Goal: Task Accomplishment & Management: Manage account settings

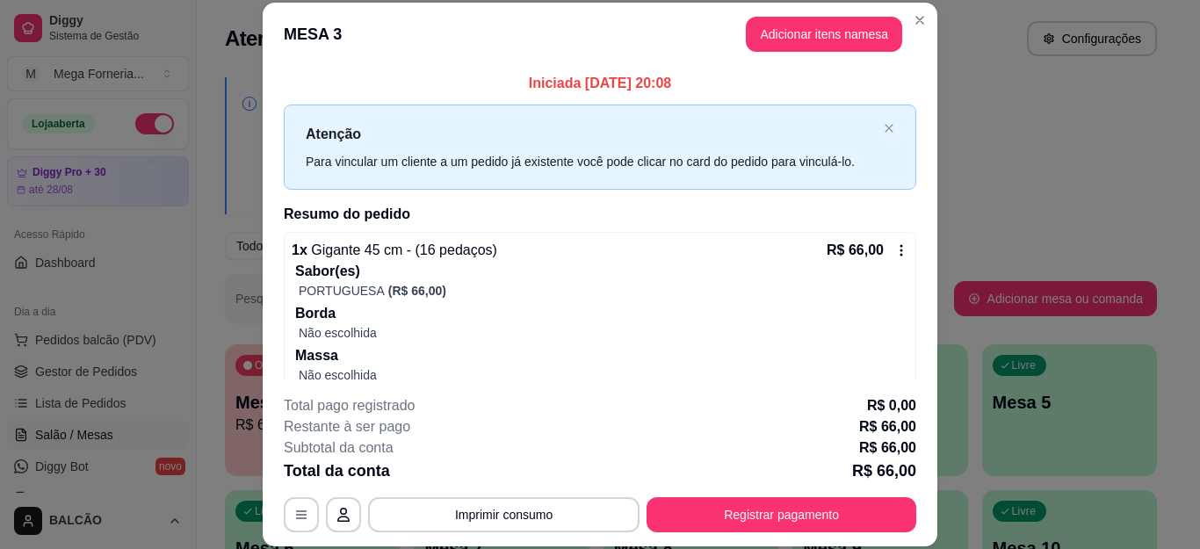
scroll to position [176, 0]
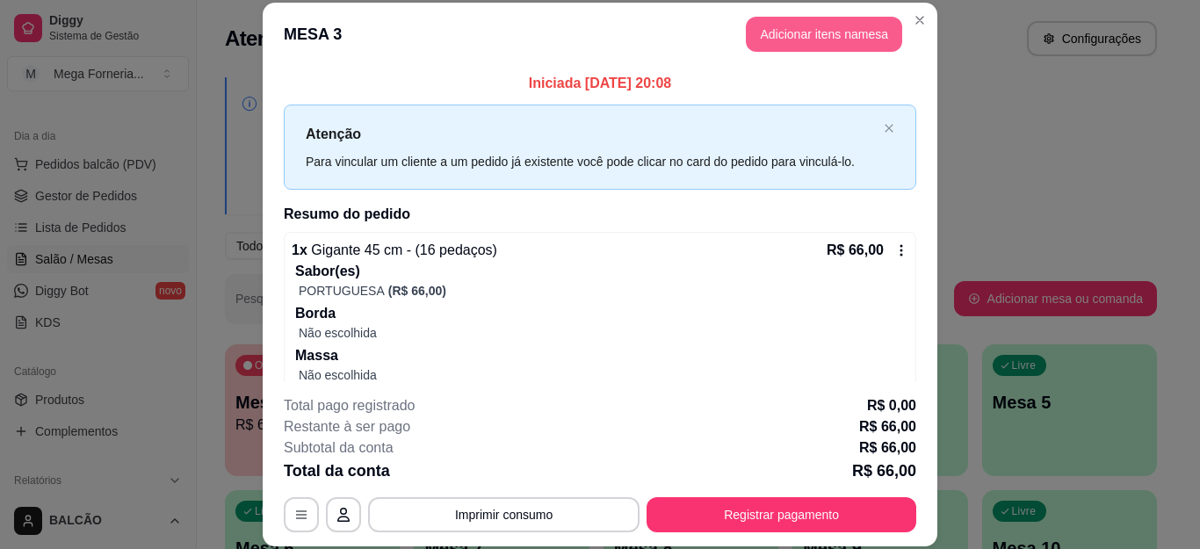
click at [808, 21] on button "Adicionar itens na mesa" at bounding box center [824, 34] width 156 height 35
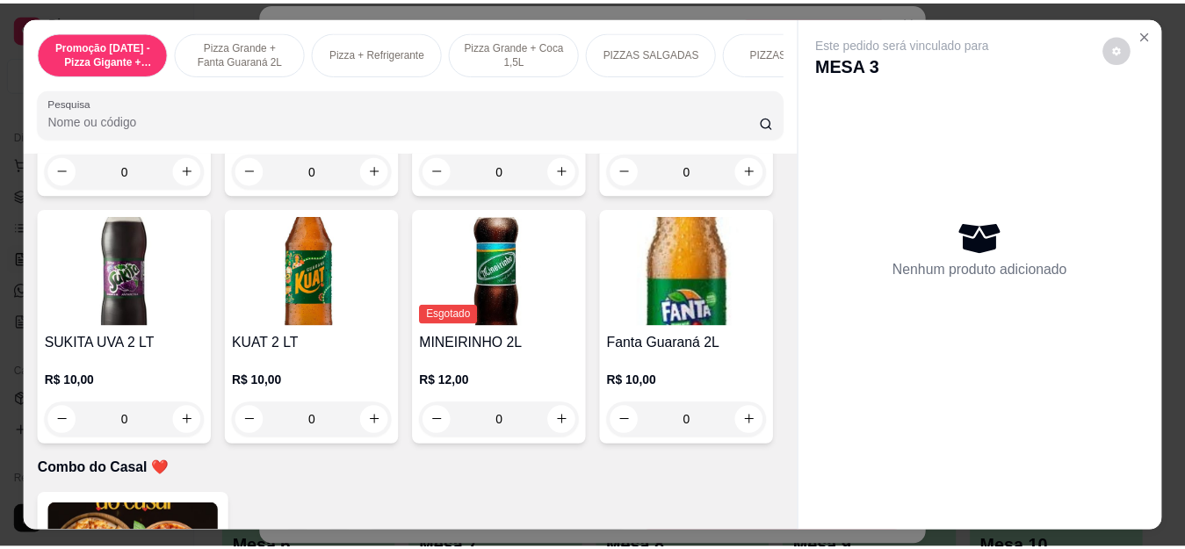
scroll to position [4391, 0]
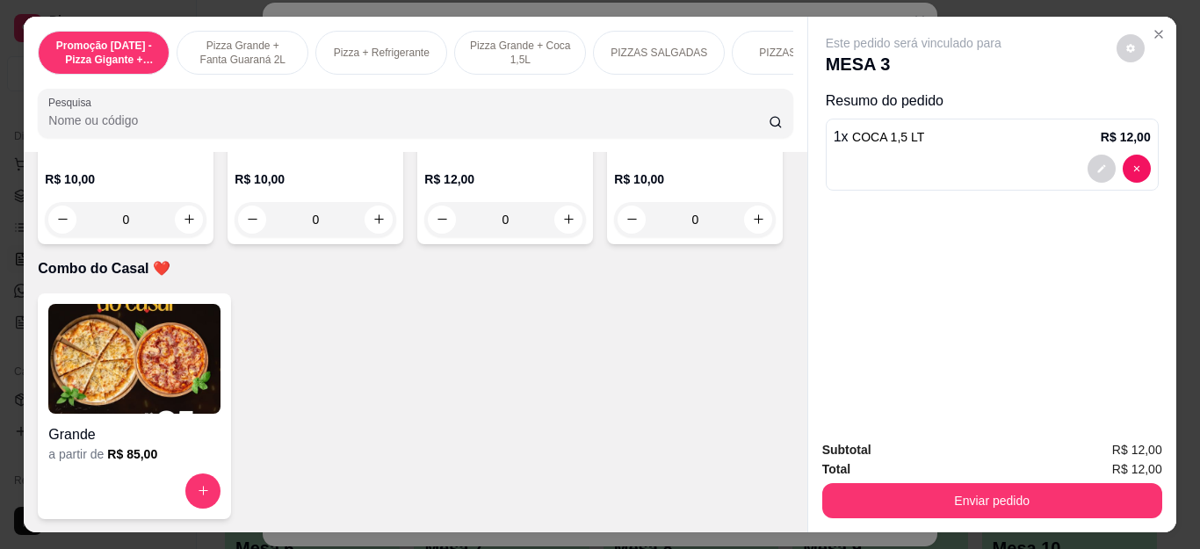
type input "1"
click at [971, 500] on button "Enviar pedido" at bounding box center [992, 500] width 340 height 35
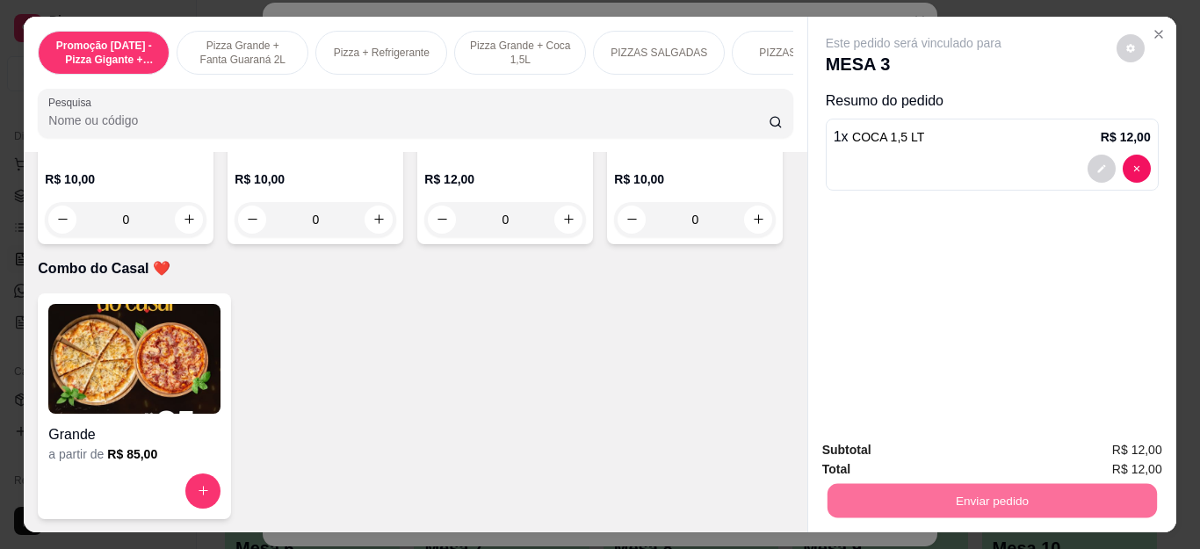
click at [918, 446] on button "Não registrar e enviar pedido" at bounding box center [932, 449] width 183 height 33
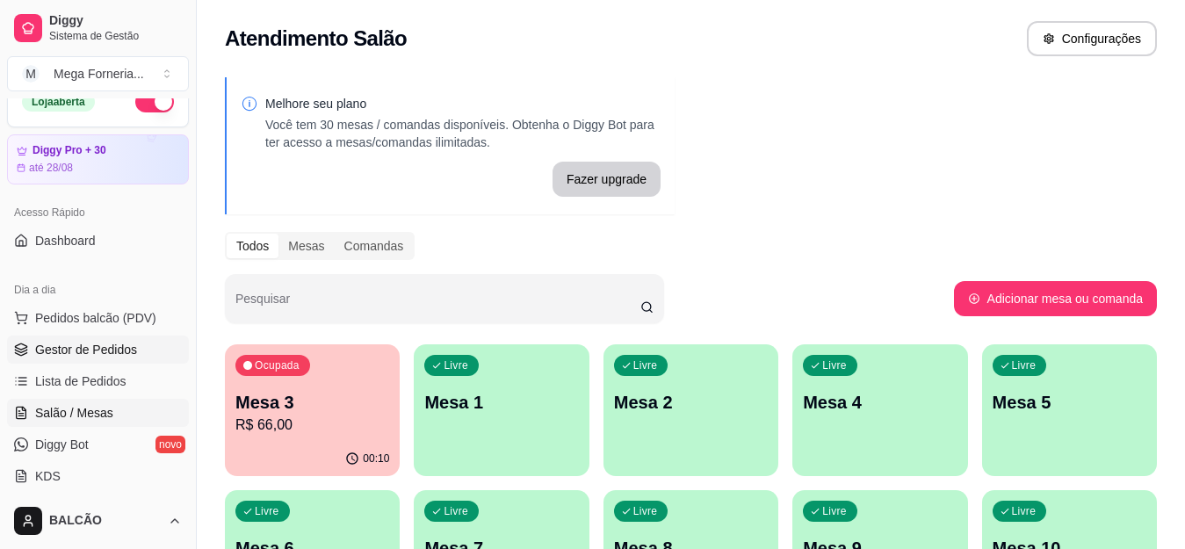
scroll to position [0, 0]
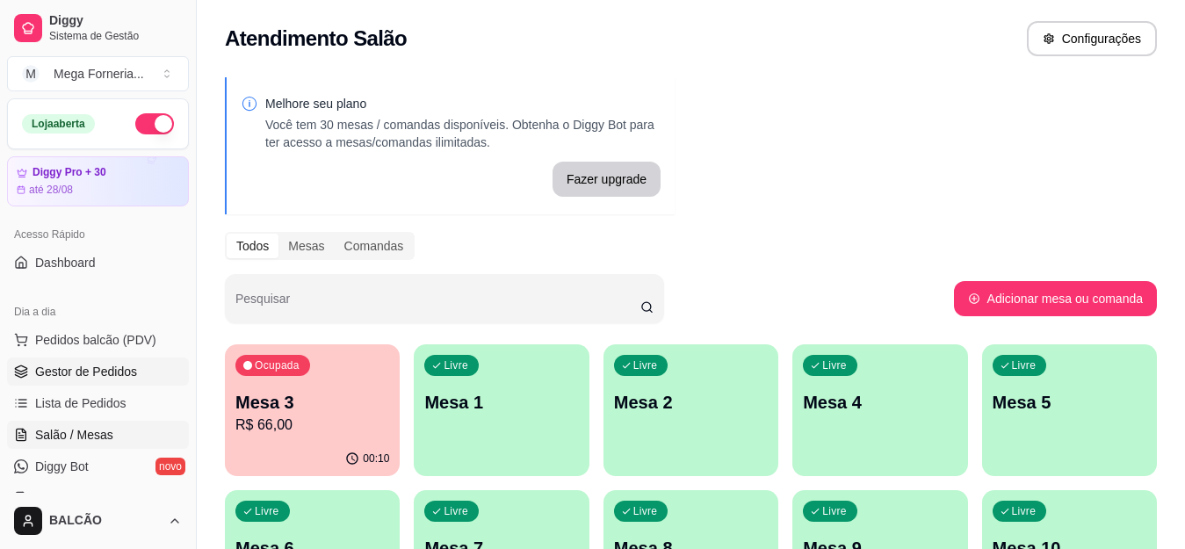
click at [88, 363] on link "Gestor de Pedidos" at bounding box center [98, 371] width 182 height 28
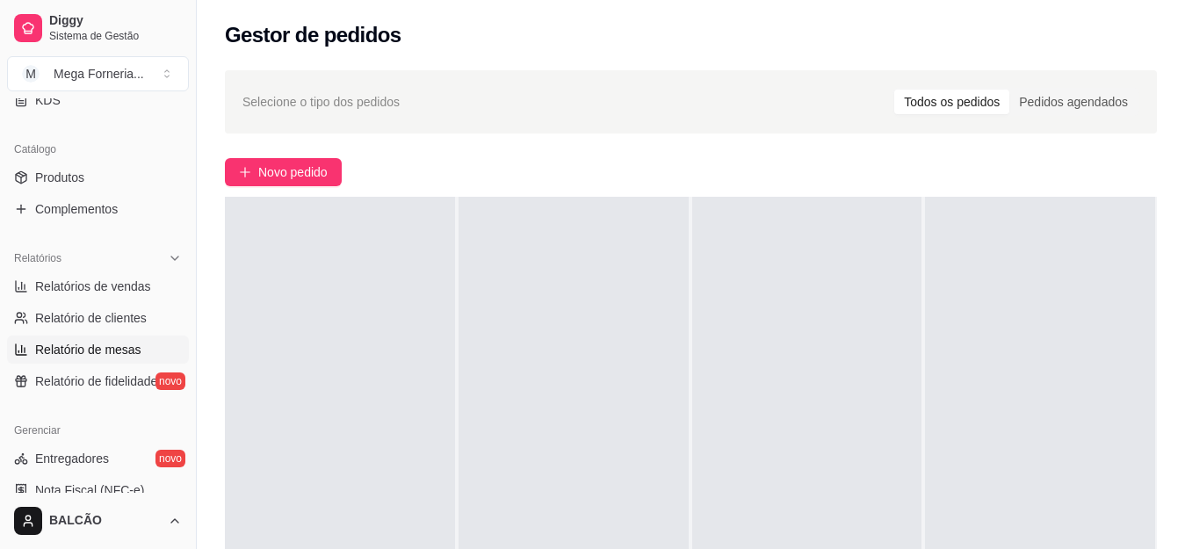
scroll to position [439, 0]
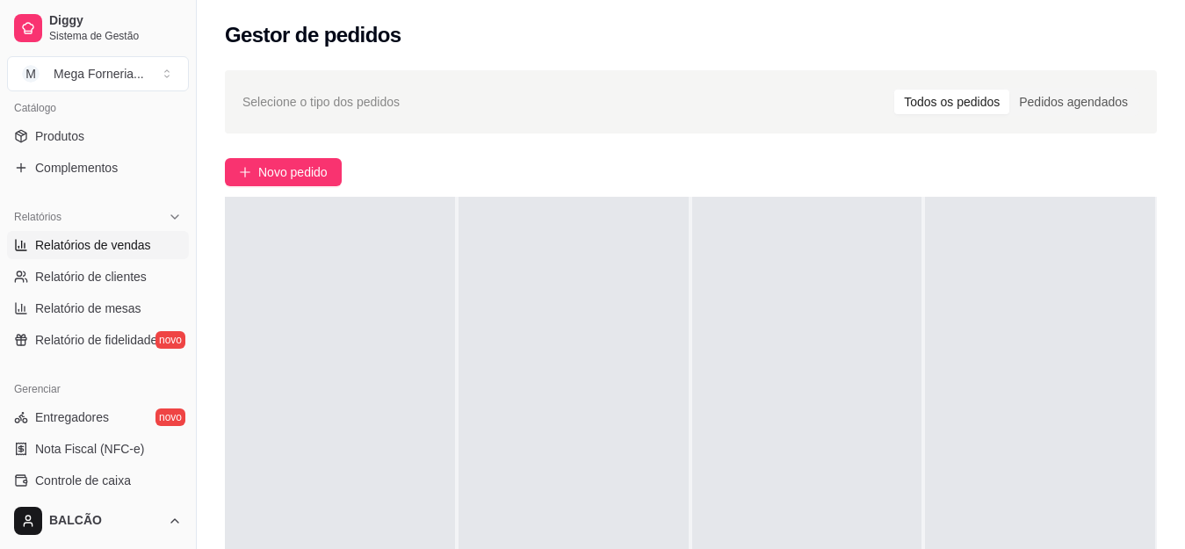
click at [62, 247] on span "Relatórios de vendas" at bounding box center [93, 245] width 116 height 18
select select "ALL"
select select "0"
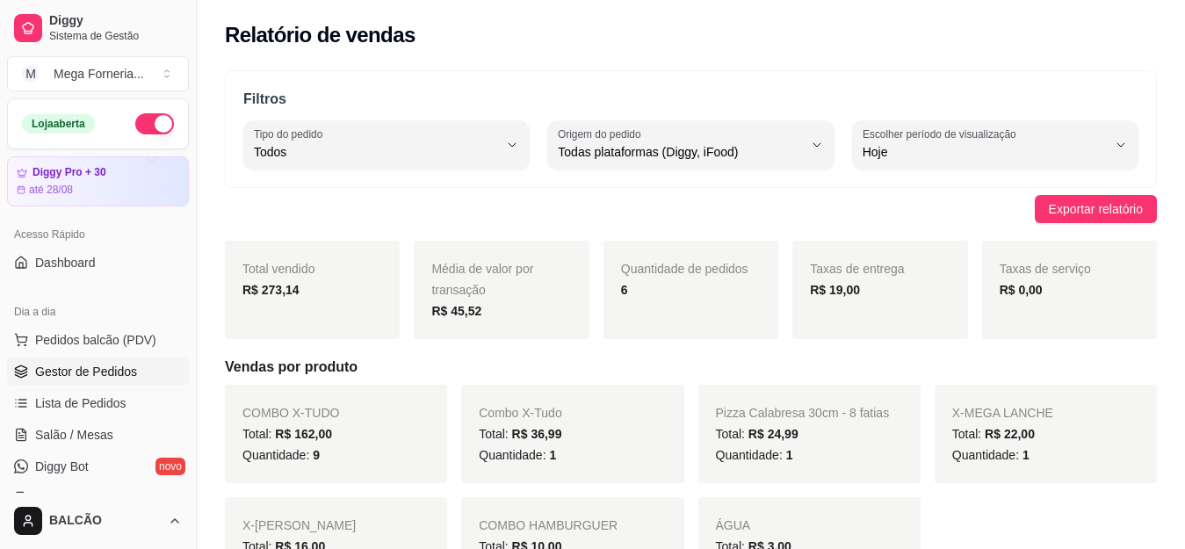
click at [74, 367] on span "Gestor de Pedidos" at bounding box center [86, 372] width 102 height 18
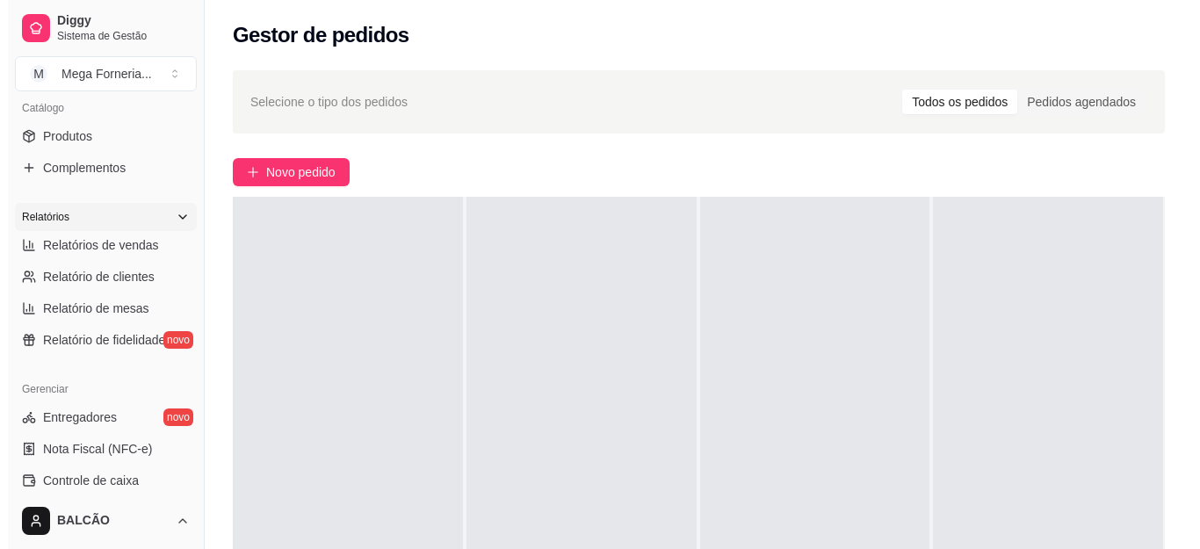
scroll to position [263, 0]
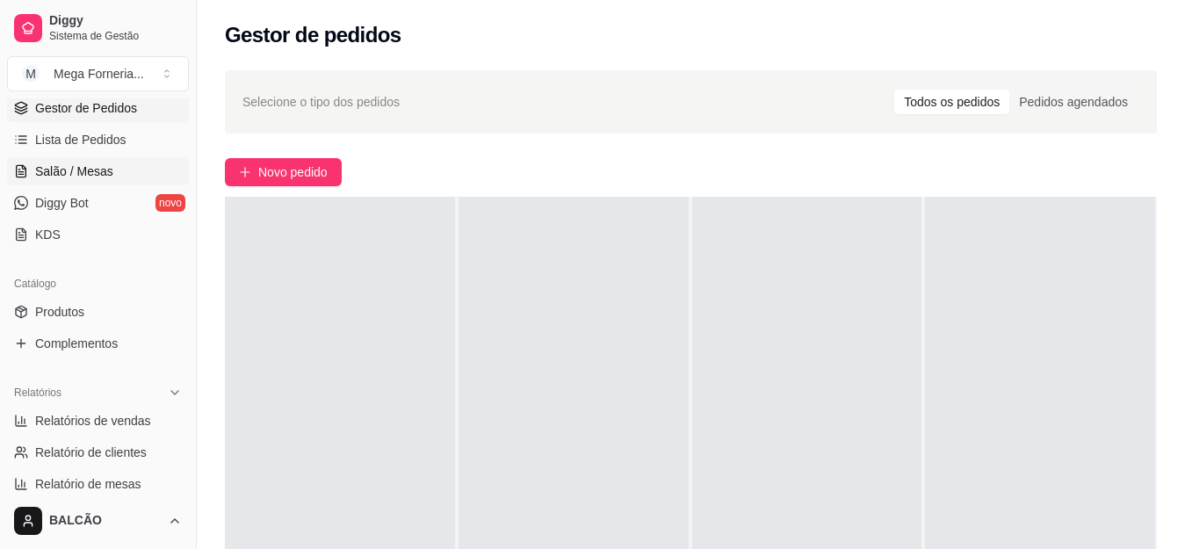
click at [86, 162] on link "Salão / Mesas" at bounding box center [98, 171] width 182 height 28
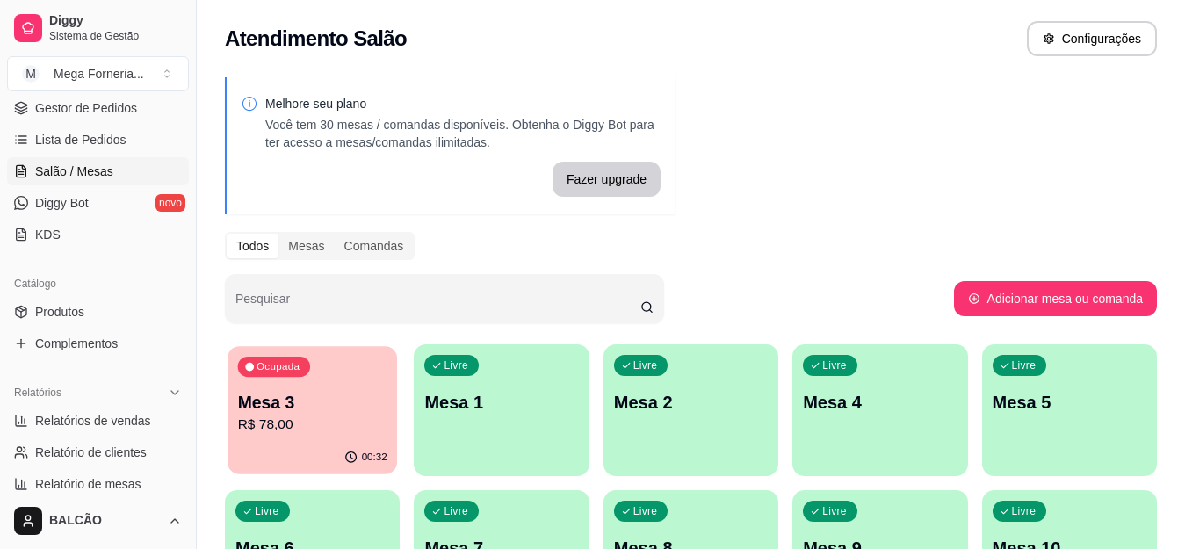
click at [350, 393] on p "Mesa 3" at bounding box center [312, 403] width 149 height 24
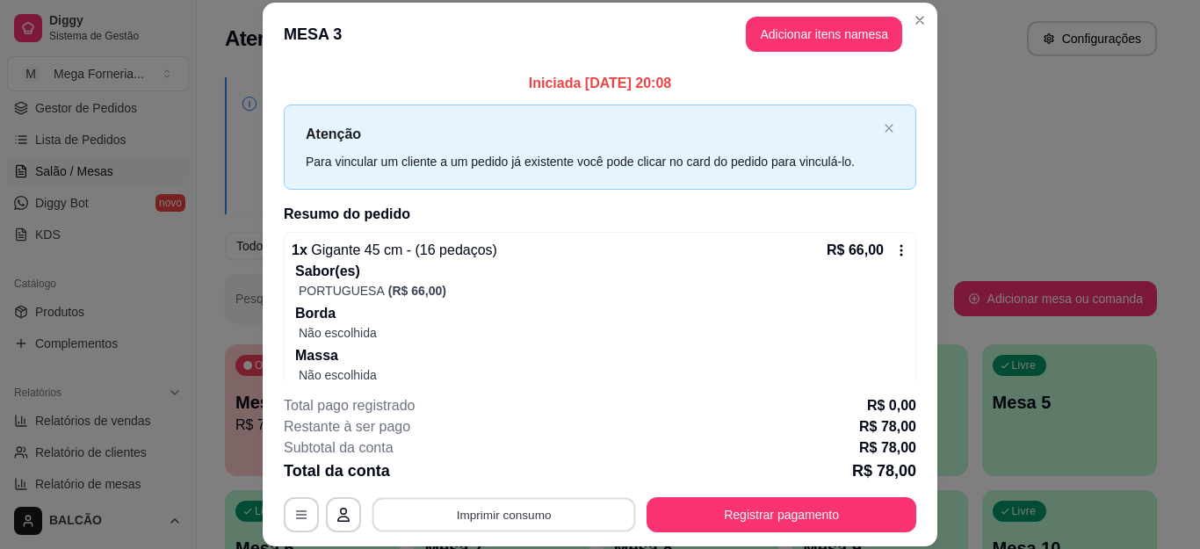
click at [511, 523] on button "Imprimir consumo" at bounding box center [503, 514] width 263 height 34
click at [512, 477] on button "IMPRESSORA" at bounding box center [501, 474] width 127 height 28
click at [723, 535] on footer "**********" at bounding box center [600, 463] width 674 height 165
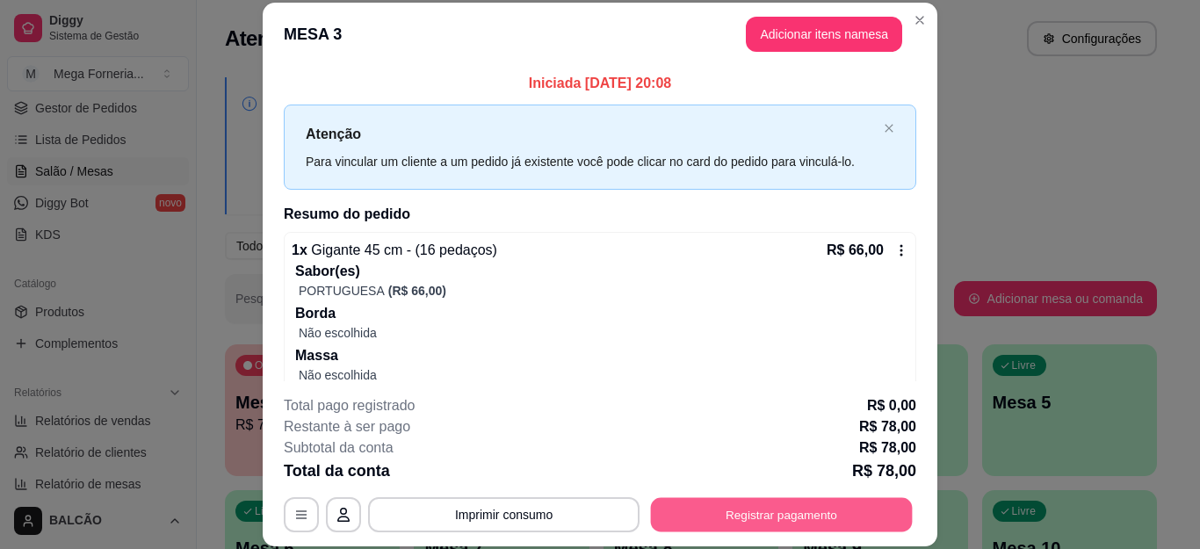
click at [728, 521] on button "Registrar pagamento" at bounding box center [782, 514] width 262 height 34
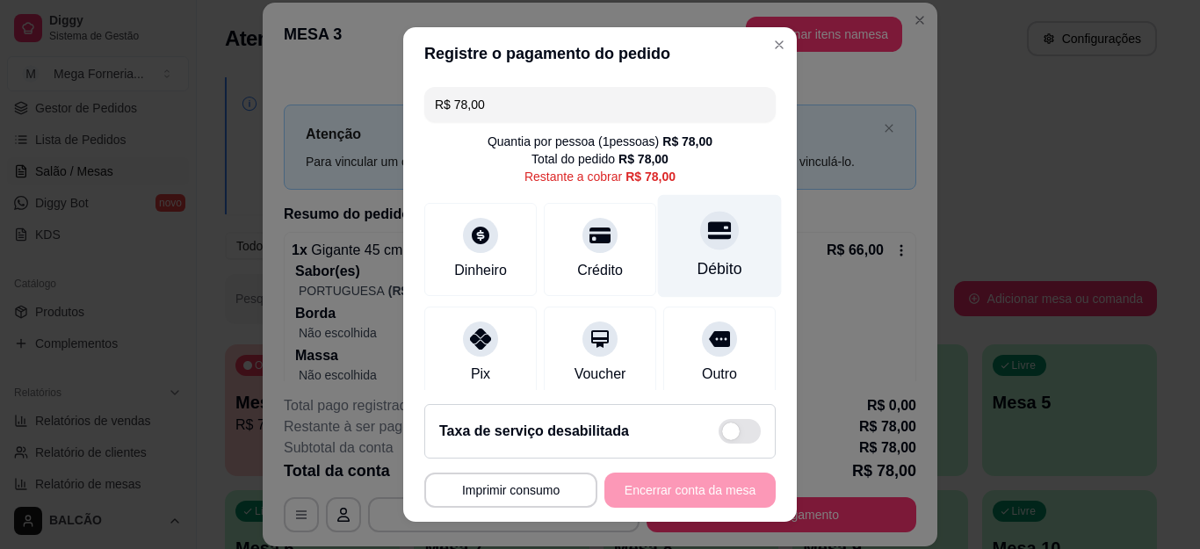
click at [701, 246] on div "Débito" at bounding box center [720, 246] width 124 height 103
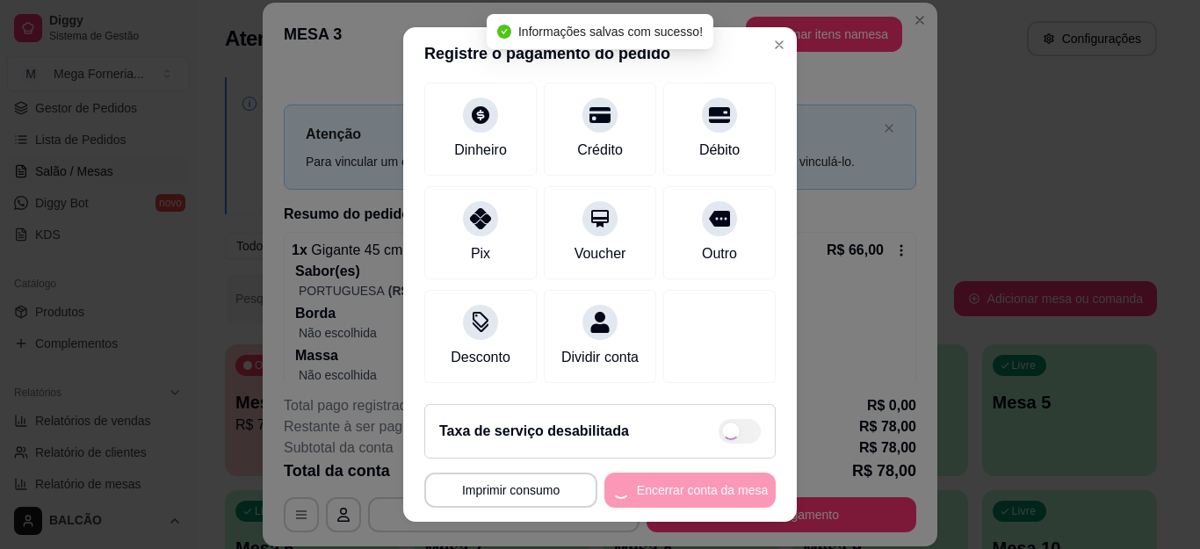
type input "R$ 0,00"
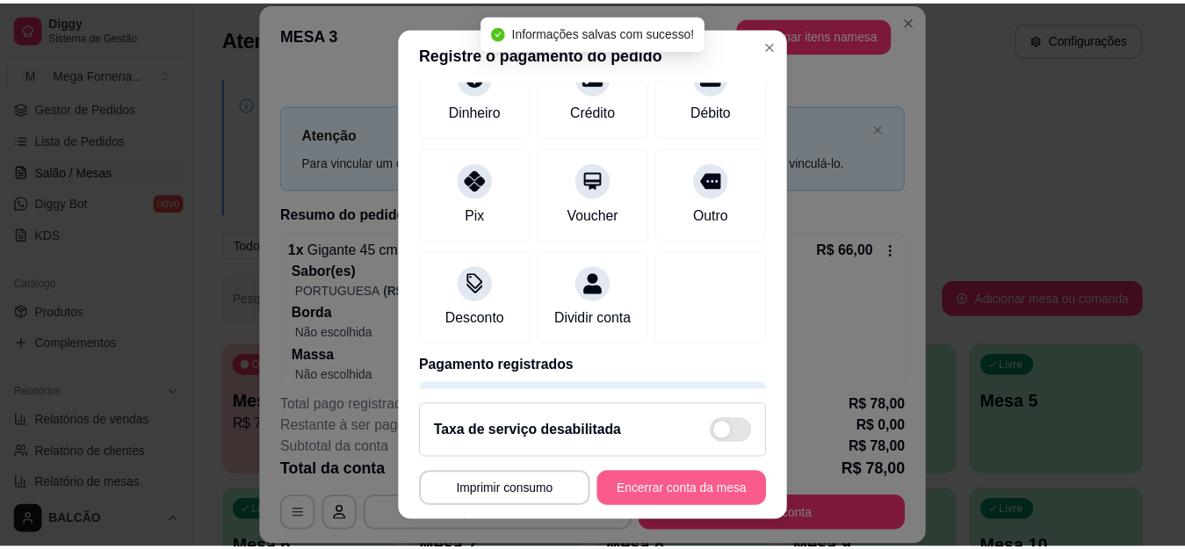
scroll to position [124, 0]
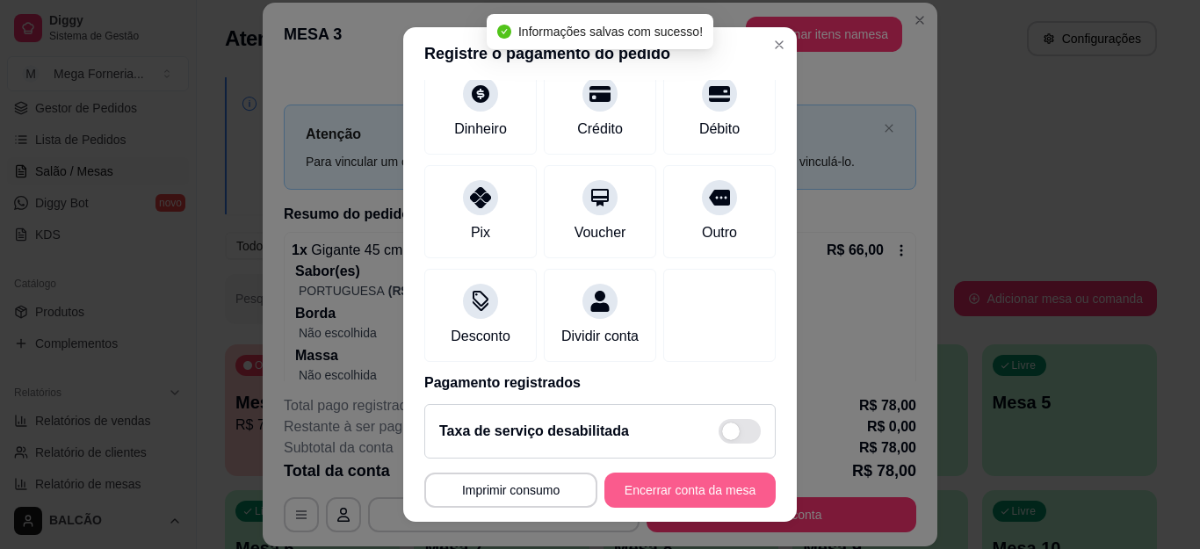
click at [672, 489] on button "Encerrar conta da mesa" at bounding box center [689, 489] width 171 height 35
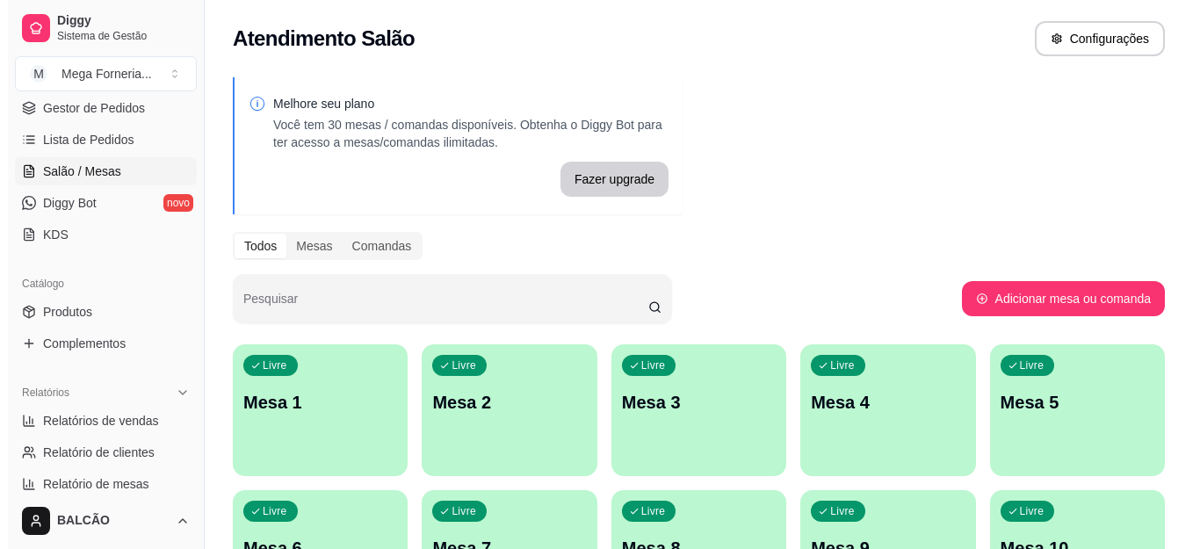
scroll to position [0, 0]
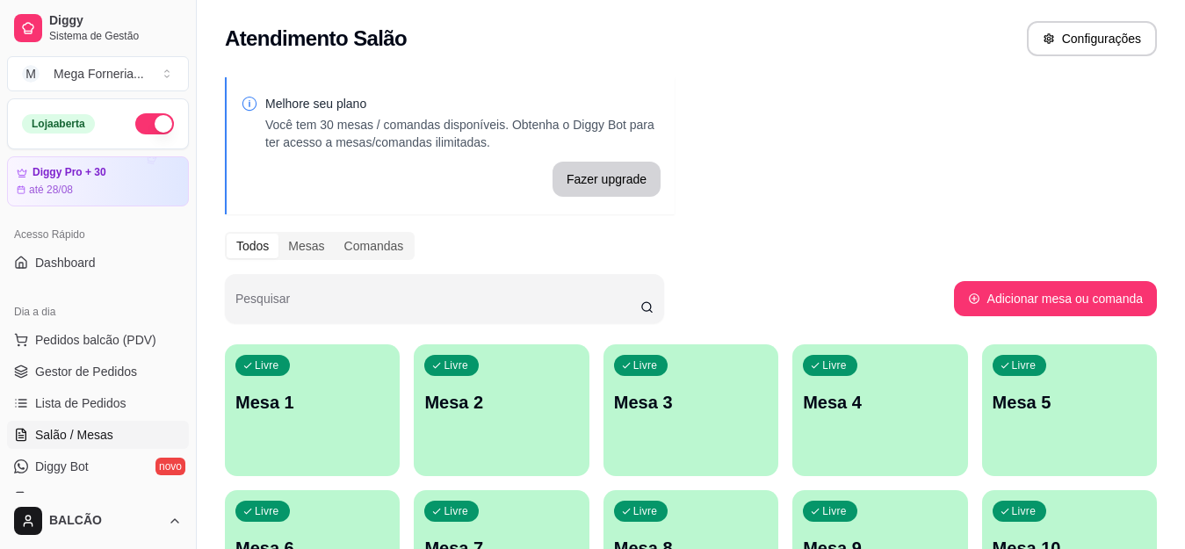
click at [550, 393] on p "Mesa 2" at bounding box center [501, 402] width 154 height 25
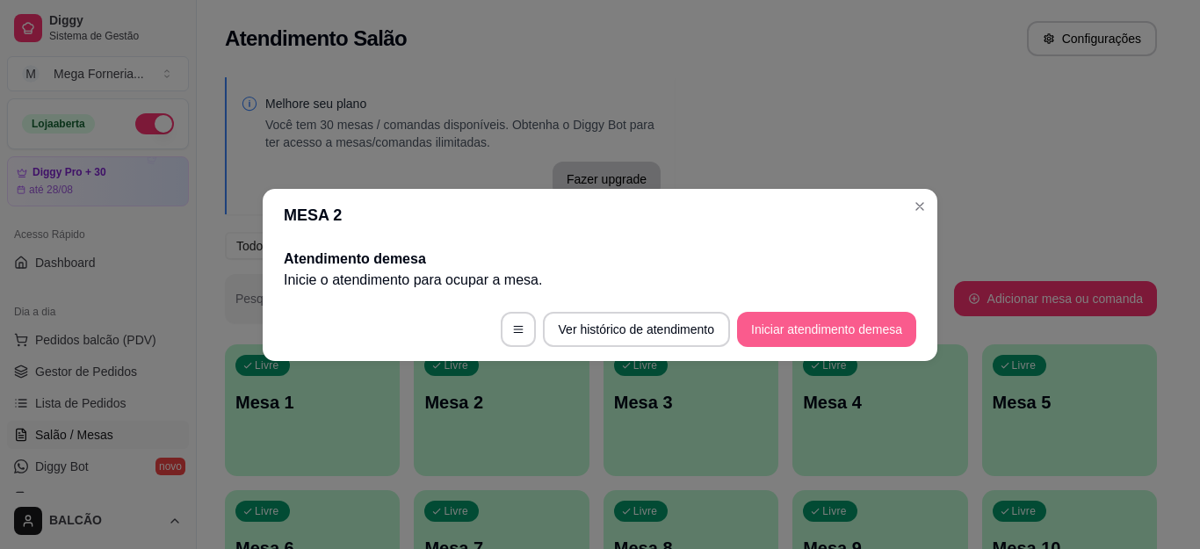
click at [887, 328] on button "Iniciar atendimento de mesa" at bounding box center [826, 329] width 179 height 35
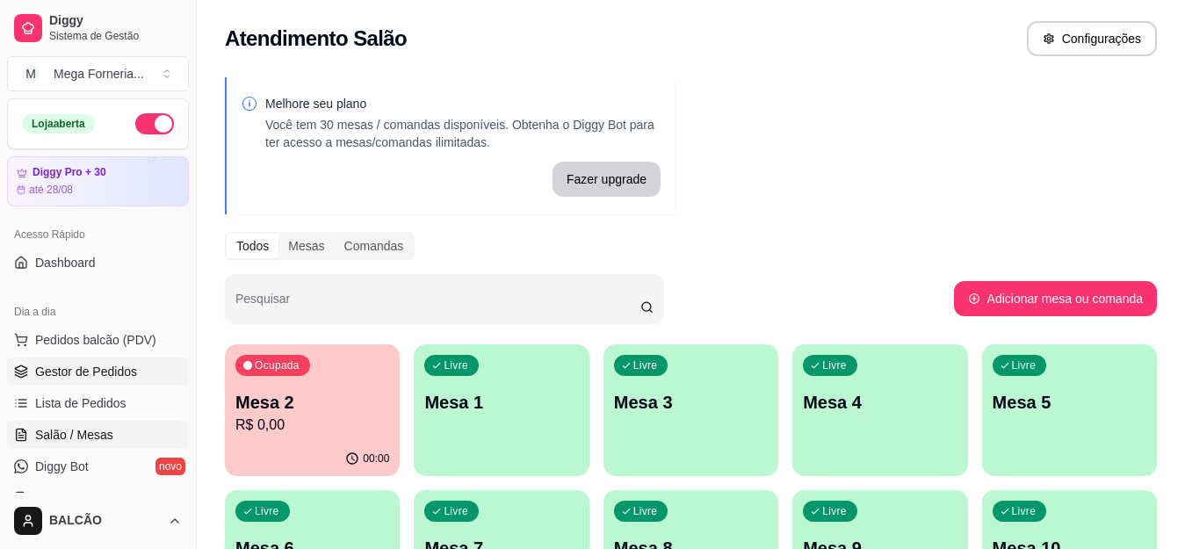
click at [93, 370] on span "Gestor de Pedidos" at bounding box center [86, 372] width 102 height 18
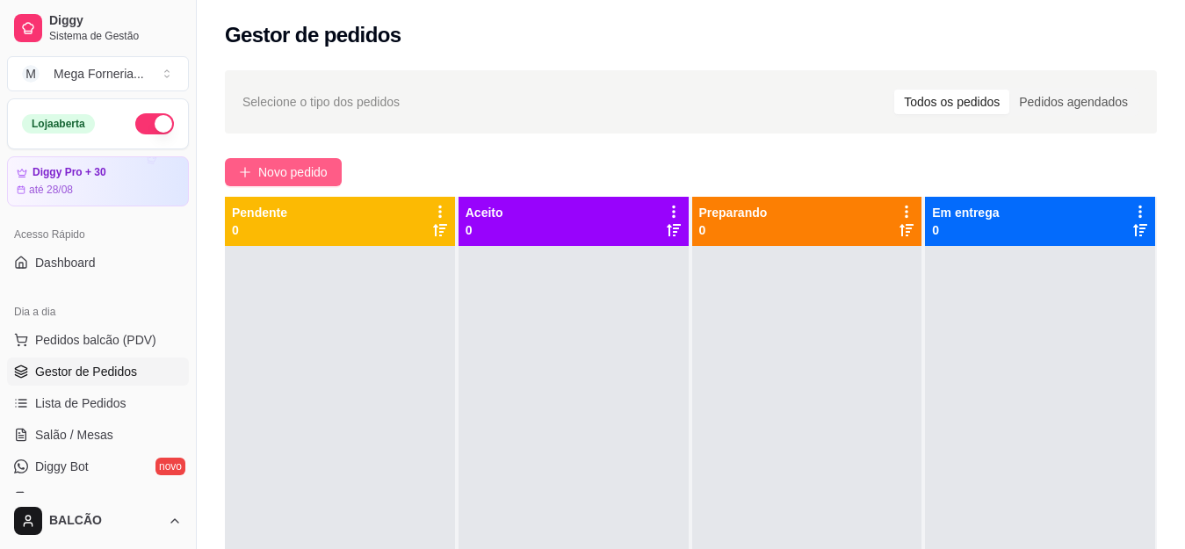
click at [259, 174] on span "Novo pedido" at bounding box center [292, 171] width 69 height 19
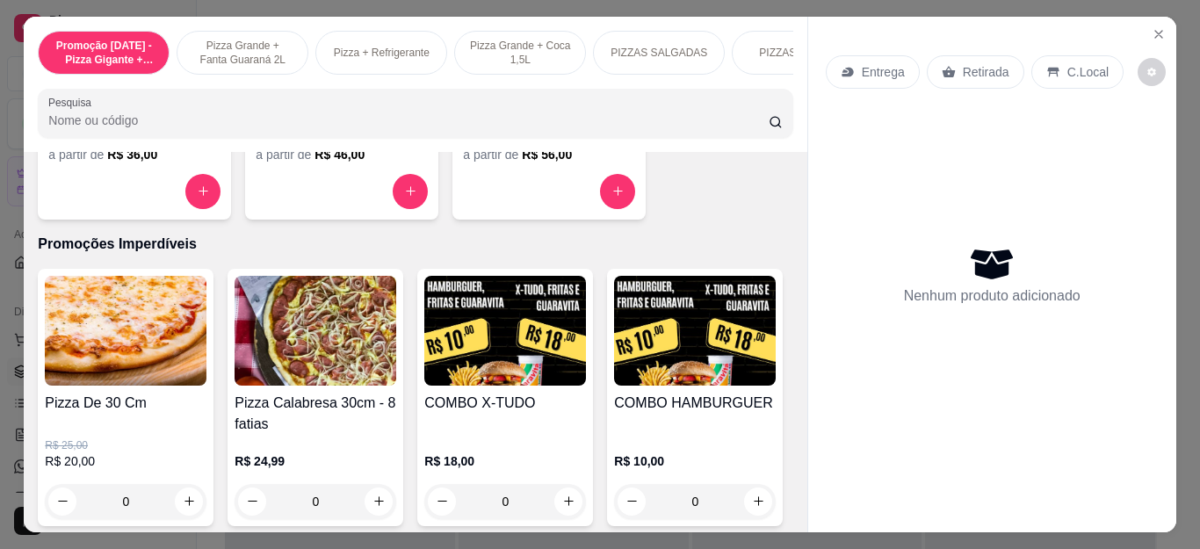
scroll to position [1755, 0]
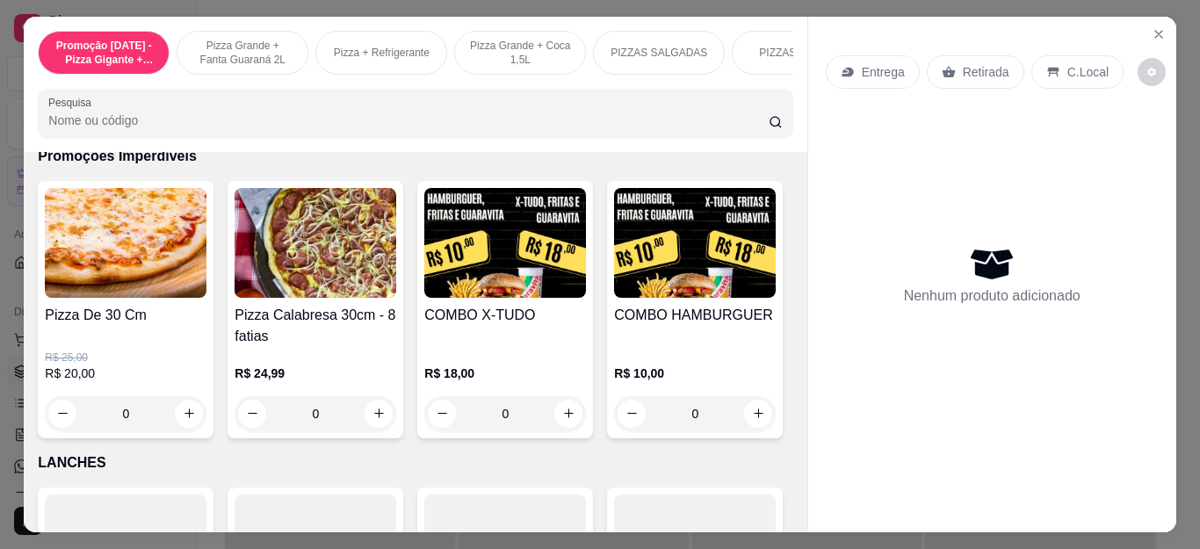
click at [554, 429] on div "0" at bounding box center [505, 413] width 162 height 35
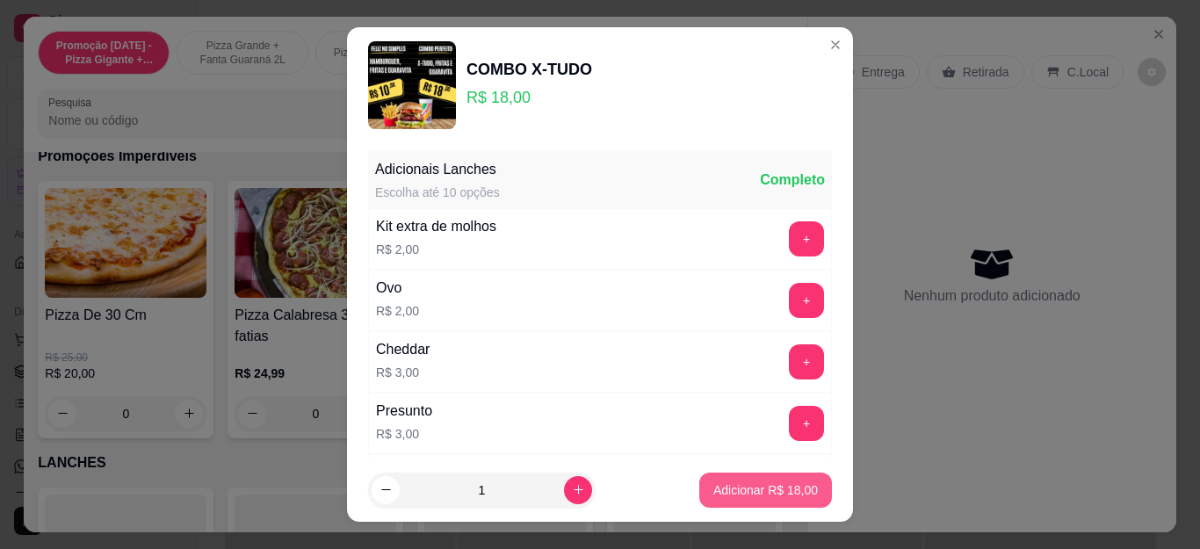
click at [744, 495] on p "Adicionar R$ 18,00" at bounding box center [765, 490] width 105 height 18
type input "1"
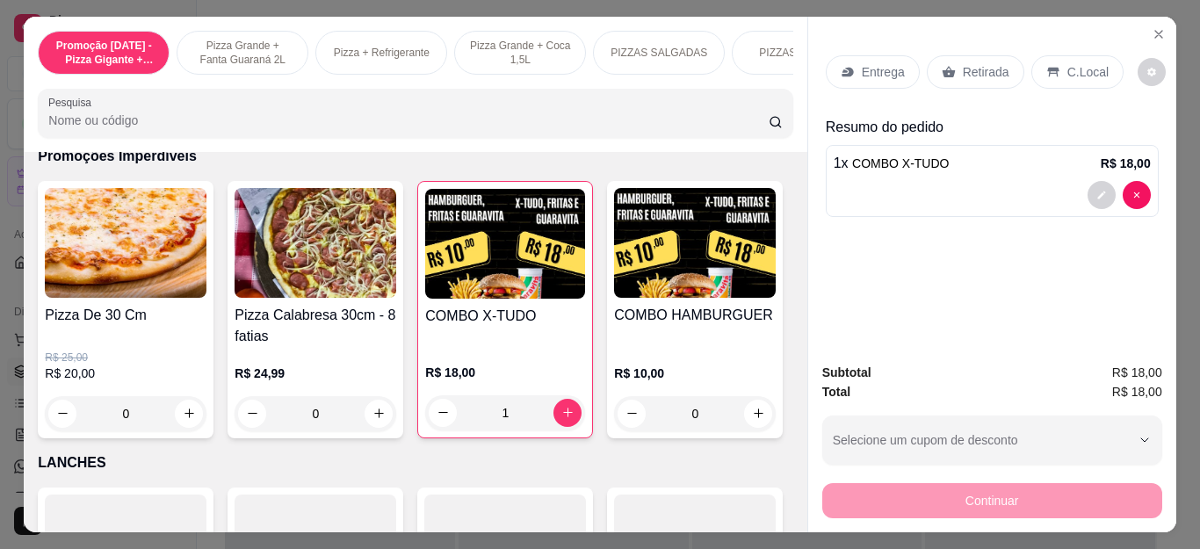
click at [870, 55] on div "Entrega" at bounding box center [872, 71] width 94 height 33
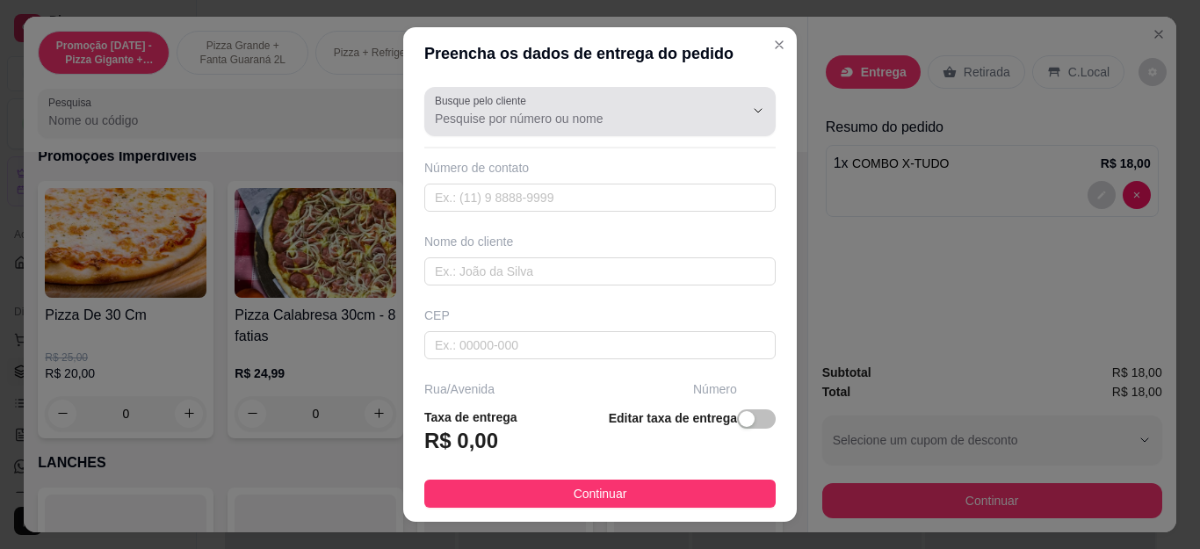
click at [613, 126] on input "Busque pelo cliente" at bounding box center [575, 119] width 281 height 18
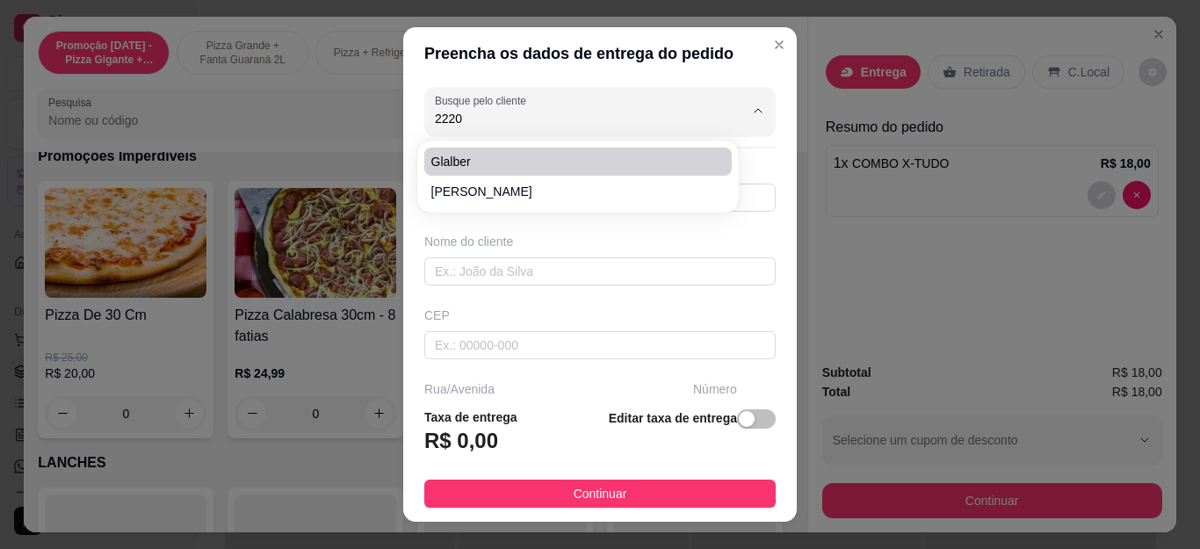
click at [544, 159] on span "Glalber" at bounding box center [569, 162] width 276 height 18
type input "Glalber"
type input "22999862220"
type input "Glalber"
type input "Rua [PERSON_NAME]"
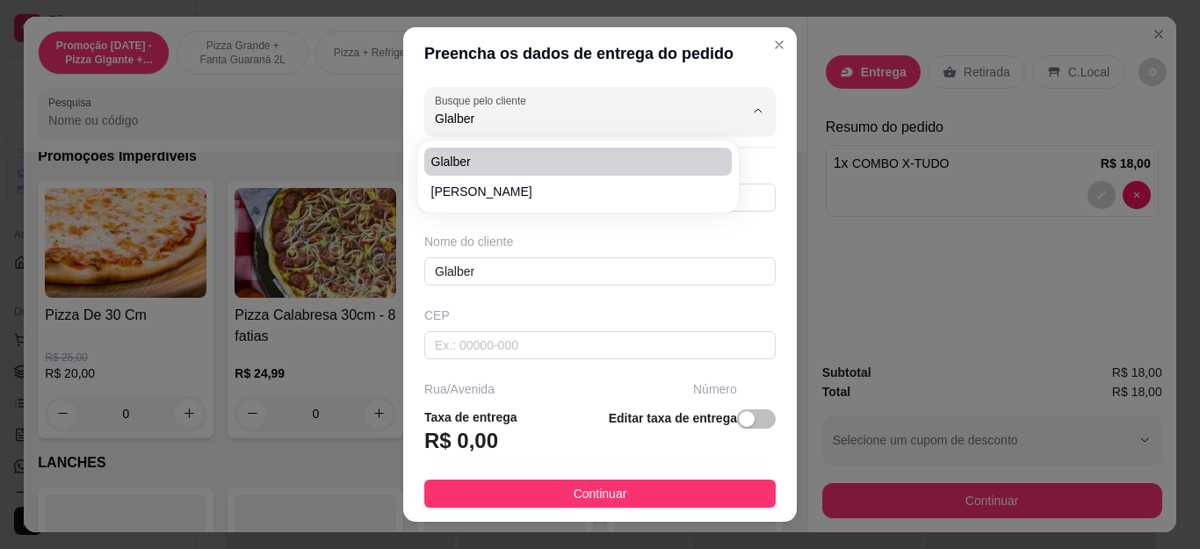
type input "37"
type input "Cabo Frio"
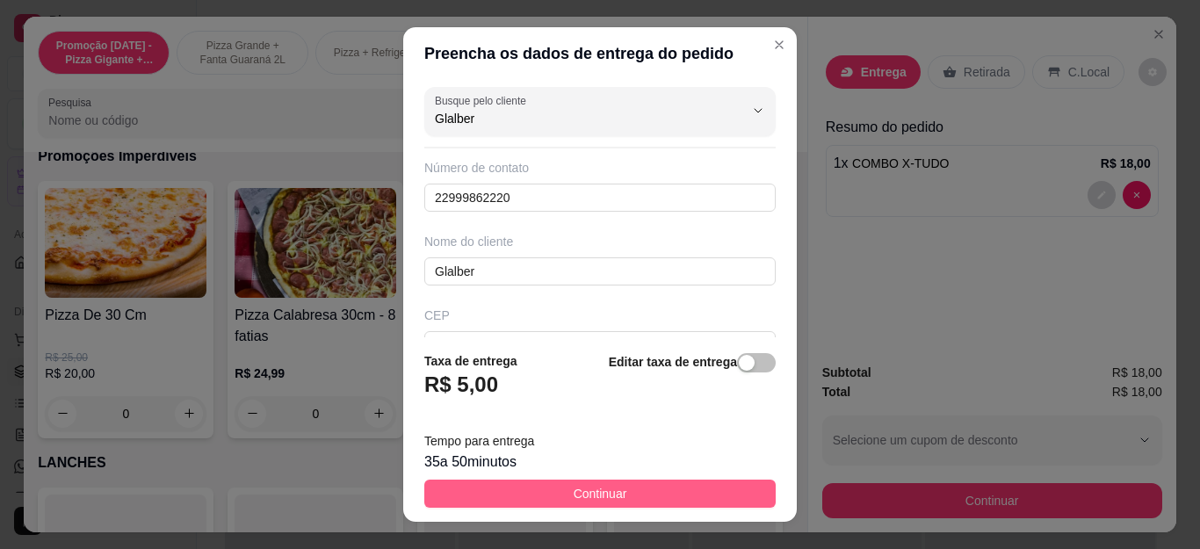
click at [609, 496] on span "Continuar" at bounding box center [600, 493] width 54 height 19
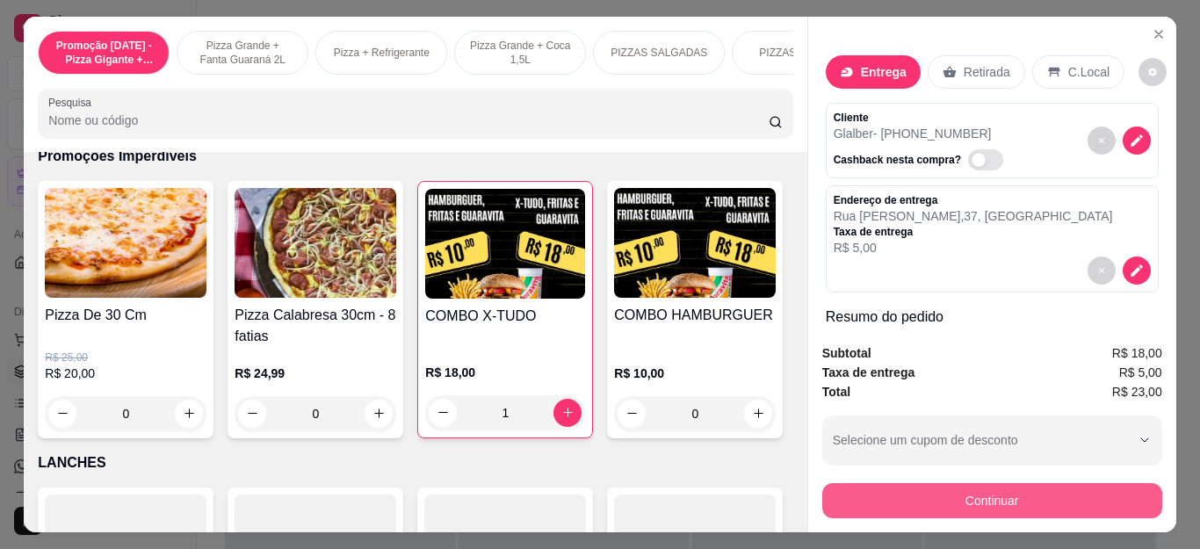
click at [845, 483] on button "Continuar" at bounding box center [992, 500] width 340 height 35
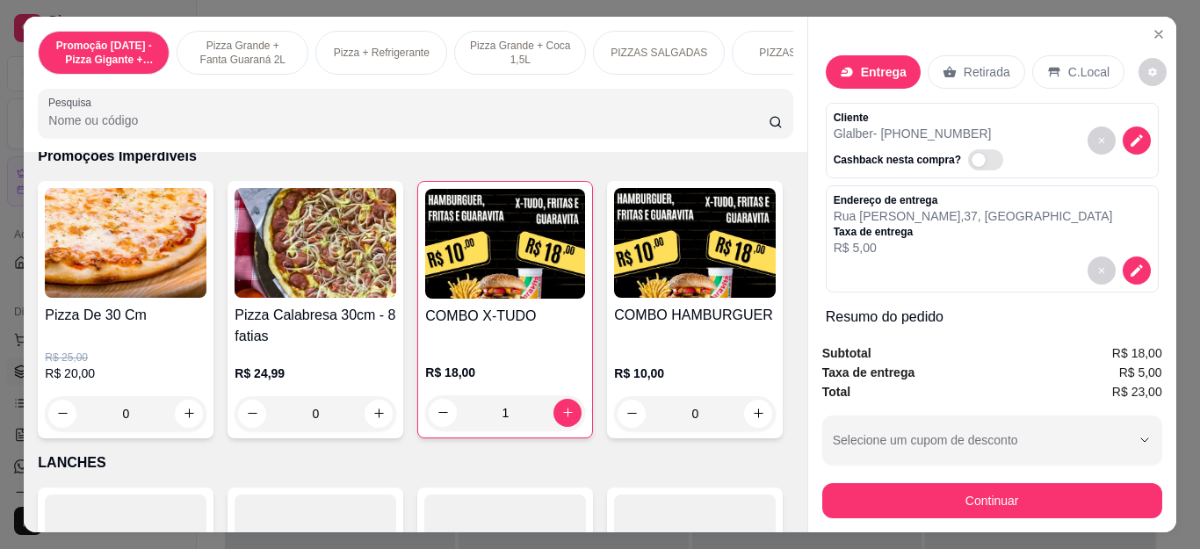
click at [448, 331] on div "Pix" at bounding box center [481, 332] width 124 height 103
type input "R$ 0,00"
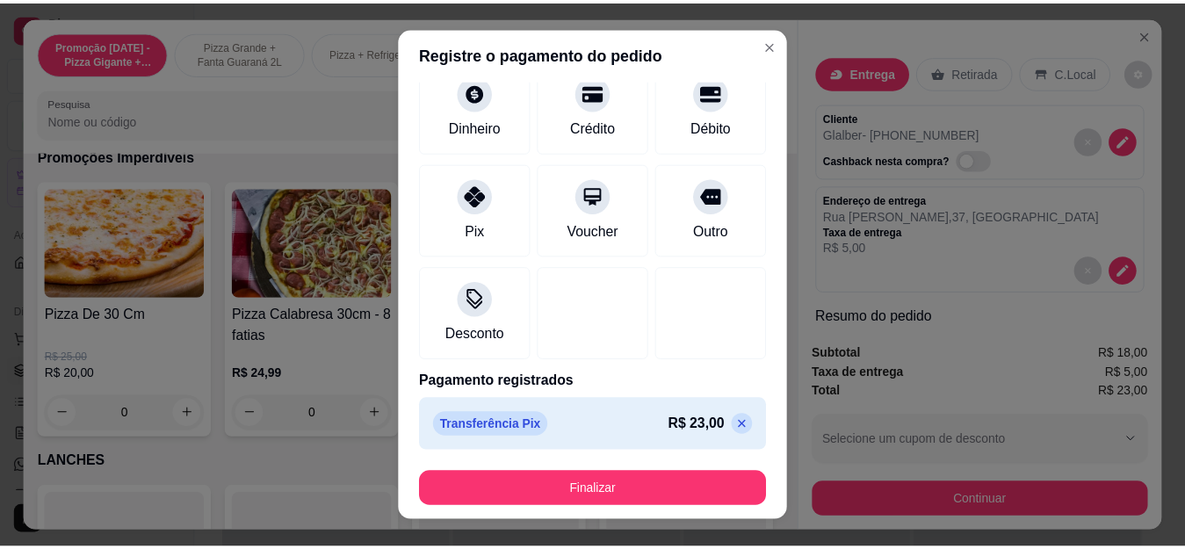
scroll to position [29, 0]
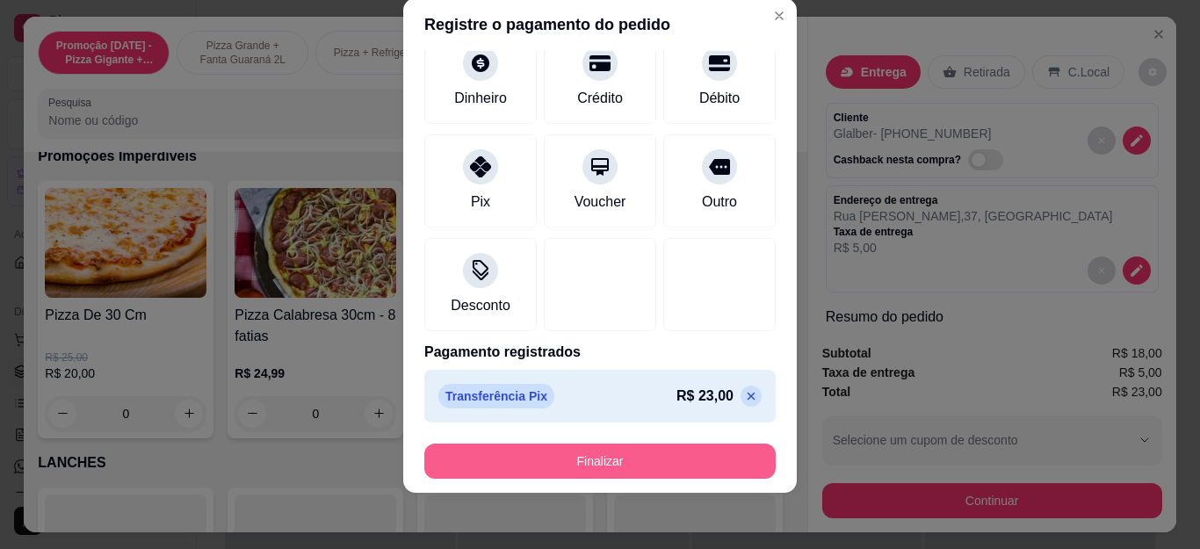
click at [595, 460] on button "Finalizar" at bounding box center [599, 460] width 351 height 35
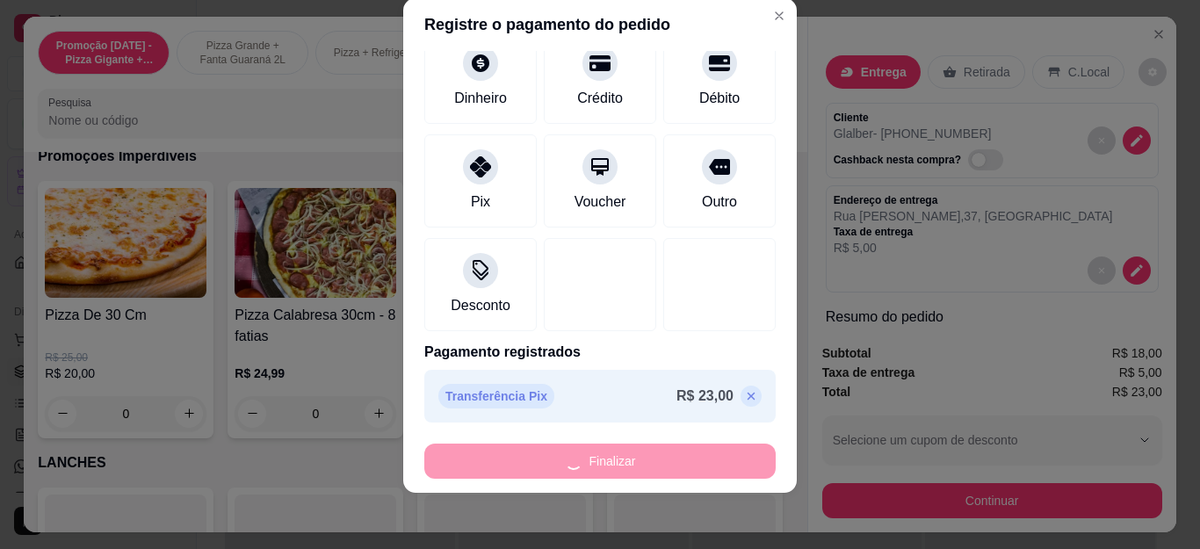
type input "0"
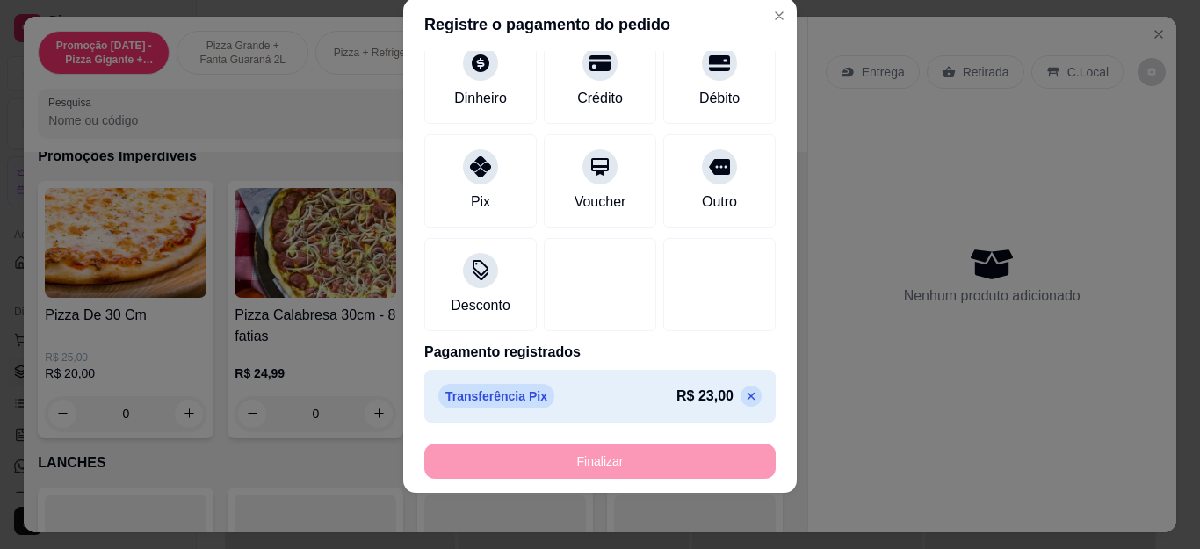
type input "-R$ 23,00"
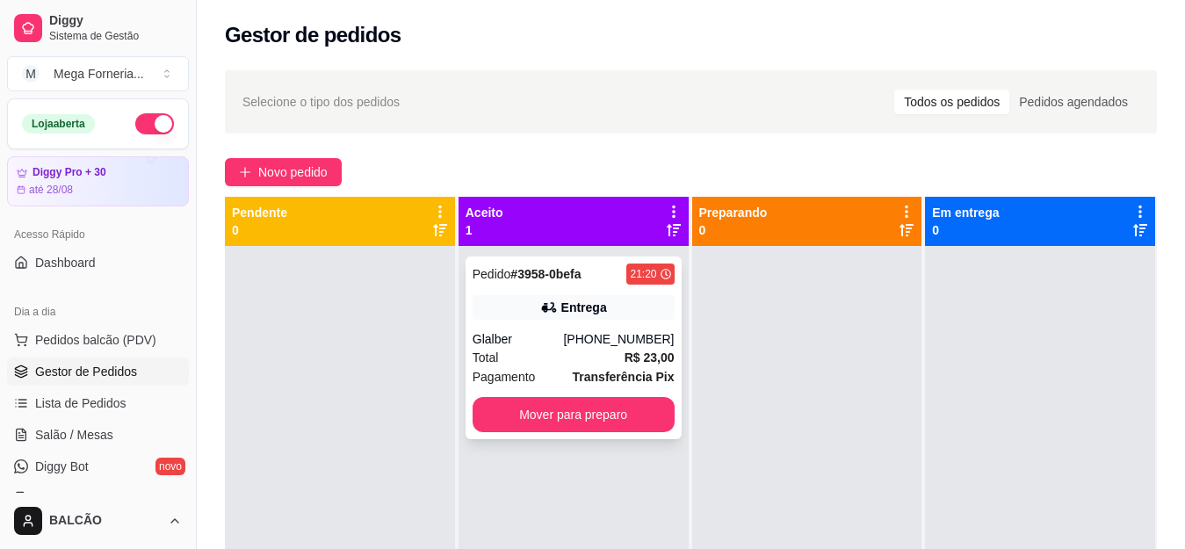
click at [549, 322] on div "Pedido # 3958-0befa 21:20 Entrega Glalber [PHONE_NUMBER] Total R$ 23,00 Pagamen…" at bounding box center [573, 347] width 216 height 183
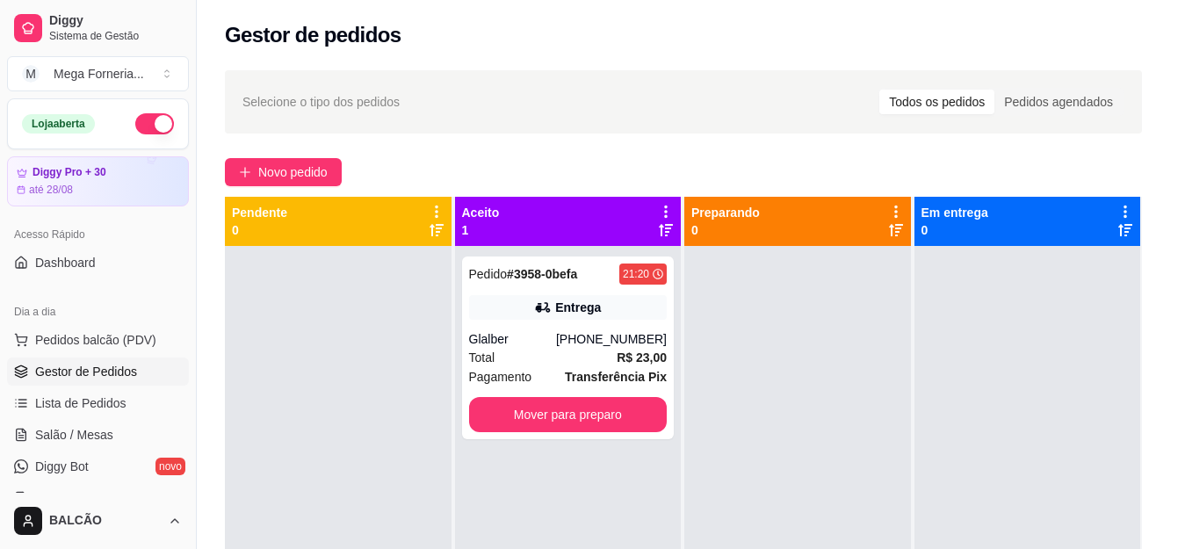
click at [761, 76] on button "Imprimir" at bounding box center [787, 81] width 59 height 28
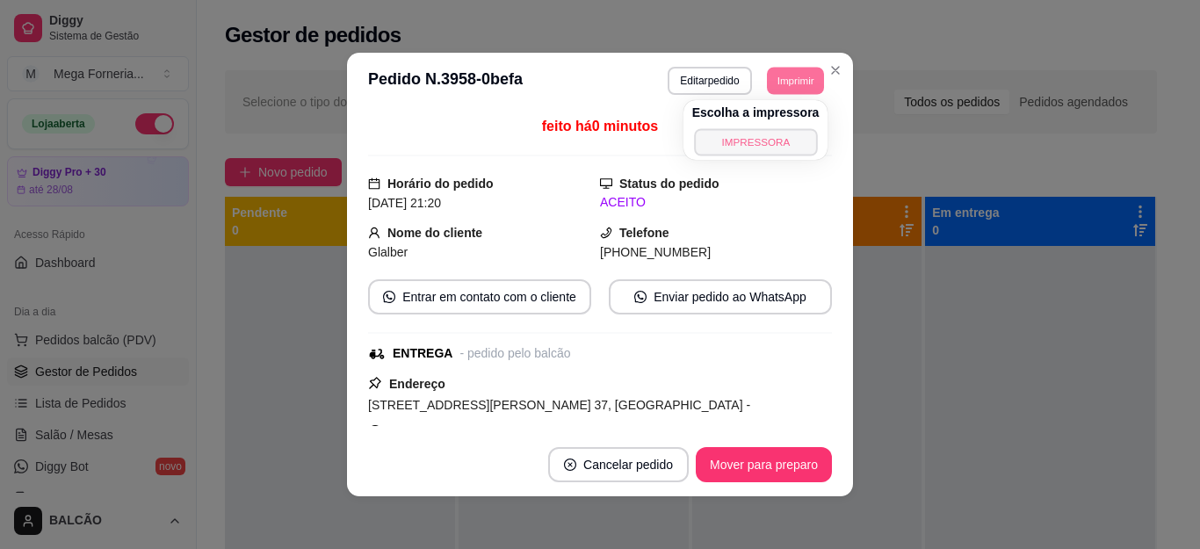
click at [767, 130] on button "IMPRESSORA" at bounding box center [755, 141] width 123 height 27
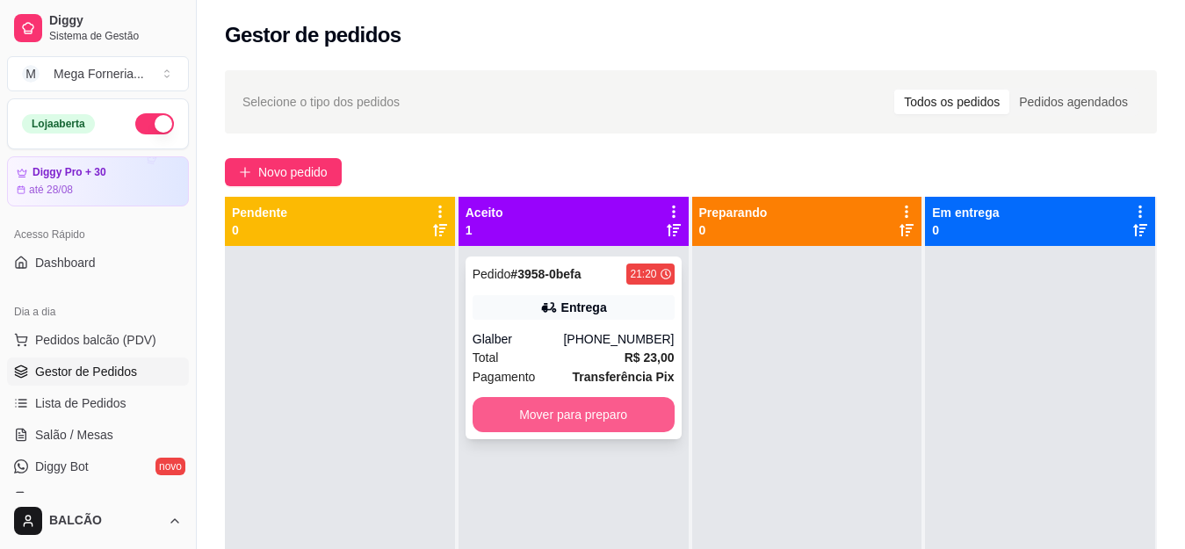
click at [611, 423] on button "Mover para preparo" at bounding box center [573, 414] width 202 height 35
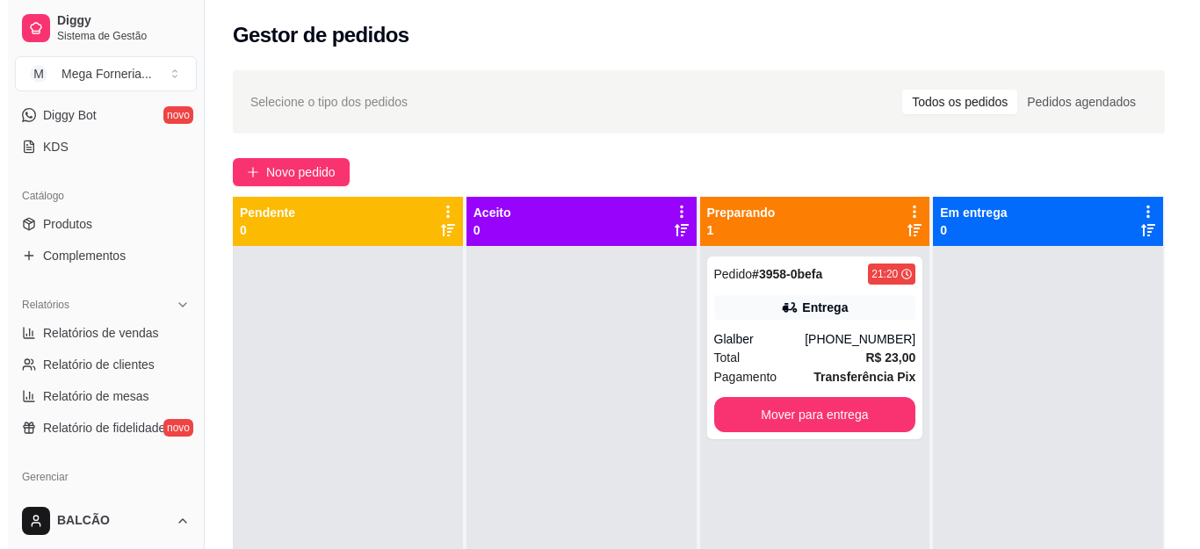
scroll to position [263, 0]
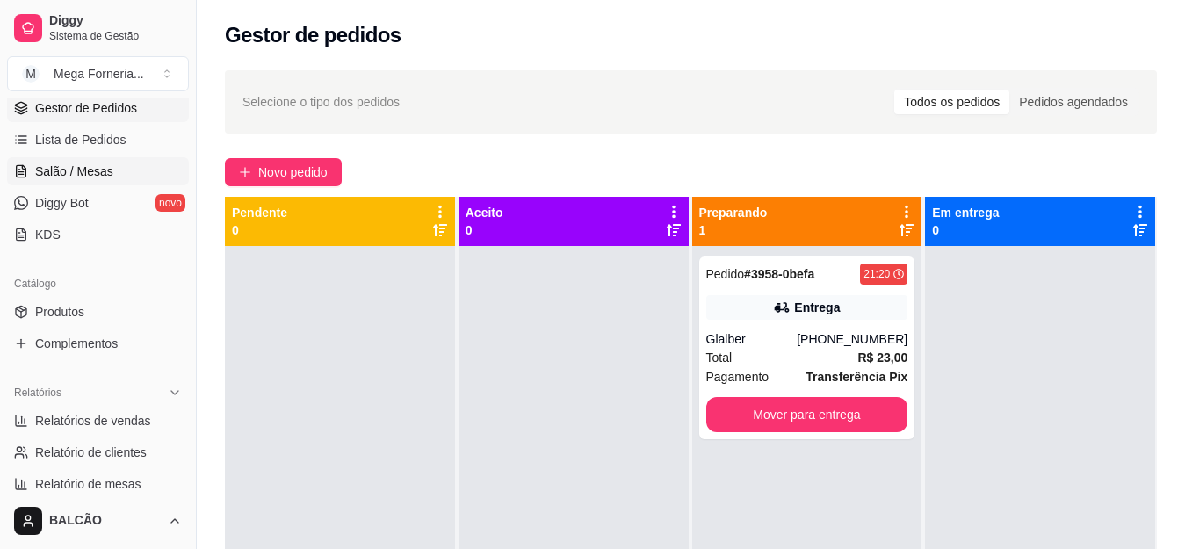
click at [98, 160] on link "Salão / Mesas" at bounding box center [98, 171] width 182 height 28
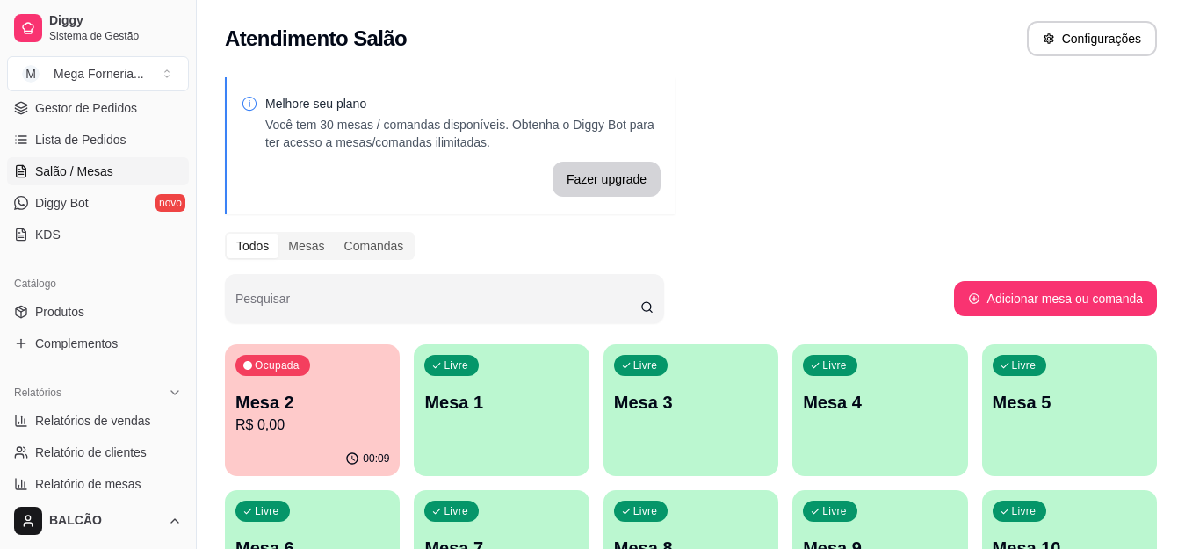
click at [350, 433] on p "R$ 0,00" at bounding box center [312, 424] width 154 height 21
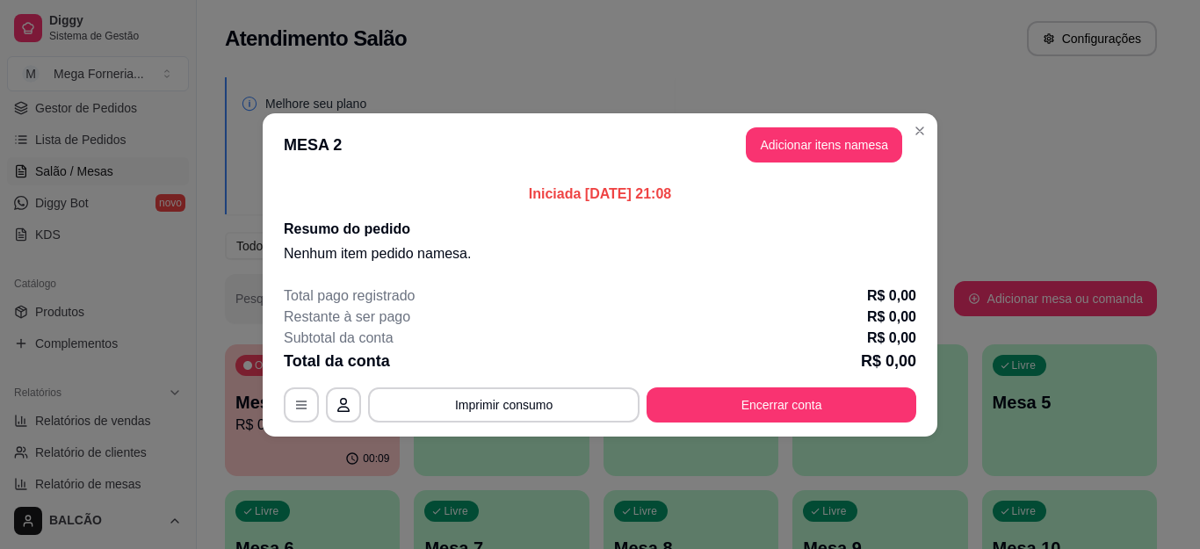
click at [825, 161] on button "Adicionar itens na mesa" at bounding box center [824, 144] width 156 height 35
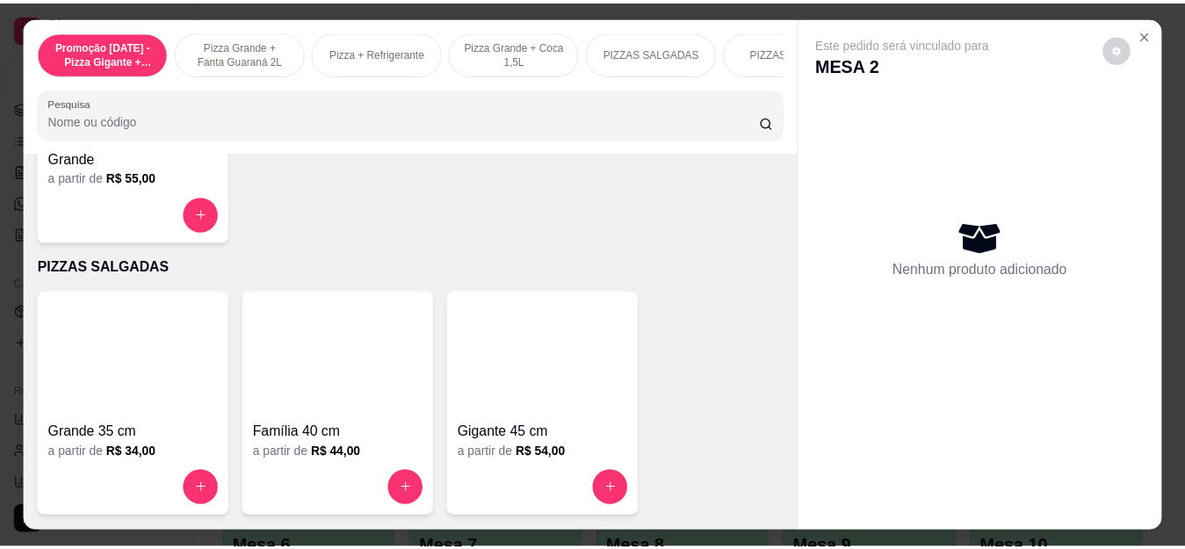
scroll to position [1317, 0]
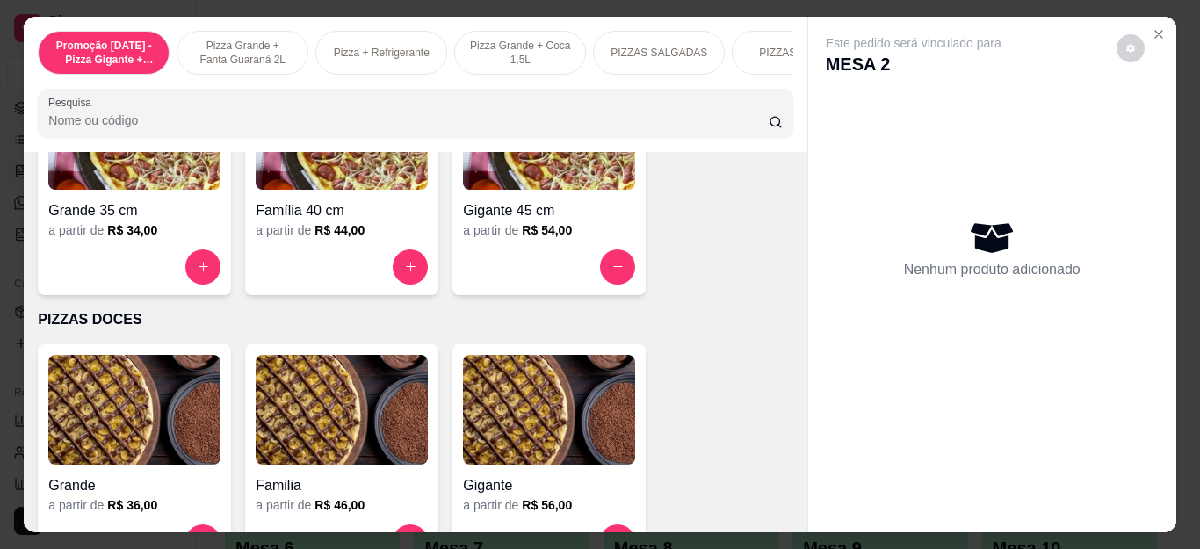
click at [177, 257] on div at bounding box center [134, 266] width 172 height 35
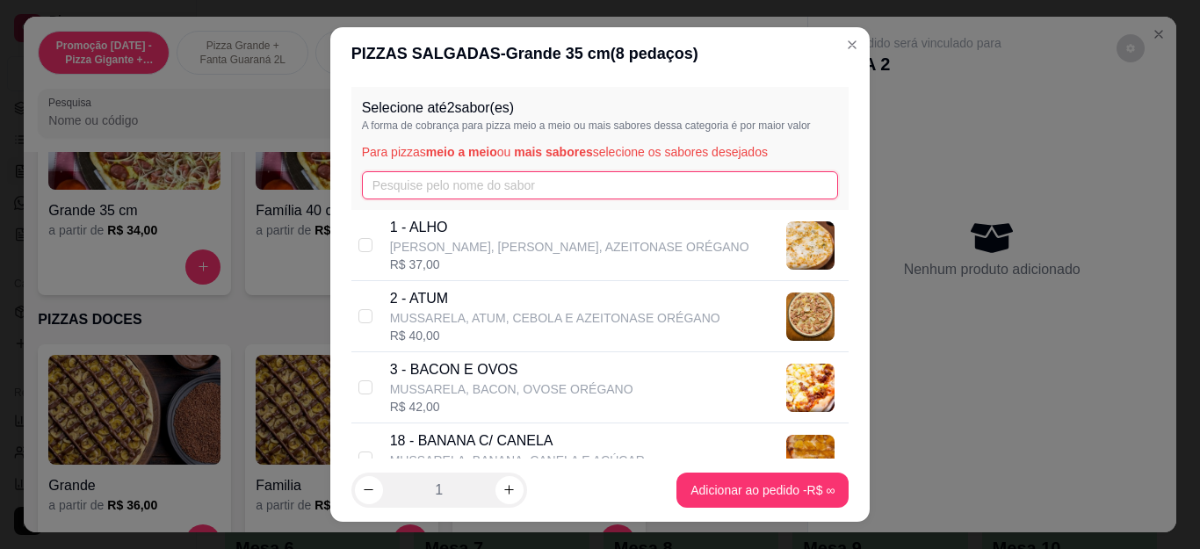
click at [477, 178] on input "text" at bounding box center [600, 185] width 477 height 28
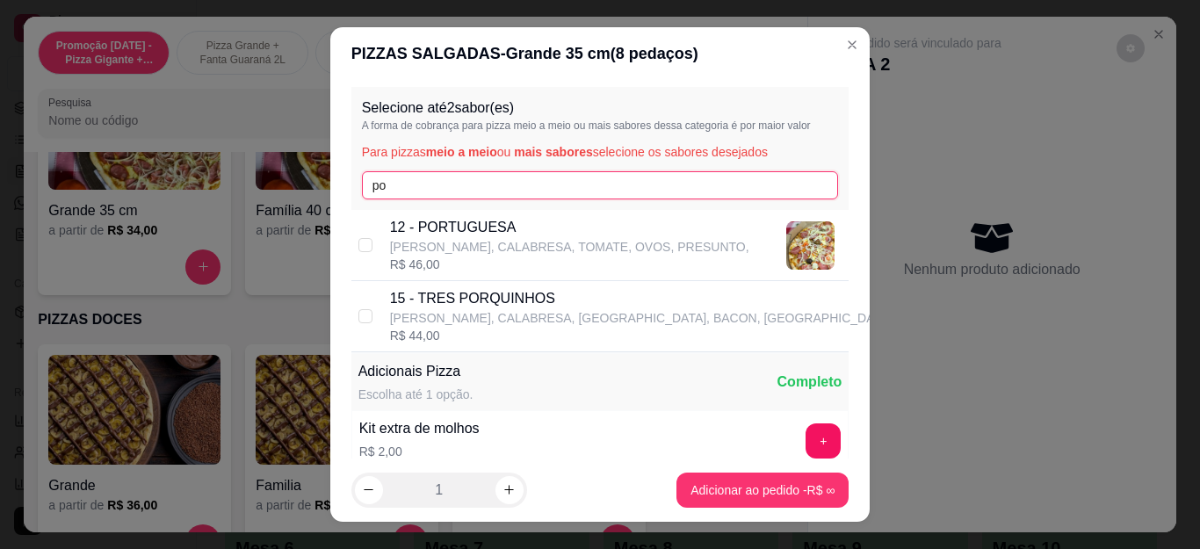
type input "po"
click at [458, 223] on p "12 - PORTUGUESA" at bounding box center [569, 227] width 359 height 21
click at [441, 190] on input "po" at bounding box center [600, 185] width 477 height 28
click at [351, 249] on div "12 - PORTUGUESA MUSSARELA, CALABRESA, TOMATE, OVOS, PRESUNTO, R$ 46,00" at bounding box center [600, 245] width 498 height 71
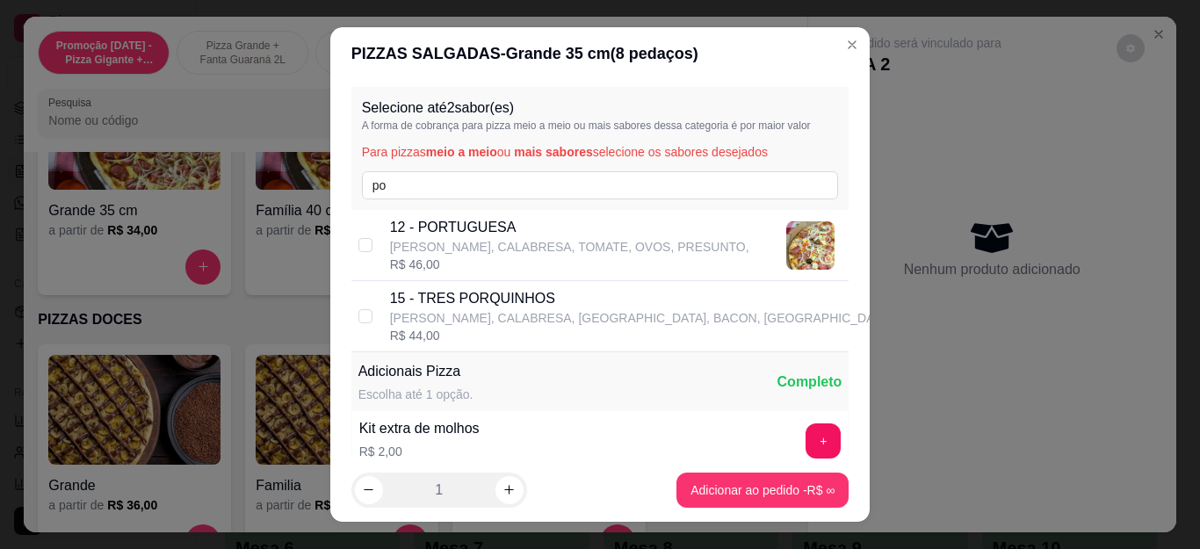
checkbox input "true"
click at [395, 188] on input "po" at bounding box center [600, 185] width 477 height 28
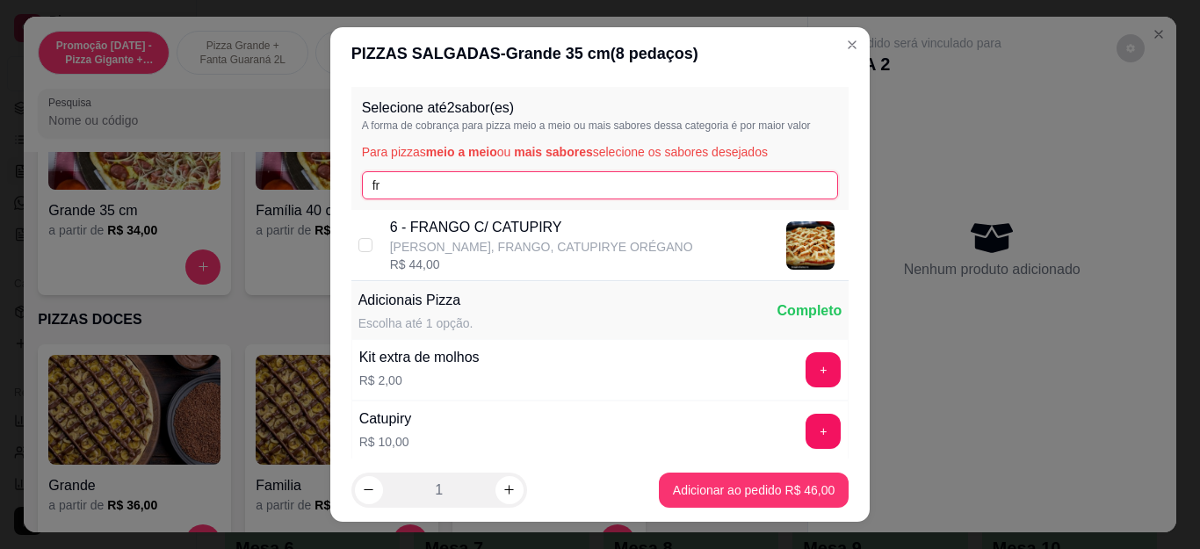
type input "fr"
click at [399, 238] on p "[PERSON_NAME], FRANGO, CATUPIRYE ORÉGANO" at bounding box center [541, 247] width 303 height 18
checkbox input "true"
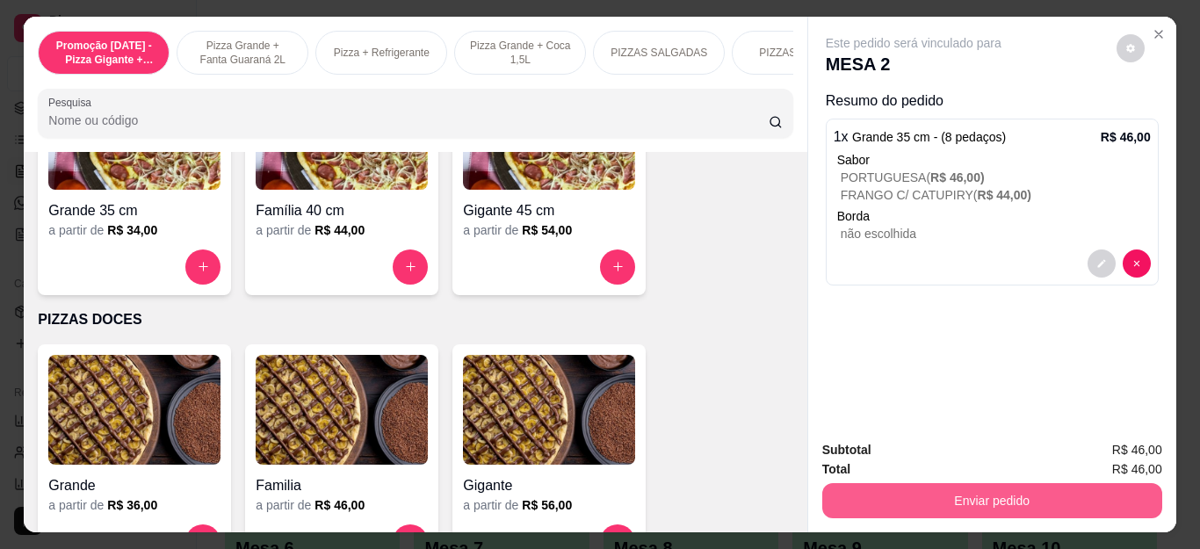
click at [947, 484] on button "Enviar pedido" at bounding box center [992, 500] width 340 height 35
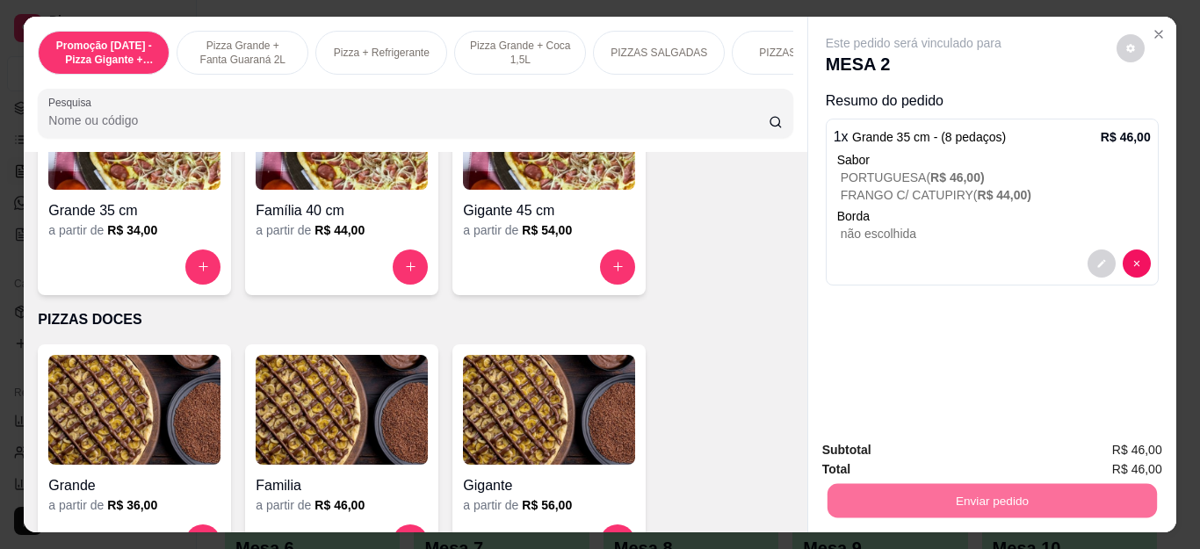
click at [880, 450] on button "Não registrar e enviar pedido" at bounding box center [932, 450] width 183 height 33
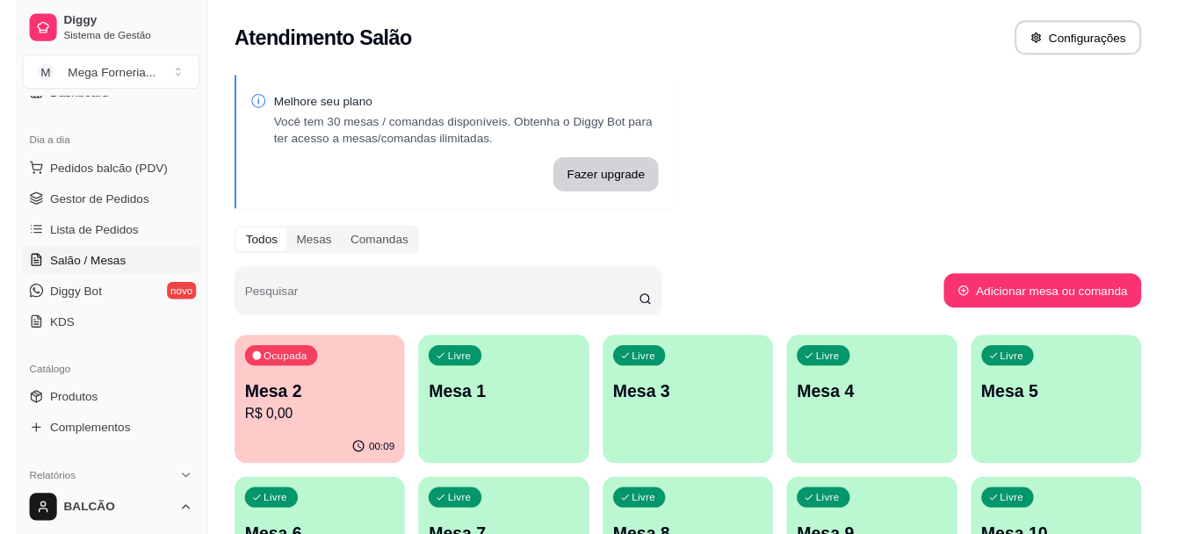
scroll to position [88, 0]
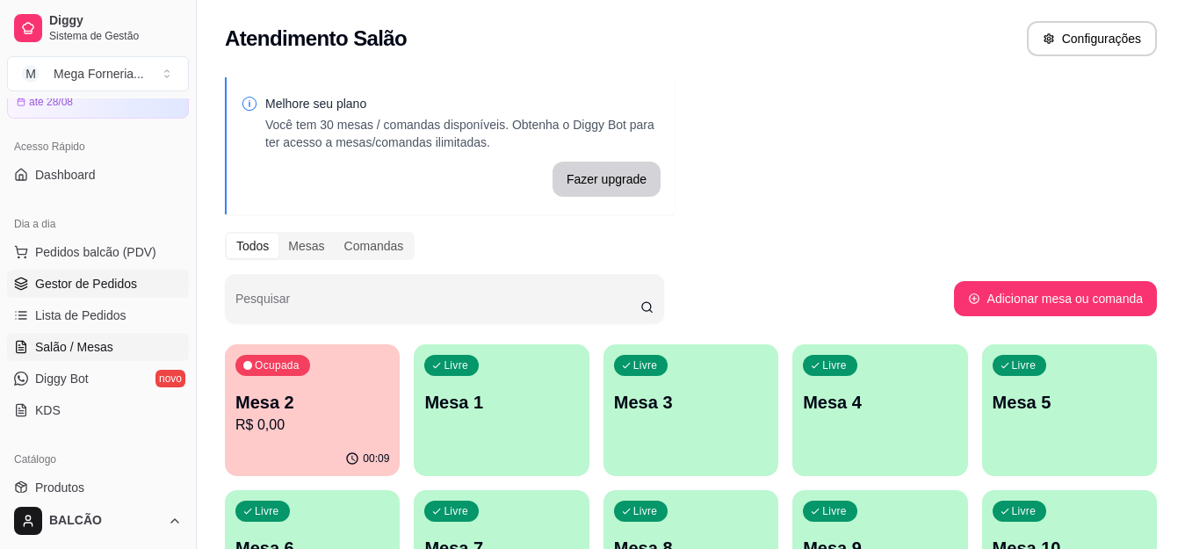
click at [69, 289] on span "Gestor de Pedidos" at bounding box center [86, 284] width 102 height 18
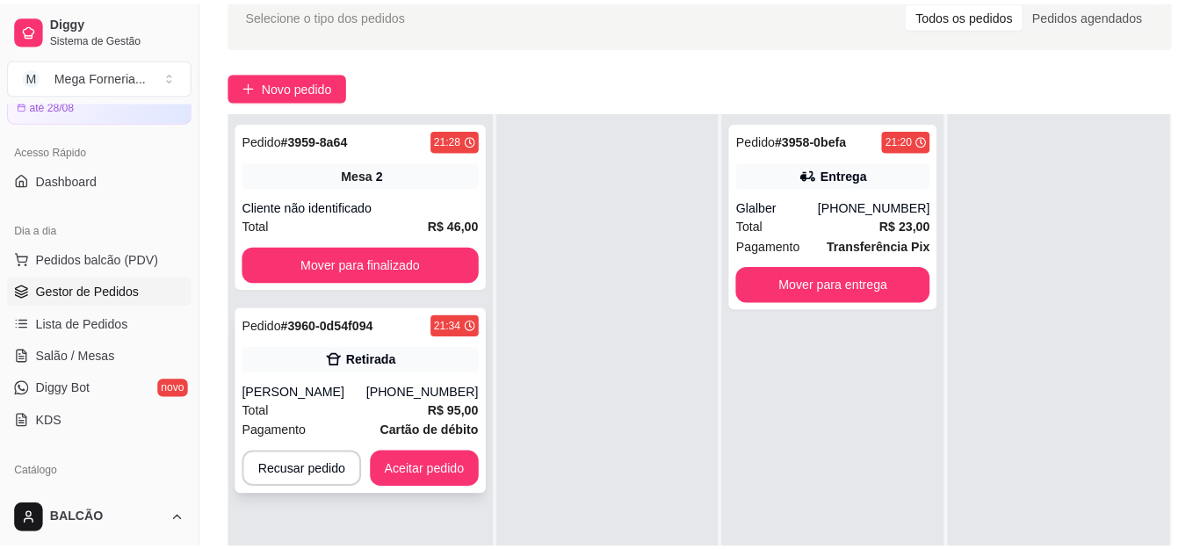
scroll to position [176, 0]
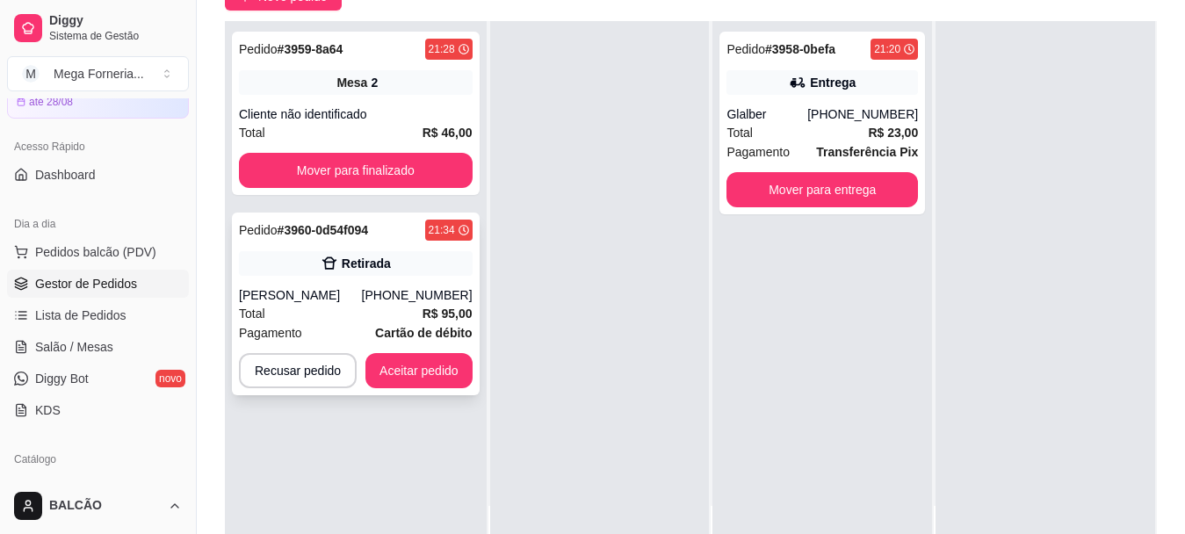
click at [401, 311] on div "Total R$ 95,00" at bounding box center [356, 313] width 234 height 19
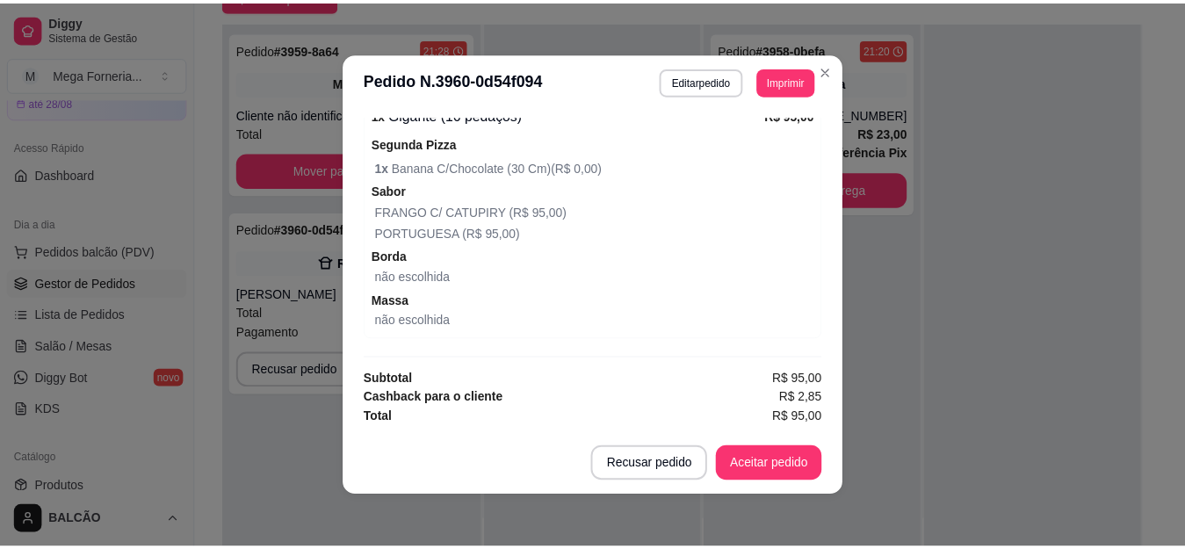
scroll to position [460, 0]
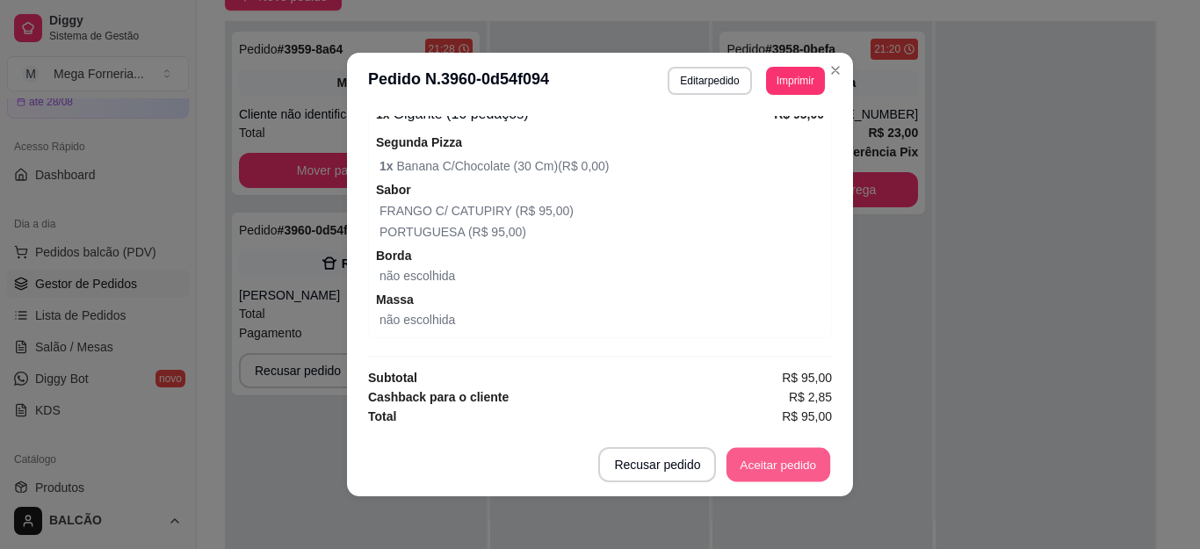
click at [790, 460] on button "Aceitar pedido" at bounding box center [778, 465] width 104 height 34
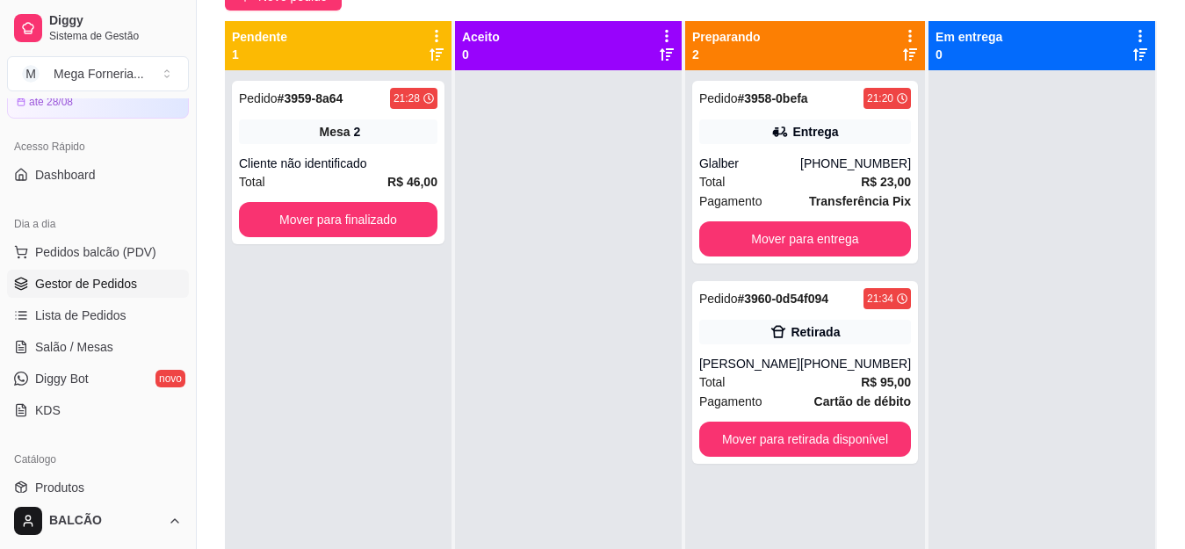
scroll to position [351, 0]
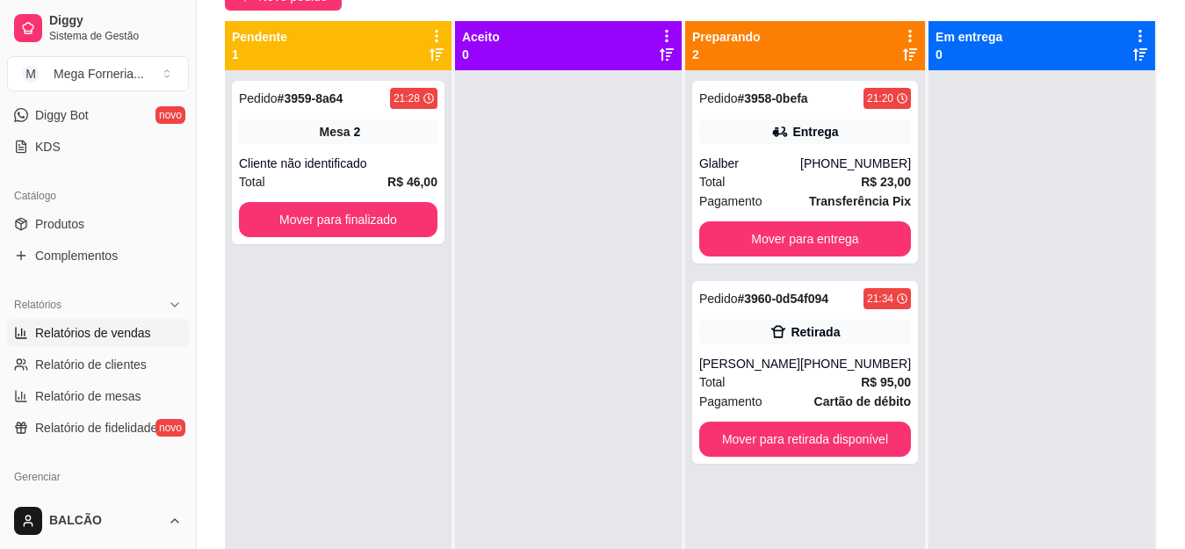
click at [77, 335] on span "Relatórios de vendas" at bounding box center [93, 333] width 116 height 18
select select "ALL"
select select "0"
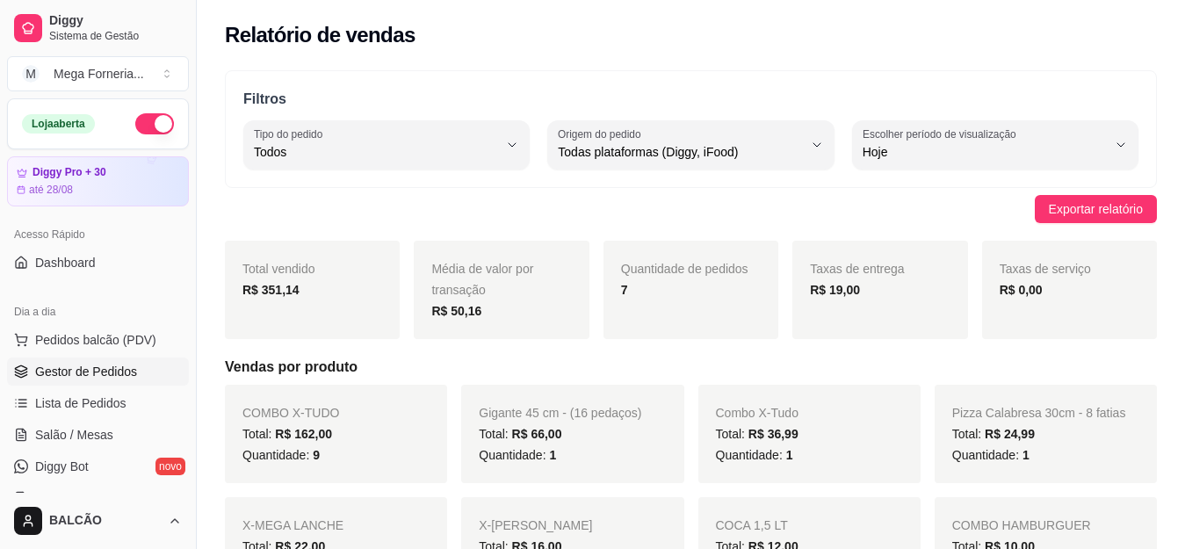
click at [79, 374] on span "Gestor de Pedidos" at bounding box center [86, 372] width 102 height 18
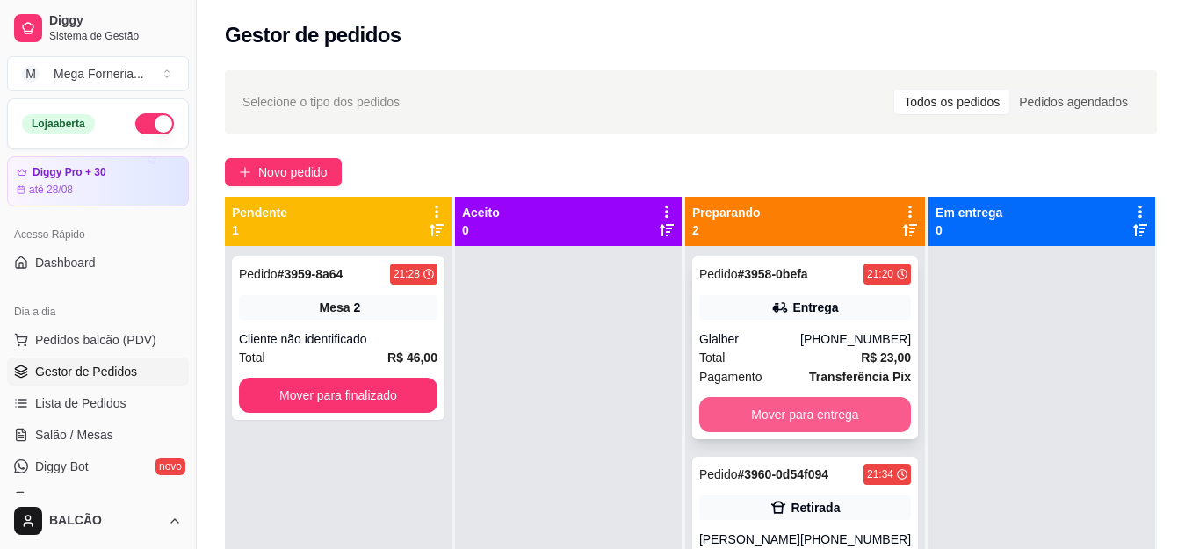
click at [746, 413] on button "Mover para entrega" at bounding box center [805, 414] width 212 height 35
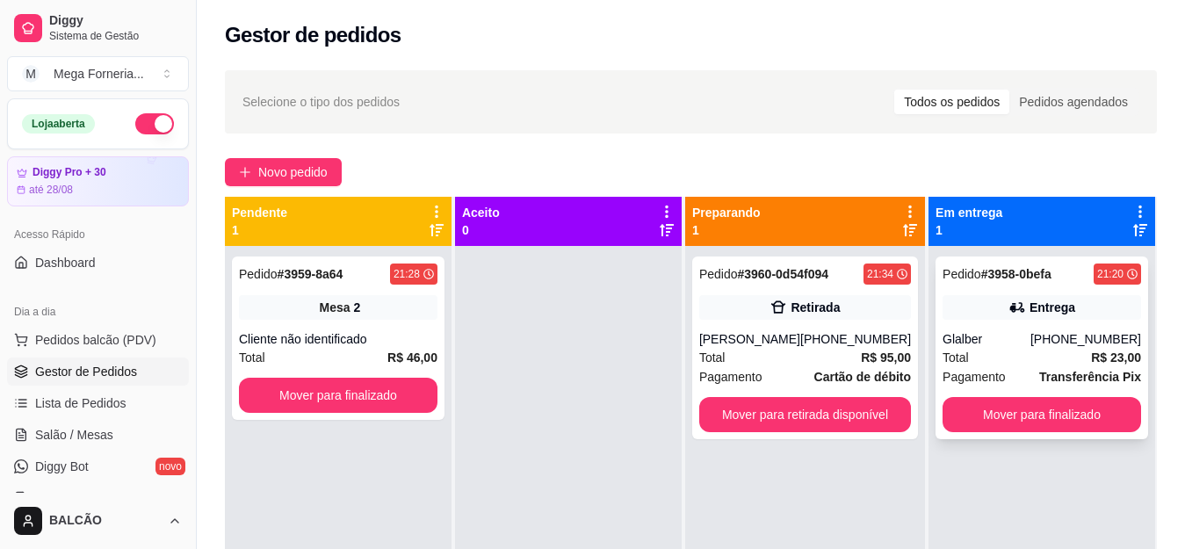
click at [1050, 431] on button "Mover para finalizado" at bounding box center [1041, 414] width 198 height 35
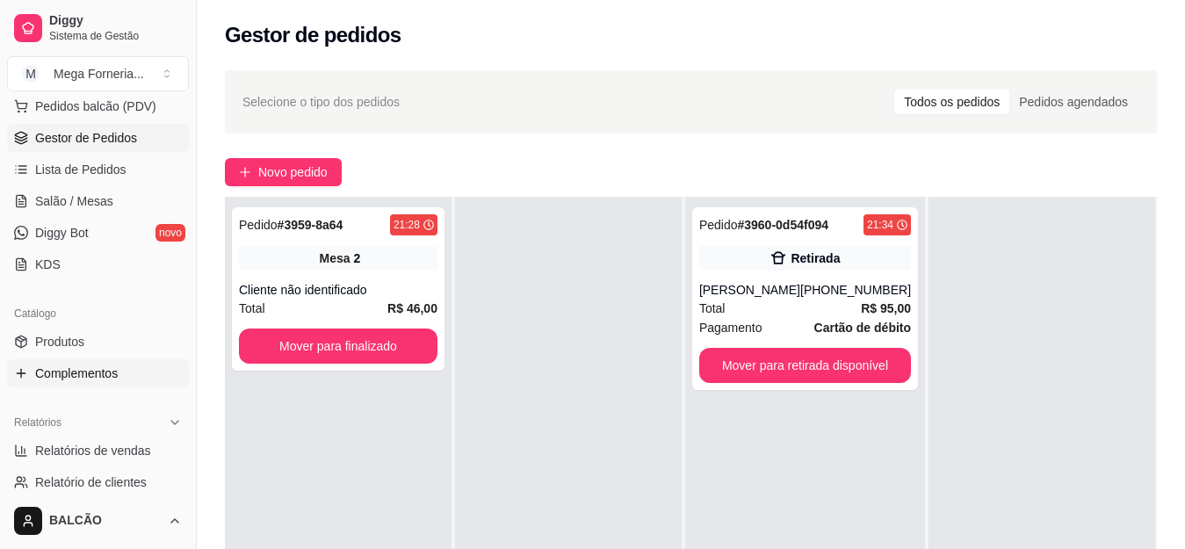
scroll to position [263, 0]
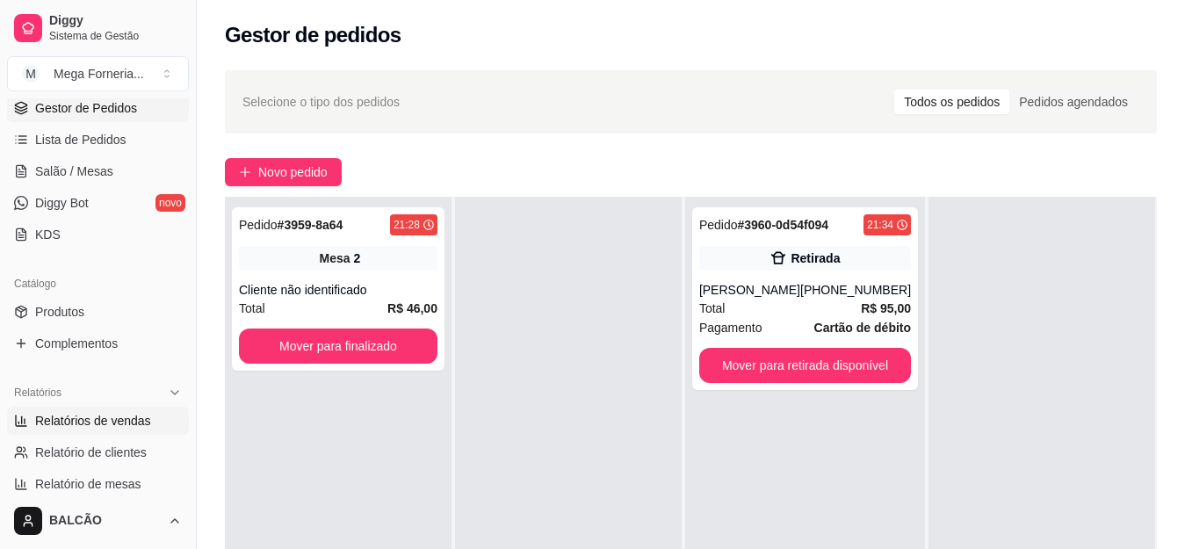
click at [104, 427] on span "Relatórios de vendas" at bounding box center [93, 421] width 116 height 18
select select "ALL"
select select "0"
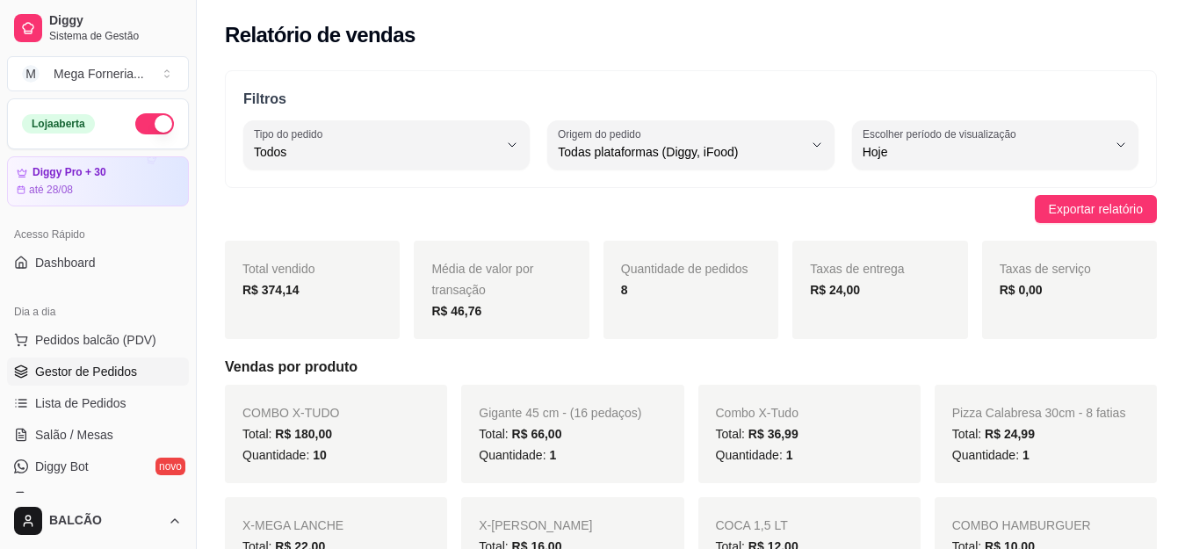
click at [97, 362] on link "Gestor de Pedidos" at bounding box center [98, 371] width 182 height 28
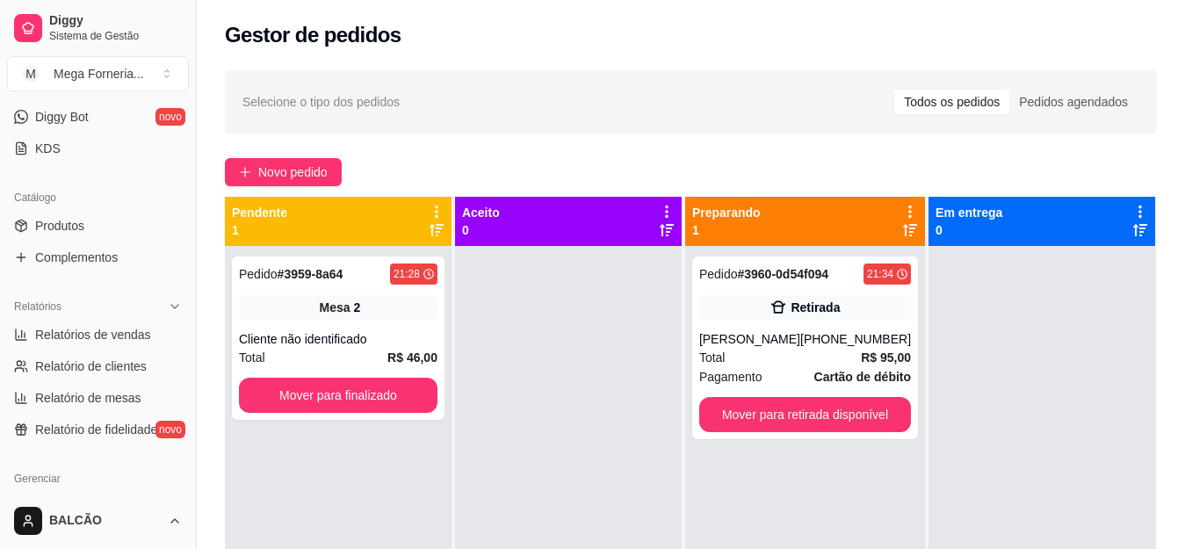
scroll to position [351, 0]
click at [98, 316] on div "Relatórios" at bounding box center [98, 305] width 182 height 28
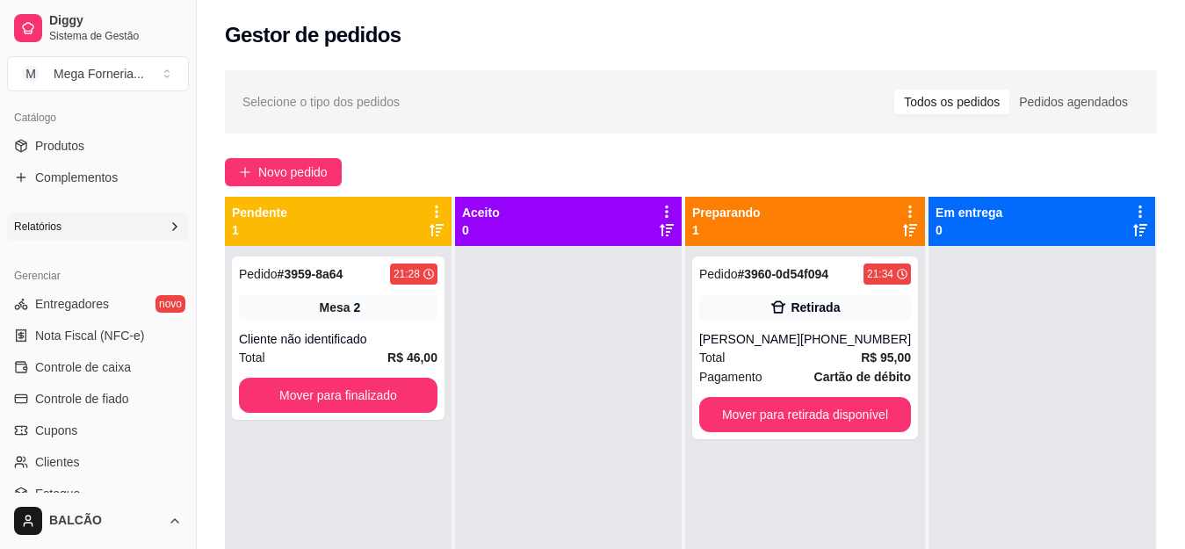
scroll to position [439, 0]
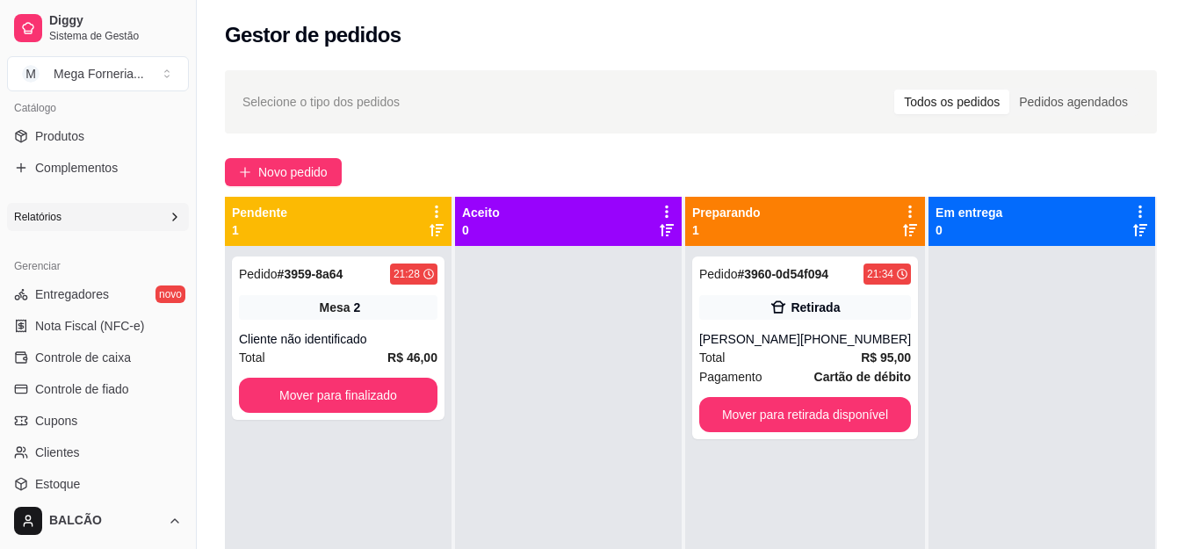
click at [112, 222] on div "Relatórios" at bounding box center [98, 217] width 182 height 28
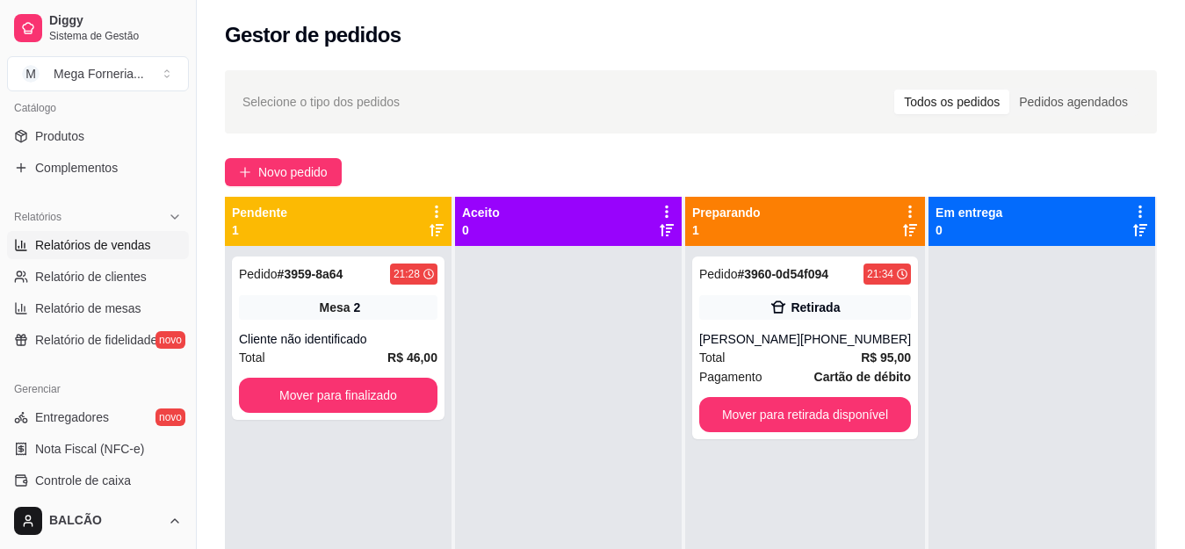
click at [103, 233] on link "Relatórios de vendas" at bounding box center [98, 245] width 182 height 28
select select "ALL"
select select "0"
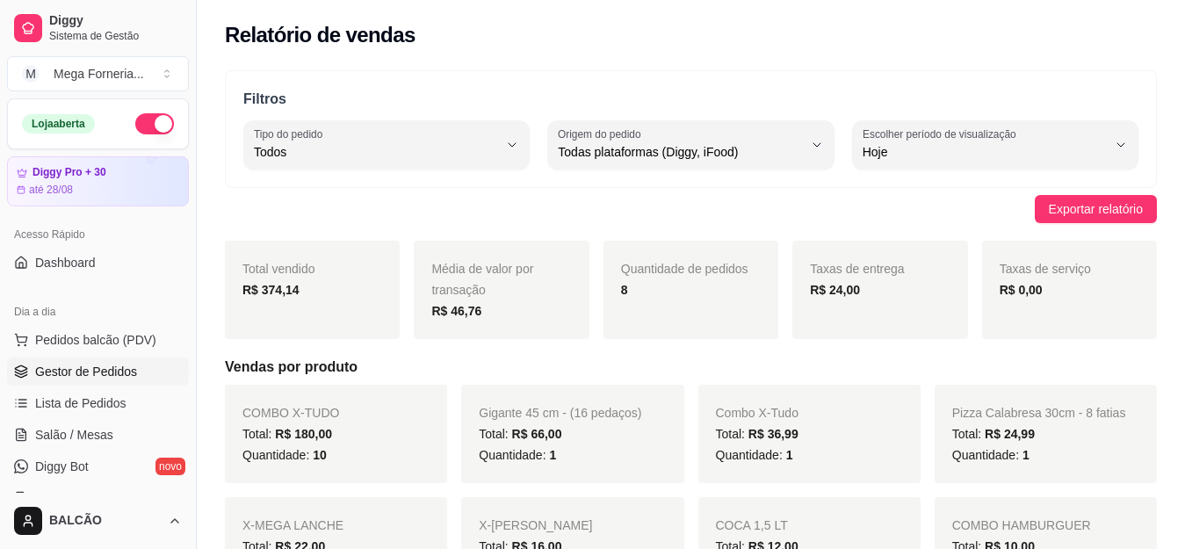
click at [104, 365] on span "Gestor de Pedidos" at bounding box center [86, 372] width 102 height 18
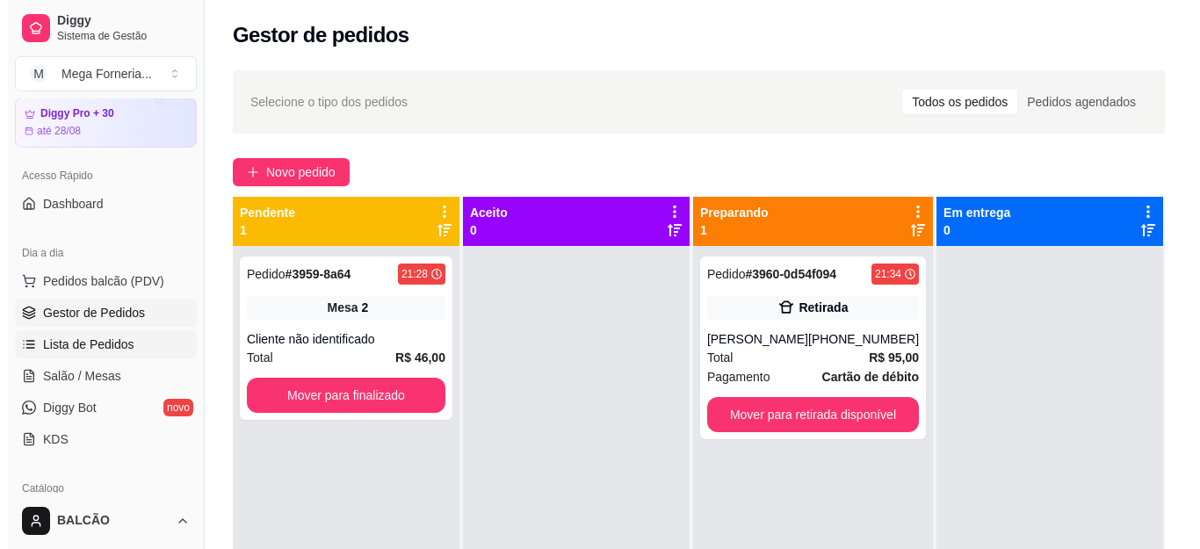
scroll to position [88, 0]
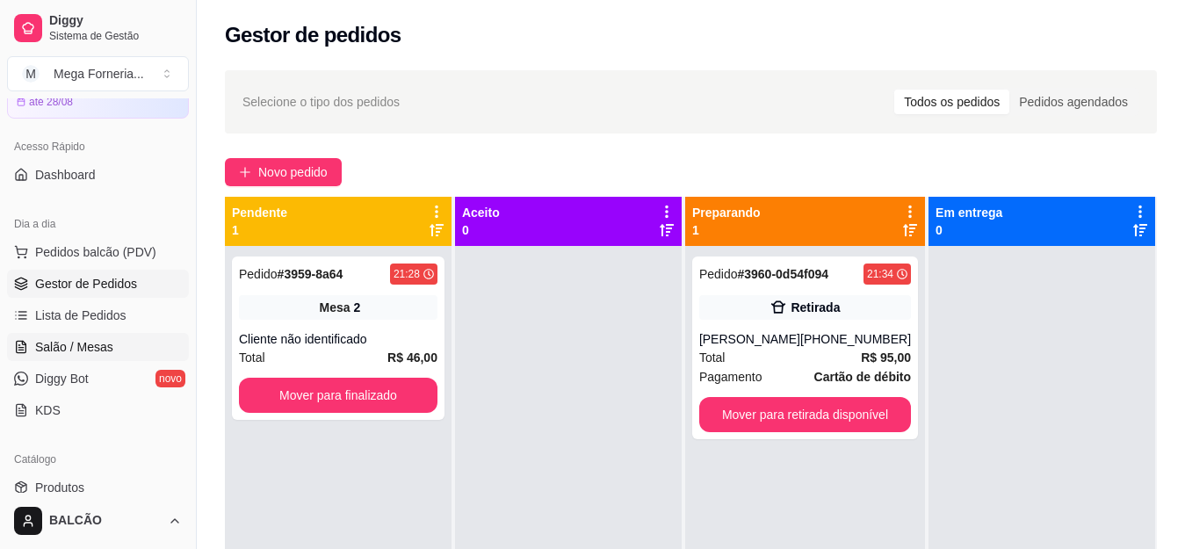
click at [58, 355] on span "Salão / Mesas" at bounding box center [74, 347] width 78 height 18
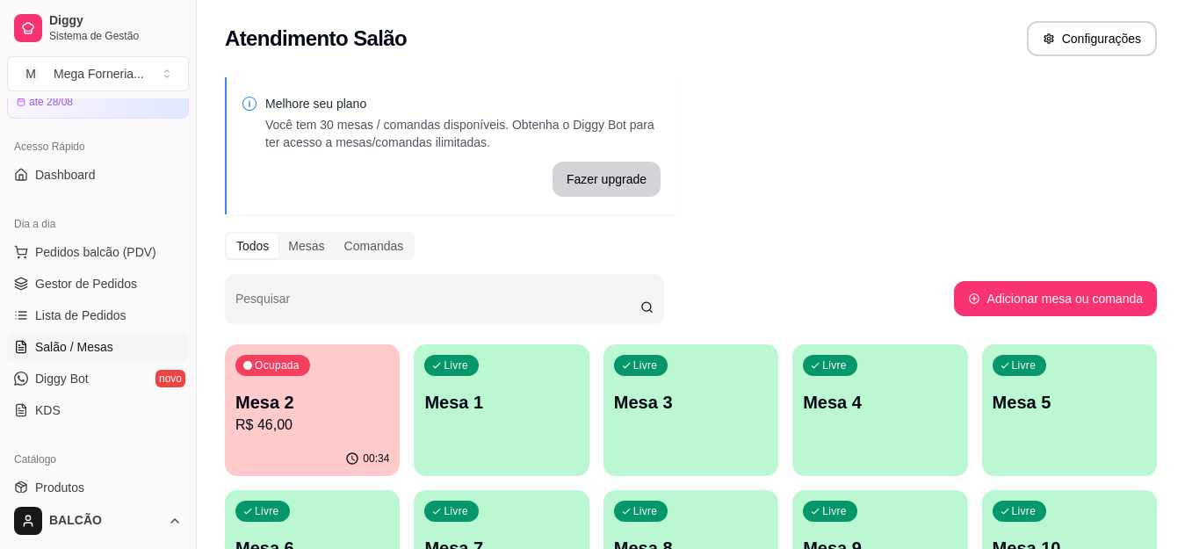
click at [358, 381] on div "Ocupada Mesa 2 R$ 46,00" at bounding box center [312, 392] width 175 height 97
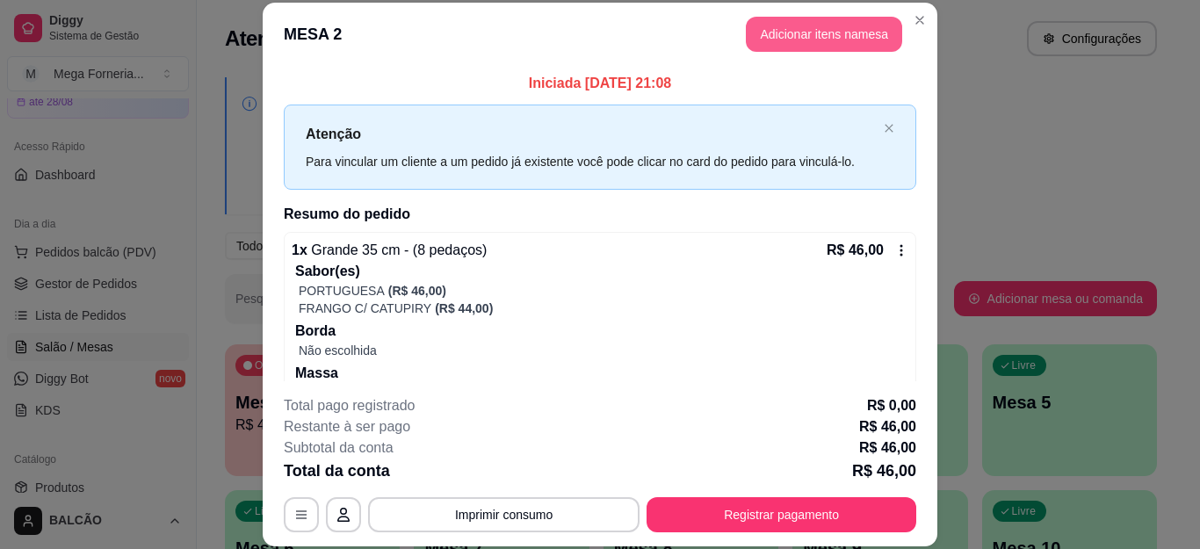
click at [822, 28] on button "Adicionar itens na mesa" at bounding box center [824, 34] width 156 height 35
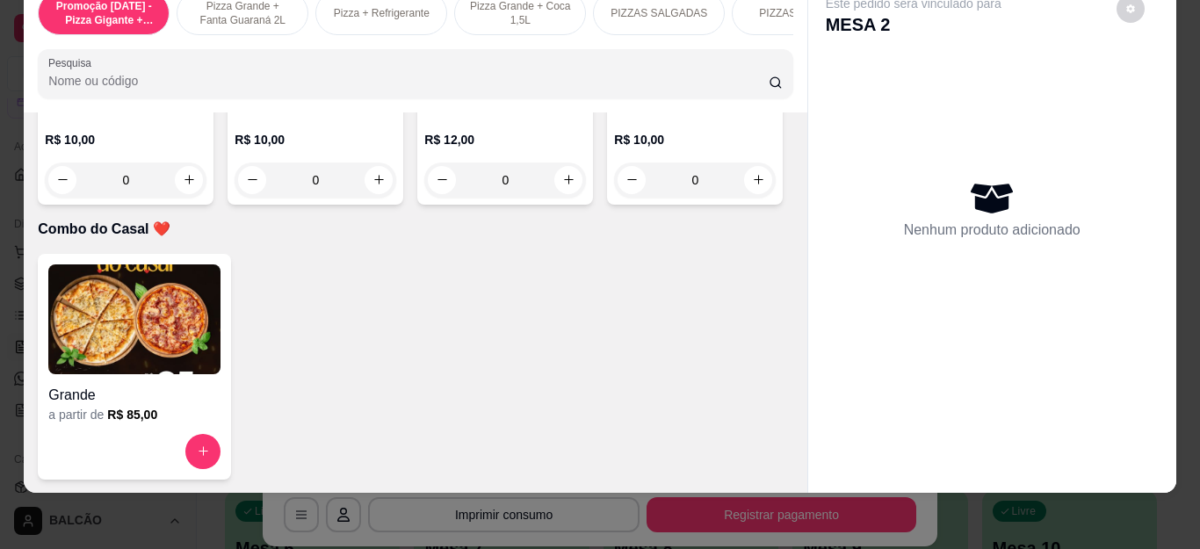
scroll to position [4742, 0]
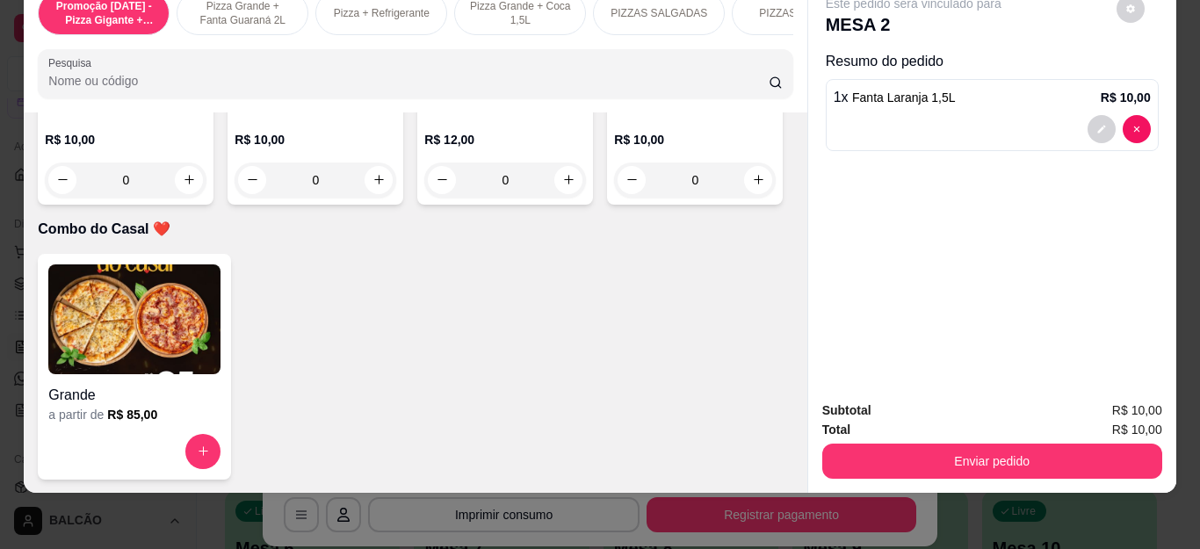
type input "1"
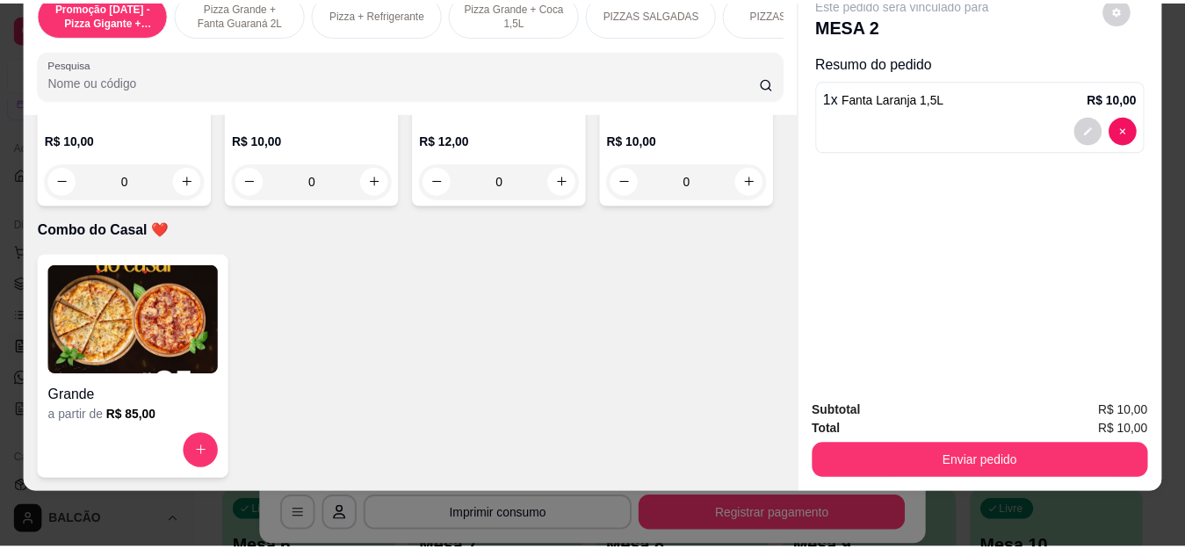
scroll to position [4743, 0]
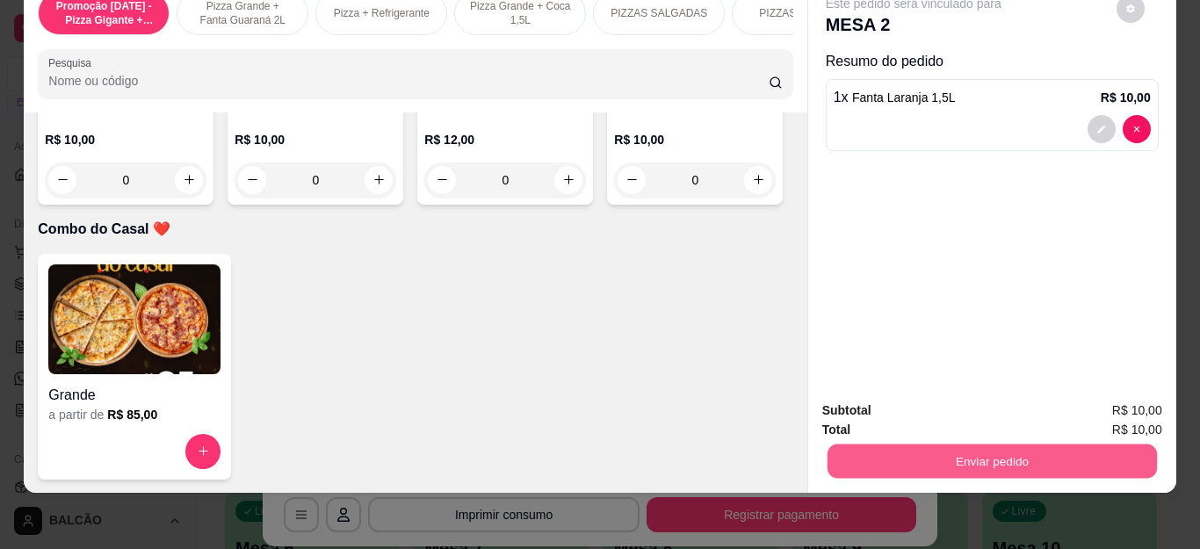
click at [920, 444] on button "Enviar pedido" at bounding box center [990, 461] width 329 height 34
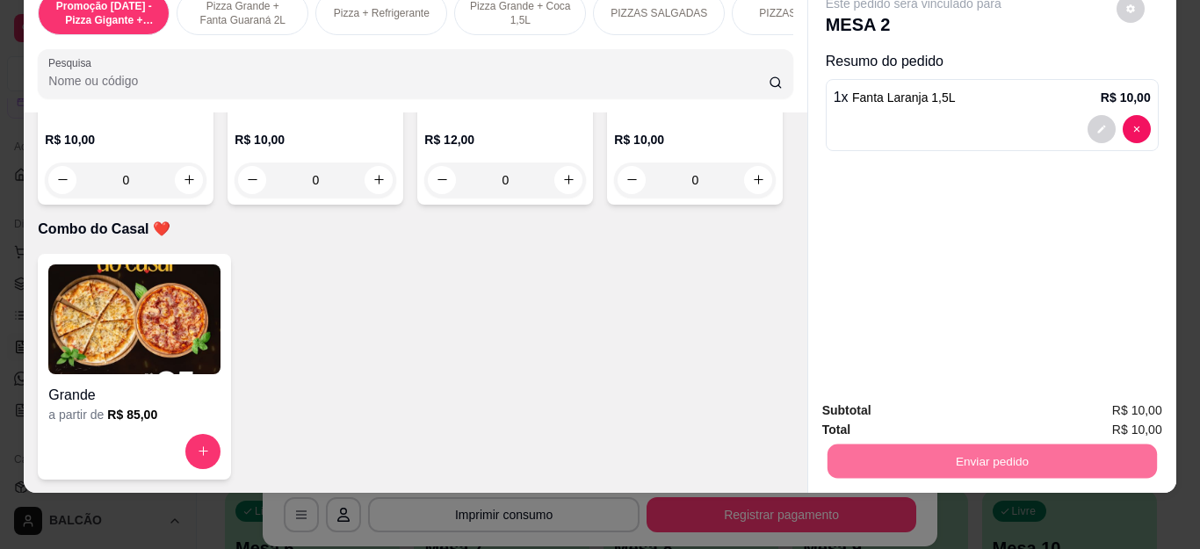
click at [890, 409] on button "Não registrar e enviar pedido" at bounding box center [932, 402] width 183 height 33
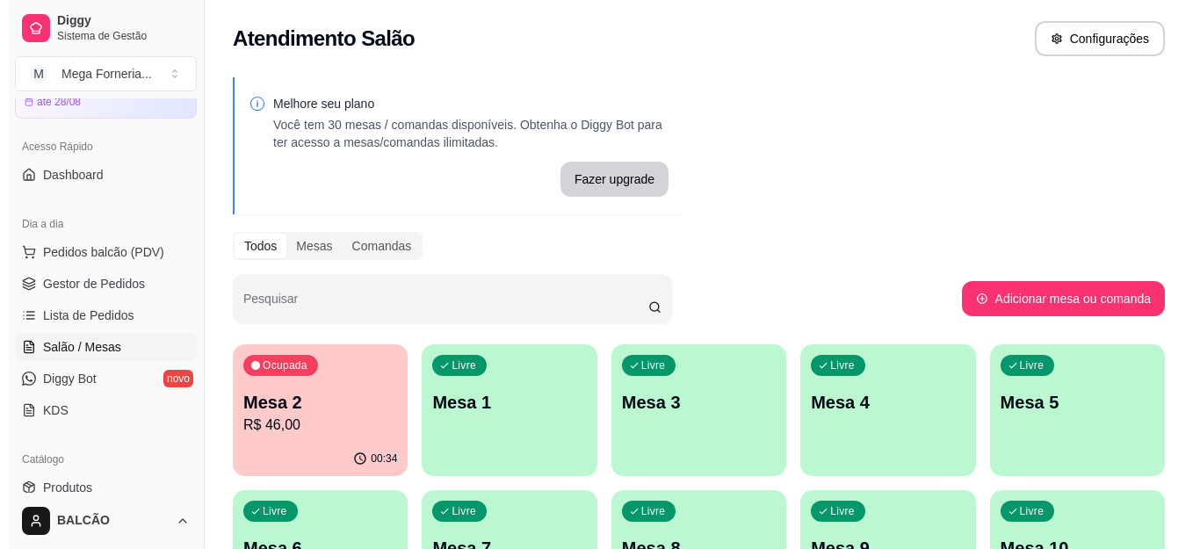
scroll to position [0, 0]
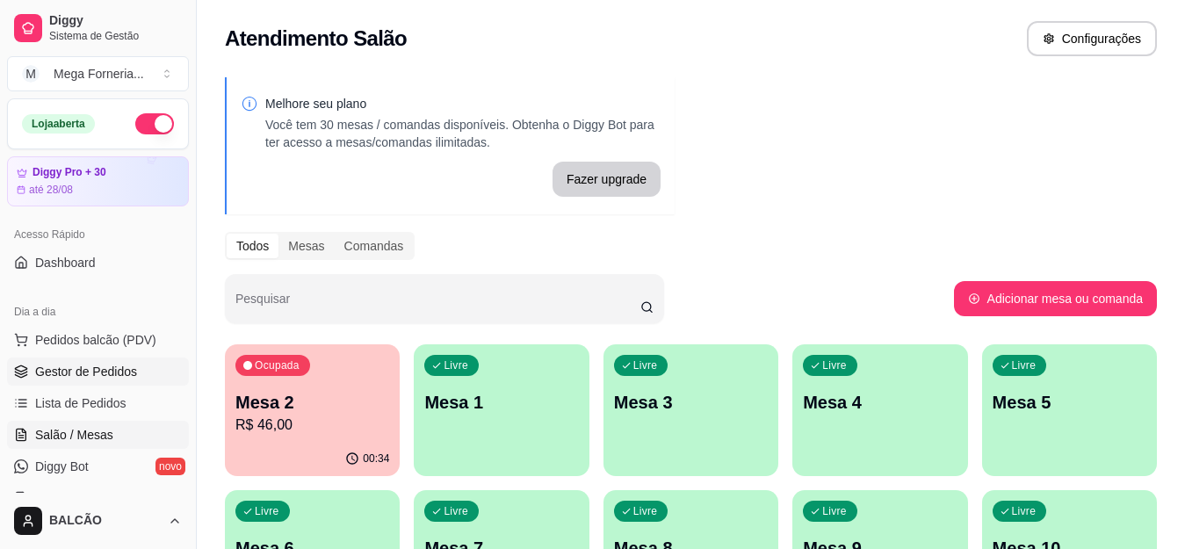
click at [80, 362] on link "Gestor de Pedidos" at bounding box center [98, 371] width 182 height 28
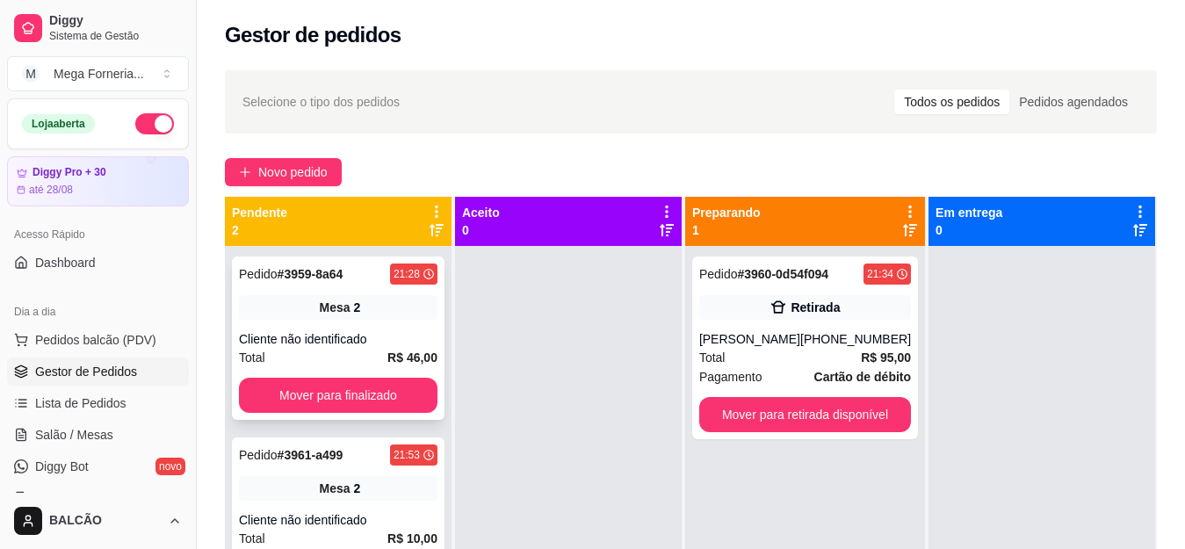
click at [328, 402] on button "Mover para finalizado" at bounding box center [338, 395] width 198 height 35
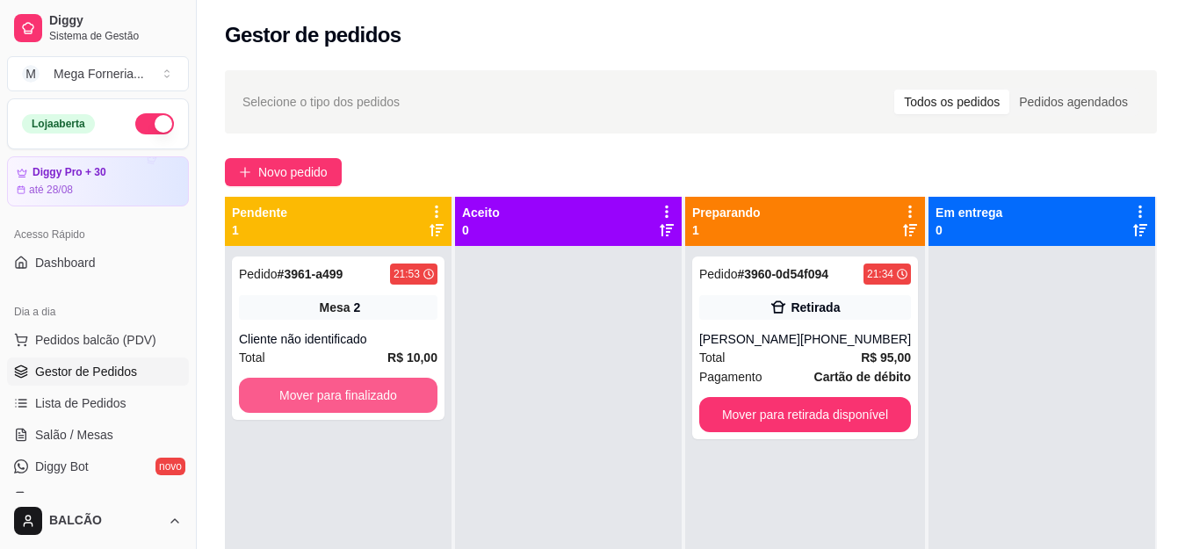
click at [328, 402] on button "Mover para finalizado" at bounding box center [338, 395] width 198 height 35
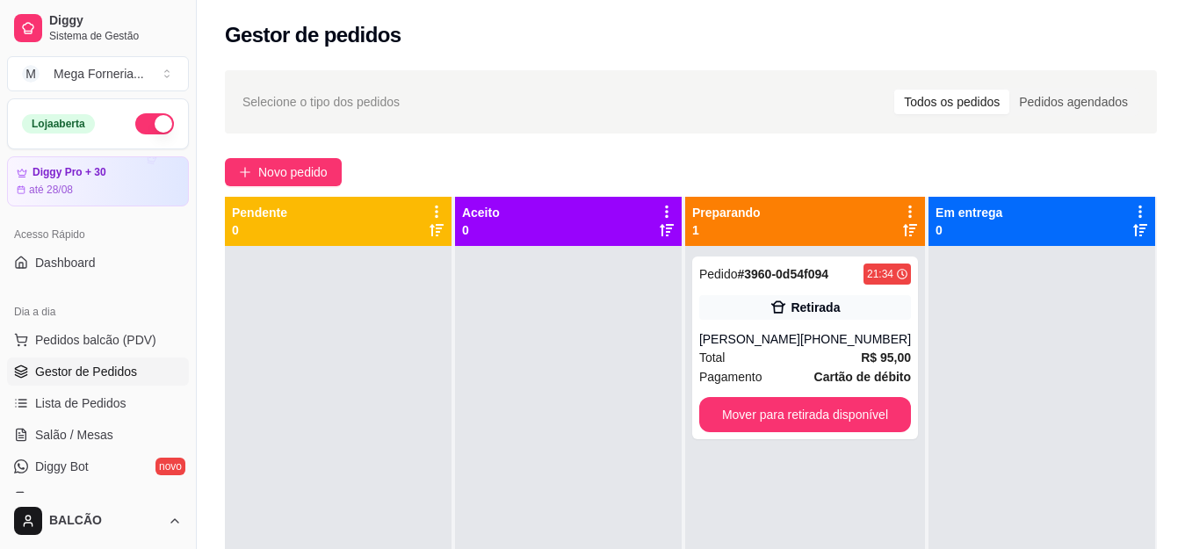
click at [328, 150] on div "Selecione o tipo dos pedidos Todos os pedidos Pedidos agendados Novo pedido Pen…" at bounding box center [691, 413] width 988 height 707
click at [303, 171] on span "Novo pedido" at bounding box center [292, 171] width 69 height 19
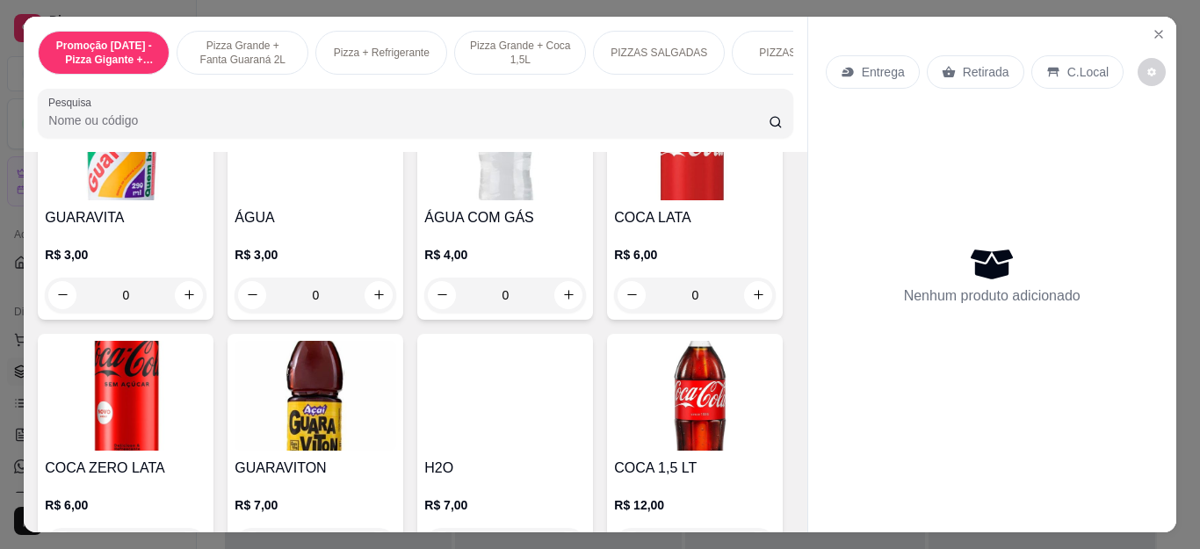
scroll to position [3425, 0]
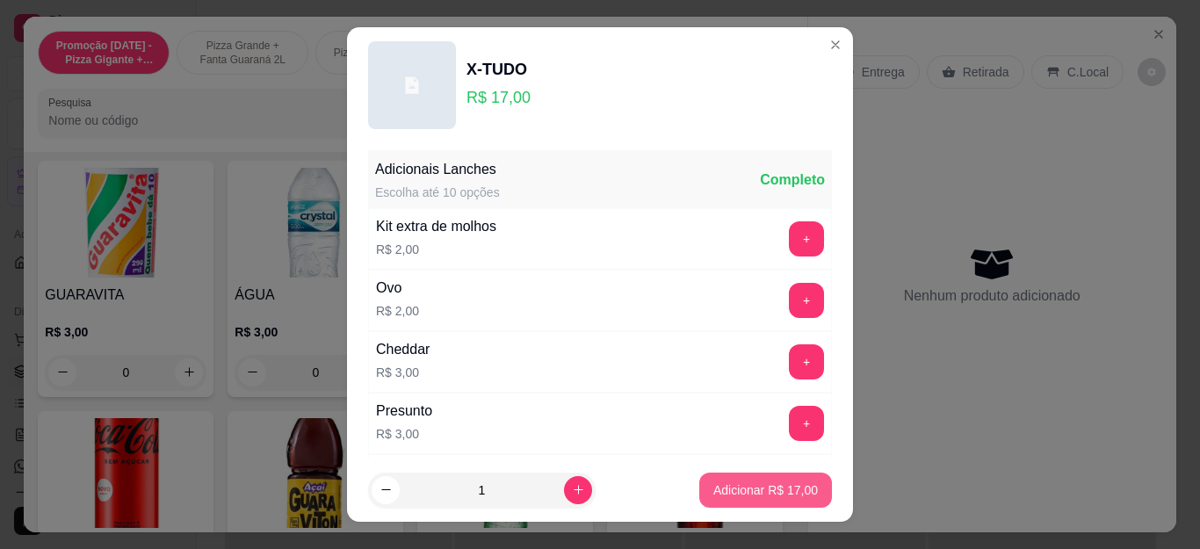
click at [762, 482] on p "Adicionar R$ 17,00" at bounding box center [765, 490] width 105 height 18
type input "1"
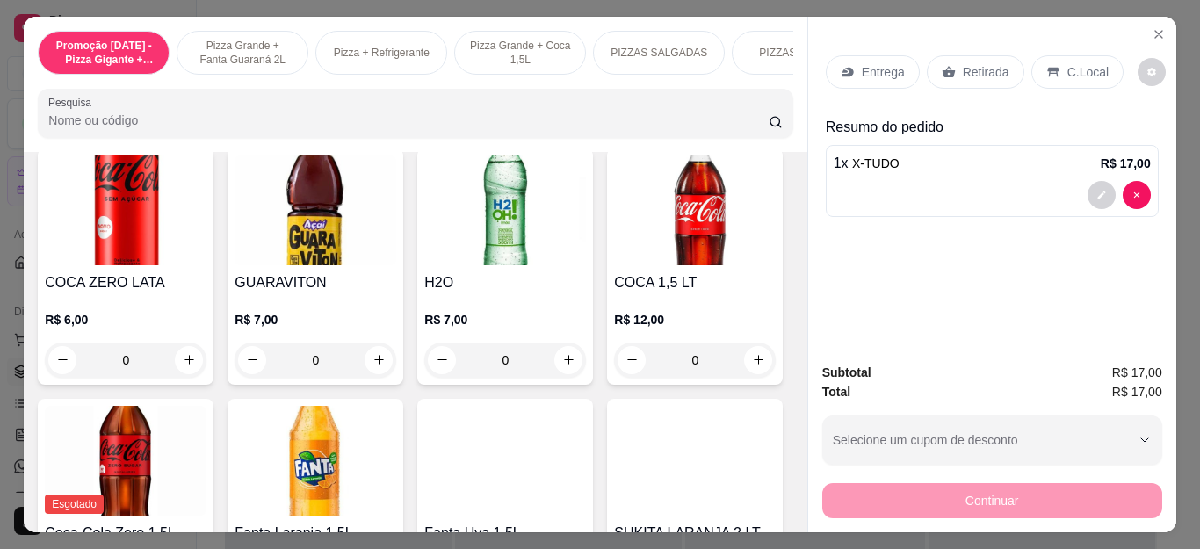
scroll to position [3865, 0]
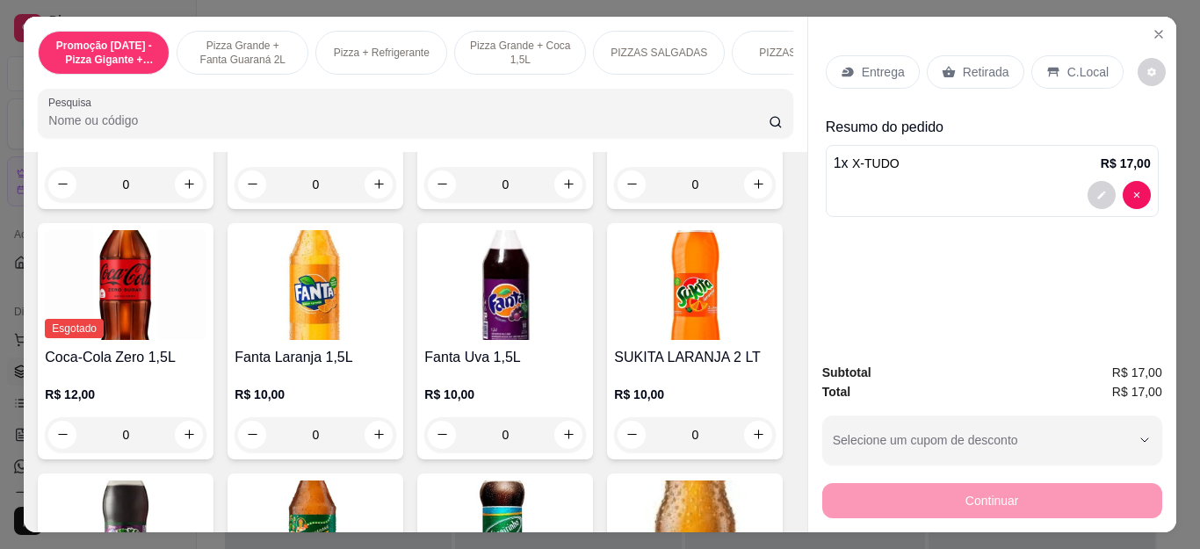
type input "1"
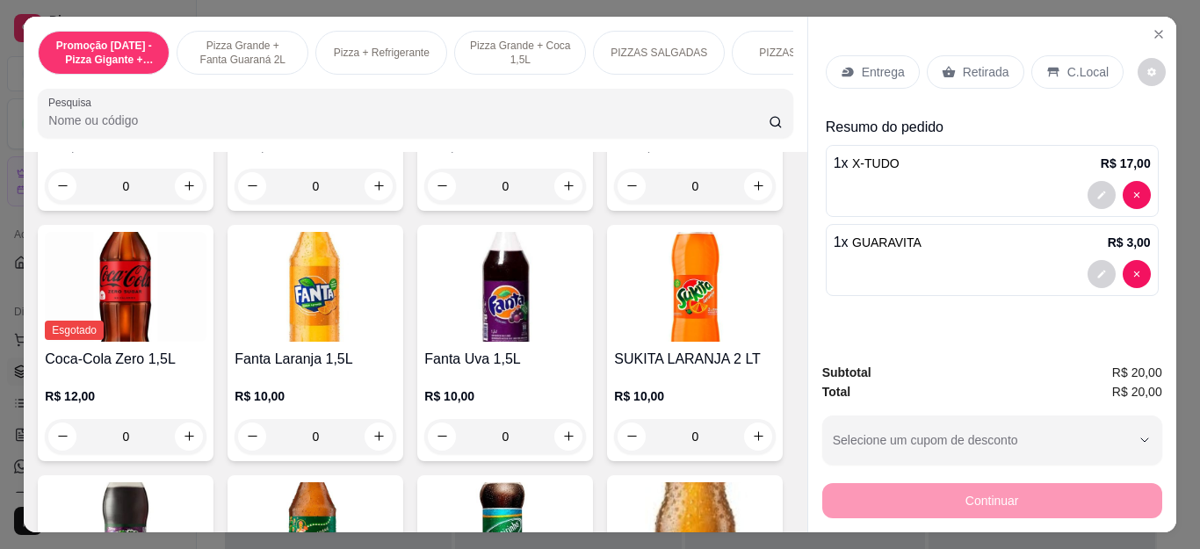
click at [976, 76] on div "Retirada" at bounding box center [974, 71] width 97 height 33
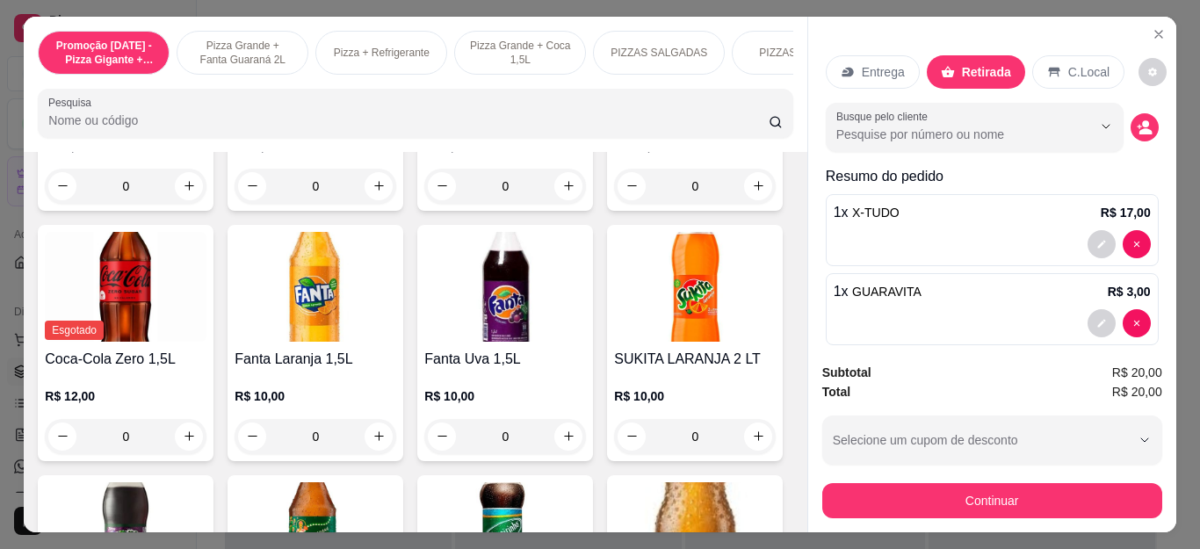
click at [959, 483] on button "Continuar" at bounding box center [992, 500] width 340 height 35
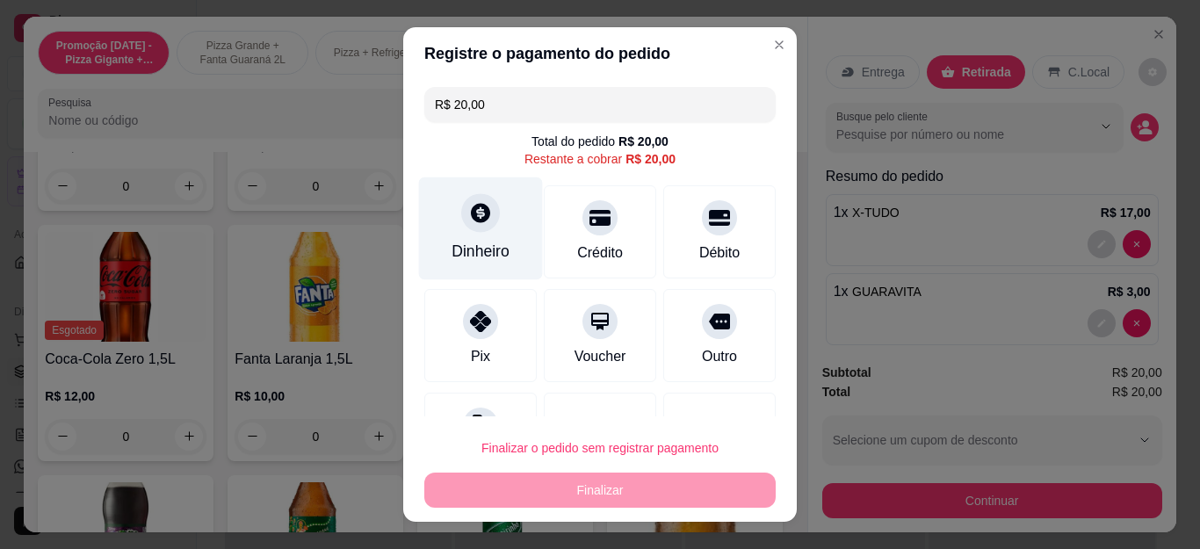
click at [443, 213] on div "Dinheiro" at bounding box center [481, 228] width 124 height 103
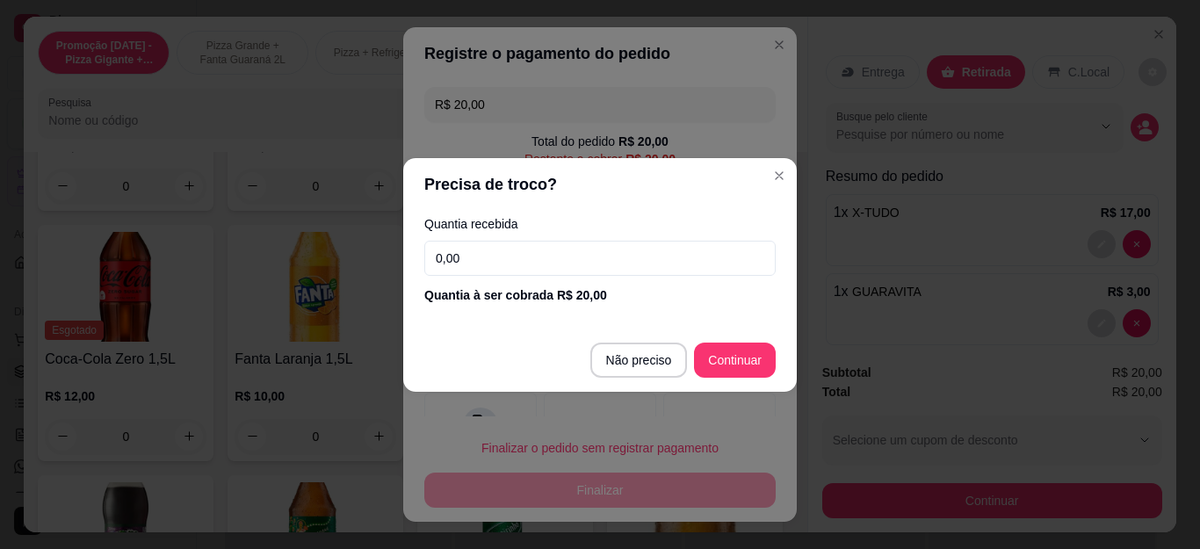
click at [506, 272] on input "0,00" at bounding box center [599, 258] width 351 height 35
click at [506, 271] on input "0,00" at bounding box center [599, 258] width 351 height 35
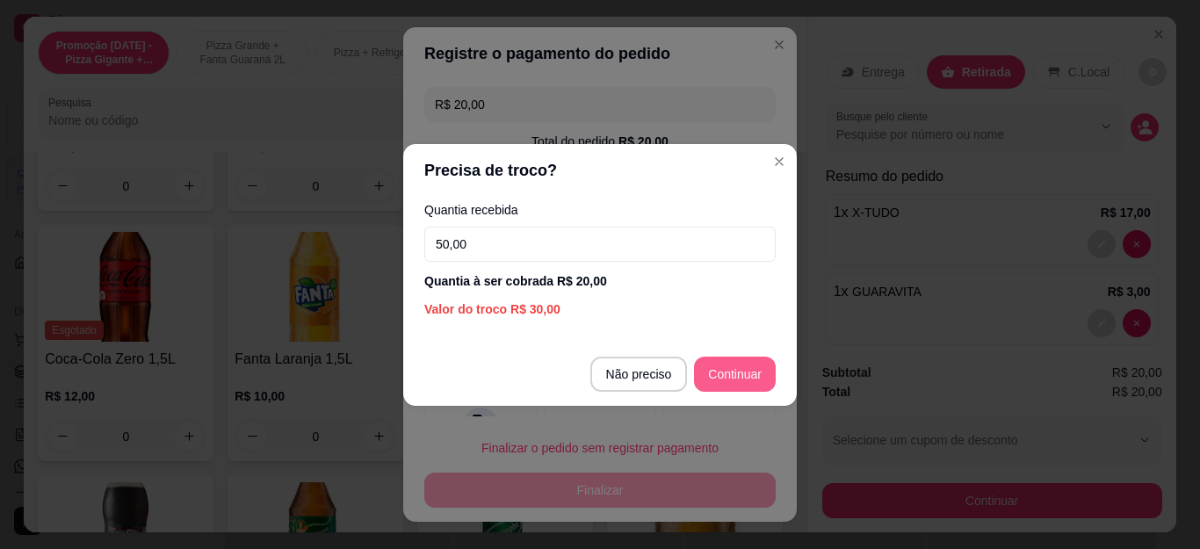
type input "50,00"
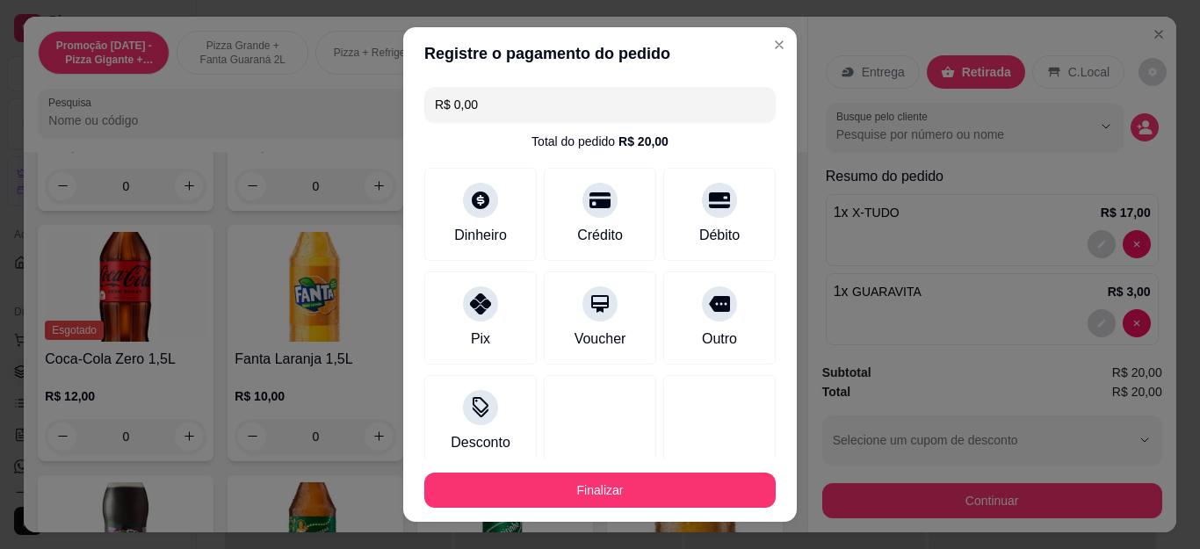
type input "R$ 0,00"
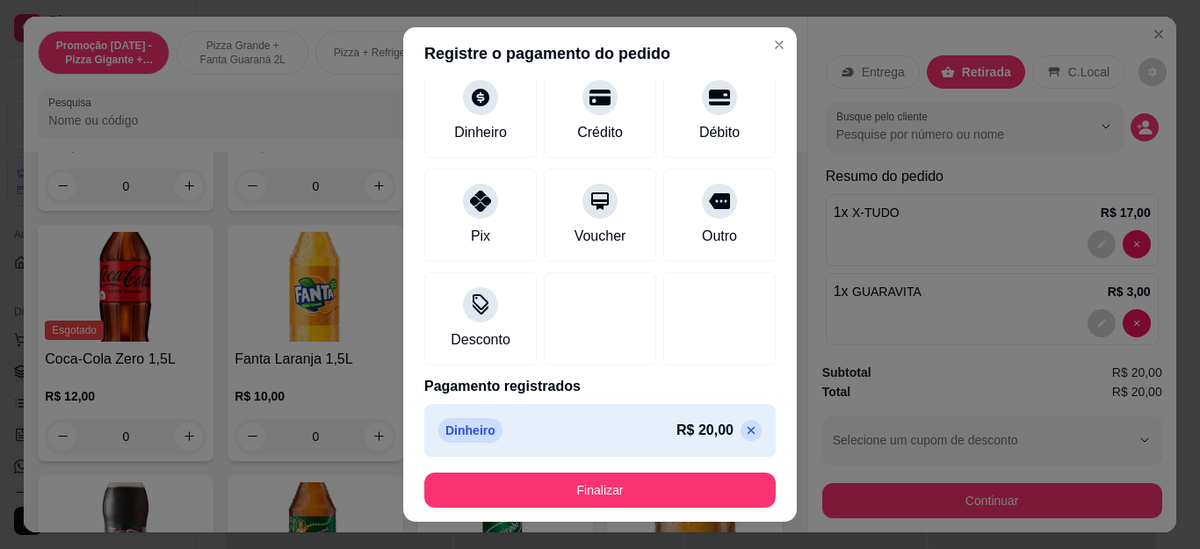
scroll to position [108, 0]
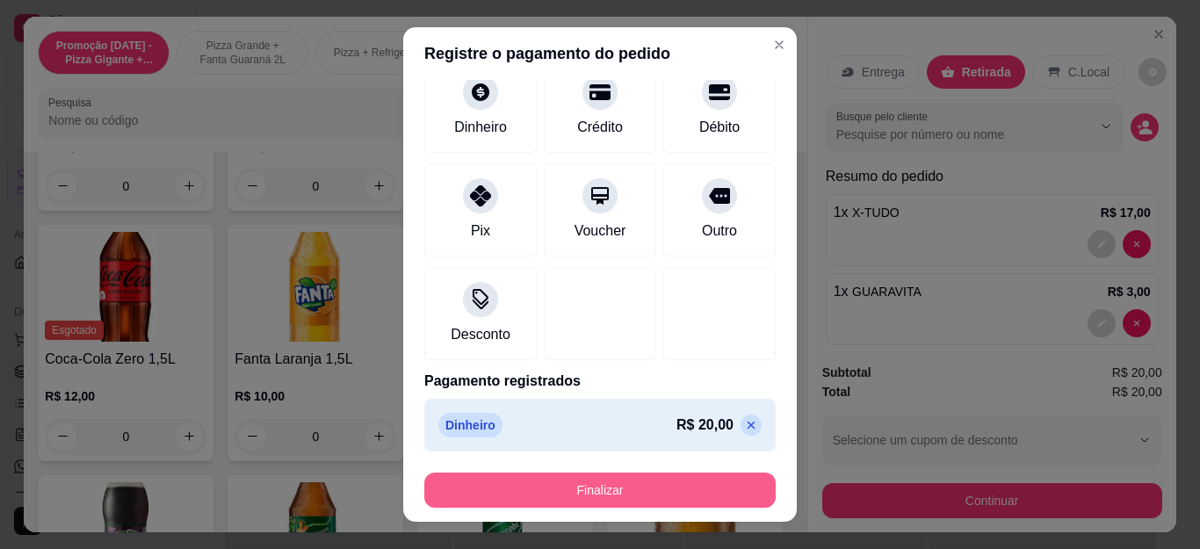
click at [557, 489] on button "Finalizar" at bounding box center [599, 489] width 351 height 35
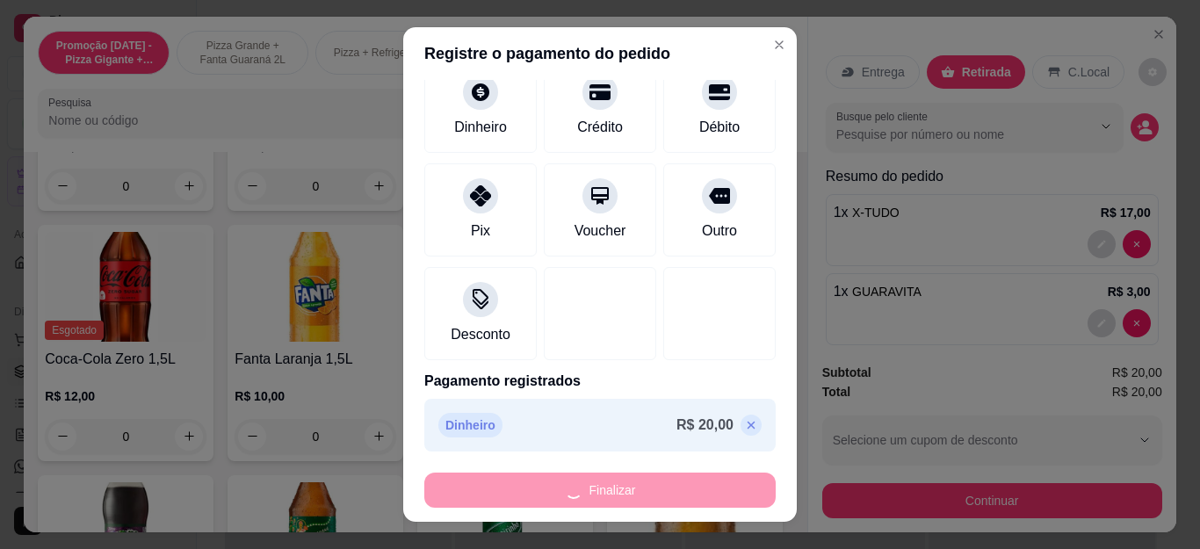
type input "0"
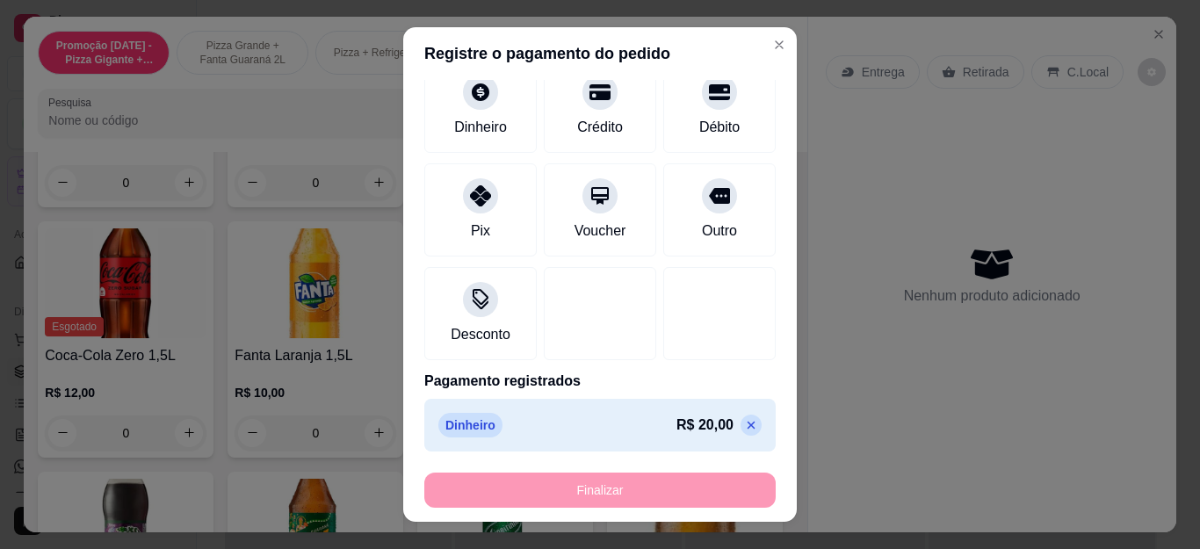
type input "-R$ 20,00"
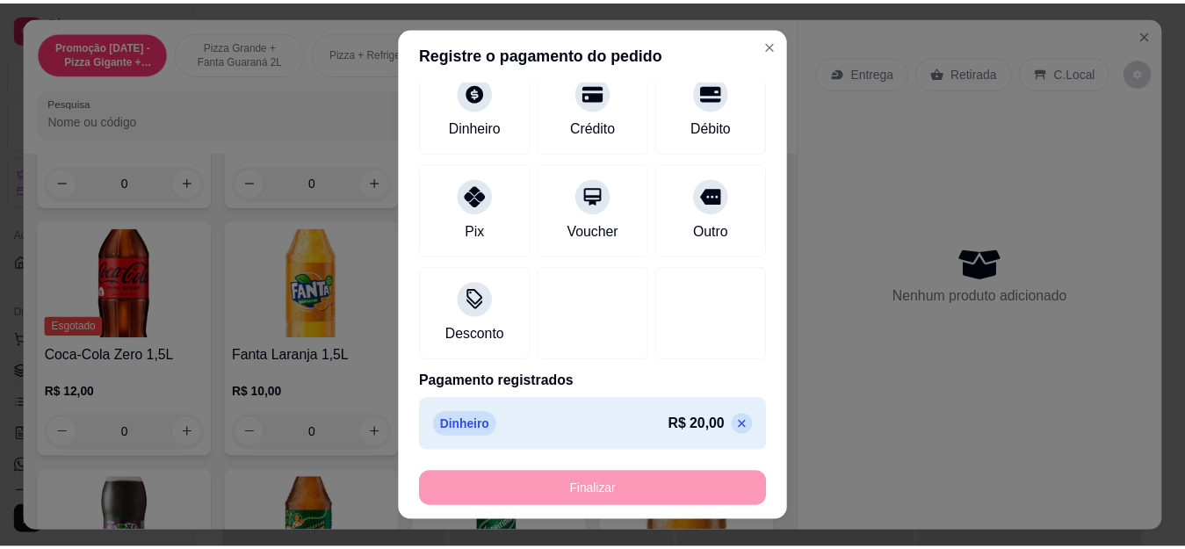
scroll to position [3863, 0]
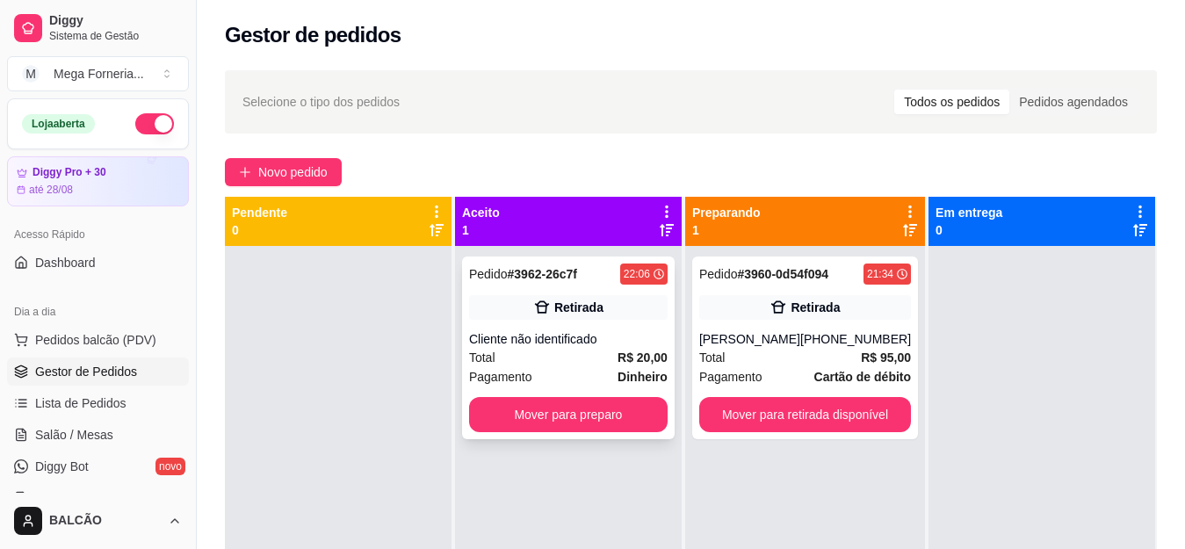
click at [561, 326] on div "Pedido # 3962-26c7f 22:06 Retirada Cliente não identificado Total R$ 20,00 Paga…" at bounding box center [568, 347] width 213 height 183
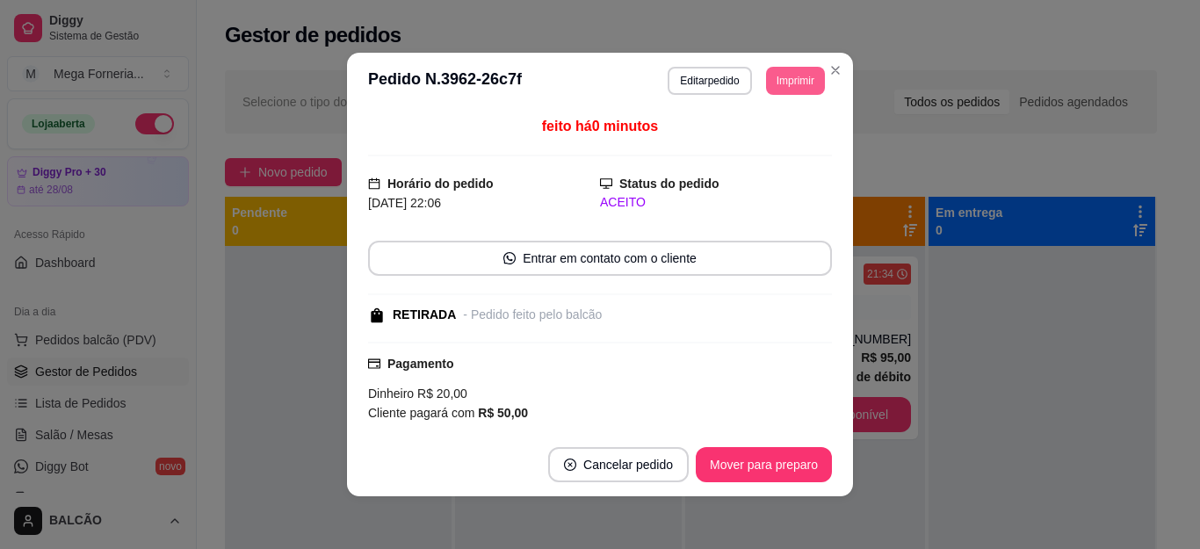
click at [775, 81] on button "Imprimir" at bounding box center [795, 81] width 59 height 28
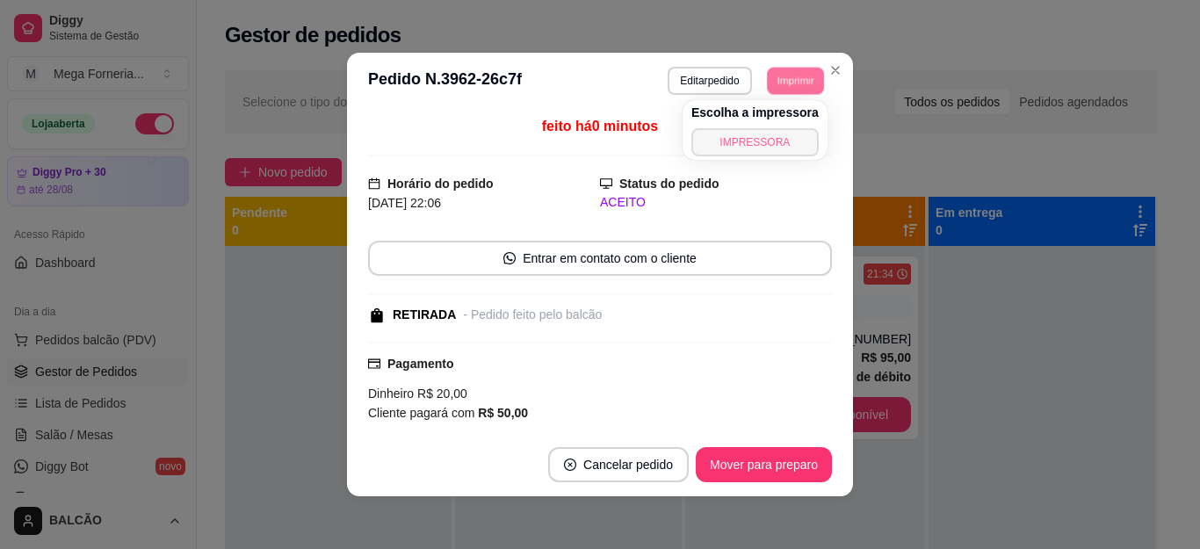
click at [768, 142] on button "IMPRESSORA" at bounding box center [754, 142] width 127 height 28
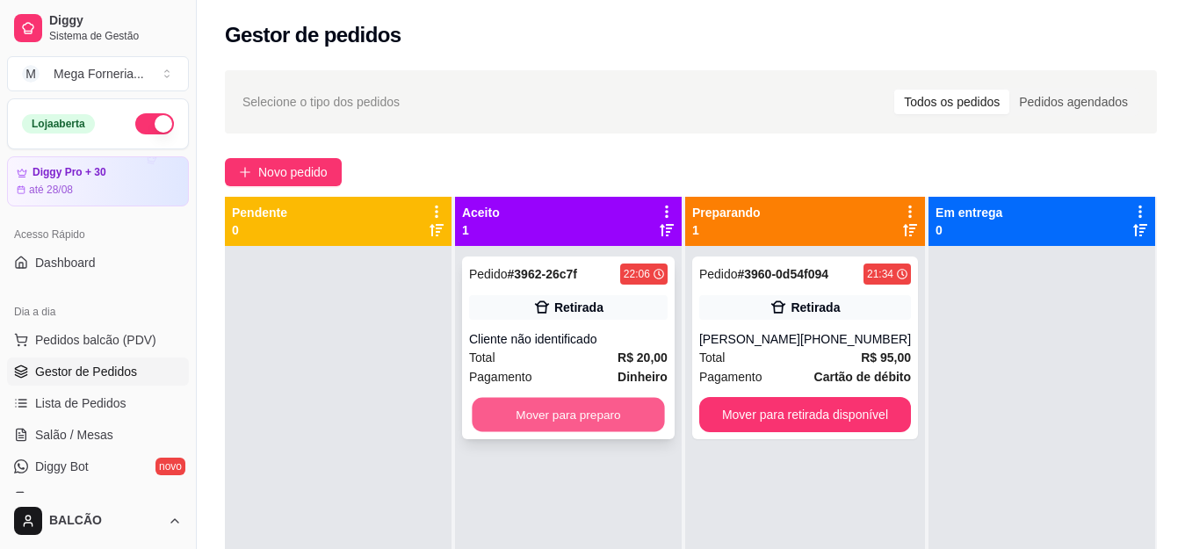
click at [657, 407] on button "Mover para preparo" at bounding box center [568, 415] width 192 height 34
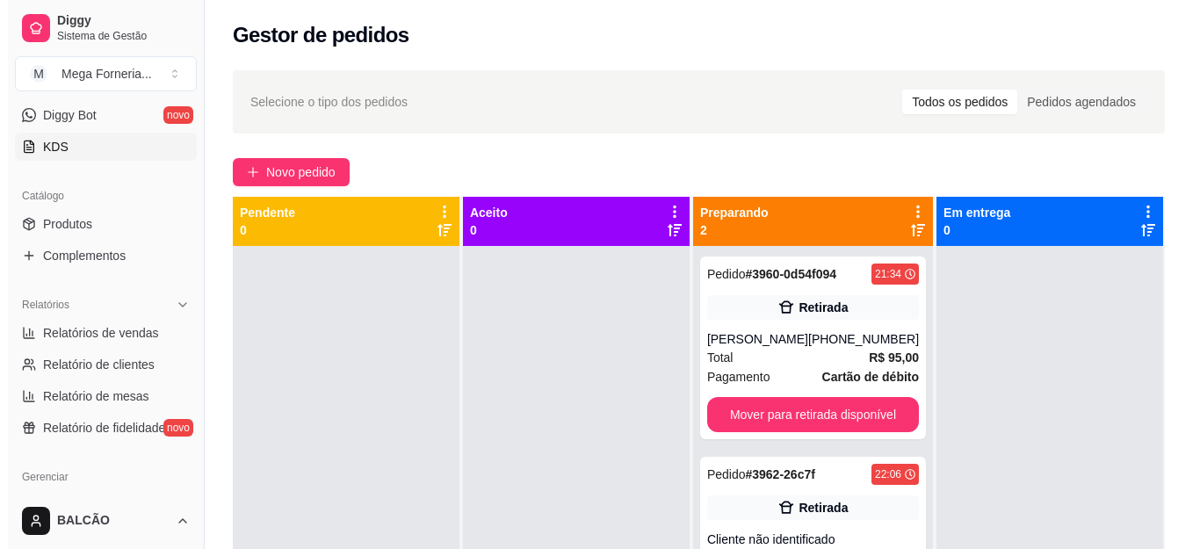
scroll to position [176, 0]
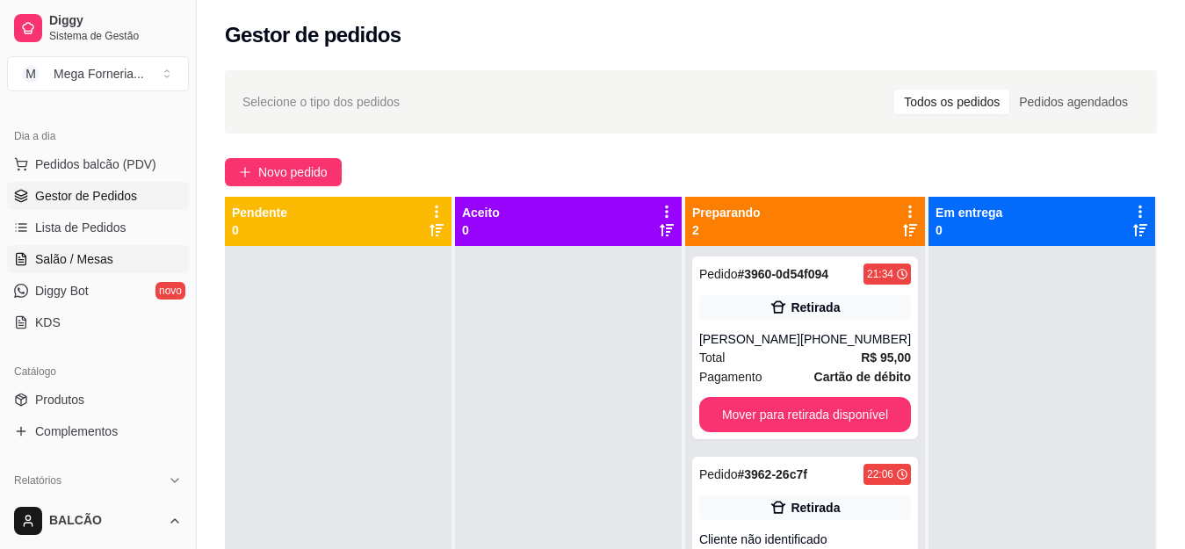
click at [53, 250] on span "Salão / Mesas" at bounding box center [74, 259] width 78 height 18
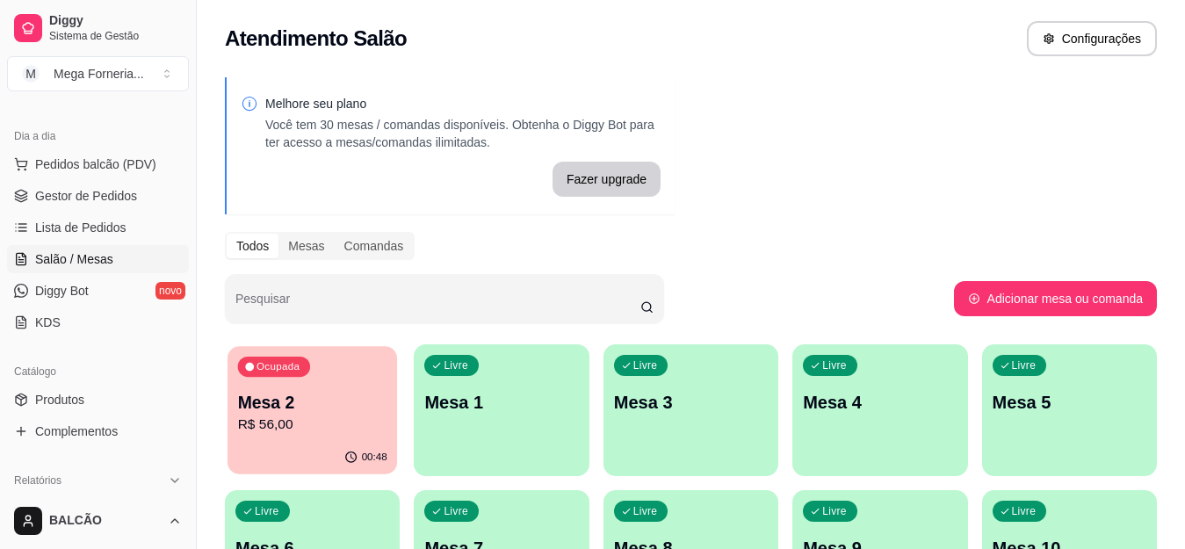
click at [257, 367] on p "Ocupada" at bounding box center [277, 367] width 43 height 14
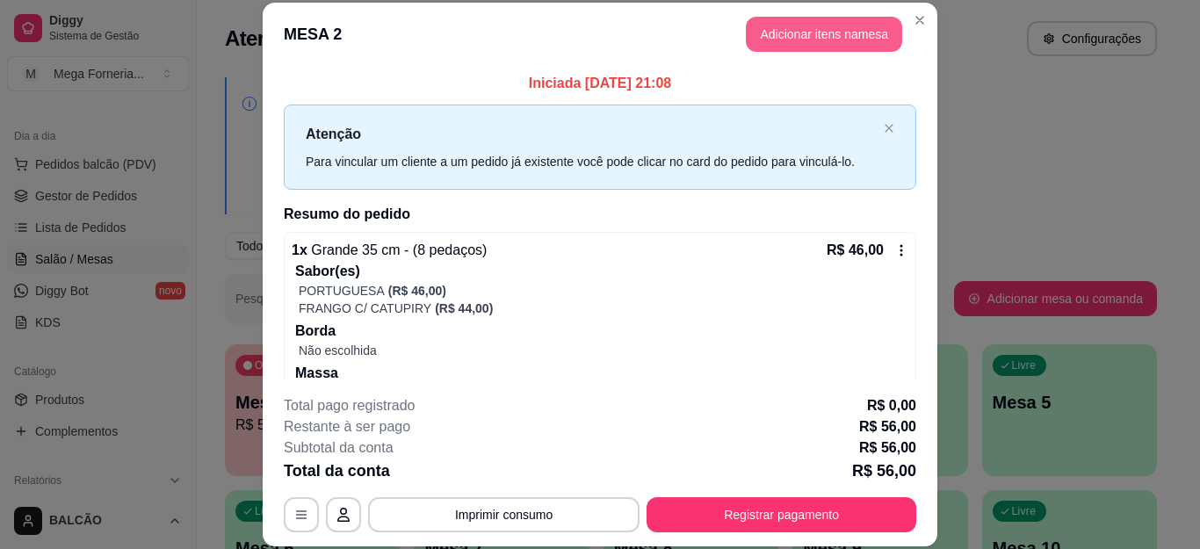
click at [782, 40] on button "Adicionar itens na mesa" at bounding box center [824, 34] width 156 height 35
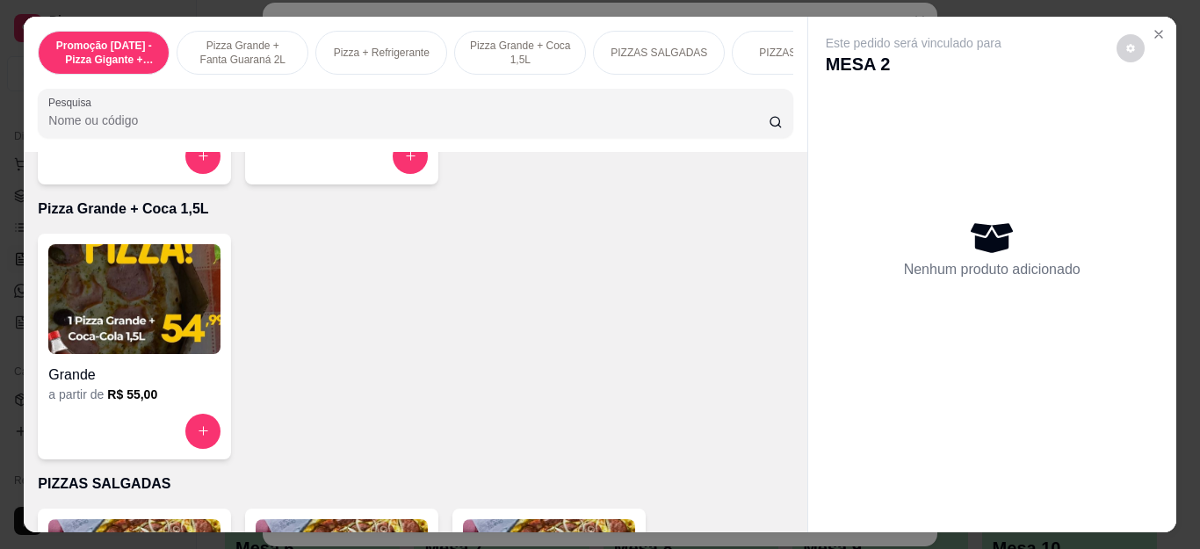
scroll to position [790, 0]
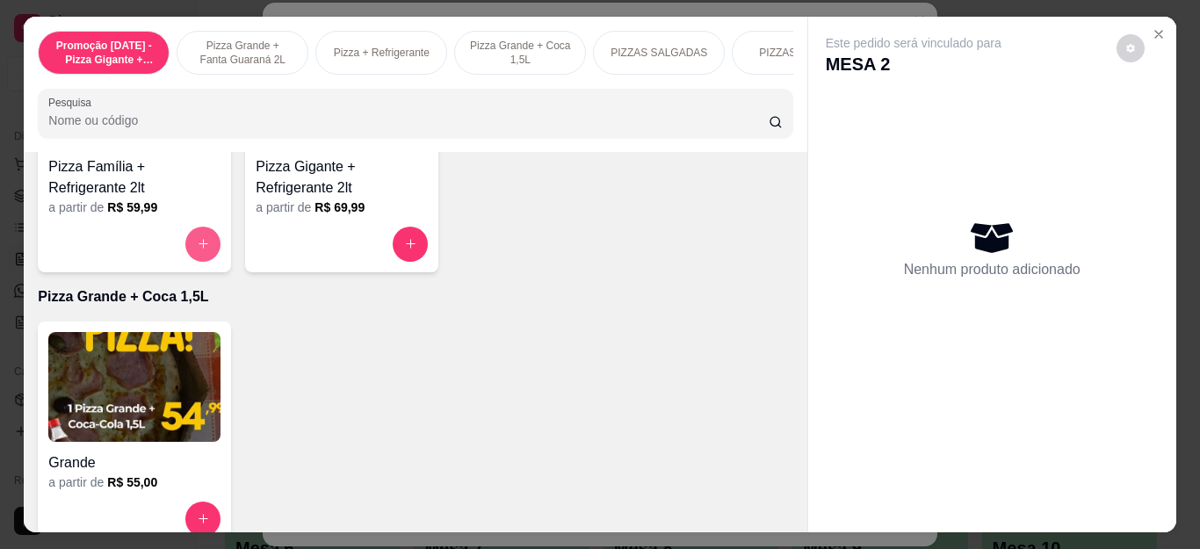
click at [193, 260] on button "increase-product-quantity" at bounding box center [202, 244] width 35 height 35
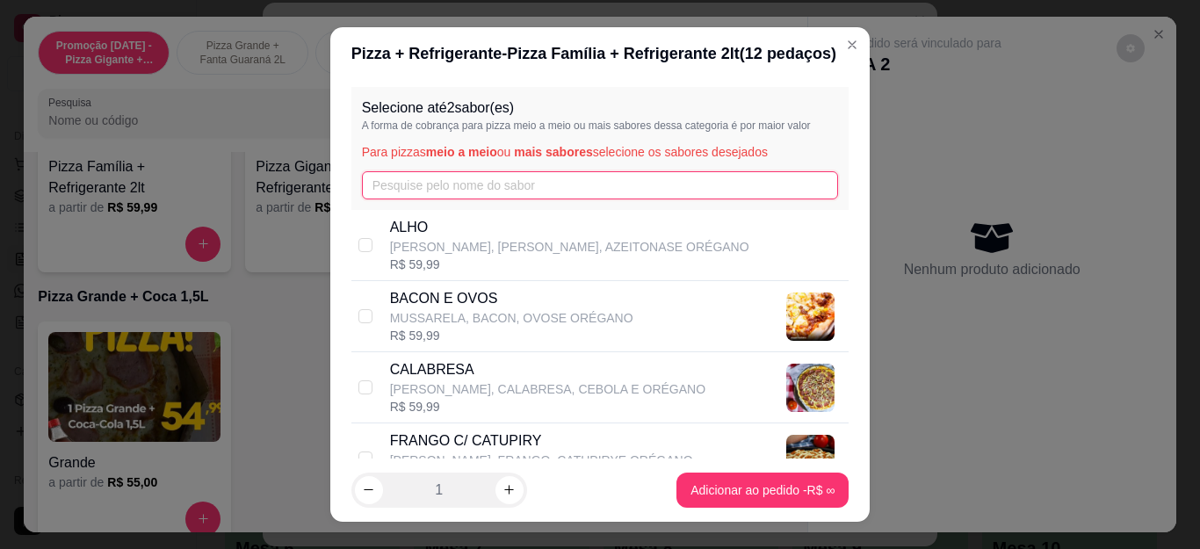
click at [417, 191] on input "text" at bounding box center [600, 185] width 477 height 28
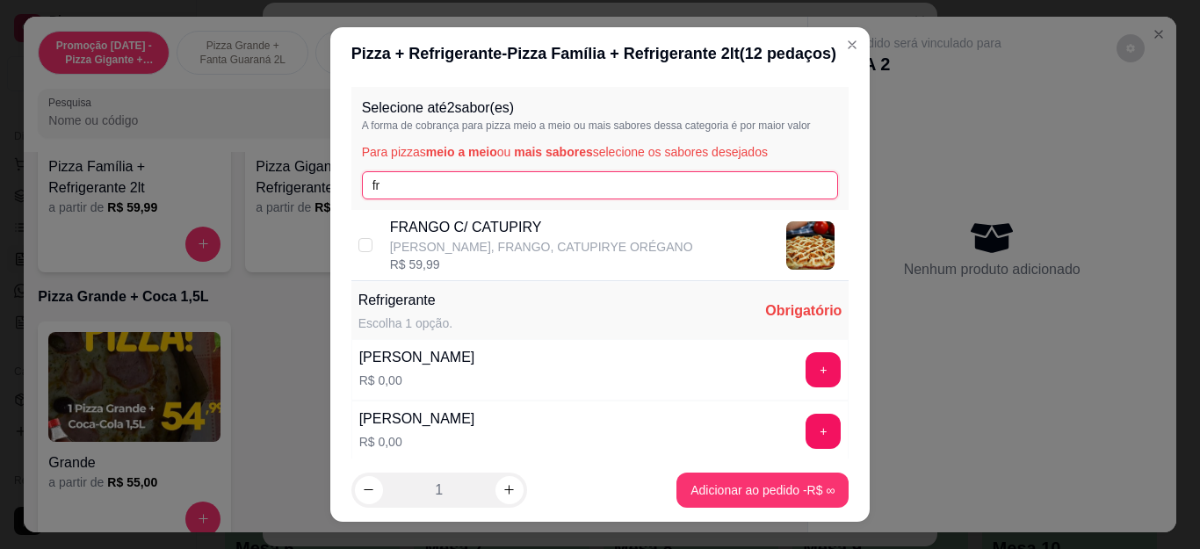
type input "fr"
click at [415, 218] on p "FRANGO C/ CATUPIRY" at bounding box center [541, 227] width 303 height 21
checkbox input "true"
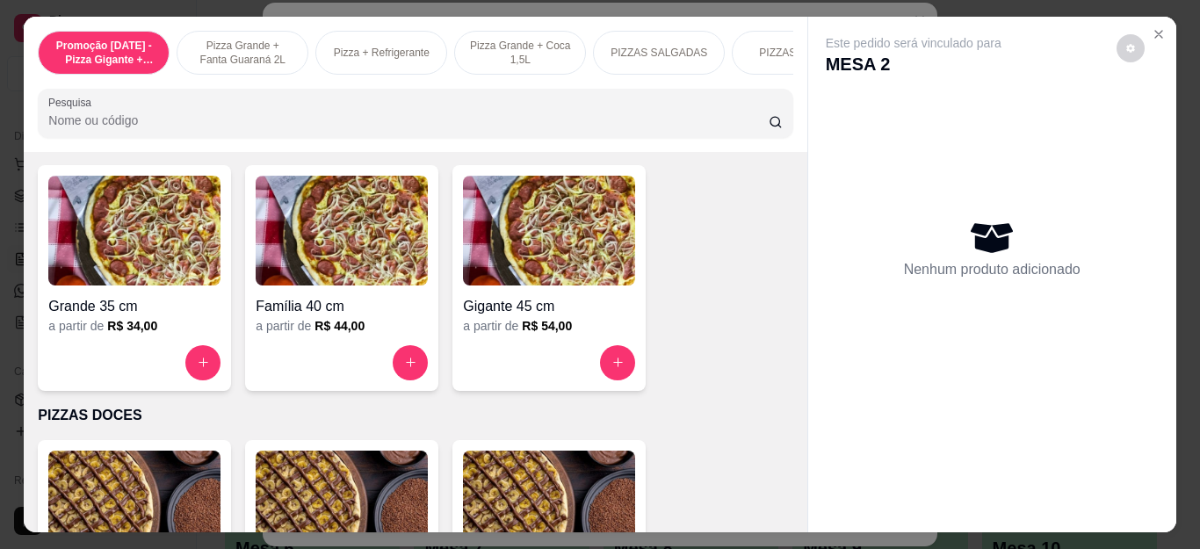
scroll to position [1229, 0]
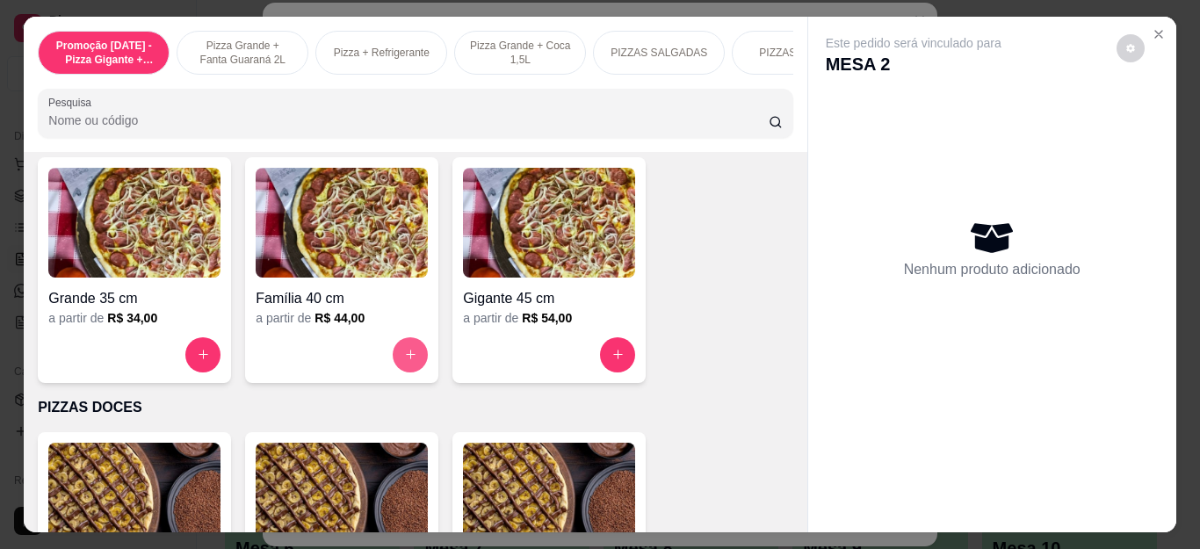
click at [400, 350] on button "increase-product-quantity" at bounding box center [410, 354] width 35 height 35
click at [480, 195] on input "text" at bounding box center [600, 185] width 477 height 28
click at [484, 192] on input "text" at bounding box center [600, 185] width 477 height 28
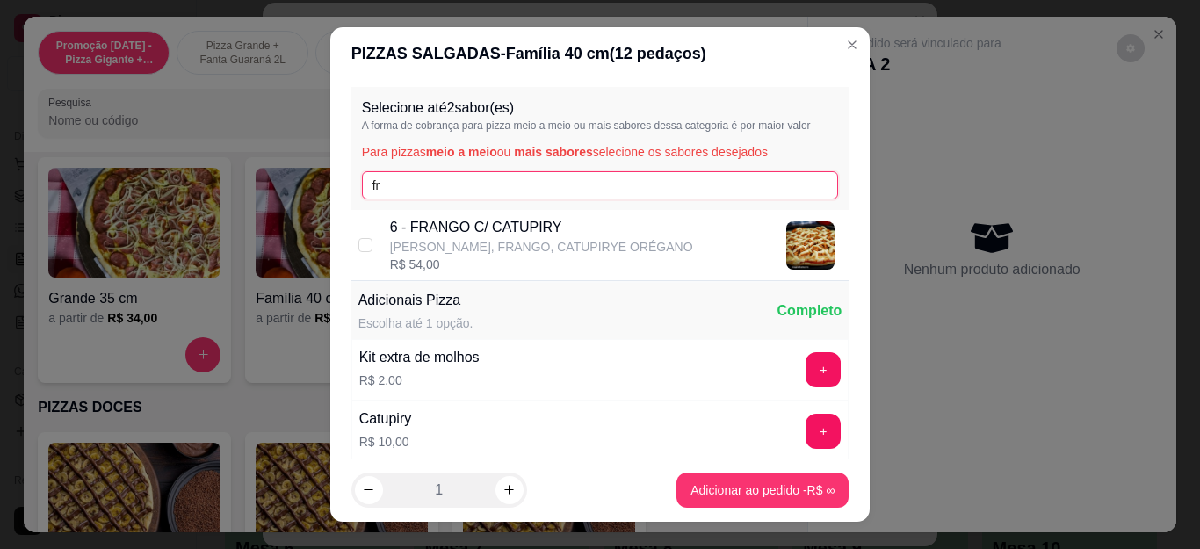
type input "fr"
click at [480, 220] on p "6 - FRANGO C/ CATUPIRY" at bounding box center [541, 227] width 303 height 21
checkbox input "true"
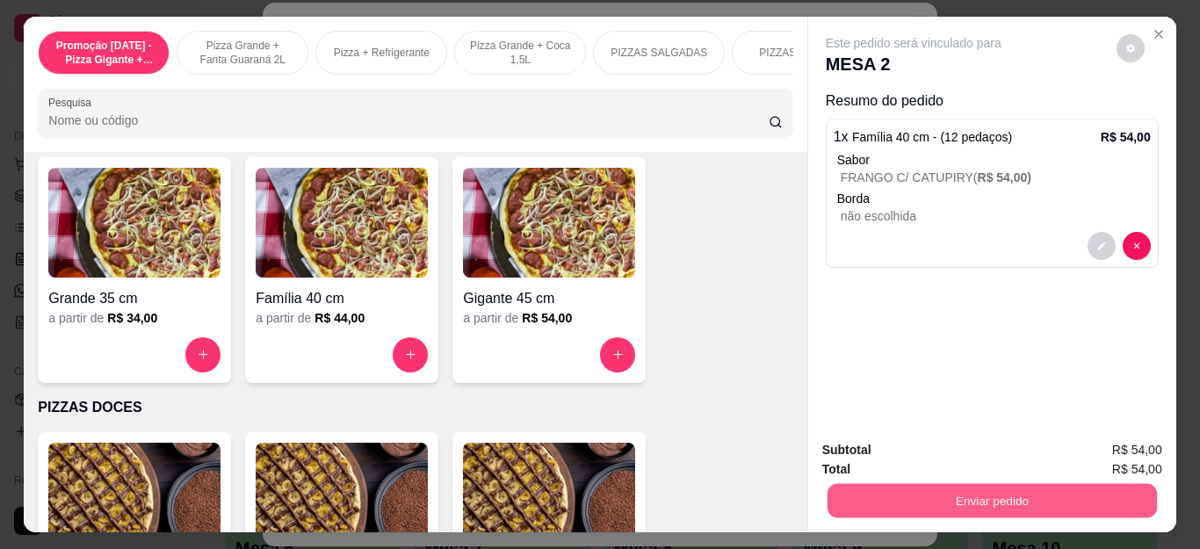
click at [905, 485] on button "Enviar pedido" at bounding box center [990, 501] width 329 height 34
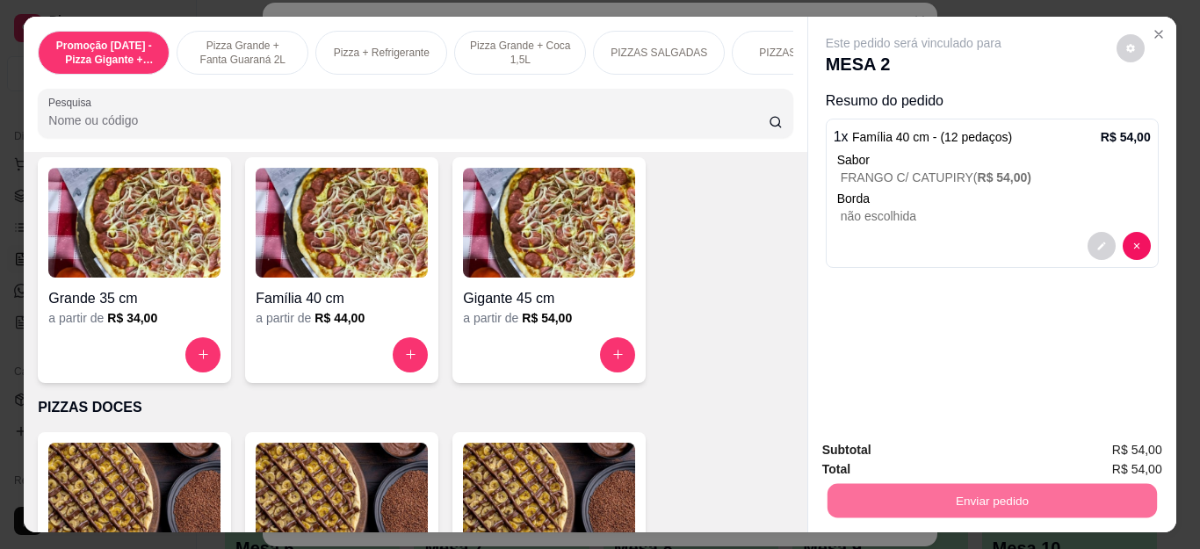
click at [917, 446] on button "Não registrar e enviar pedido" at bounding box center [932, 450] width 183 height 33
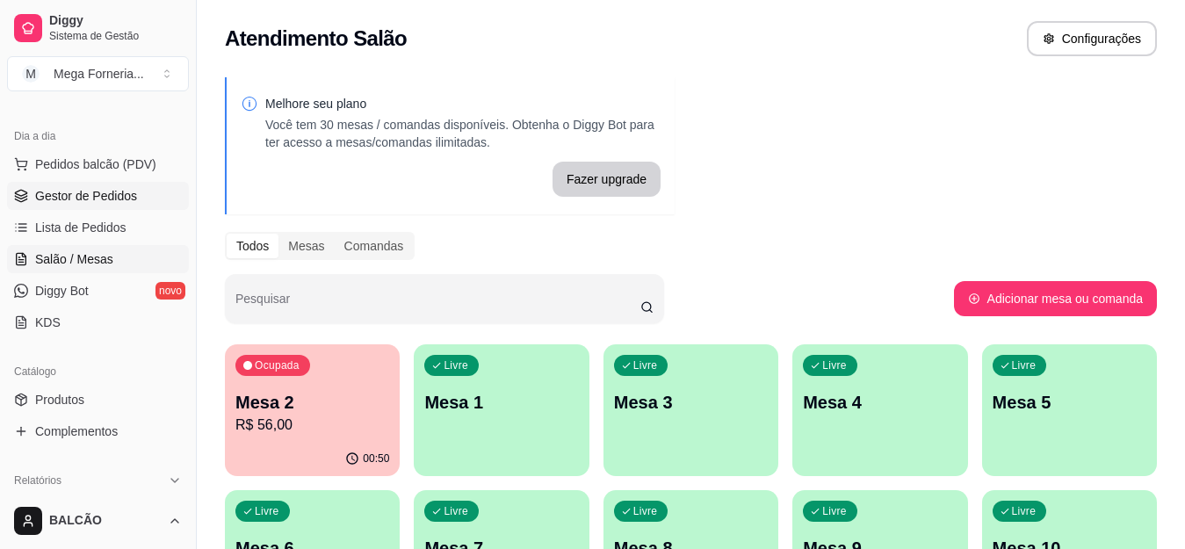
click at [82, 205] on link "Gestor de Pedidos" at bounding box center [98, 196] width 182 height 28
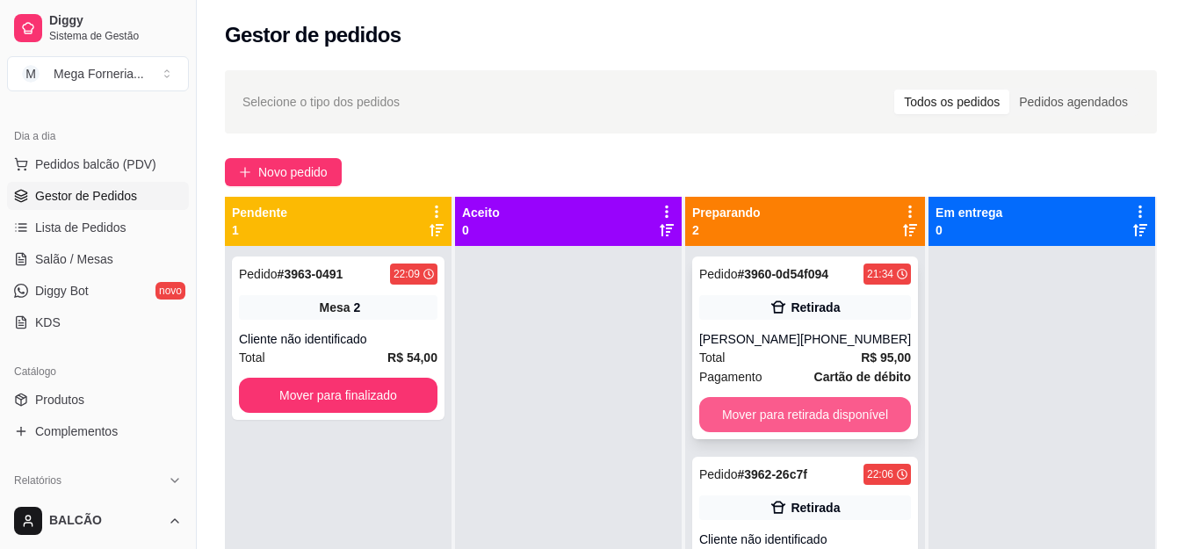
click at [789, 405] on button "Mover para retirada disponível" at bounding box center [805, 414] width 212 height 35
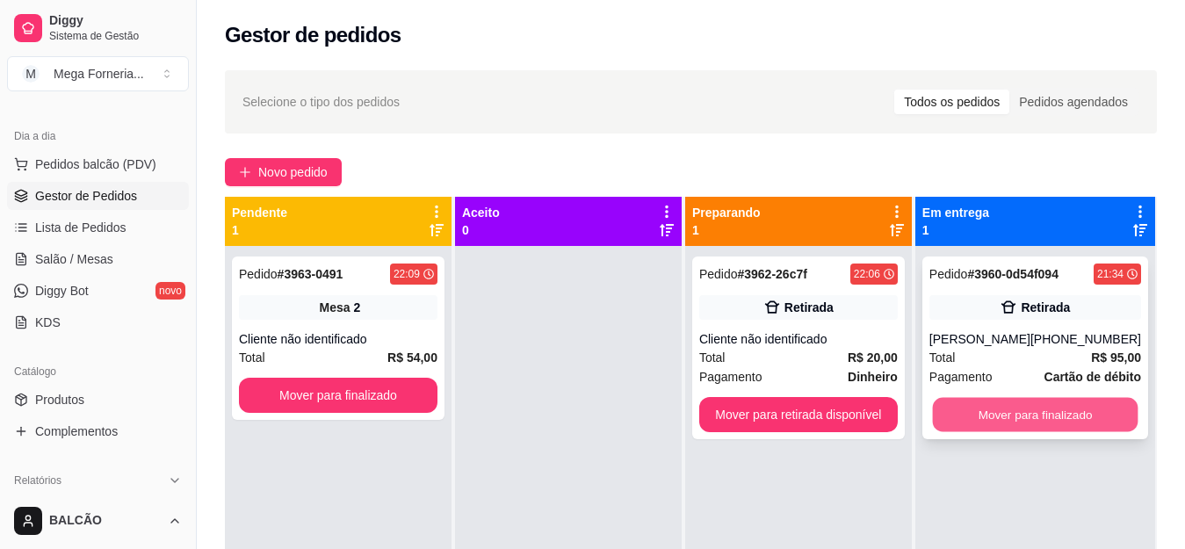
click at [976, 404] on button "Mover para finalizado" at bounding box center [1034, 415] width 205 height 34
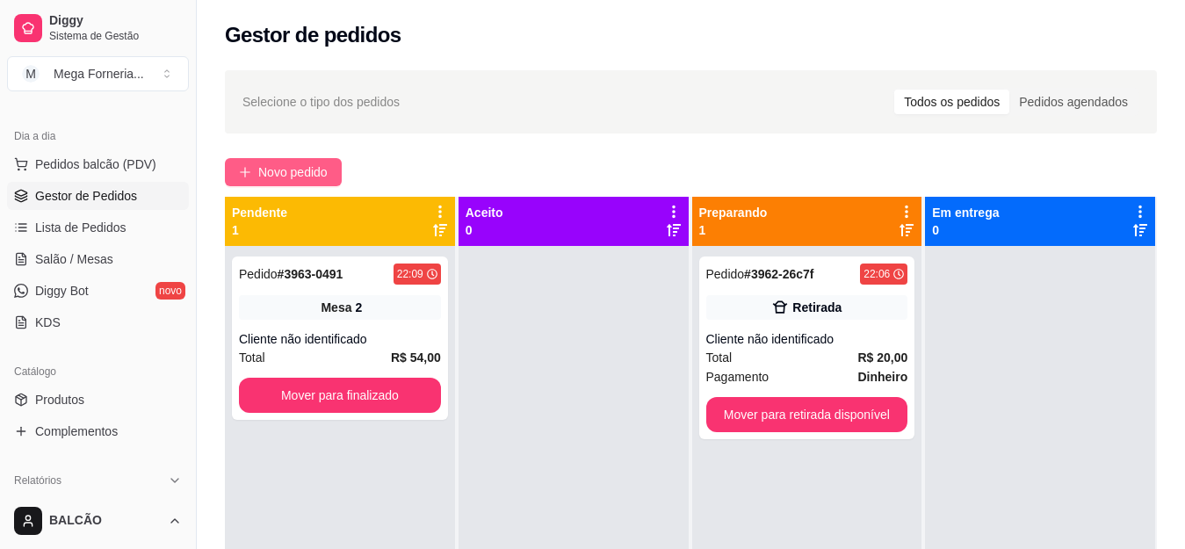
click at [313, 169] on span "Novo pedido" at bounding box center [292, 171] width 69 height 19
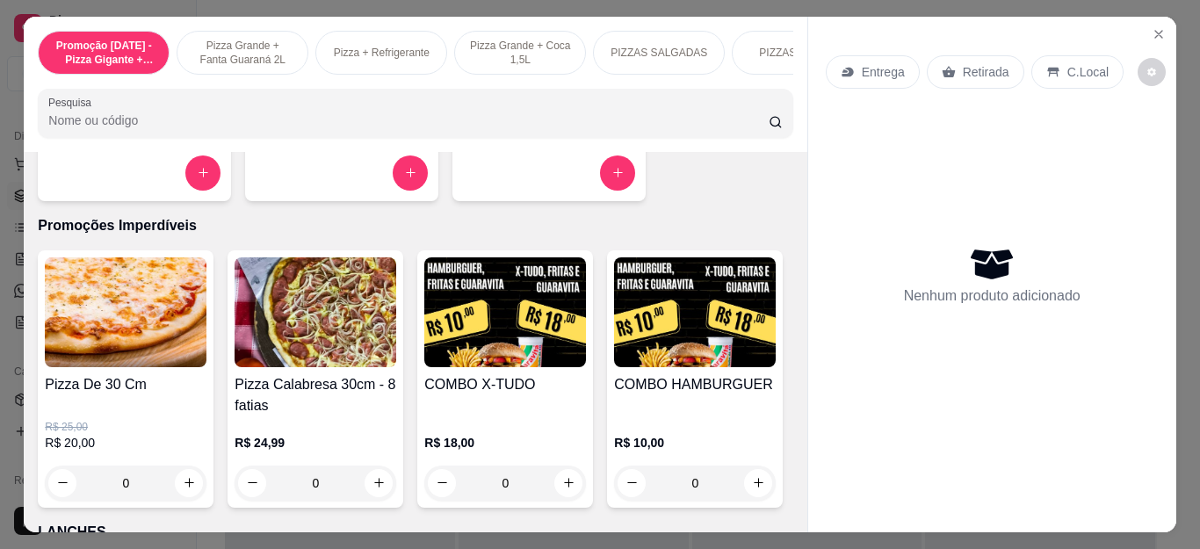
scroll to position [1756, 0]
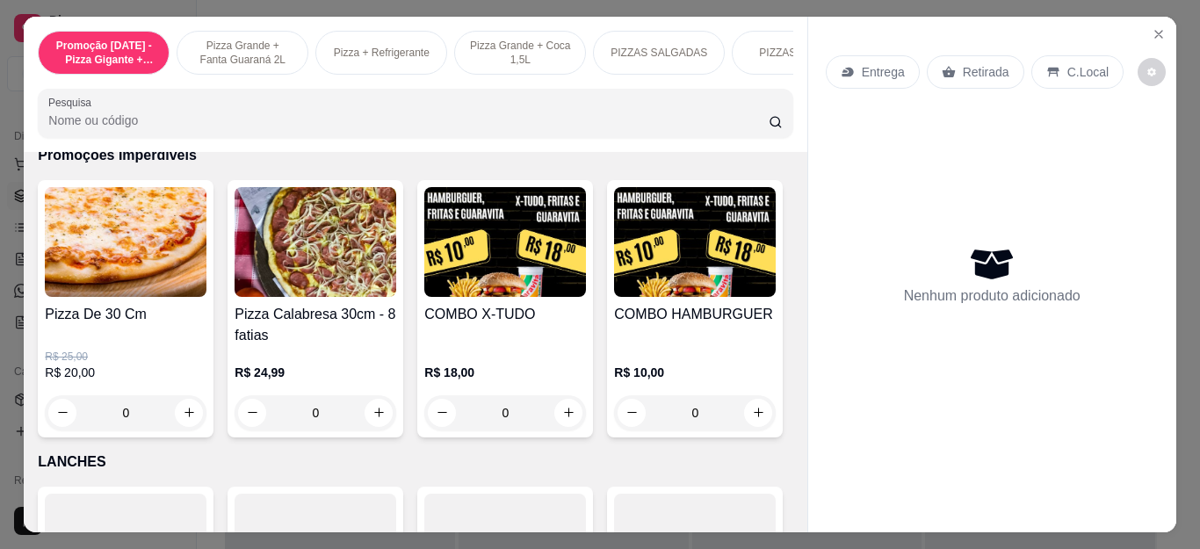
click at [159, 318] on h4 "Pizza De 30 Cm" at bounding box center [126, 314] width 162 height 21
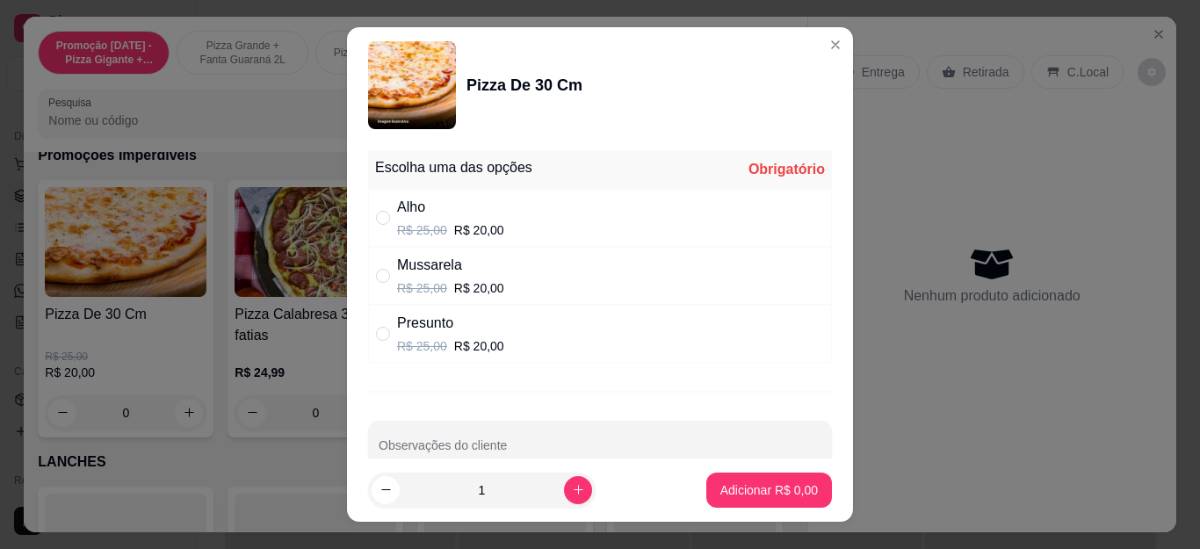
click at [411, 298] on div "Mussarela R$ 25,00 R$ 20,00" at bounding box center [600, 276] width 464 height 58
radio input "true"
click at [761, 479] on button "Adicionar R$ 20,00" at bounding box center [765, 489] width 133 height 35
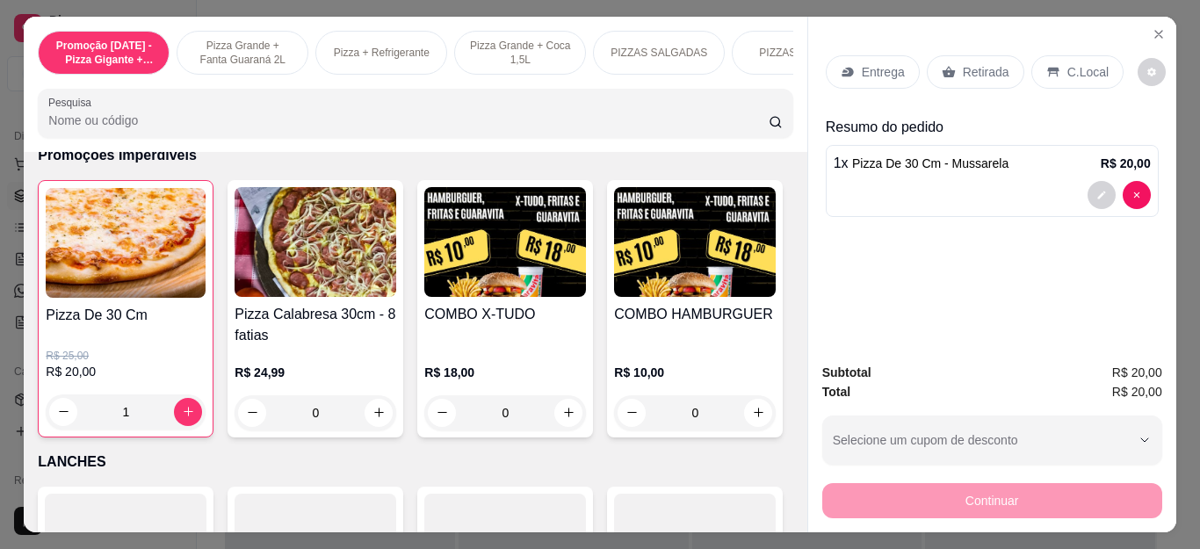
type input "1"
click at [370, 427] on button "increase-product-quantity" at bounding box center [378, 413] width 28 height 28
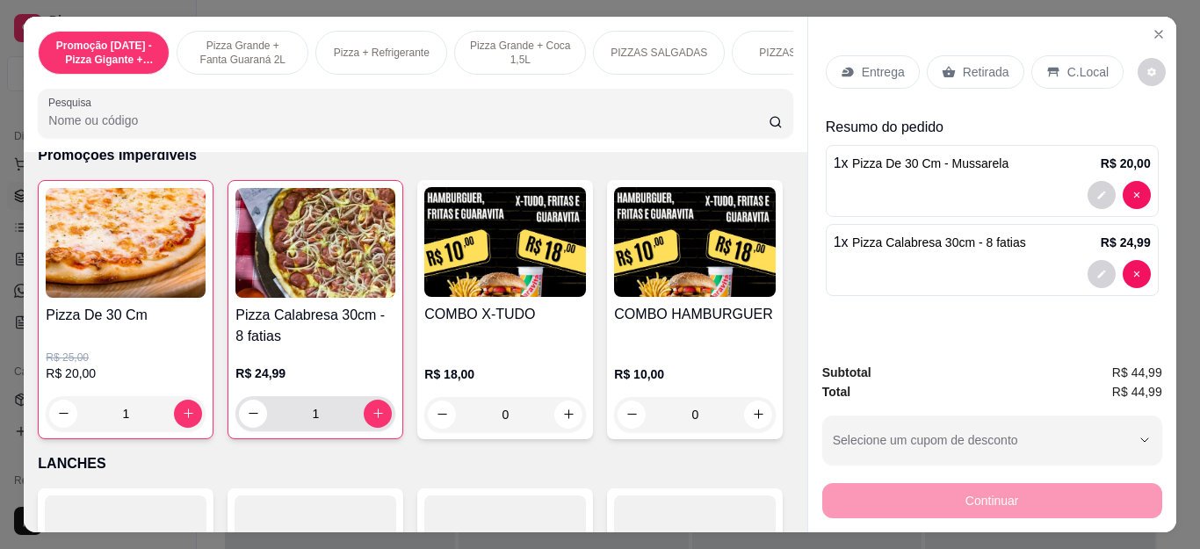
type input "1"
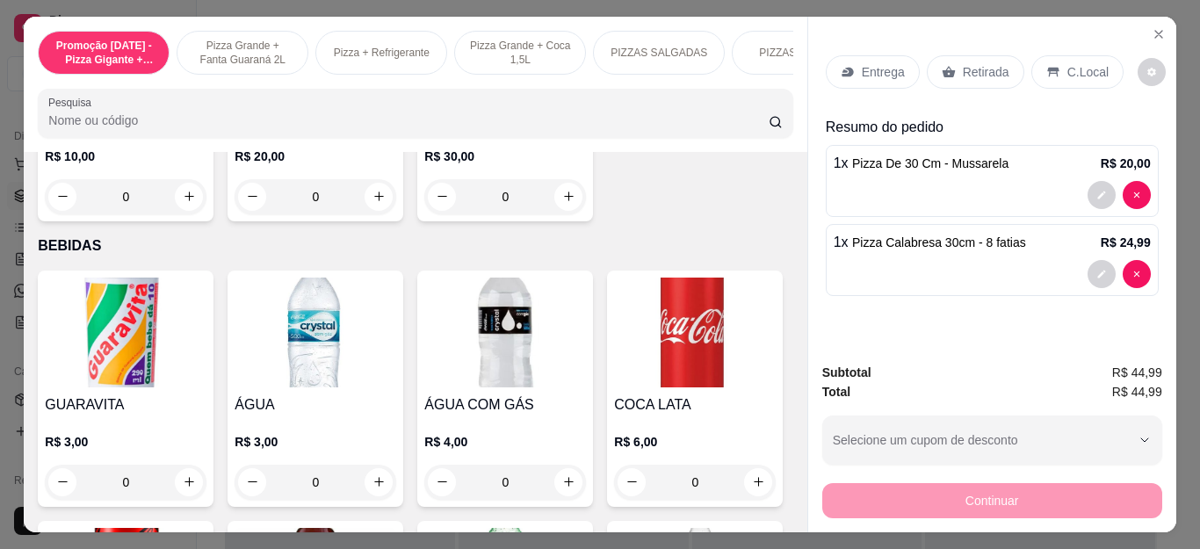
scroll to position [0, 0]
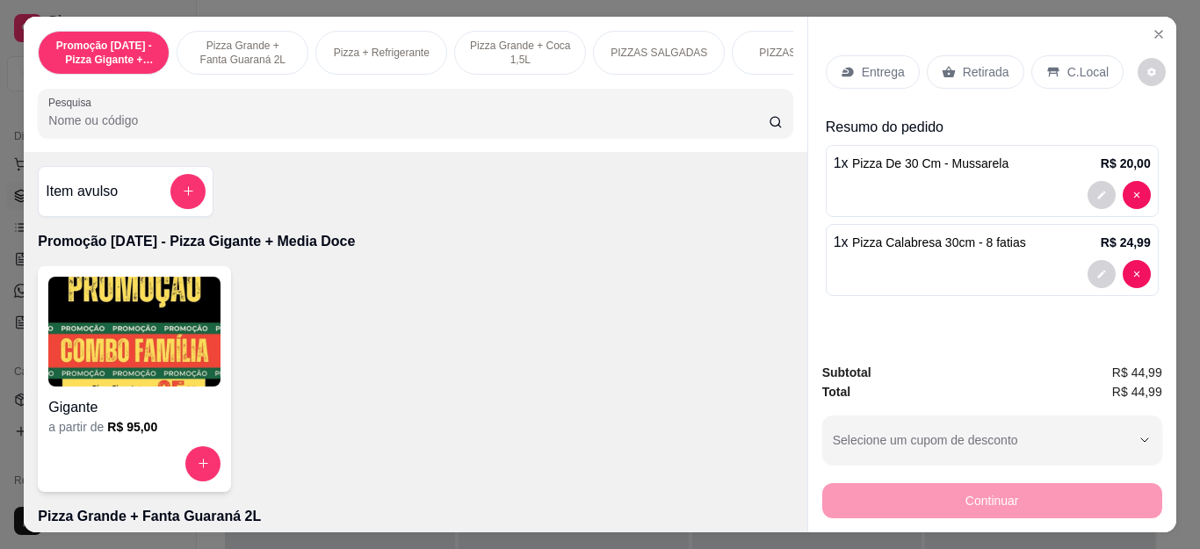
click at [157, 184] on div "Item avulso" at bounding box center [126, 191] width 160 height 35
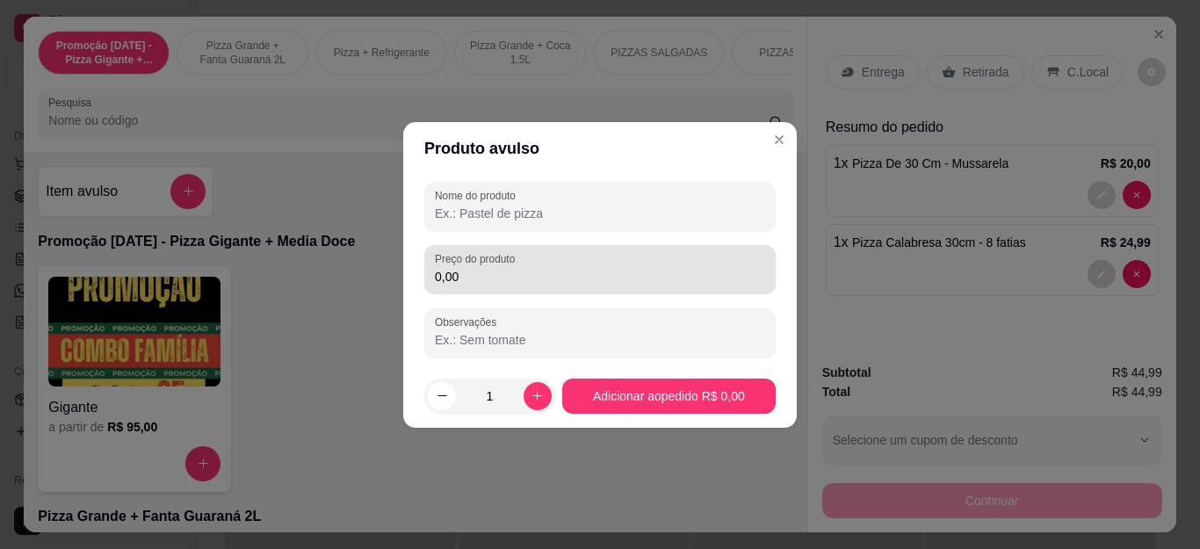
click at [487, 261] on label "Preço do produto" at bounding box center [478, 258] width 86 height 15
click at [487, 268] on input "0,00" at bounding box center [600, 277] width 330 height 18
click at [487, 261] on label "Preço do produto" at bounding box center [478, 258] width 86 height 15
click at [487, 268] on input "0,00" at bounding box center [600, 277] width 330 height 18
click at [487, 261] on label "Preço do produto" at bounding box center [478, 258] width 86 height 15
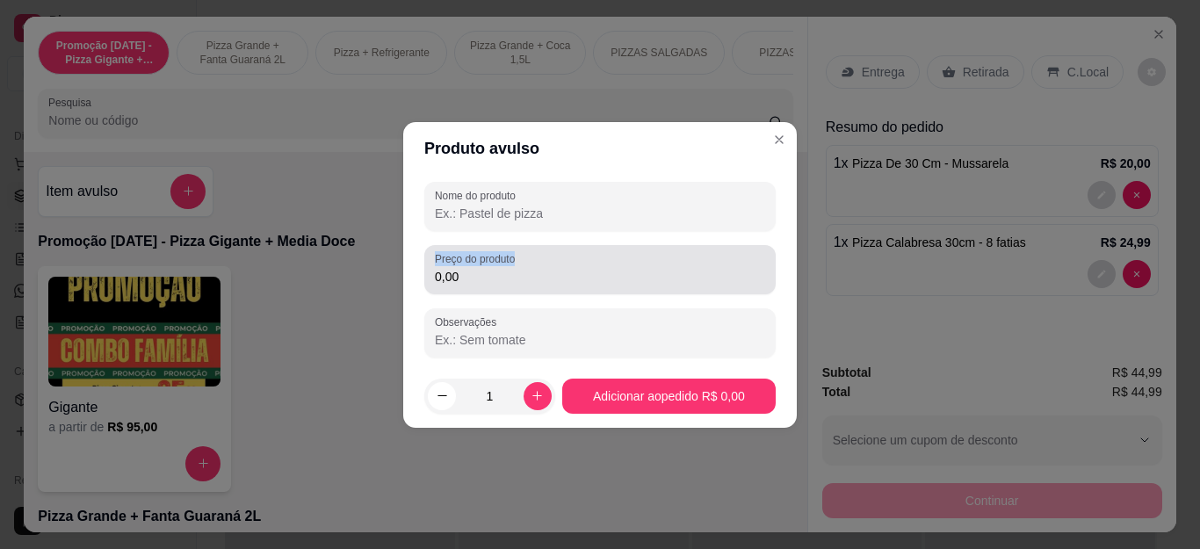
click at [487, 268] on input "0,00" at bounding box center [600, 277] width 330 height 18
click at [487, 280] on input "0,00" at bounding box center [600, 277] width 330 height 18
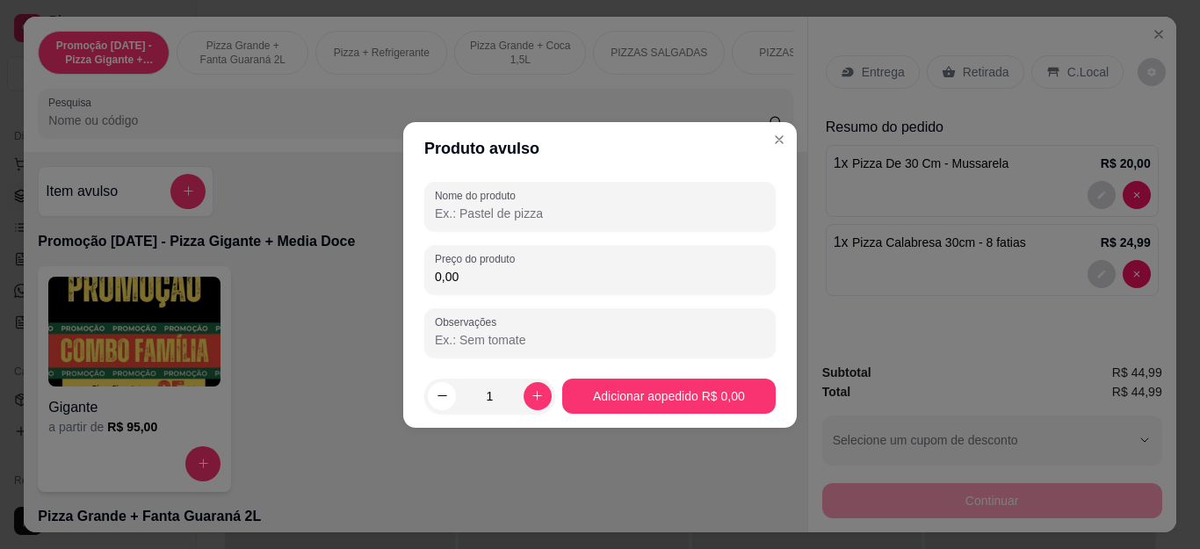
click at [487, 280] on input "0,00" at bounding box center [600, 277] width 330 height 18
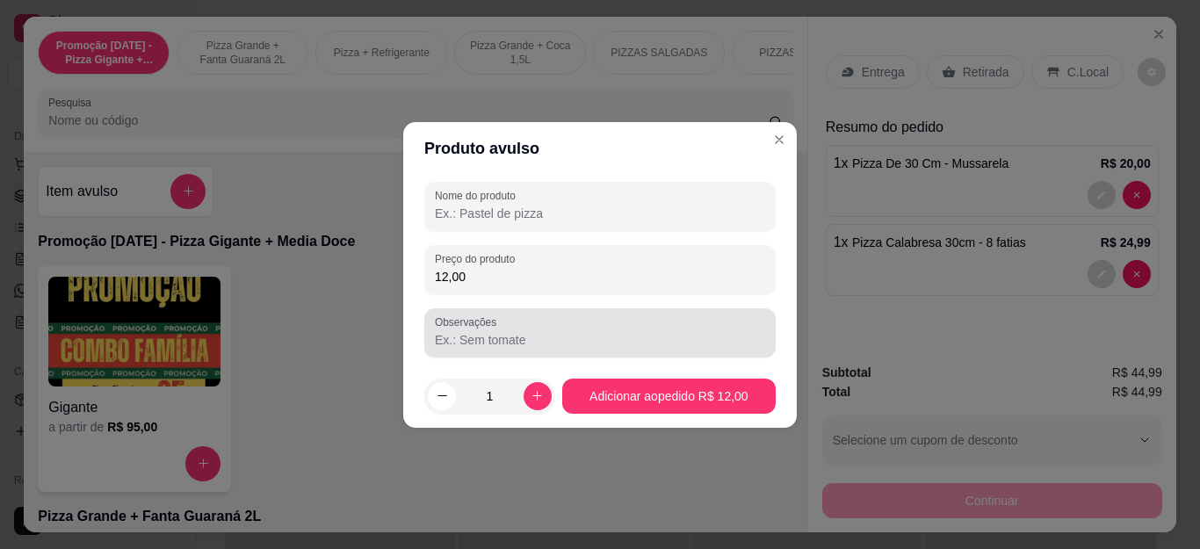
type input "12,00"
click at [487, 315] on label "Observações" at bounding box center [469, 321] width 68 height 15
click at [487, 331] on input "Observações" at bounding box center [600, 340] width 330 height 18
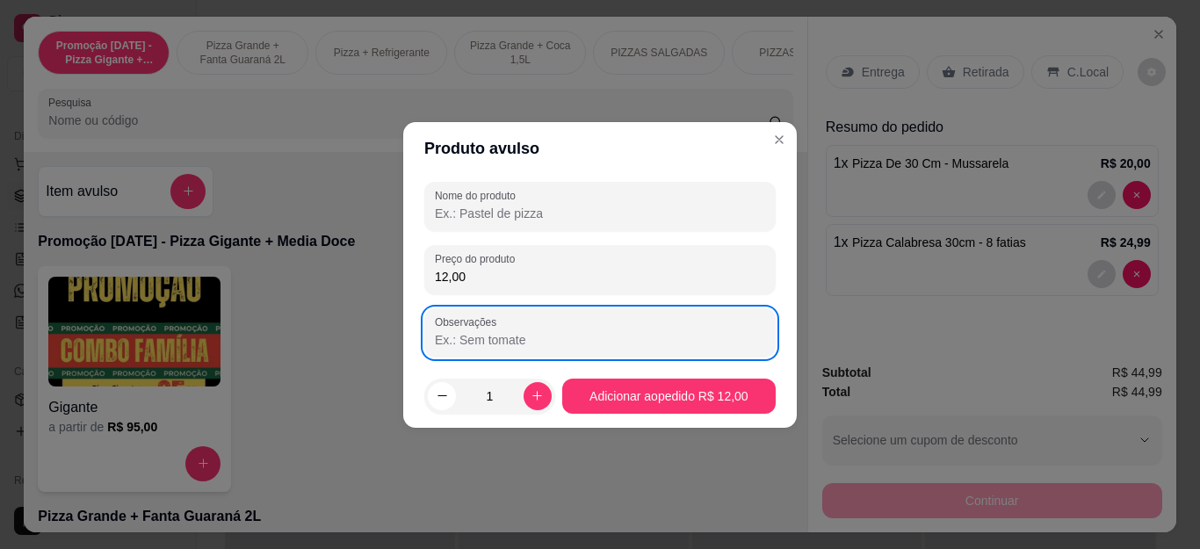
type input "M"
click at [516, 230] on div "Nome do produto" at bounding box center [599, 206] width 351 height 49
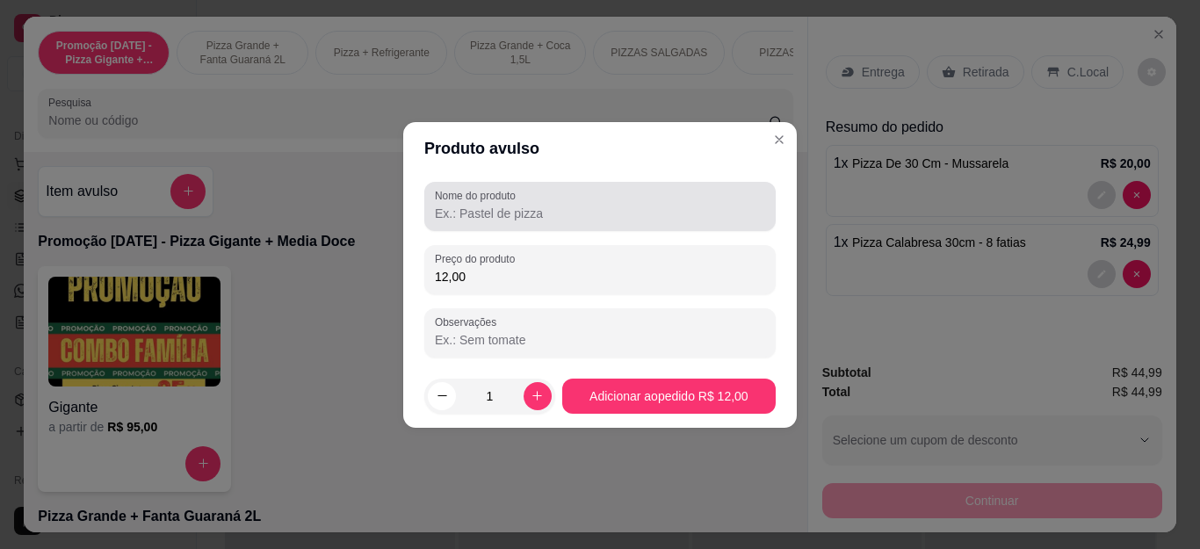
click at [518, 226] on div "Nome do produto" at bounding box center [599, 206] width 351 height 49
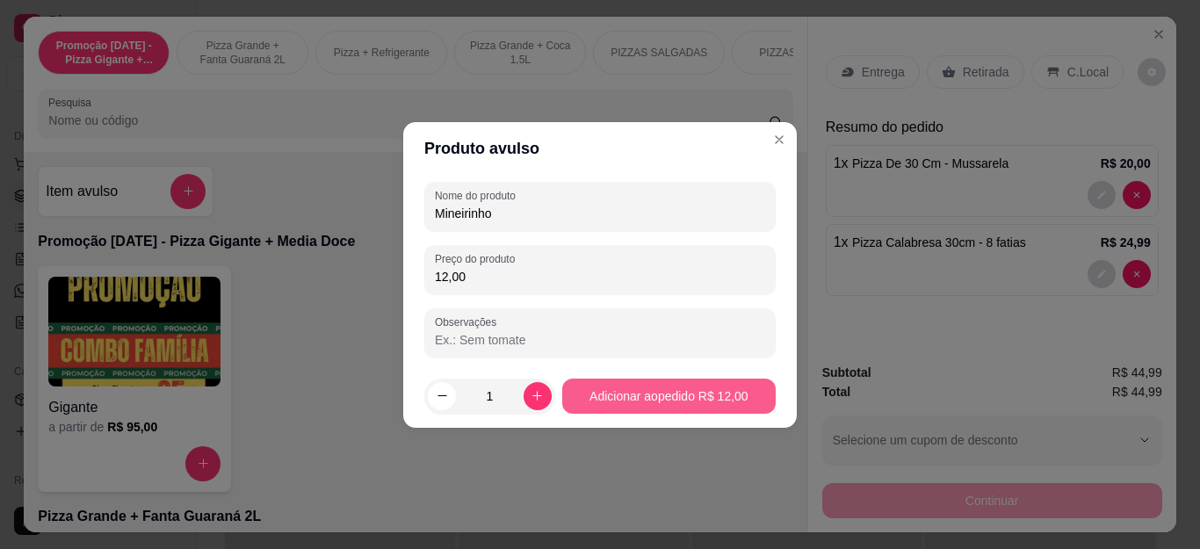
type input "Mineirinho"
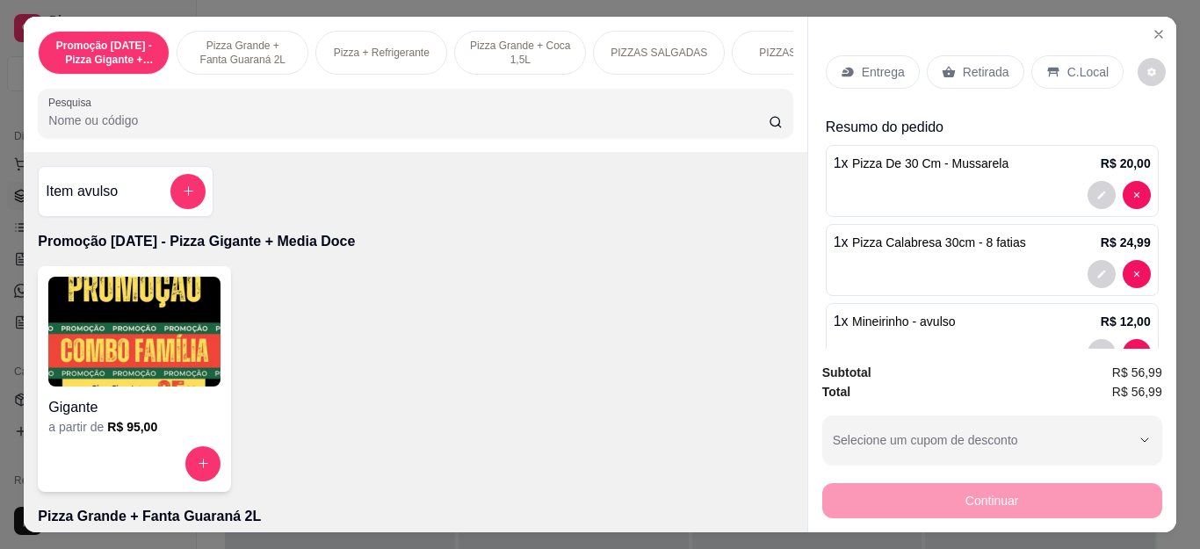
click at [865, 82] on div "Entrega Retirada C.Local" at bounding box center [991, 71] width 333 height 61
click at [874, 65] on p "Entrega" at bounding box center [882, 72] width 43 height 18
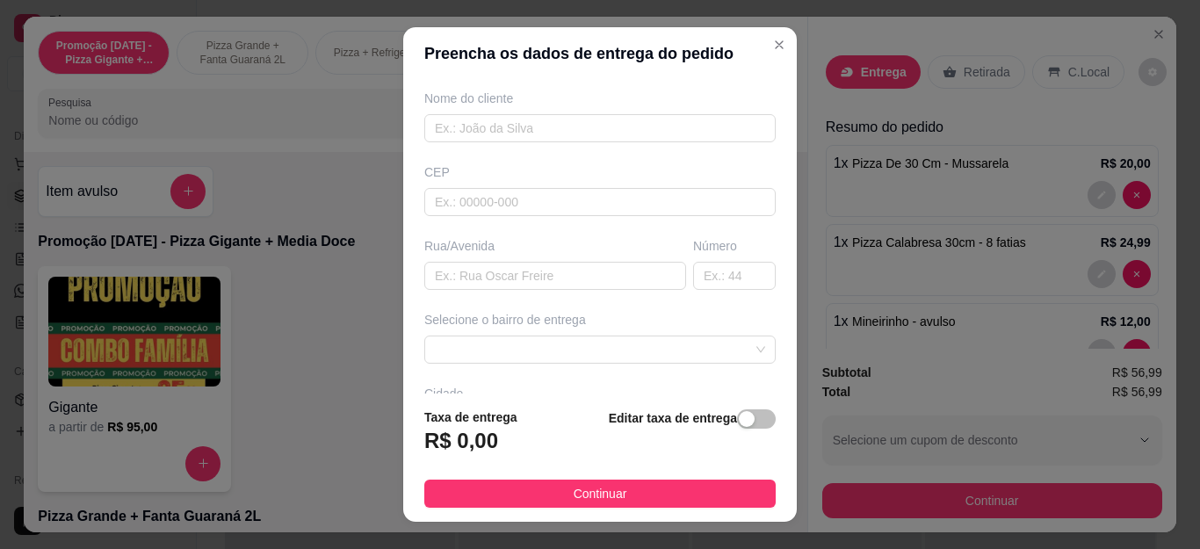
scroll to position [176, 0]
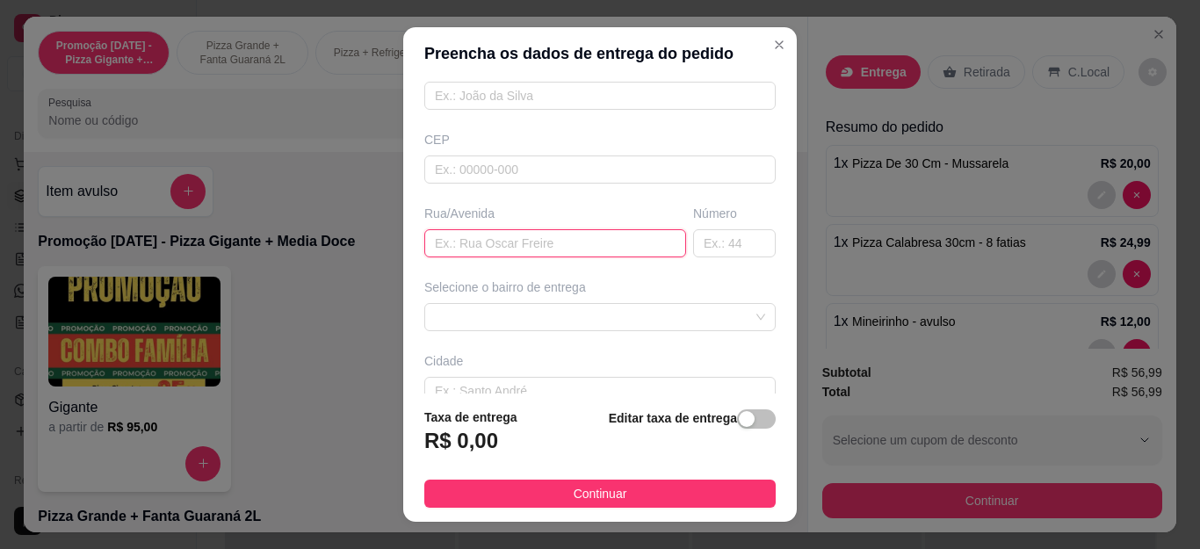
click at [453, 238] on input "text" at bounding box center [555, 243] width 262 height 28
click at [696, 251] on input "text" at bounding box center [734, 243] width 83 height 28
click at [511, 246] on input "[GEOGRAPHIC_DATA]" at bounding box center [555, 243] width 262 height 28
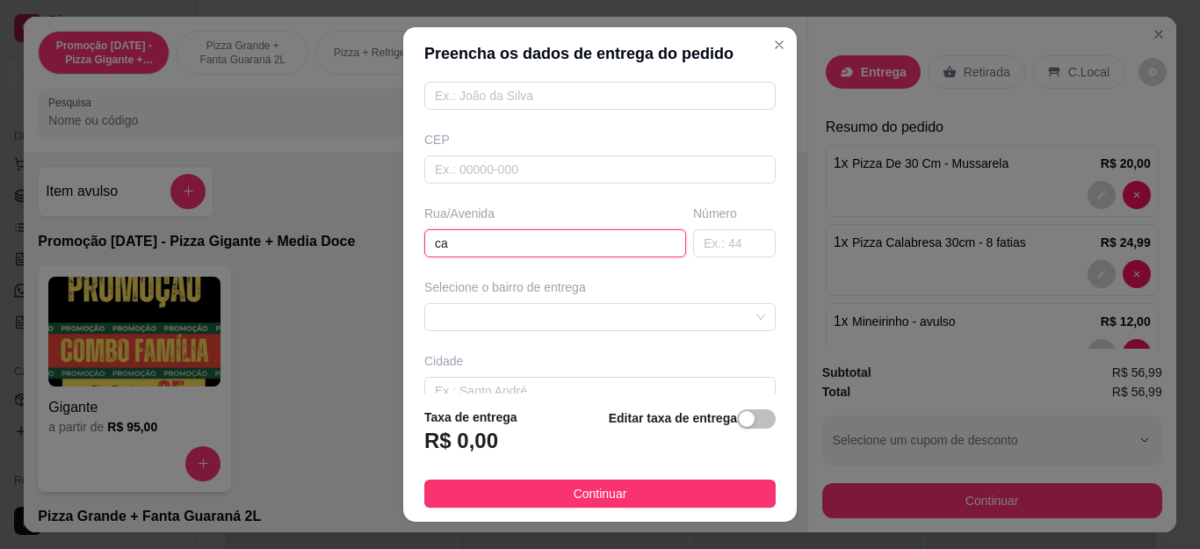
type input "c"
type input "Cantinho F"
type input "el"
click at [511, 246] on input "Cantinho F" at bounding box center [555, 243] width 262 height 28
type input "Cantinho Feliz"
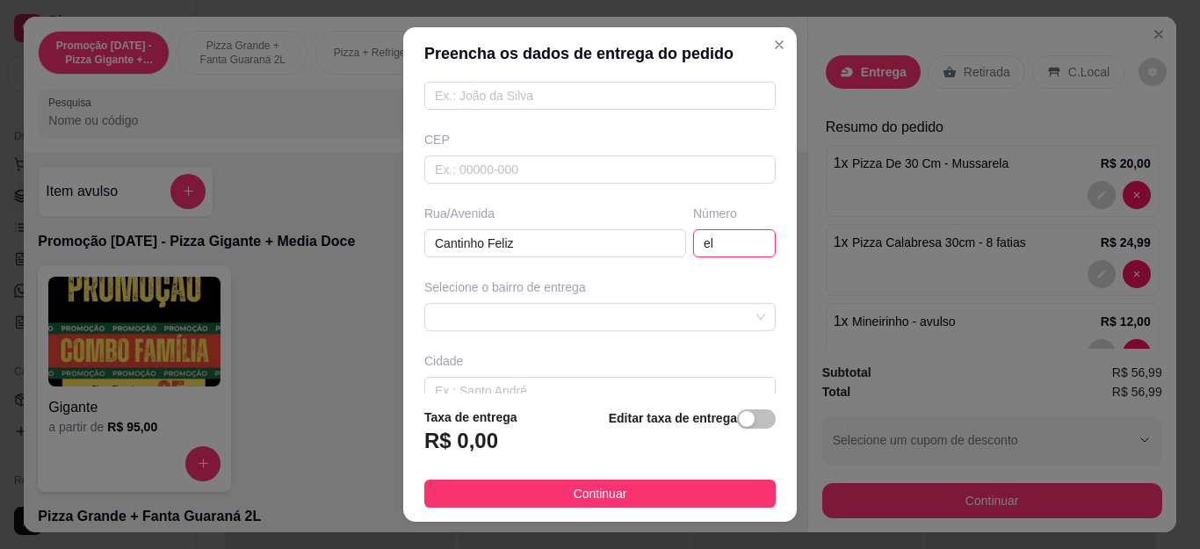
click at [711, 249] on input "el" at bounding box center [734, 243] width 83 height 28
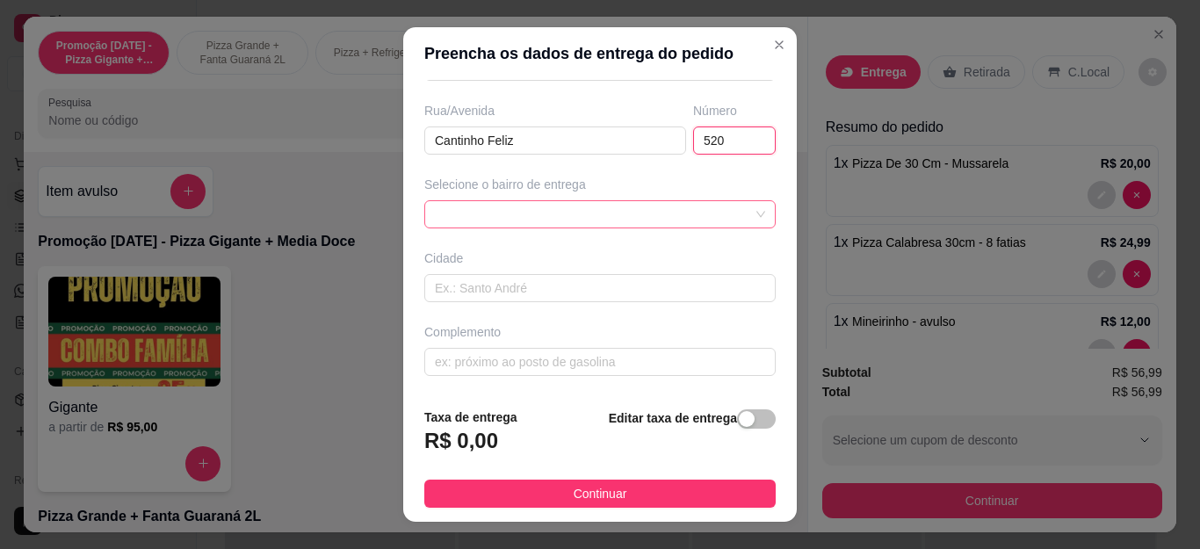
scroll to position [0, 0]
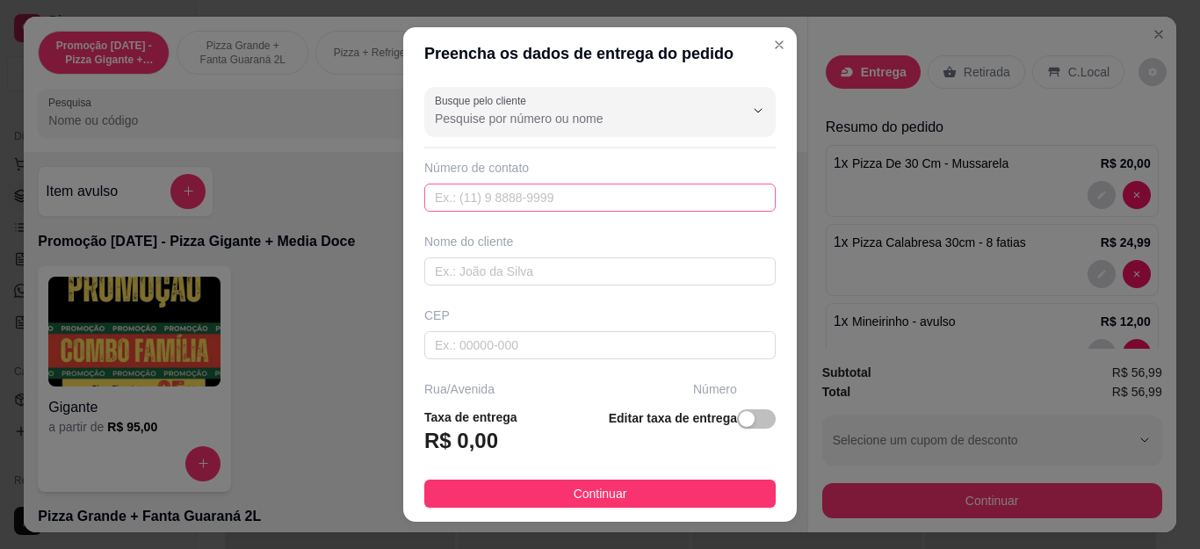
type input "520"
click at [490, 203] on input "text" at bounding box center [599, 198] width 351 height 28
type input "[PHONE_NUMBER]"
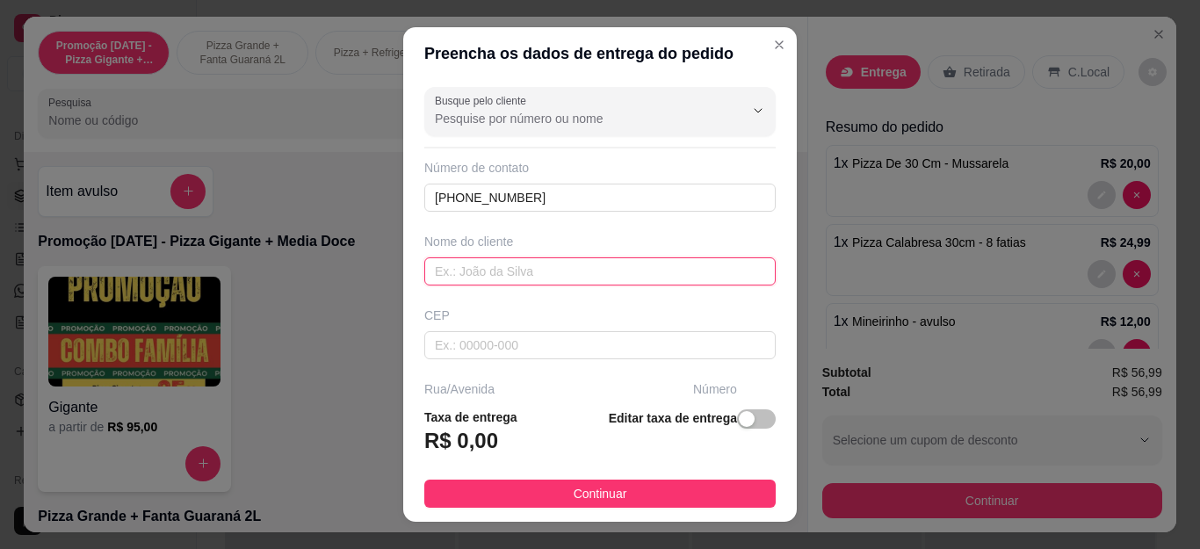
click at [559, 276] on input "text" at bounding box center [599, 271] width 351 height 28
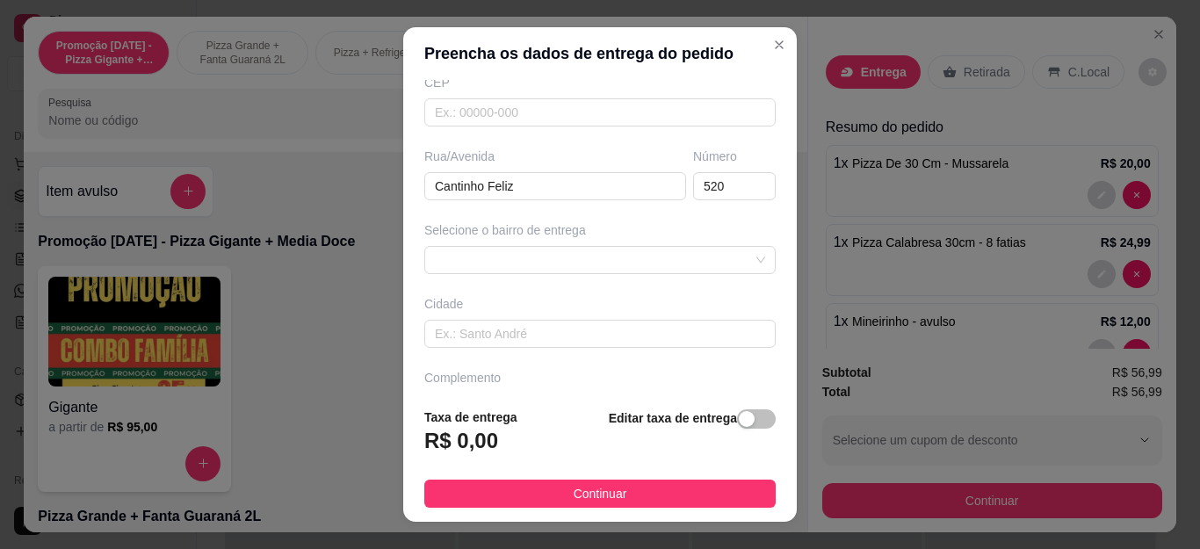
scroll to position [263, 0]
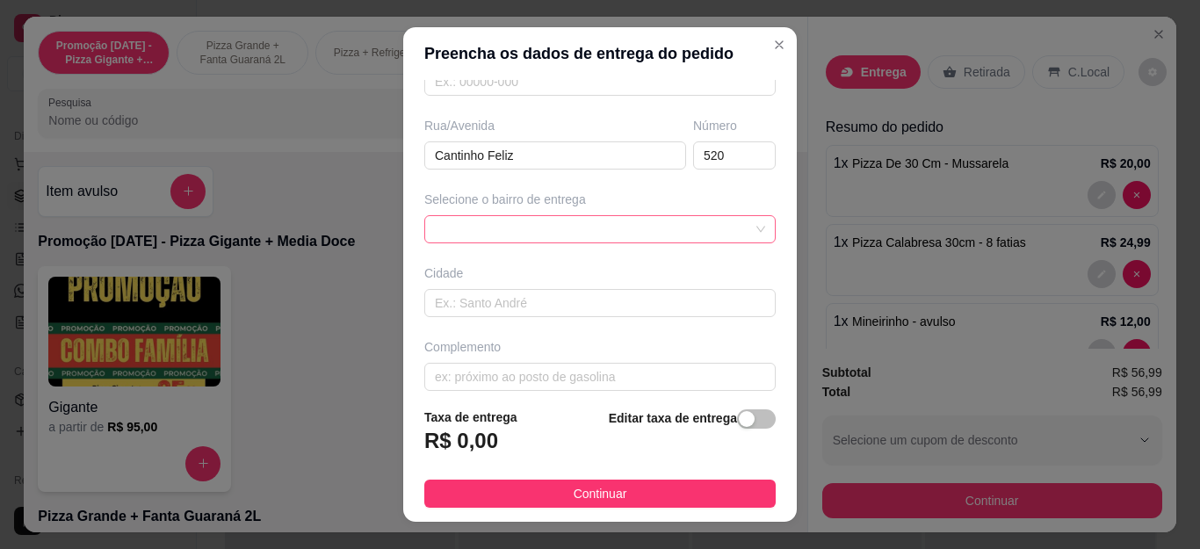
click at [578, 236] on div at bounding box center [599, 229] width 351 height 28
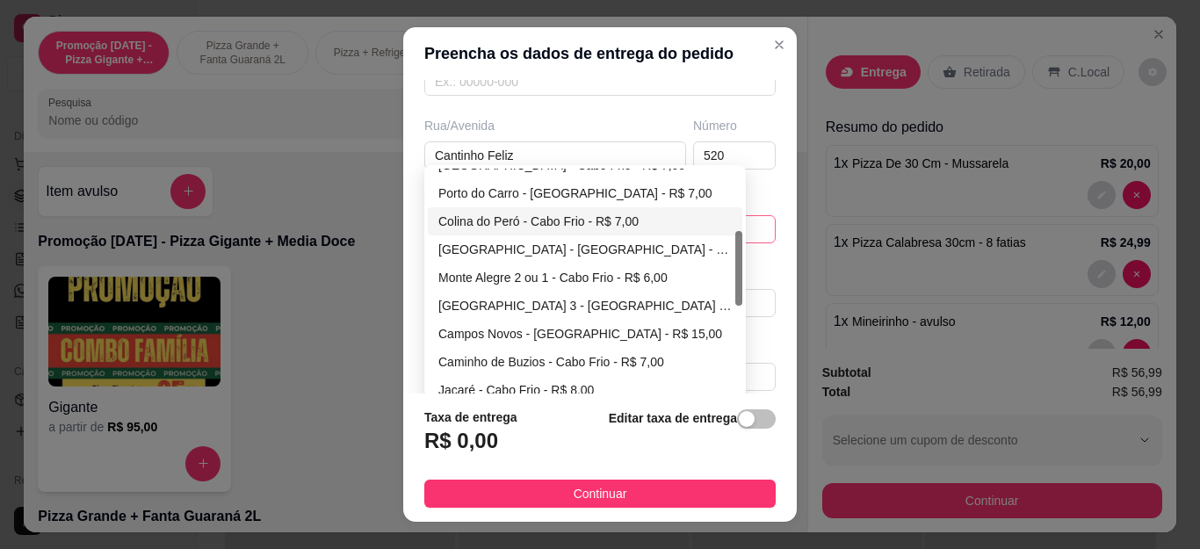
scroll to position [98, 0]
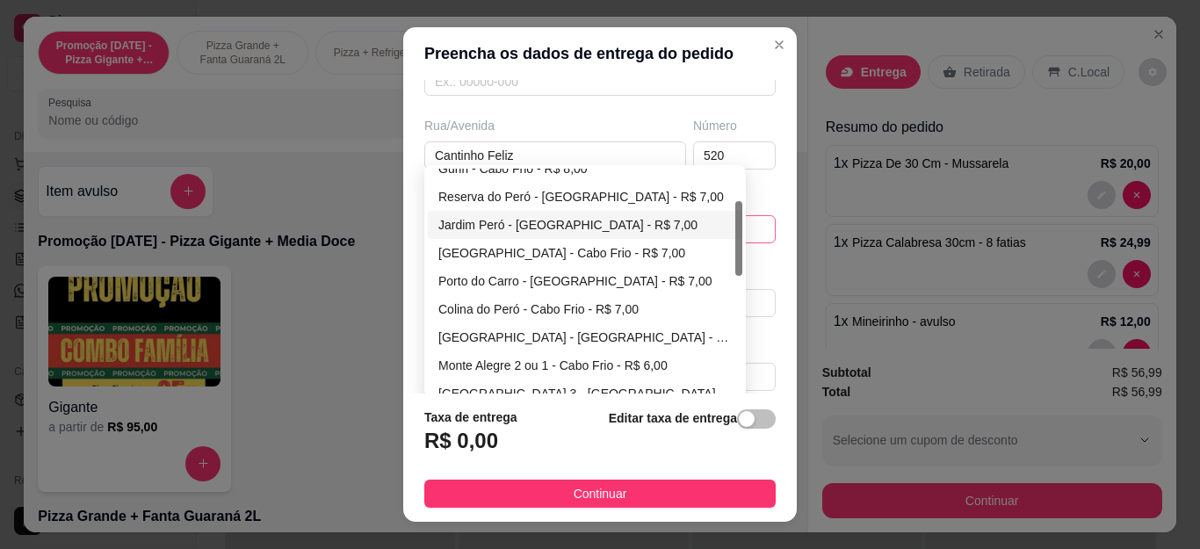
type input "[PERSON_NAME]"
click at [537, 233] on div "Jardim Peró - [GEOGRAPHIC_DATA] - R$ 7,00" at bounding box center [584, 224] width 293 height 19
type input "Cabo Frio"
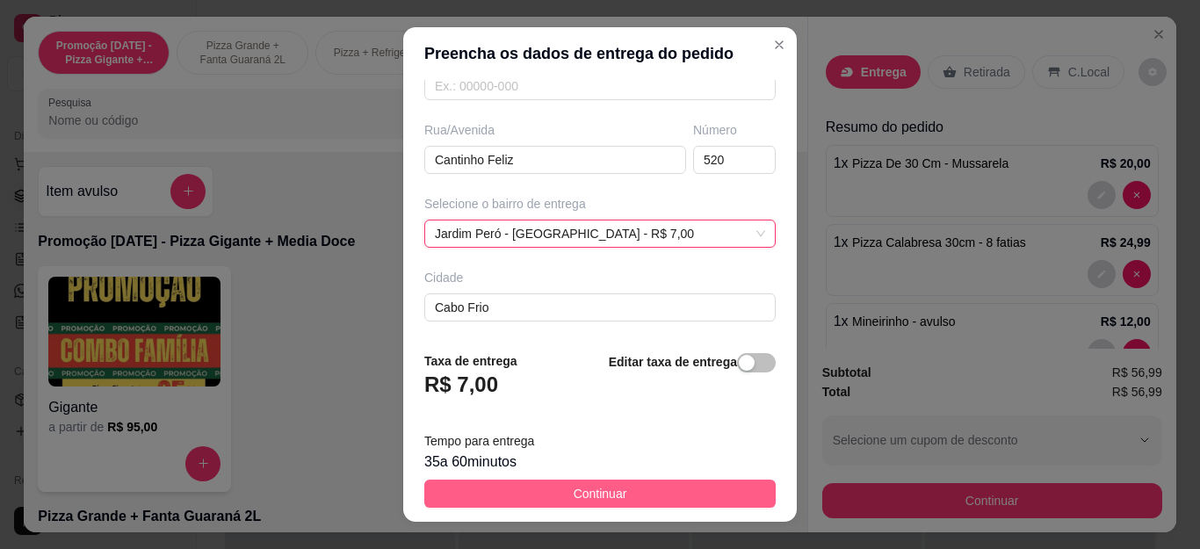
scroll to position [263, 0]
click at [602, 484] on span "Continuar" at bounding box center [600, 493] width 54 height 19
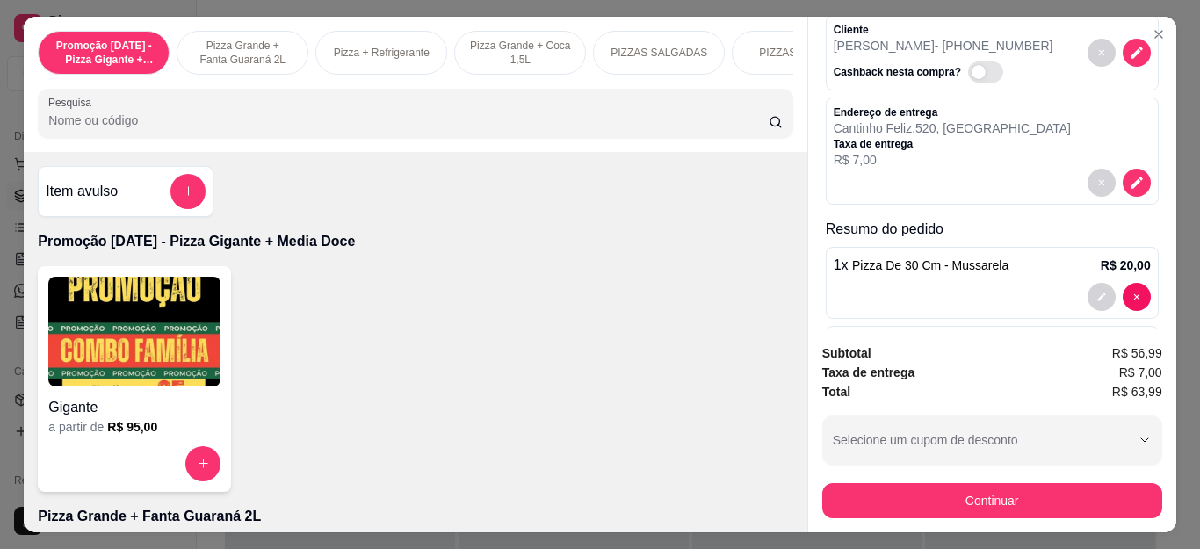
scroll to position [0, 0]
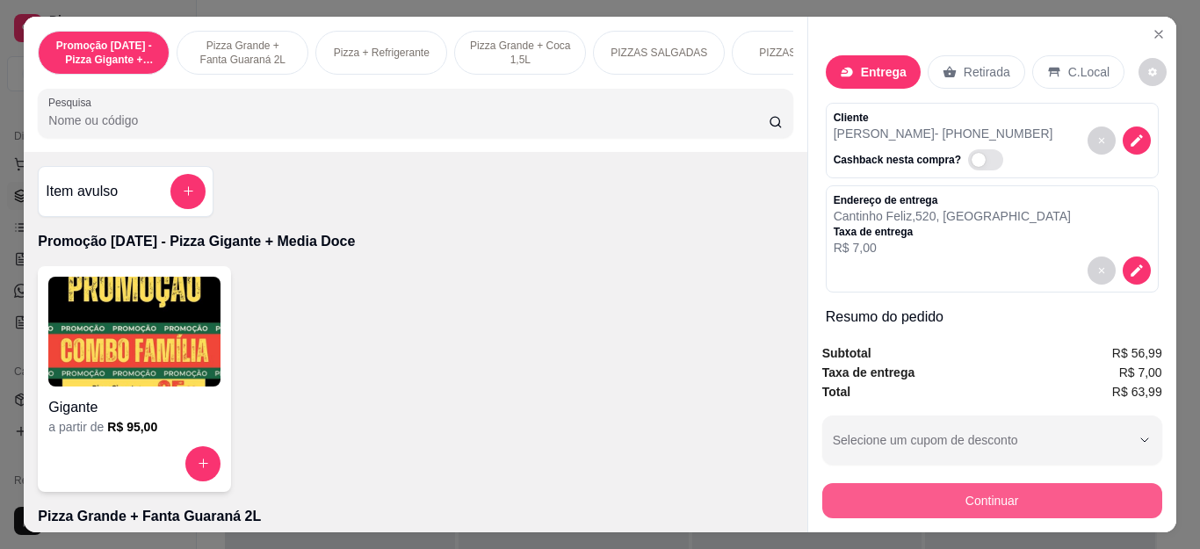
click at [930, 502] on button "Continuar" at bounding box center [992, 500] width 340 height 35
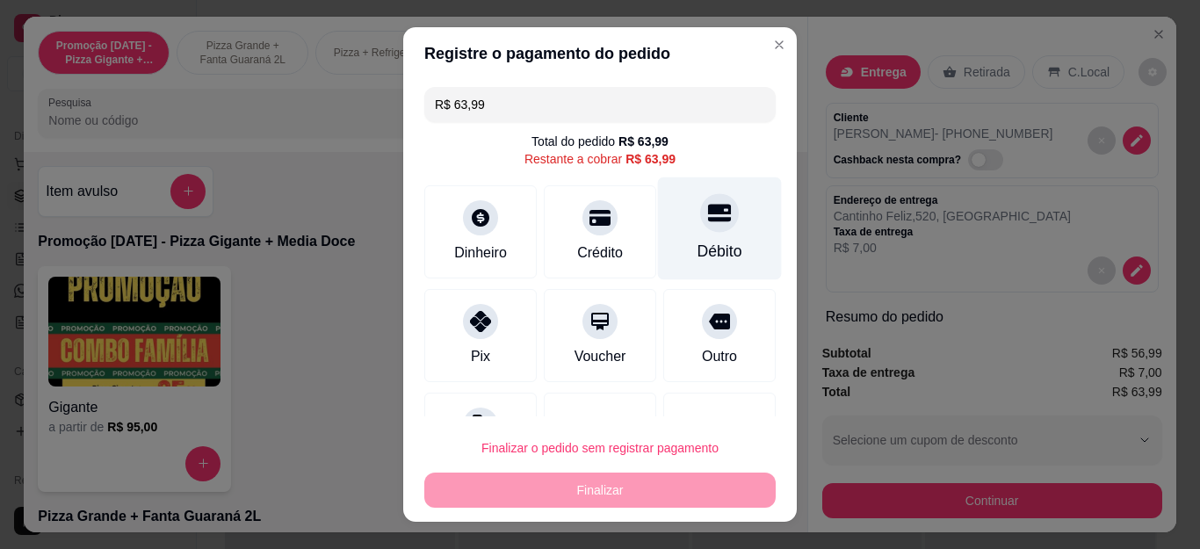
click at [703, 191] on div "Débito" at bounding box center [720, 228] width 124 height 103
type input "R$ 0,00"
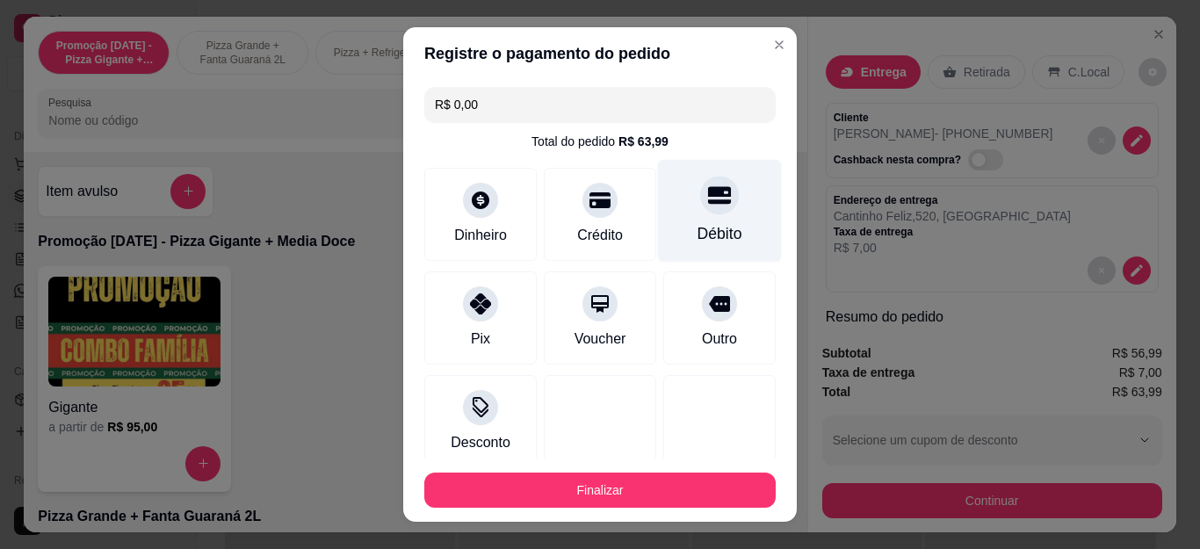
scroll to position [108, 0]
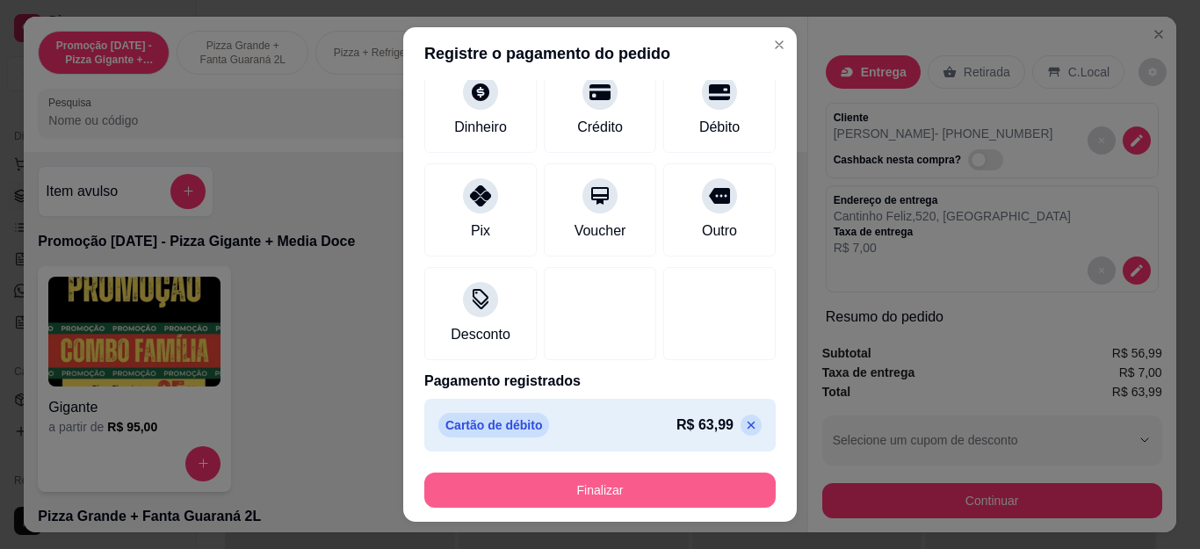
click at [654, 492] on button "Finalizar" at bounding box center [599, 489] width 351 height 35
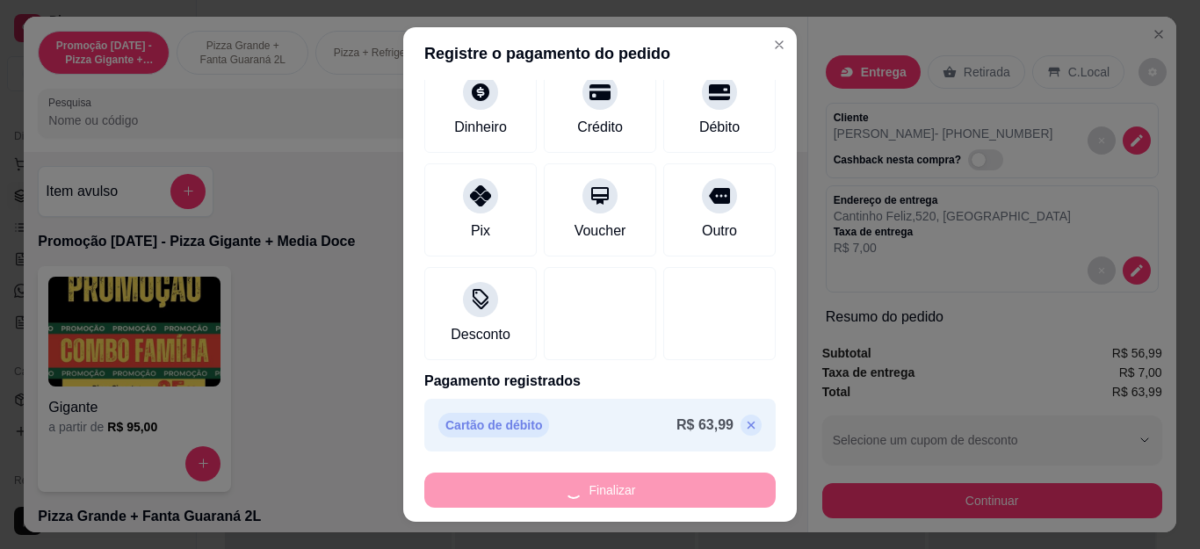
type input "0"
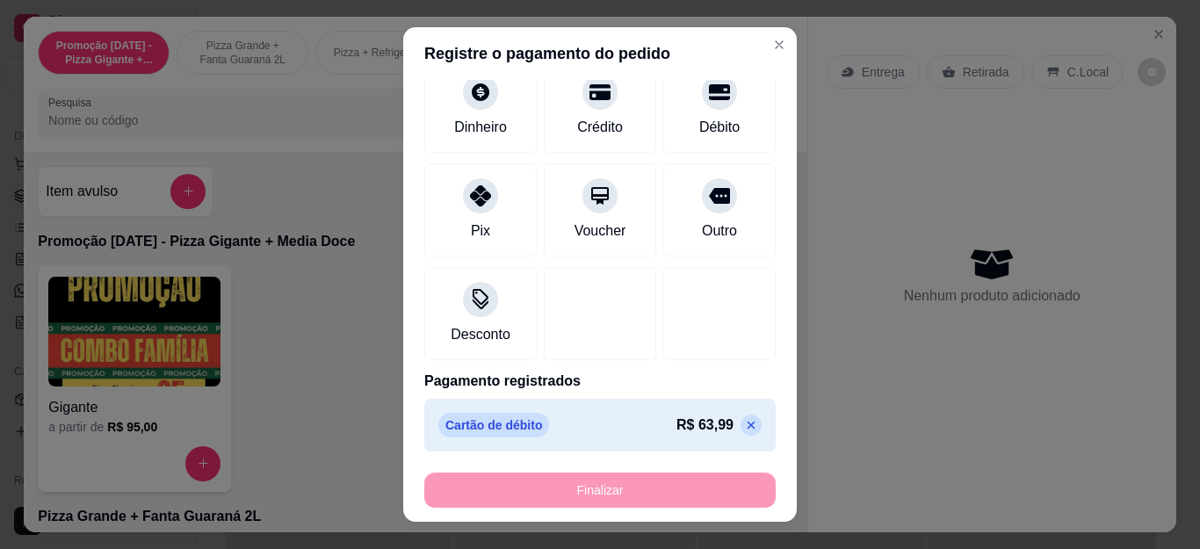
type input "-R$ 63,99"
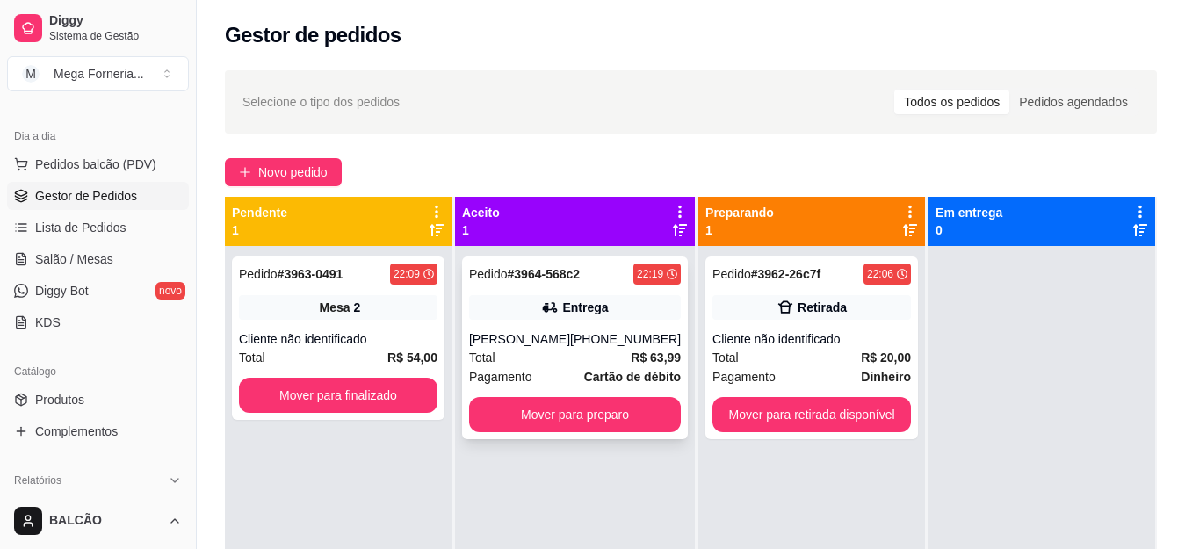
click at [607, 357] on div "Total R$ 63,99" at bounding box center [575, 357] width 212 height 19
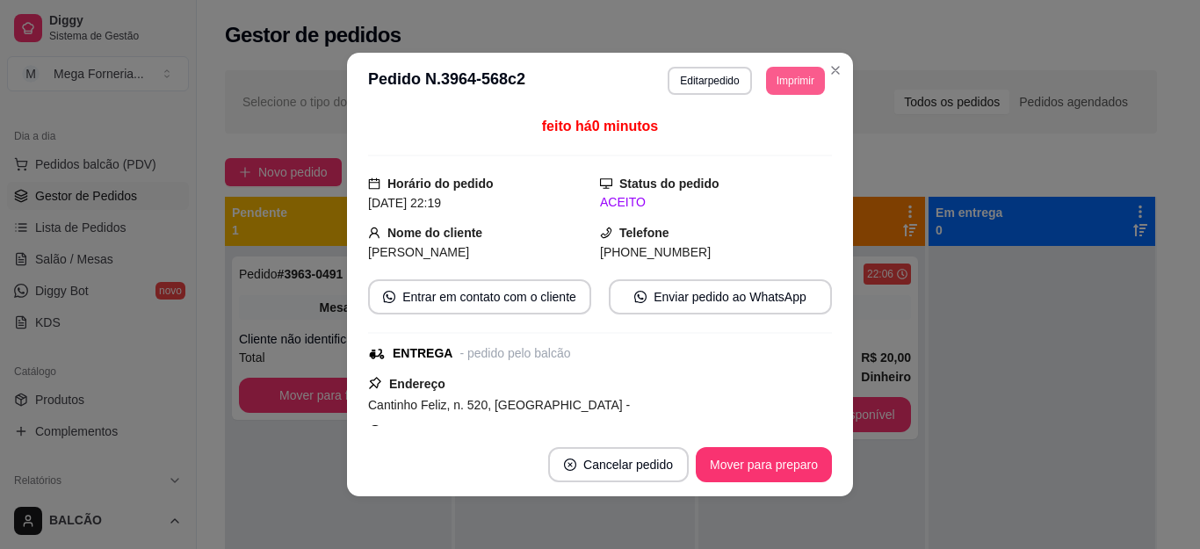
click at [805, 93] on button "Imprimir" at bounding box center [795, 81] width 59 height 28
click at [782, 133] on button "IMPRESSORA" at bounding box center [754, 142] width 127 height 28
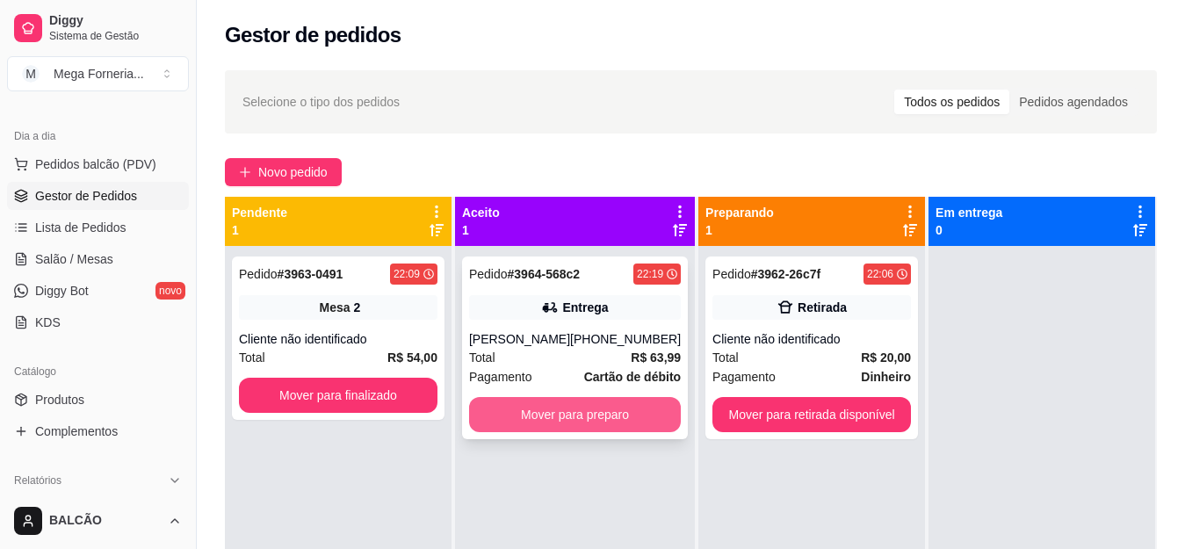
click at [587, 415] on button "Mover para preparo" at bounding box center [575, 414] width 212 height 35
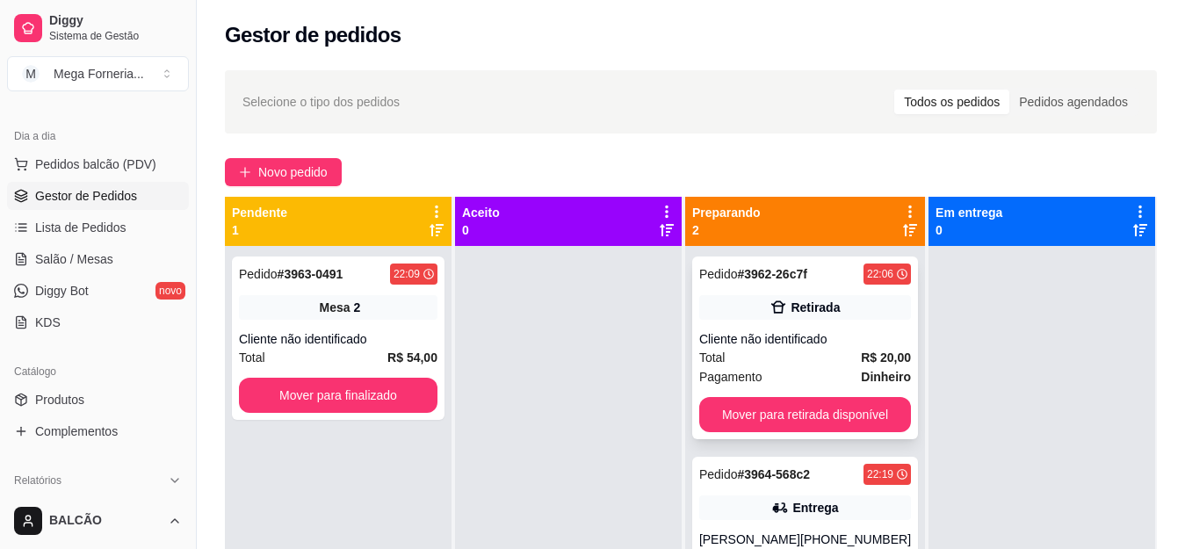
click at [789, 388] on div "Pedido # 3962-26c7f 22:06 Retirada Cliente não identificado Total R$ 20,00 Paga…" at bounding box center [805, 347] width 226 height 183
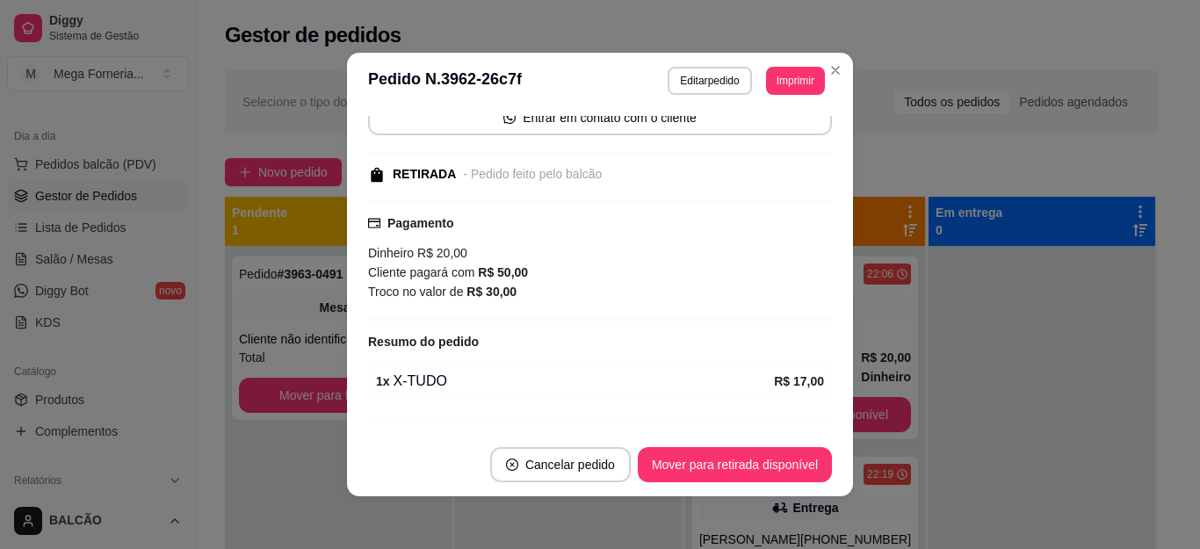
scroll to position [237, 0]
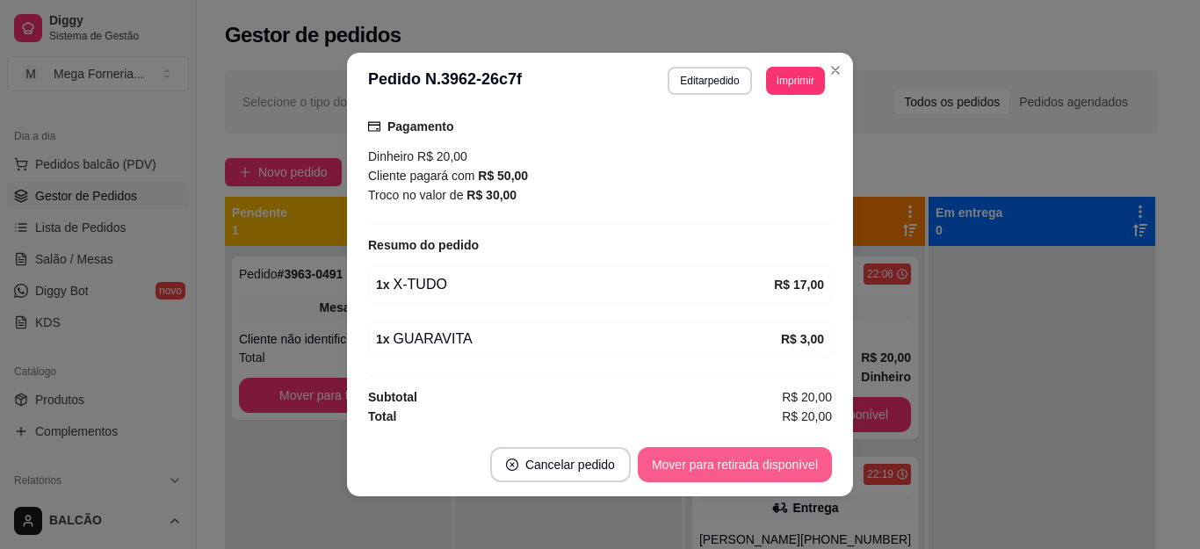
click at [705, 470] on button "Mover para retirada disponível" at bounding box center [735, 464] width 194 height 35
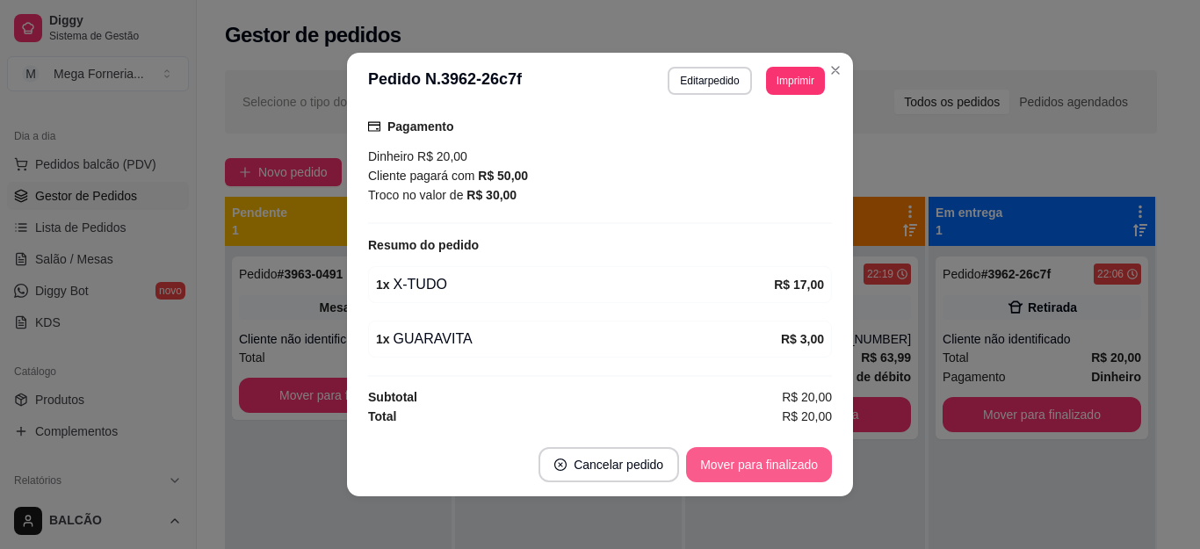
click at [705, 470] on button "Mover para finalizado" at bounding box center [759, 464] width 146 height 35
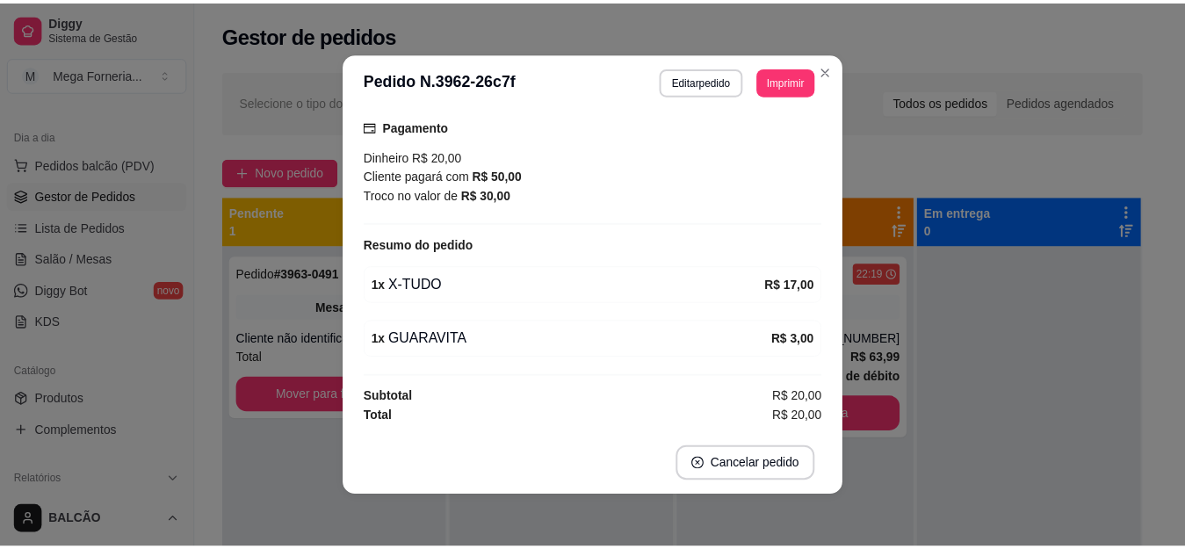
scroll to position [162, 0]
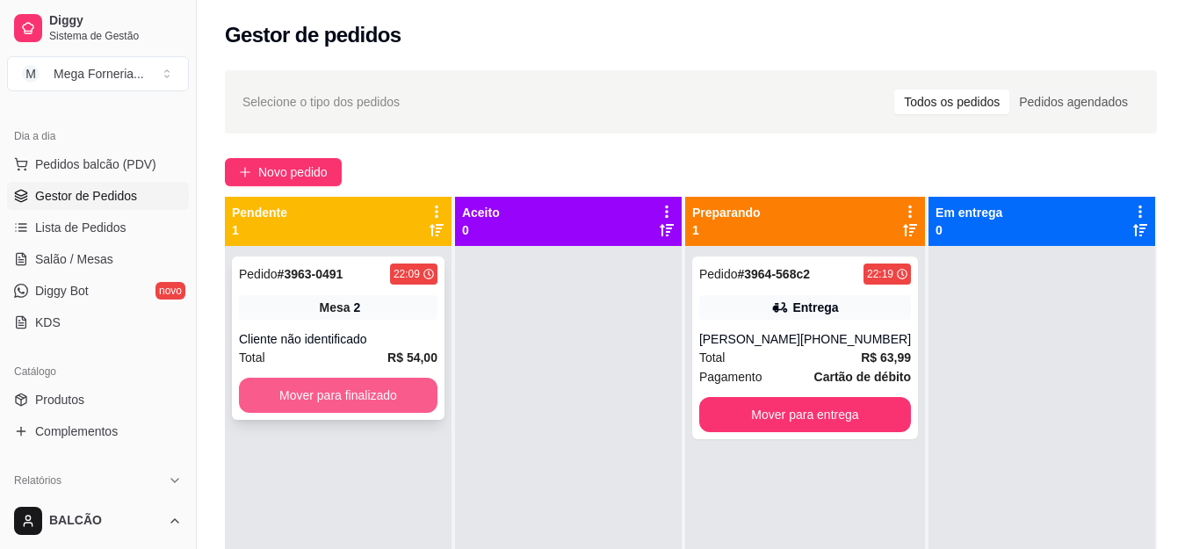
click at [345, 406] on button "Mover para finalizado" at bounding box center [338, 395] width 198 height 35
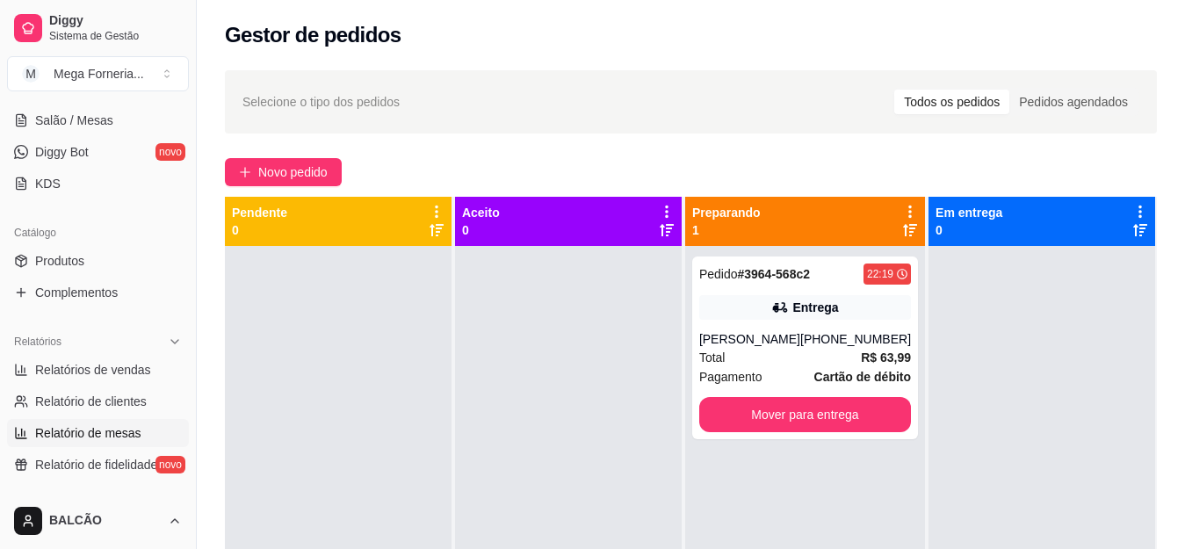
scroll to position [439, 0]
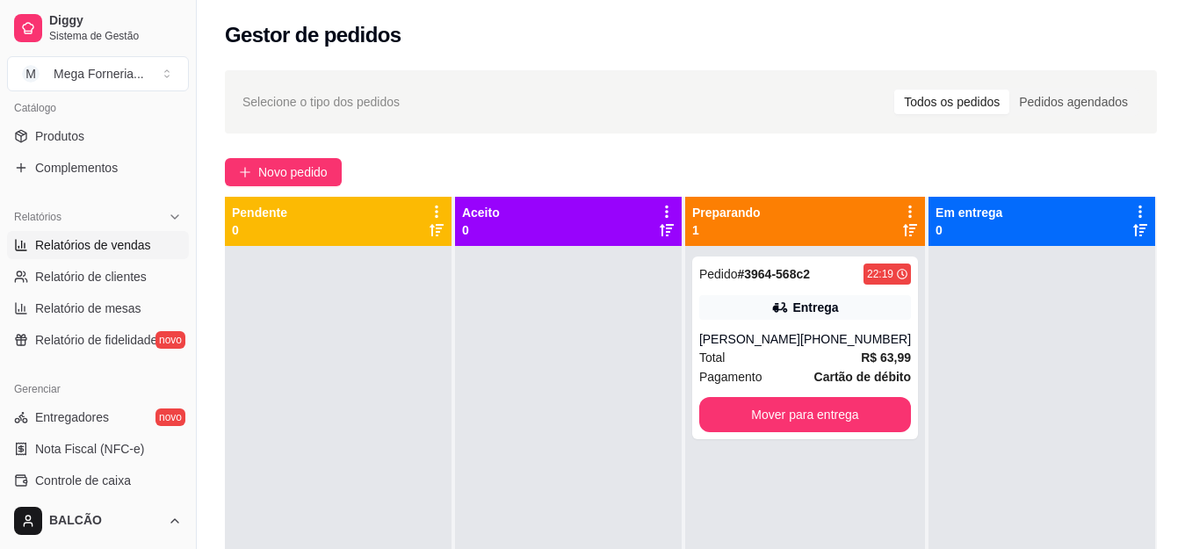
click at [62, 249] on span "Relatórios de vendas" at bounding box center [93, 245] width 116 height 18
select select "ALL"
select select "0"
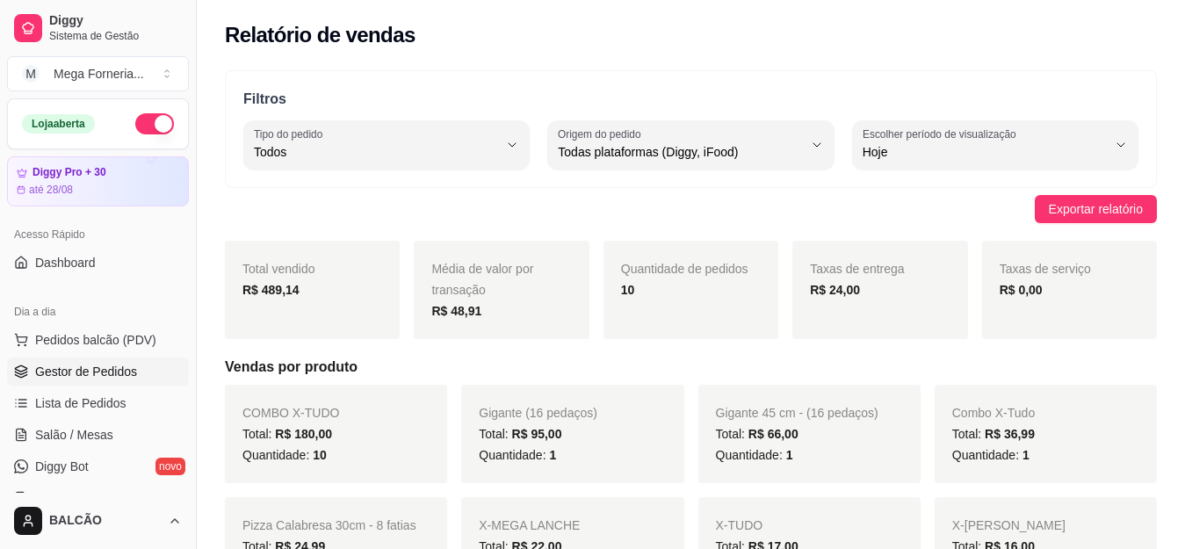
click at [101, 376] on span "Gestor de Pedidos" at bounding box center [86, 372] width 102 height 18
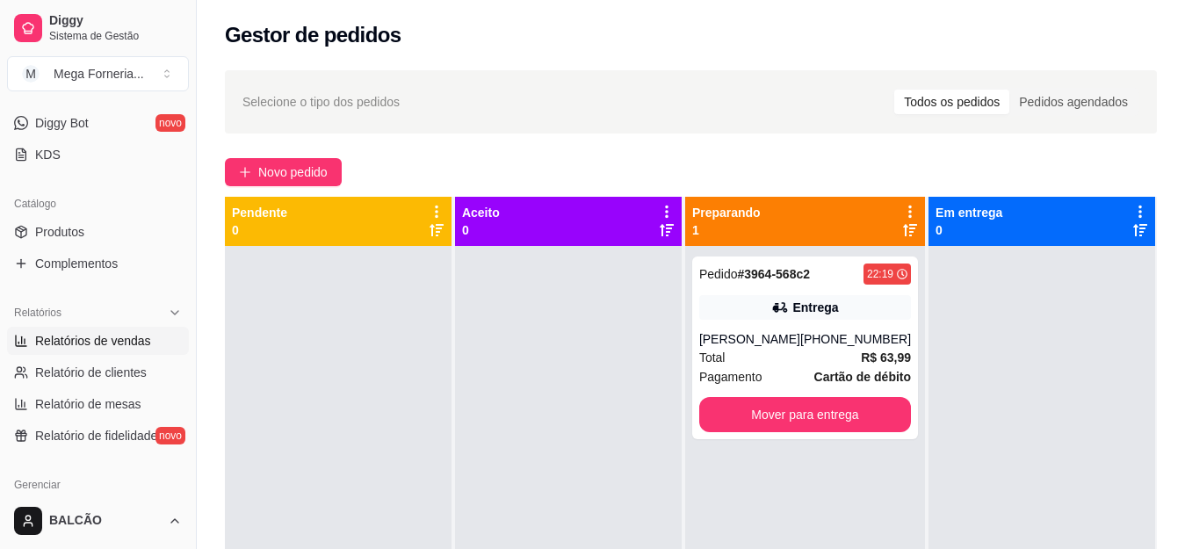
scroll to position [351, 0]
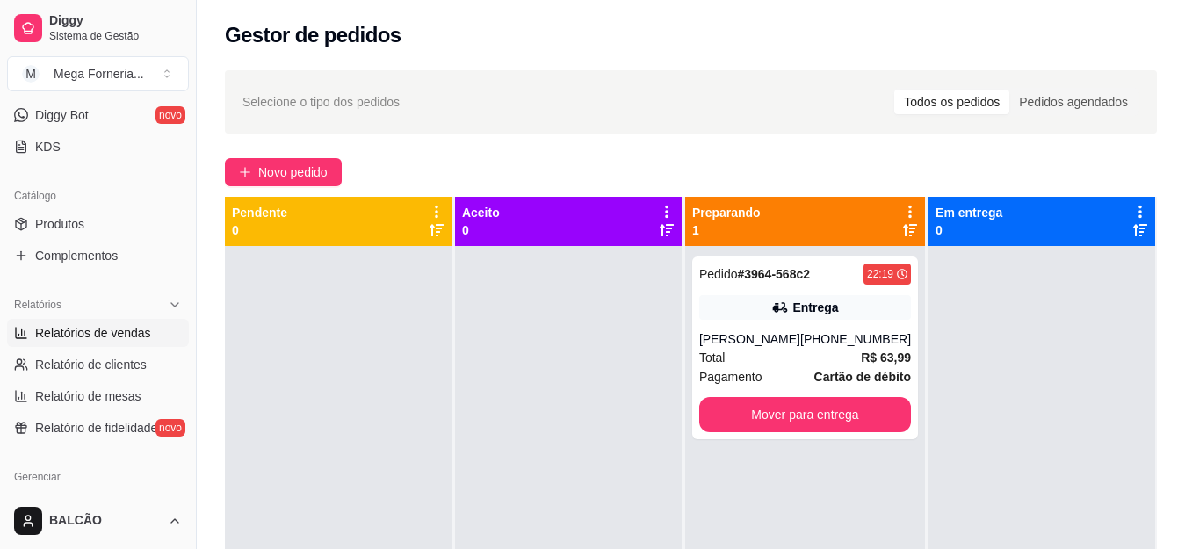
click at [70, 336] on span "Relatórios de vendas" at bounding box center [93, 333] width 116 height 18
select select "ALL"
select select "0"
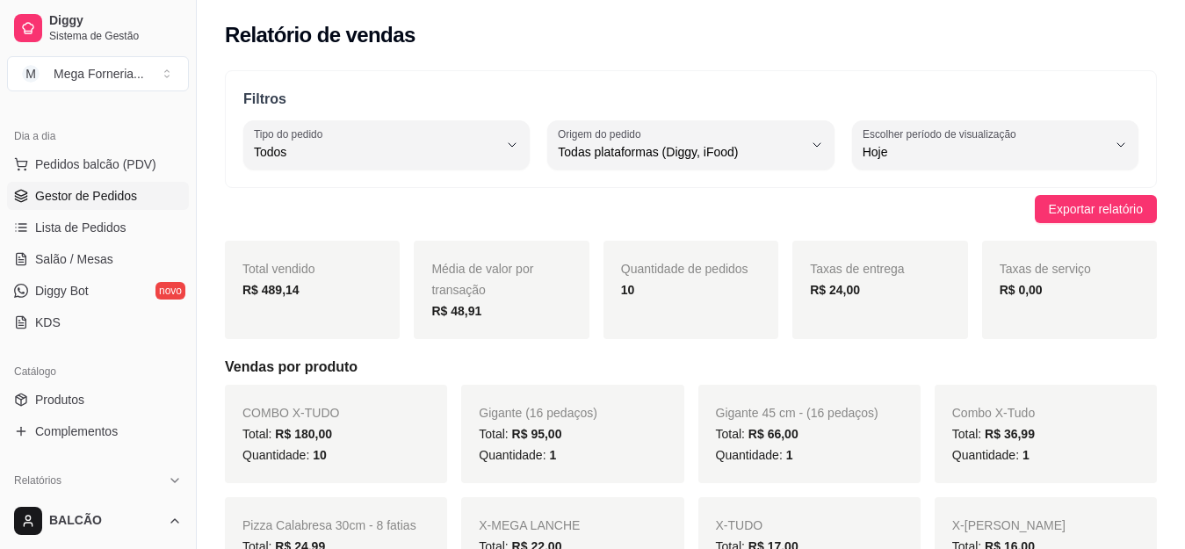
click at [59, 204] on span "Gestor de Pedidos" at bounding box center [86, 196] width 102 height 18
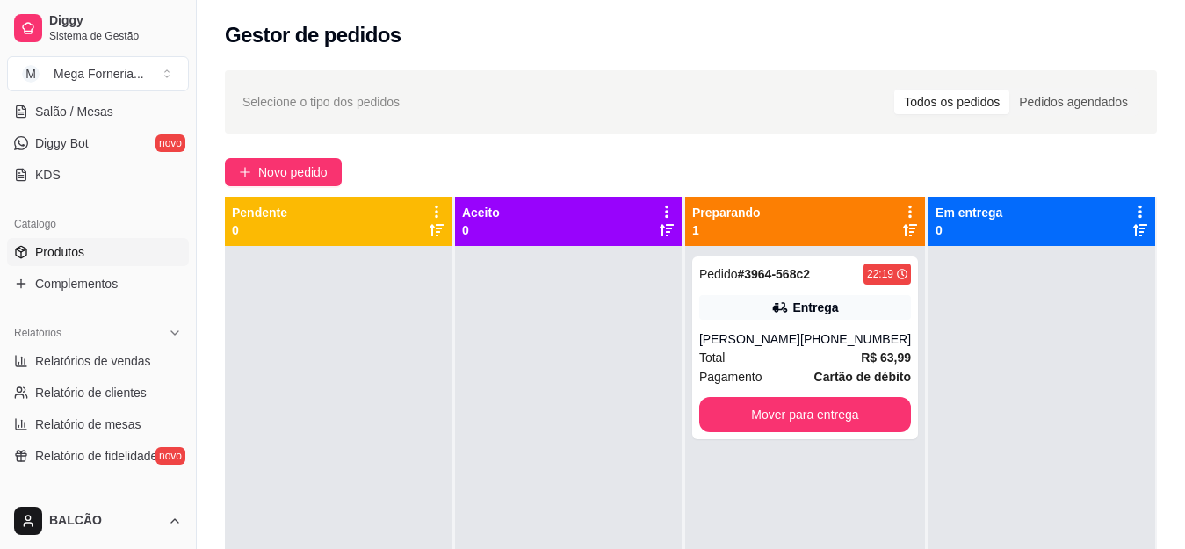
scroll to position [351, 0]
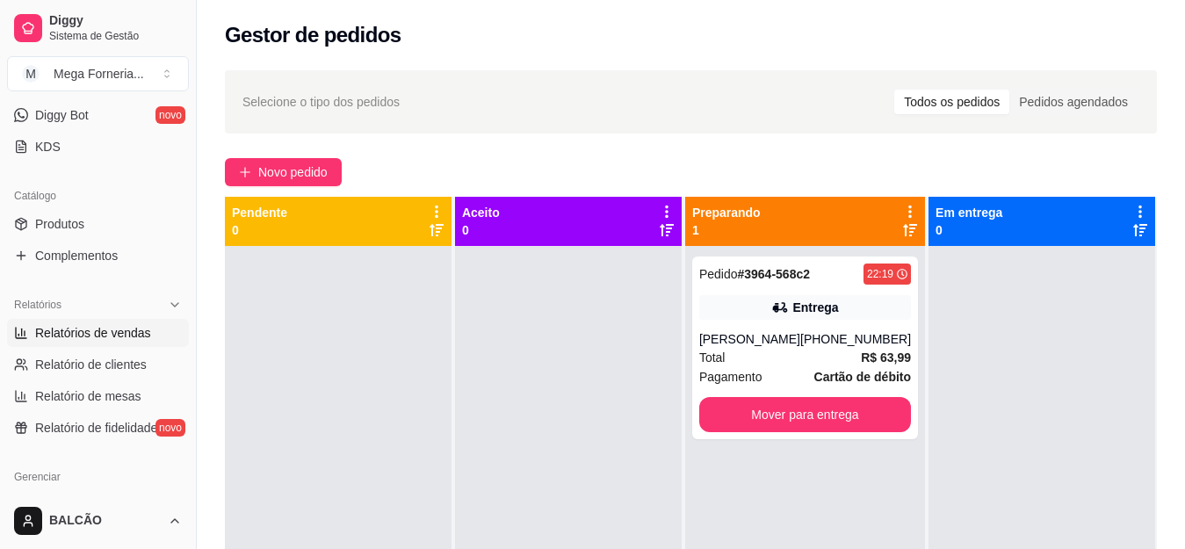
click at [96, 327] on span "Relatórios de vendas" at bounding box center [93, 333] width 116 height 18
select select "ALL"
select select "0"
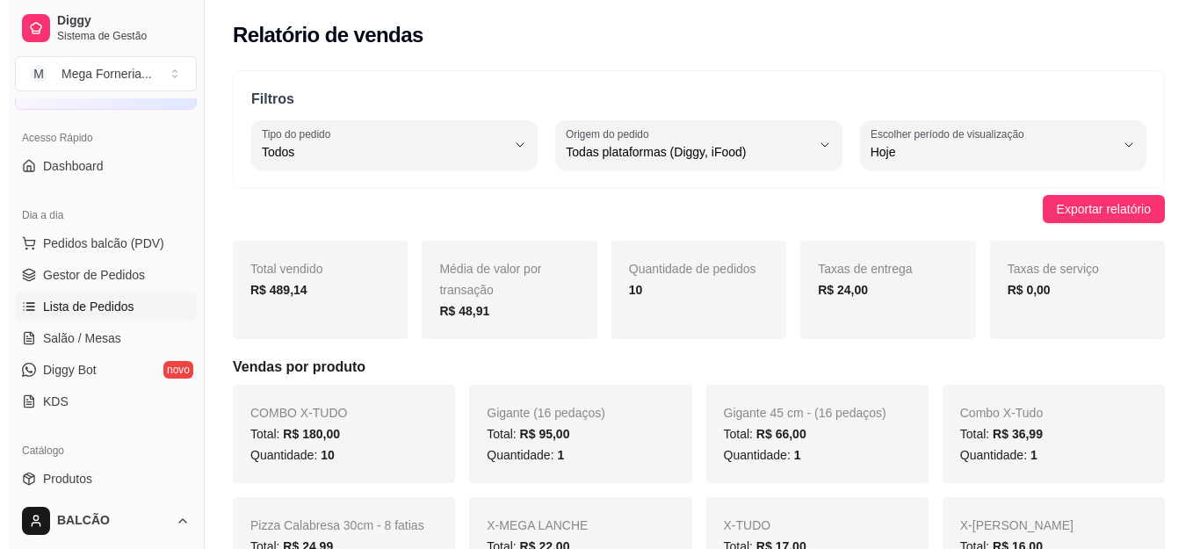
scroll to position [88, 0]
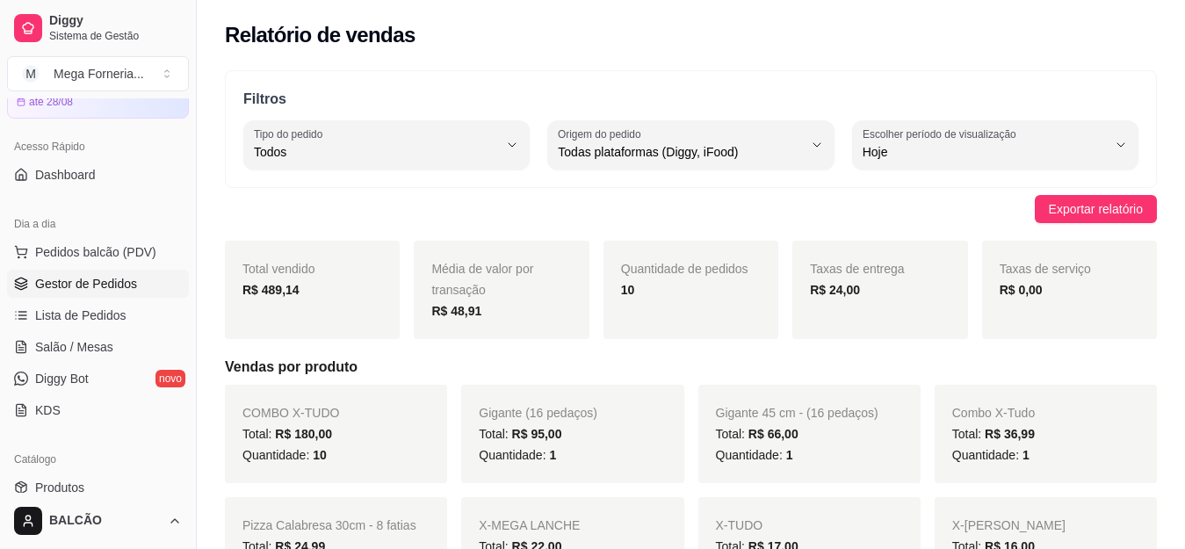
click at [61, 294] on link "Gestor de Pedidos" at bounding box center [98, 284] width 182 height 28
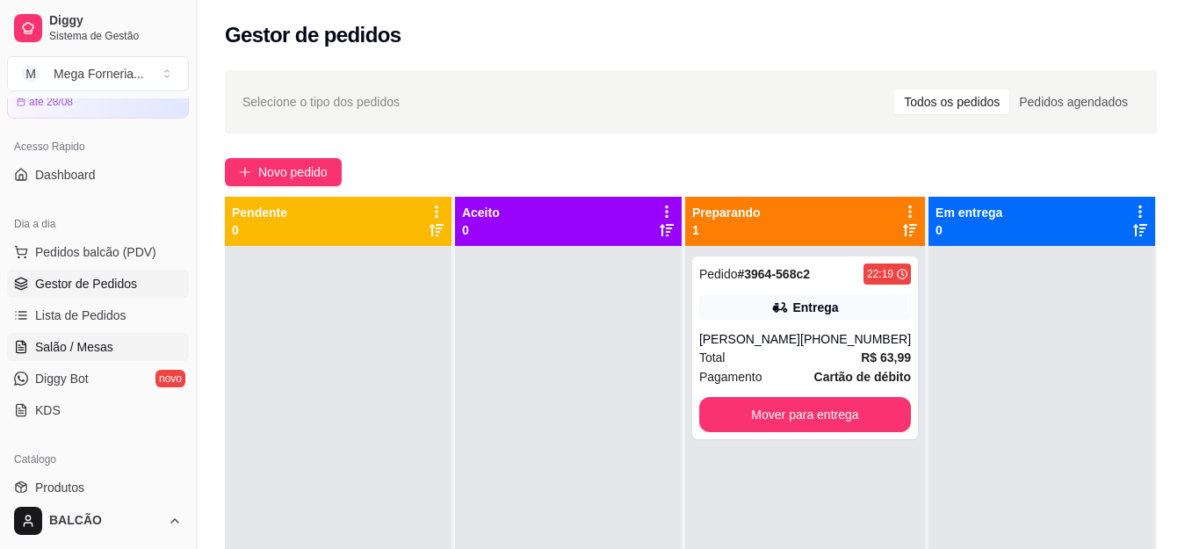
click at [31, 337] on link "Salão / Mesas" at bounding box center [98, 347] width 182 height 28
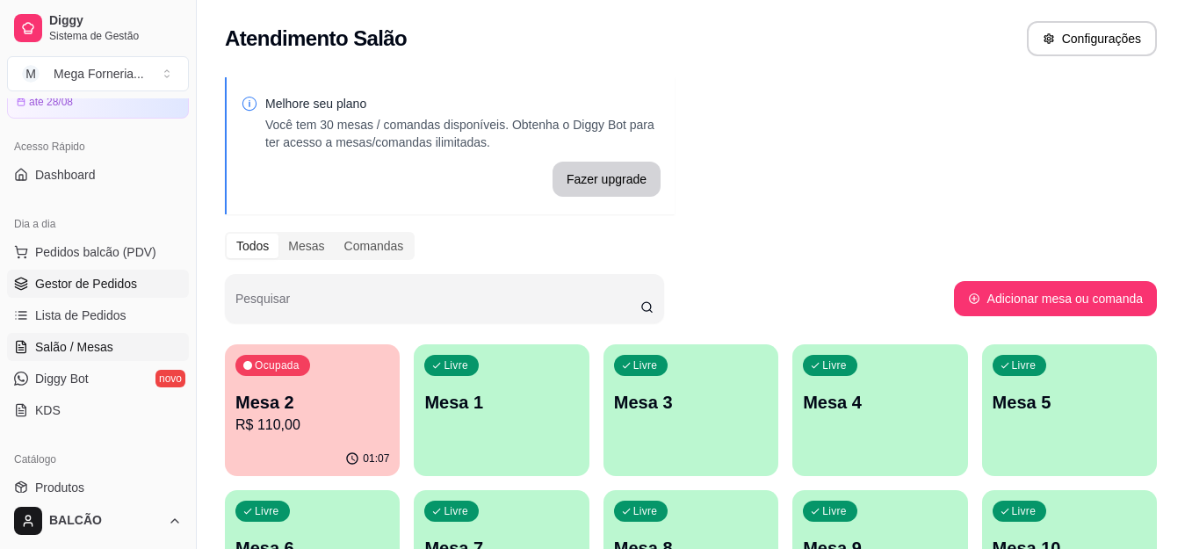
click at [29, 280] on link "Gestor de Pedidos" at bounding box center [98, 284] width 182 height 28
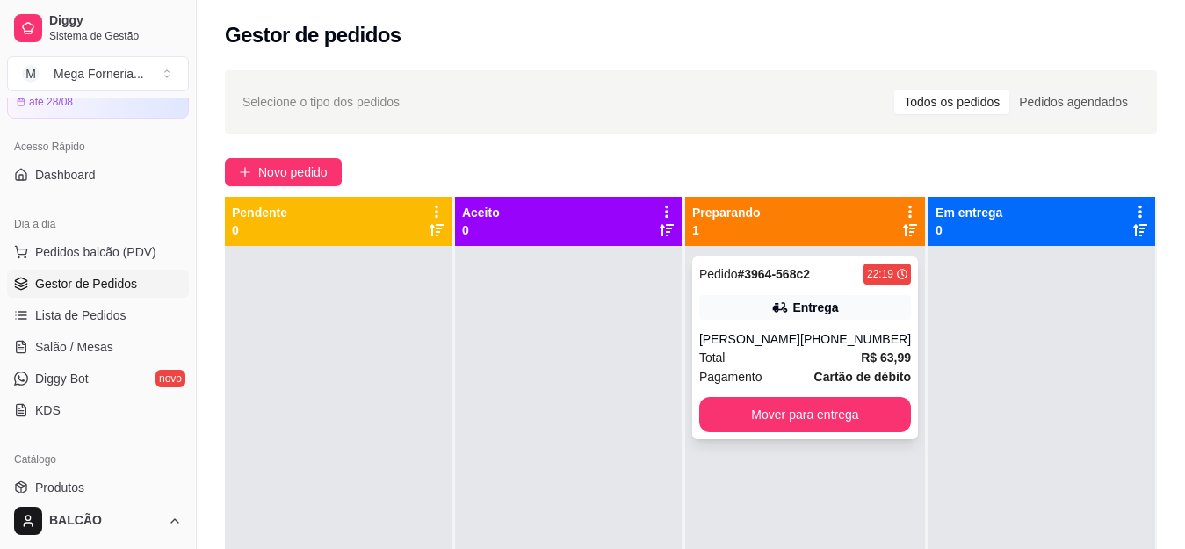
click at [762, 334] on div "[PERSON_NAME]" at bounding box center [749, 339] width 101 height 18
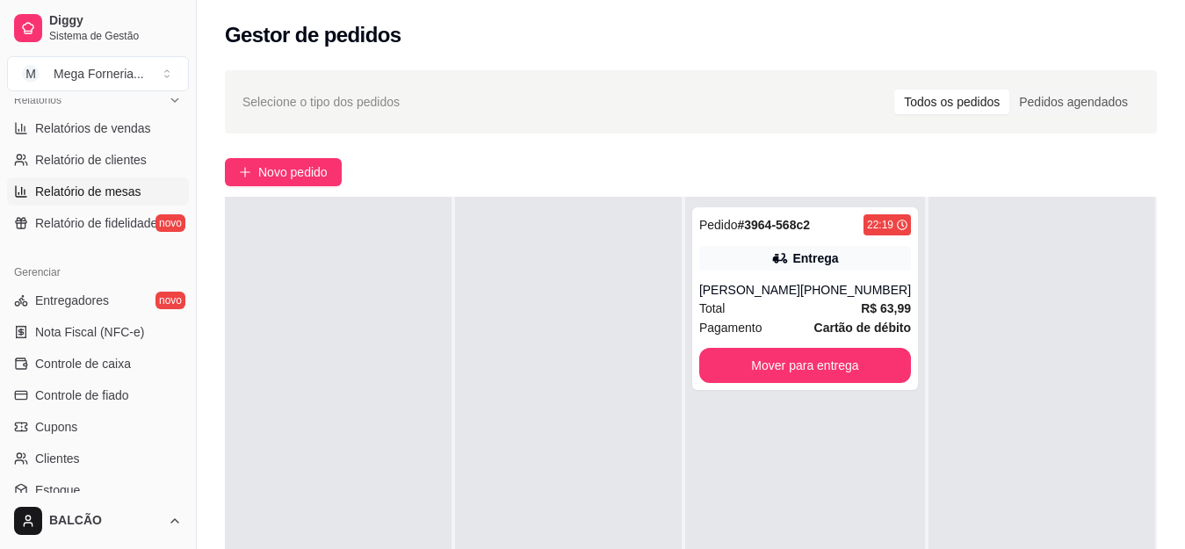
scroll to position [527, 0]
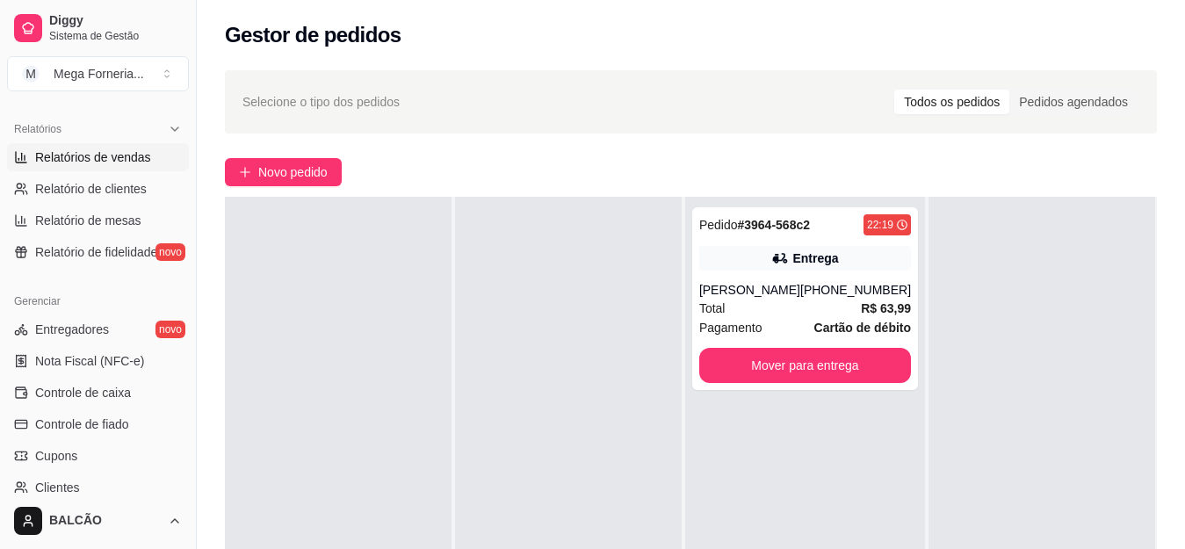
click at [116, 162] on span "Relatórios de vendas" at bounding box center [93, 157] width 116 height 18
select select "ALL"
select select "0"
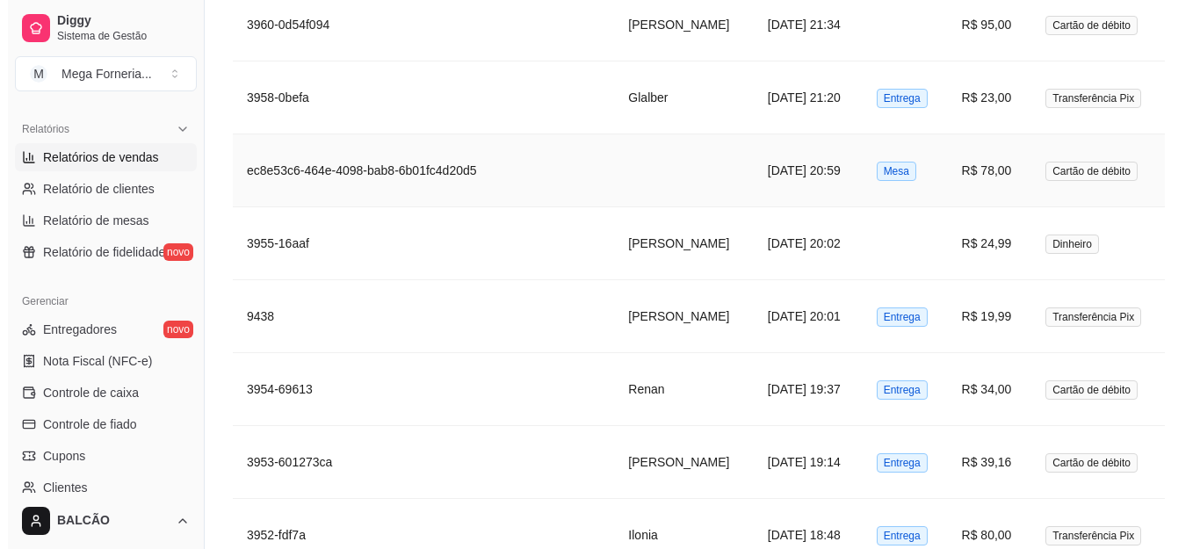
scroll to position [1317, 0]
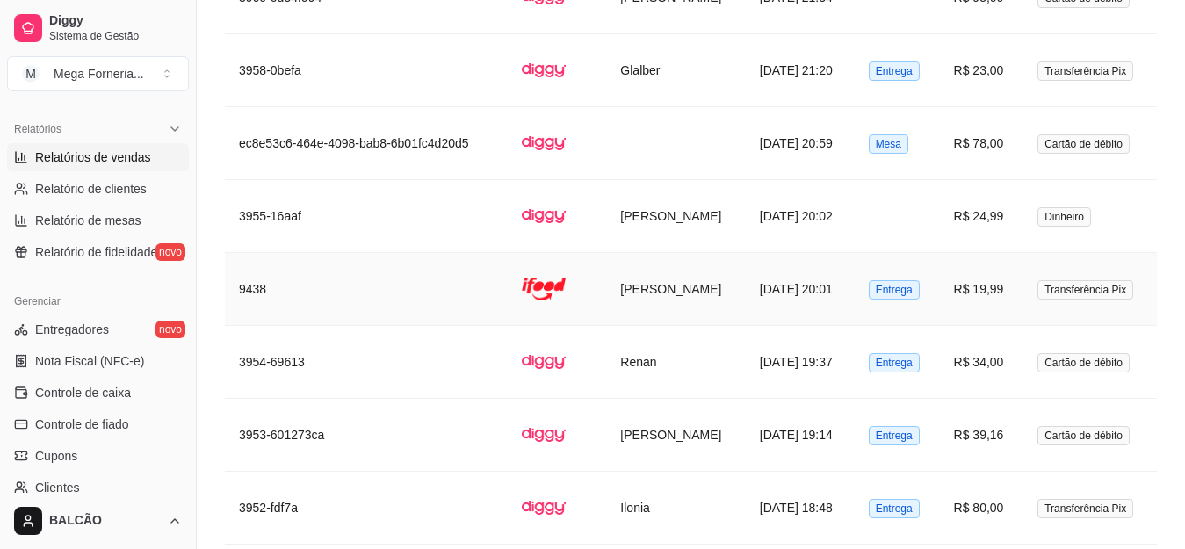
click at [450, 285] on td "9438" at bounding box center [366, 289] width 283 height 73
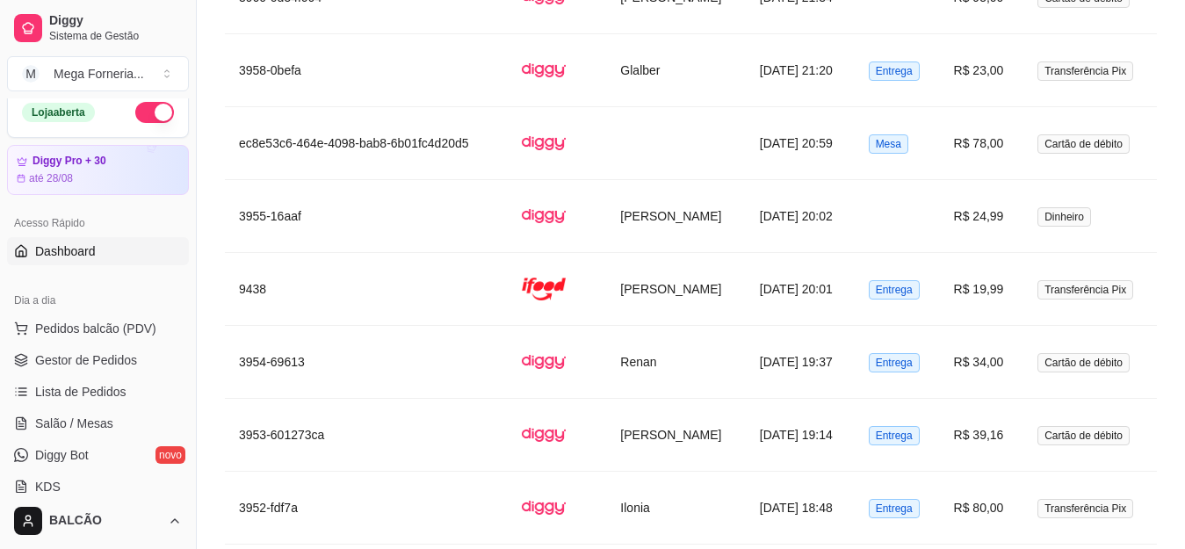
scroll to position [0, 0]
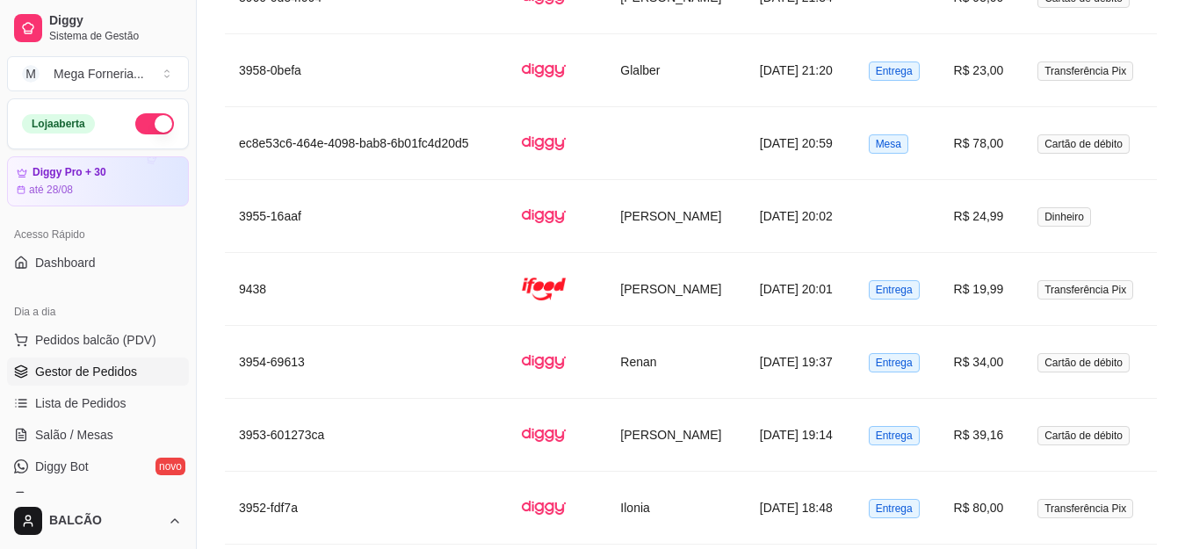
click at [75, 369] on span "Gestor de Pedidos" at bounding box center [86, 372] width 102 height 18
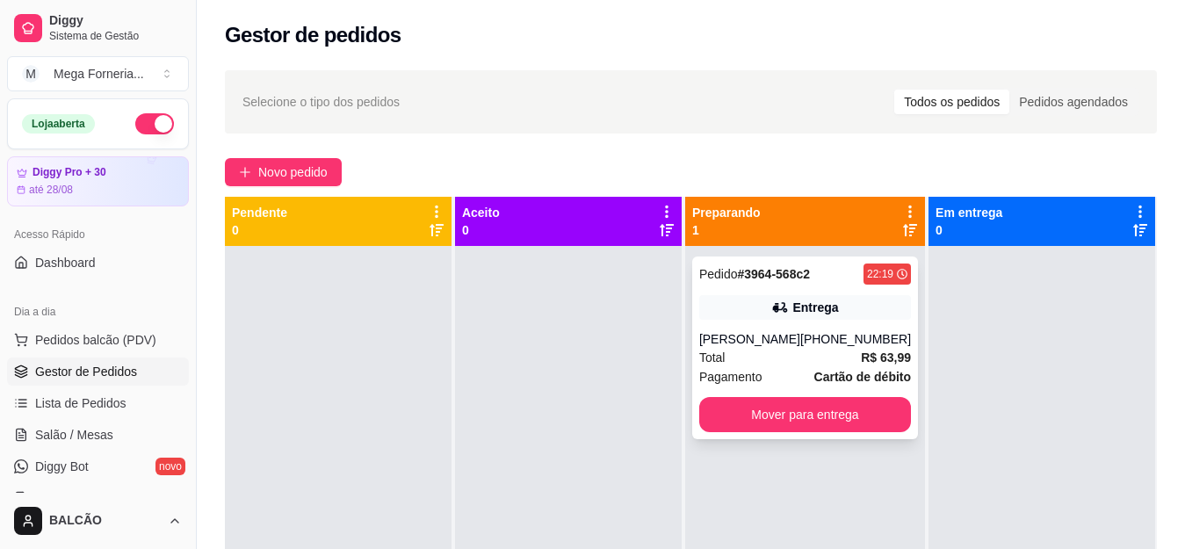
click at [782, 336] on div "[PERSON_NAME]" at bounding box center [749, 339] width 101 height 18
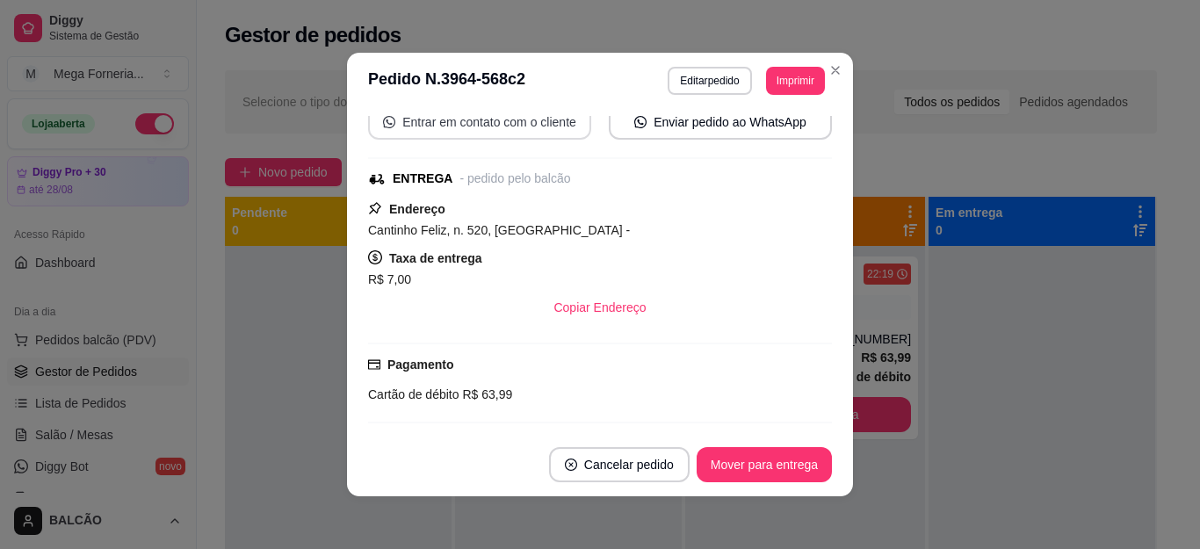
scroll to position [176, 0]
click at [542, 305] on button "Copiar Endereço" at bounding box center [600, 307] width 117 height 34
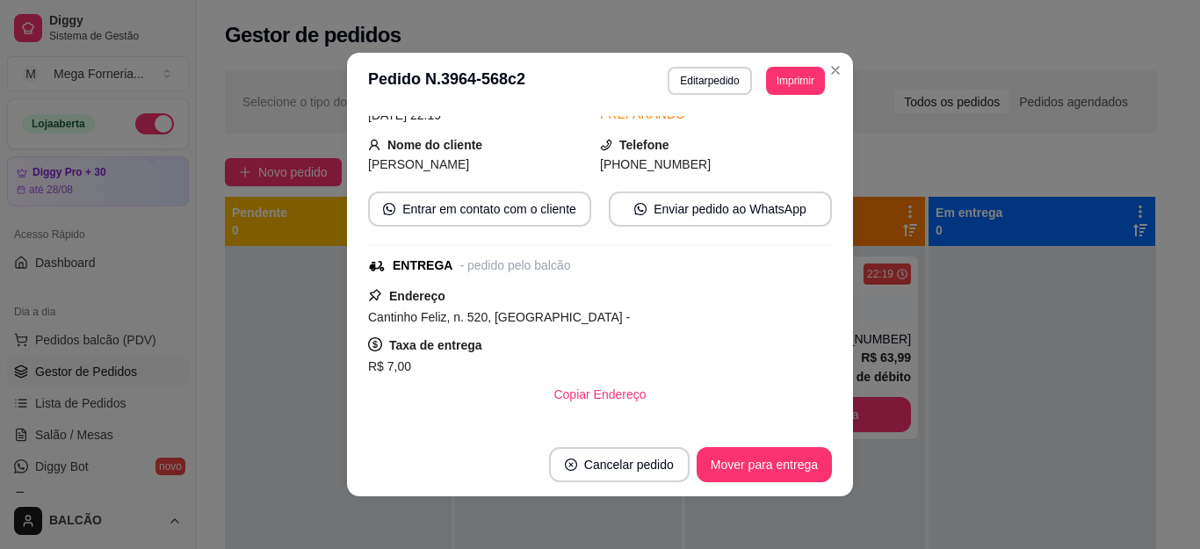
scroll to position [0, 0]
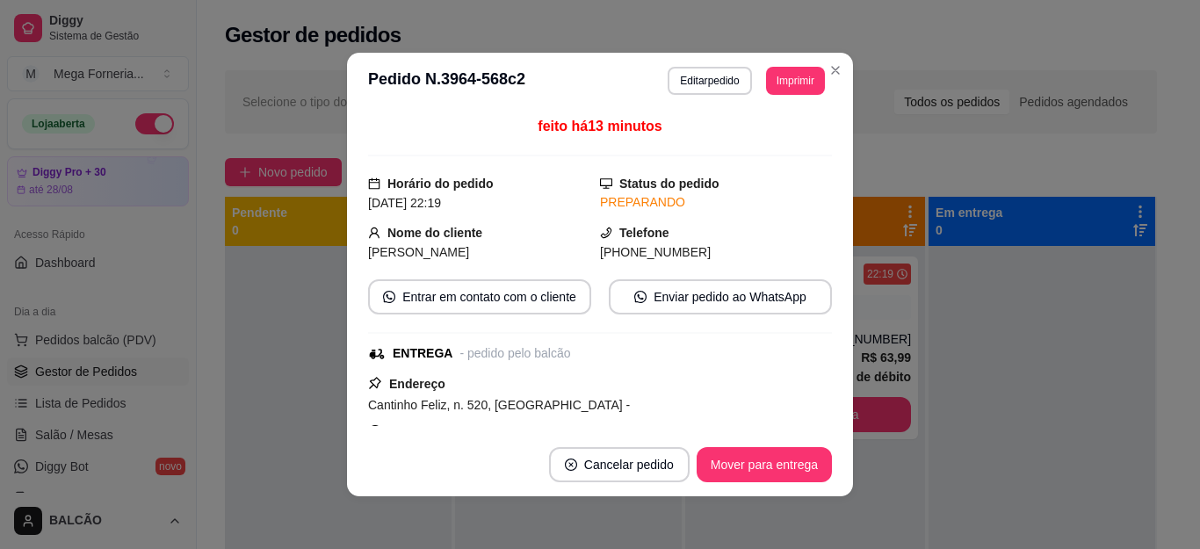
drag, startPoint x: 580, startPoint y: 257, endPoint x: 675, endPoint y: 255, distance: 95.8
click at [675, 255] on div "Nome do cliente [PERSON_NAME] [PHONE_NUMBER]" at bounding box center [600, 242] width 464 height 39
copy div "Telefone [PHONE_NUMBER]"
click at [820, 83] on header "**********" at bounding box center [600, 81] width 506 height 56
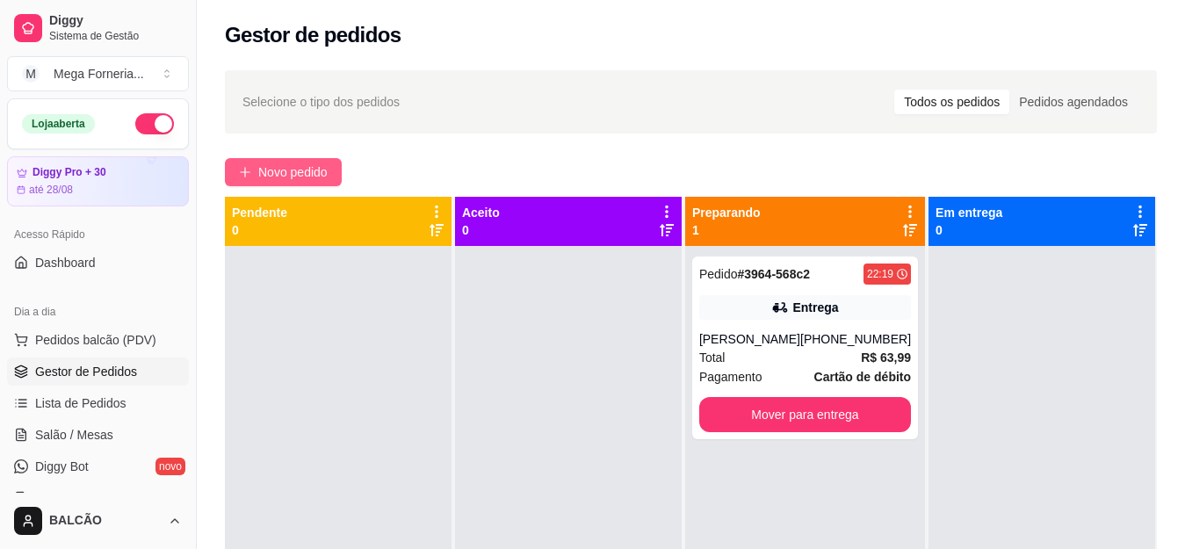
click at [314, 172] on span "Novo pedido" at bounding box center [292, 171] width 69 height 19
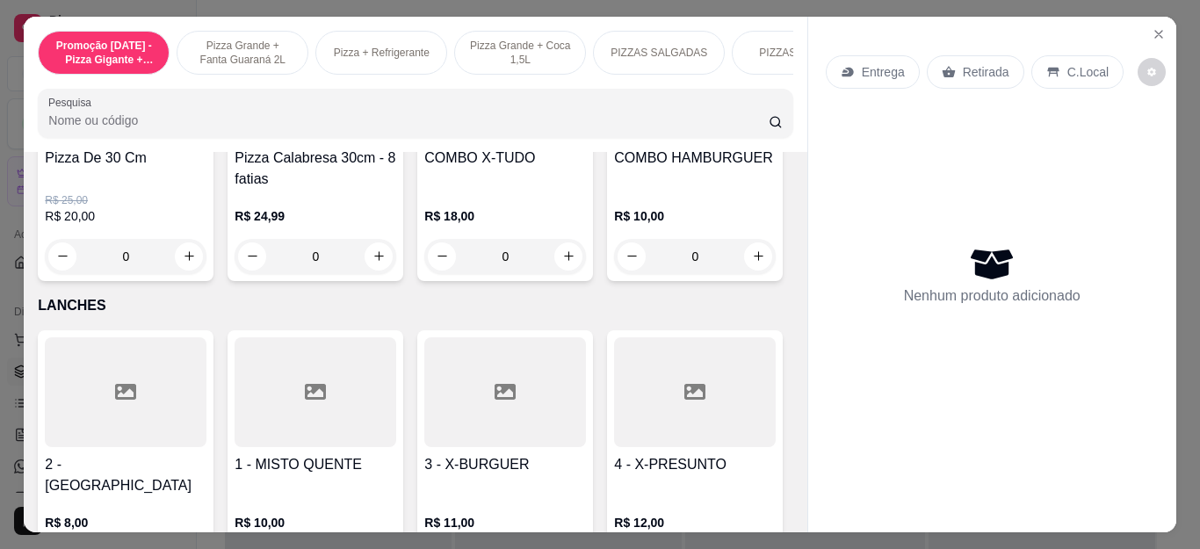
scroll to position [1932, 0]
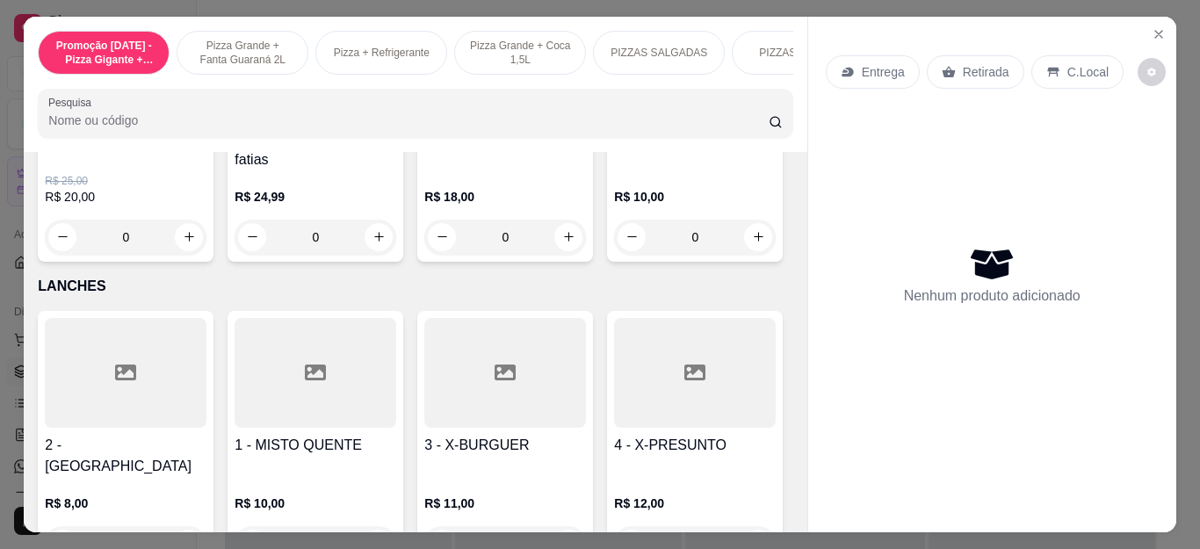
click at [614, 255] on div "0" at bounding box center [695, 237] width 162 height 35
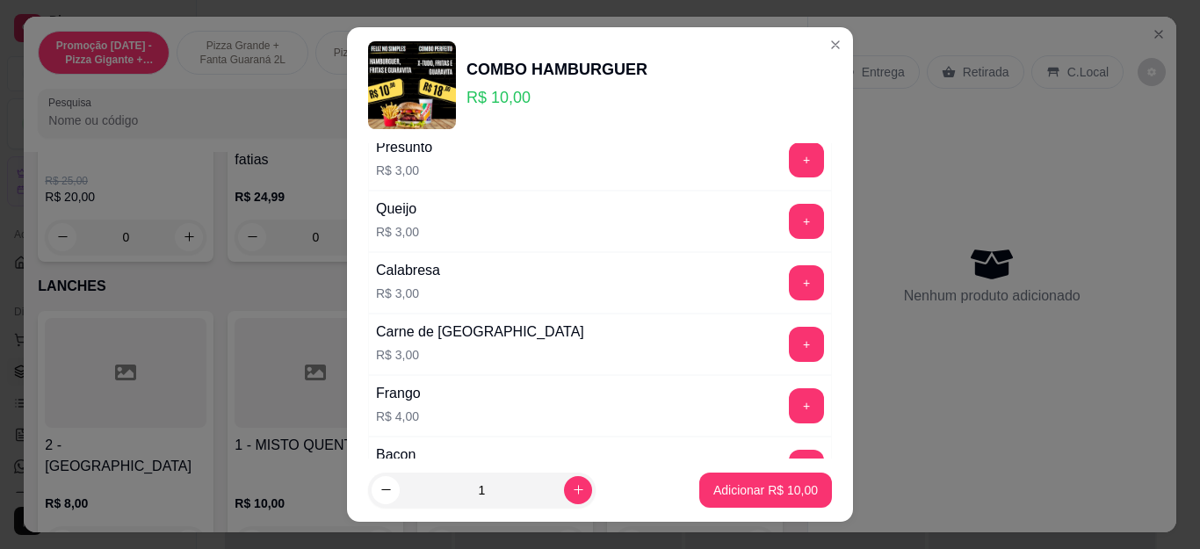
scroll to position [435, 0]
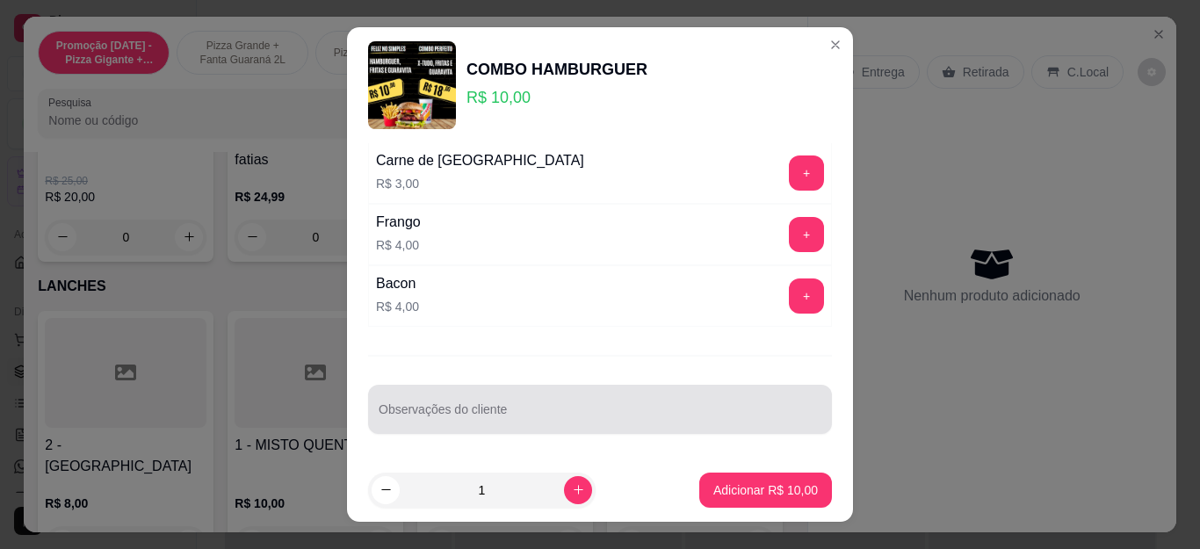
click at [443, 411] on input "Observações do cliente" at bounding box center [599, 416] width 443 height 18
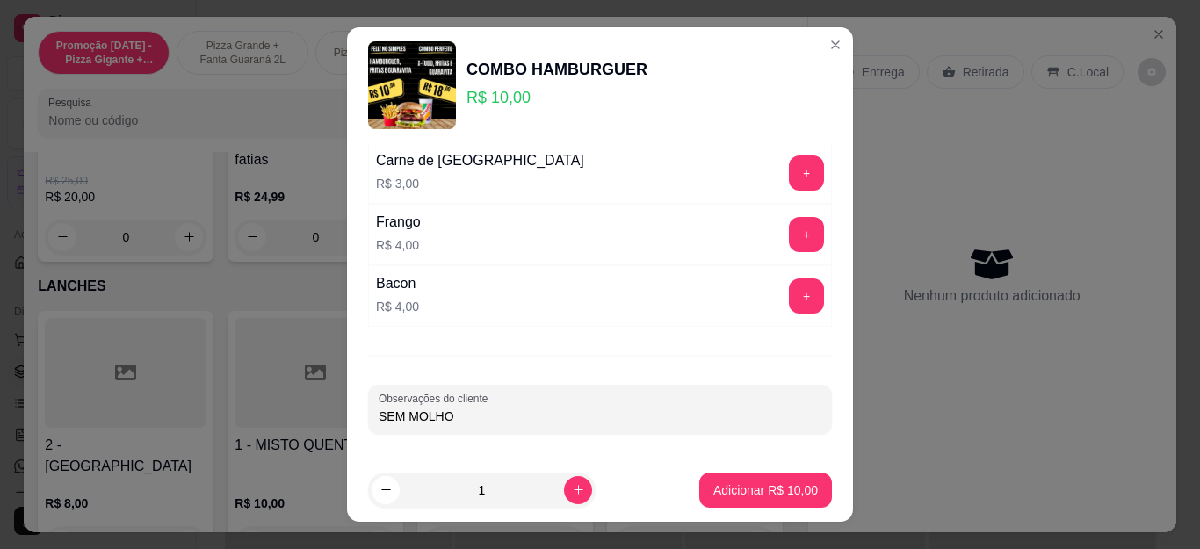
type input "SEM MOLHO"
click at [666, 479] on footer "1 Adicionar R$ 10,00" at bounding box center [600, 489] width 506 height 63
click at [758, 487] on p "Adicionar R$ 10,00" at bounding box center [766, 489] width 102 height 17
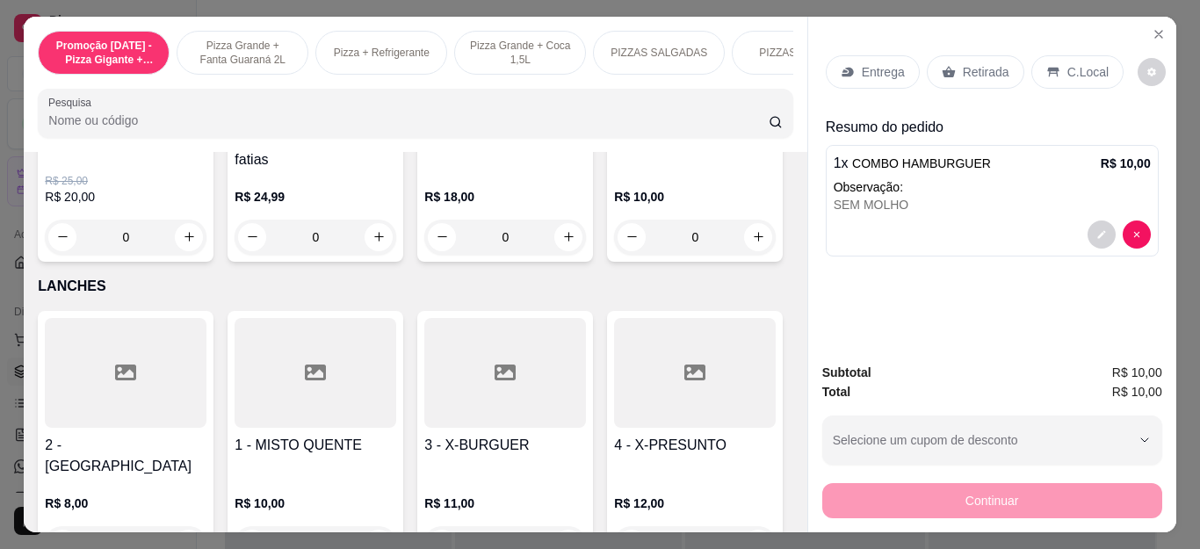
scroll to position [1844, 0]
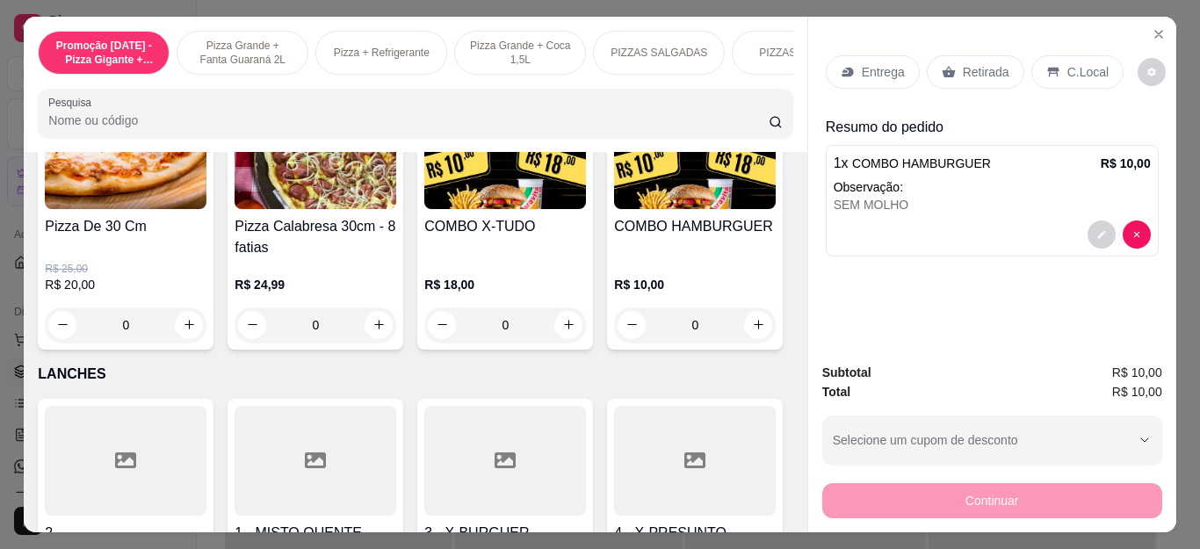
click at [559, 330] on div "0" at bounding box center [505, 324] width 162 height 35
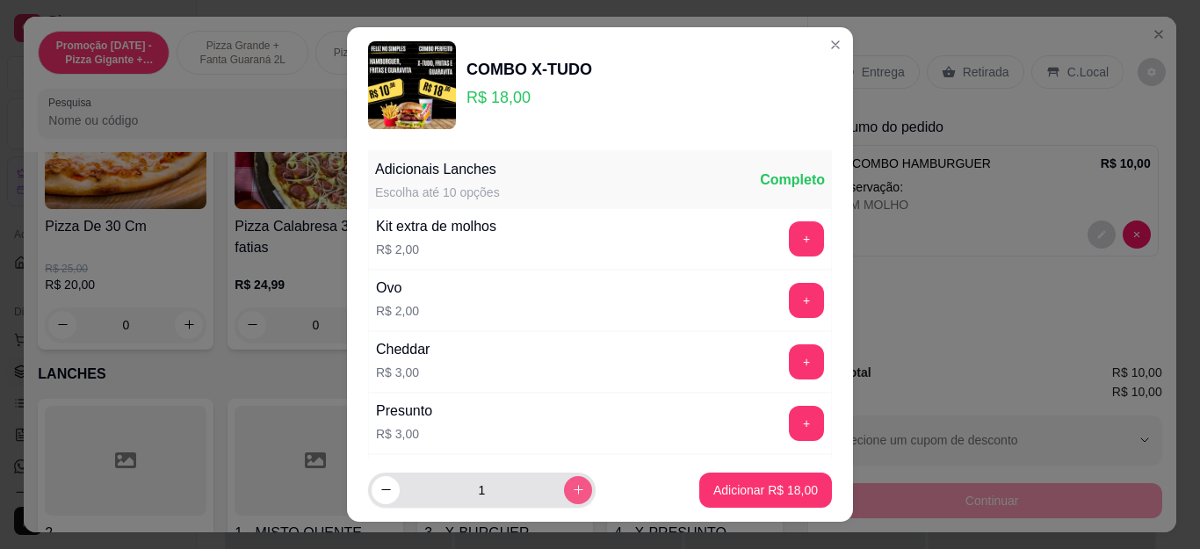
click at [564, 490] on button "increase-product-quantity" at bounding box center [578, 490] width 28 height 28
click at [564, 492] on button "increase-product-quantity" at bounding box center [578, 490] width 28 height 28
type input "3"
click at [669, 491] on footer "3 Adicionar R$ 54,00" at bounding box center [600, 489] width 506 height 63
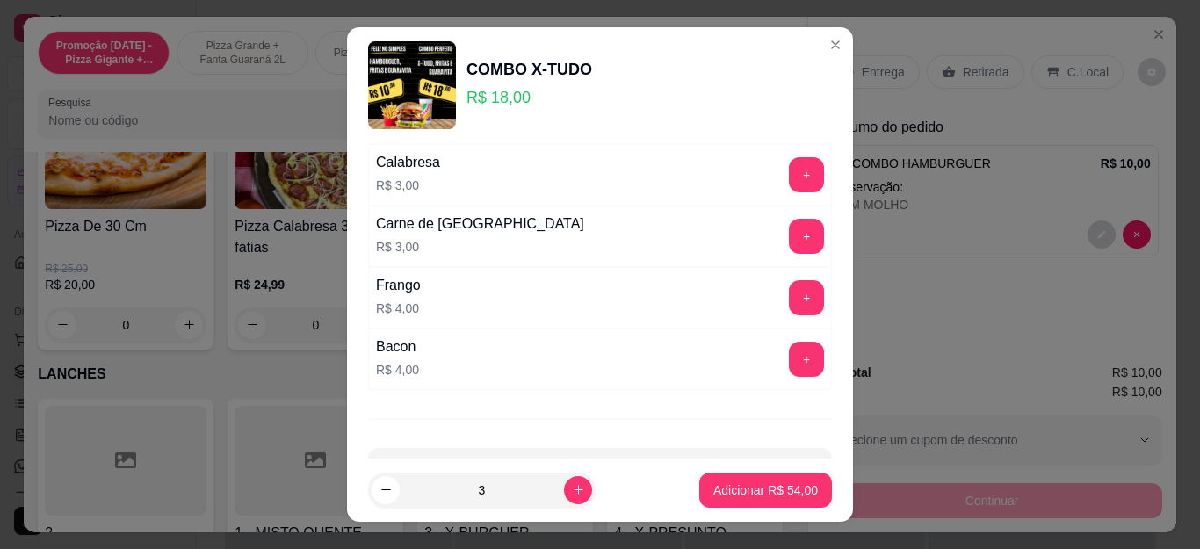
scroll to position [435, 0]
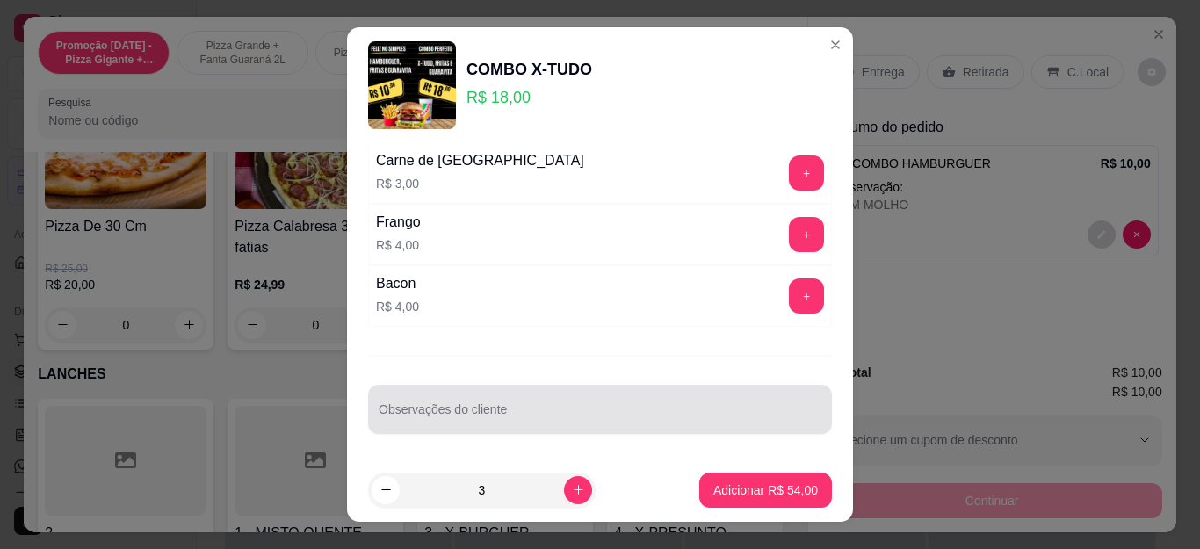
click at [442, 434] on div "Observações do cliente" at bounding box center [600, 409] width 464 height 49
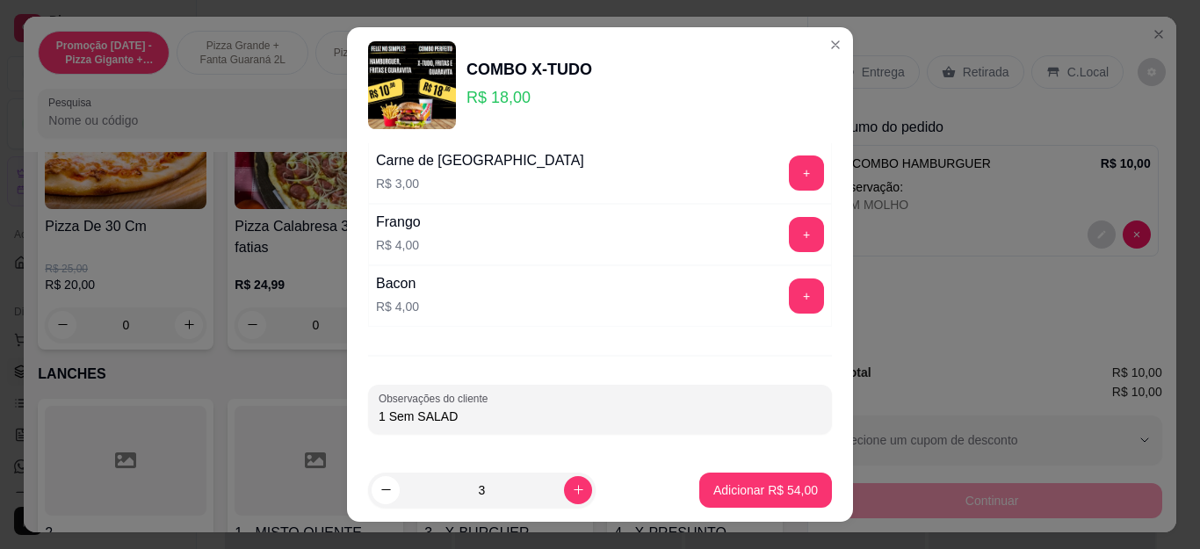
type input "1 Sem SALADA"
click at [762, 494] on p "Adicionar R$ 54,00" at bounding box center [765, 490] width 105 height 18
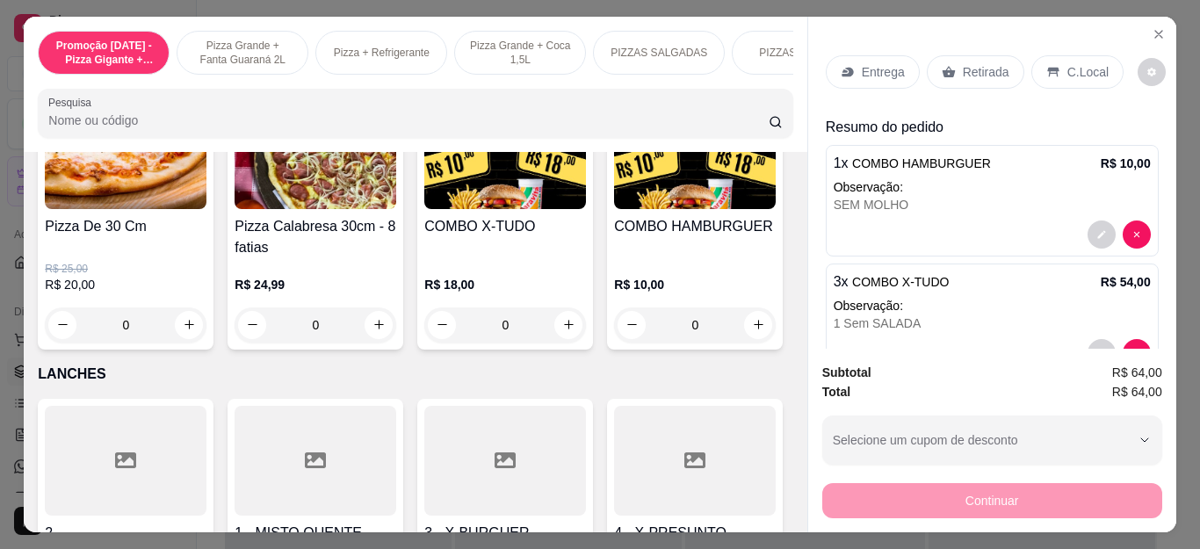
scroll to position [1932, 0]
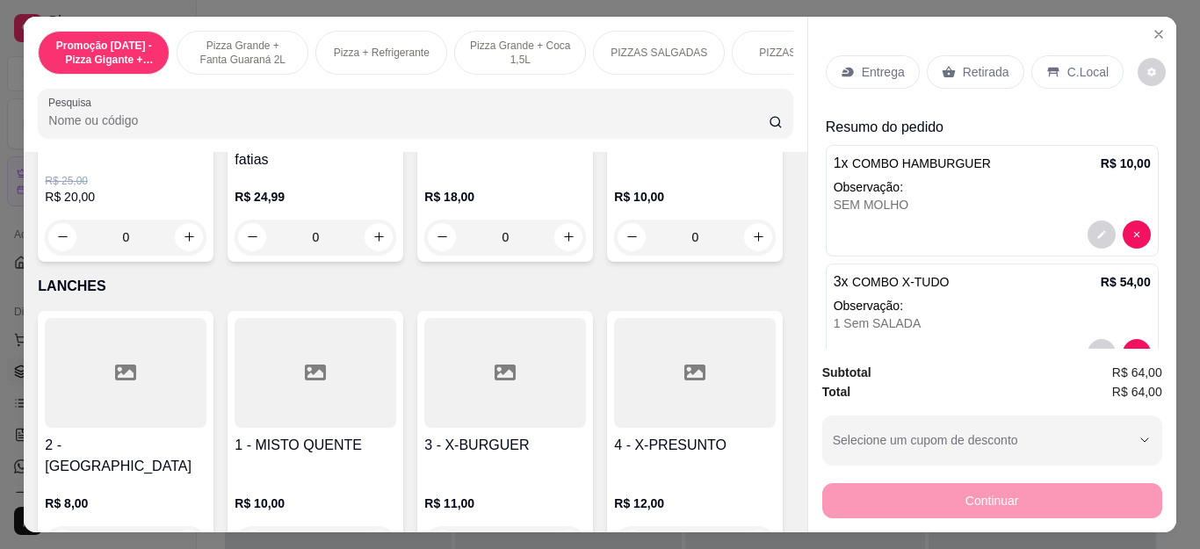
click at [943, 77] on div "Retirada" at bounding box center [974, 71] width 97 height 33
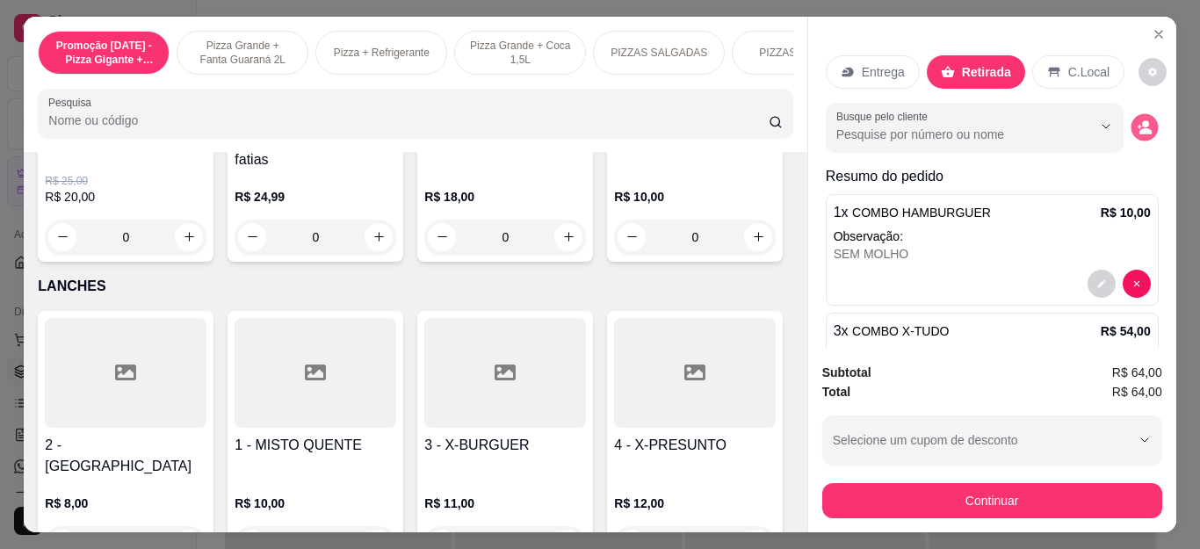
click at [1136, 119] on icon "decrease-product-quantity" at bounding box center [1143, 126] width 15 height 15
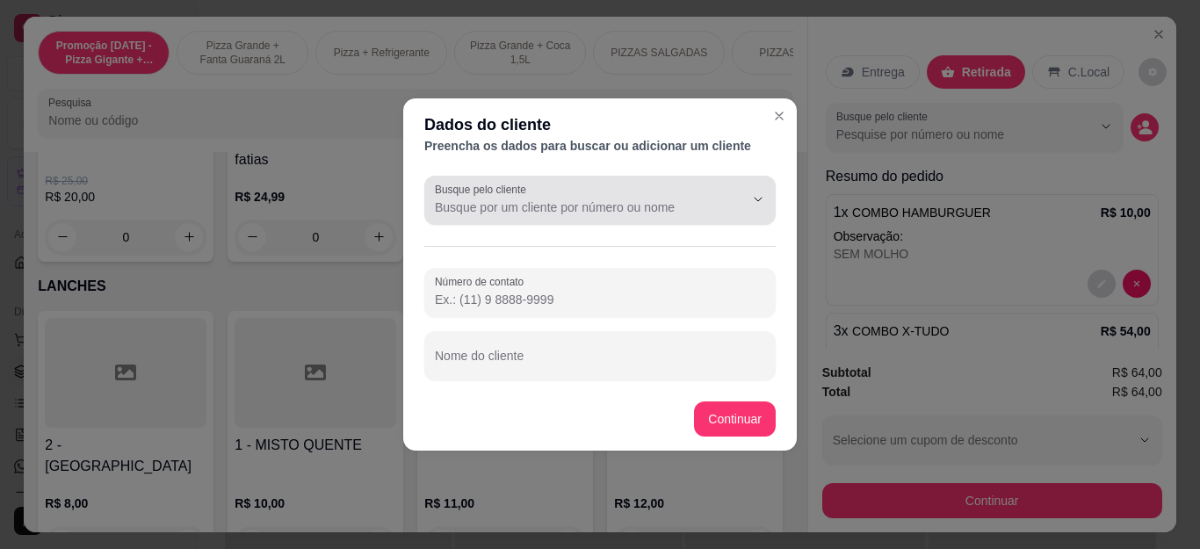
click at [541, 192] on div at bounding box center [600, 200] width 330 height 35
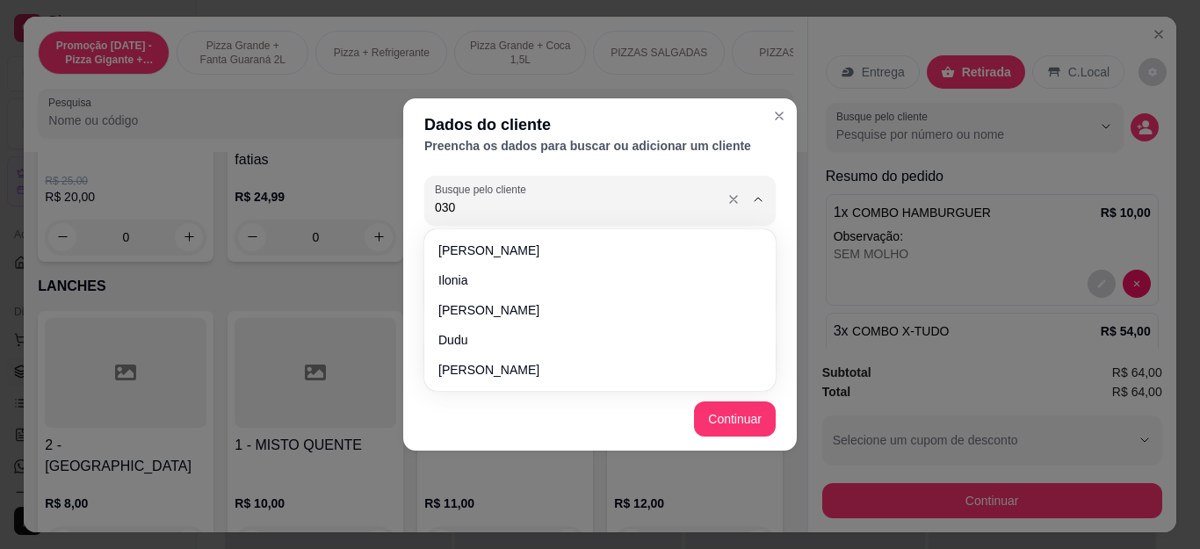
type input "0303"
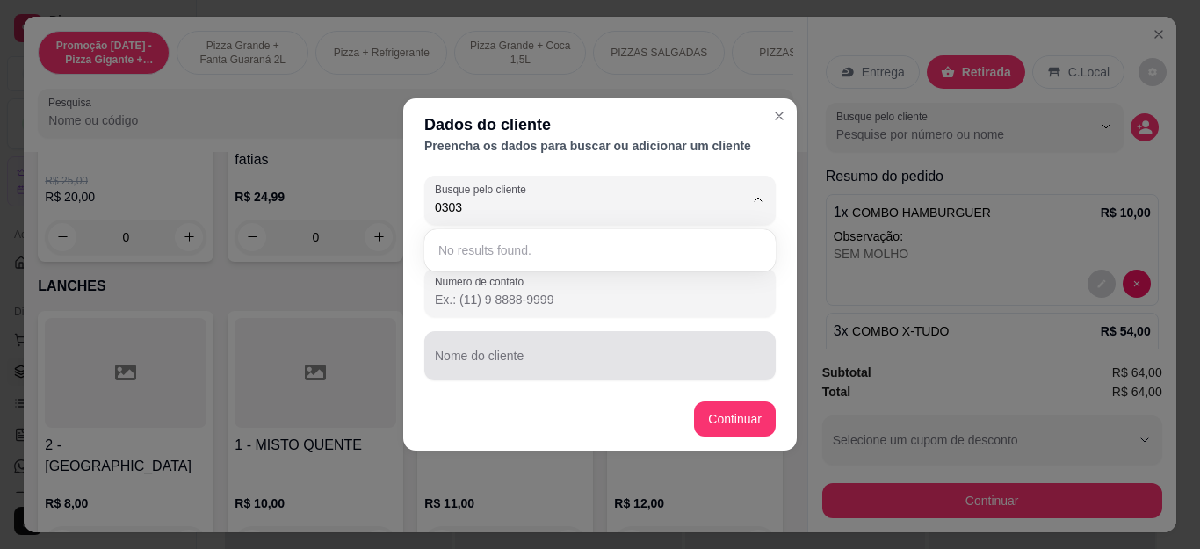
click at [508, 345] on div at bounding box center [600, 355] width 330 height 35
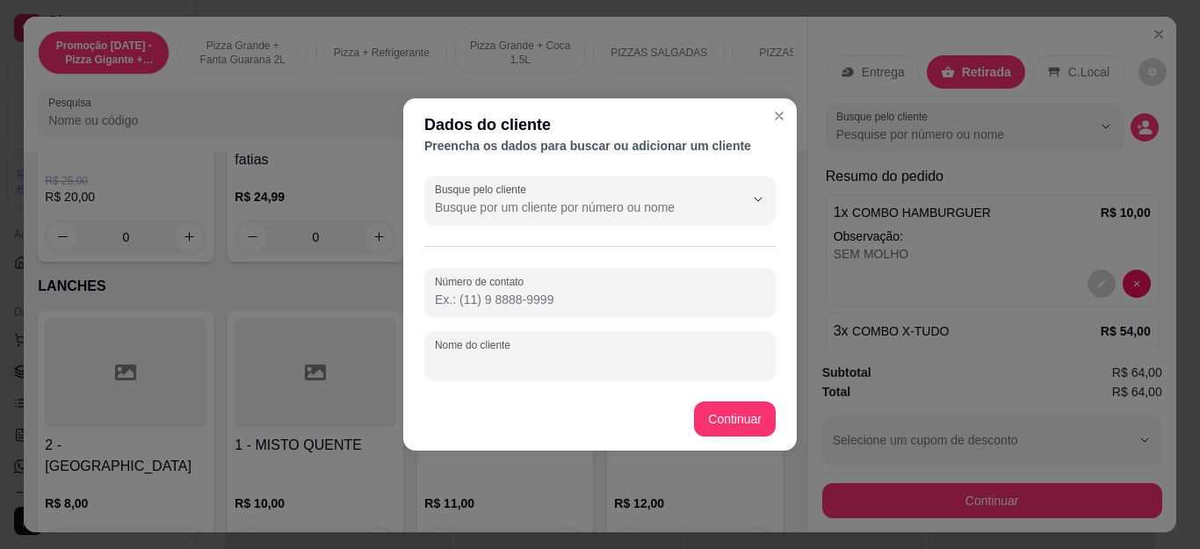
type input "a"
type input "[PERSON_NAME]"
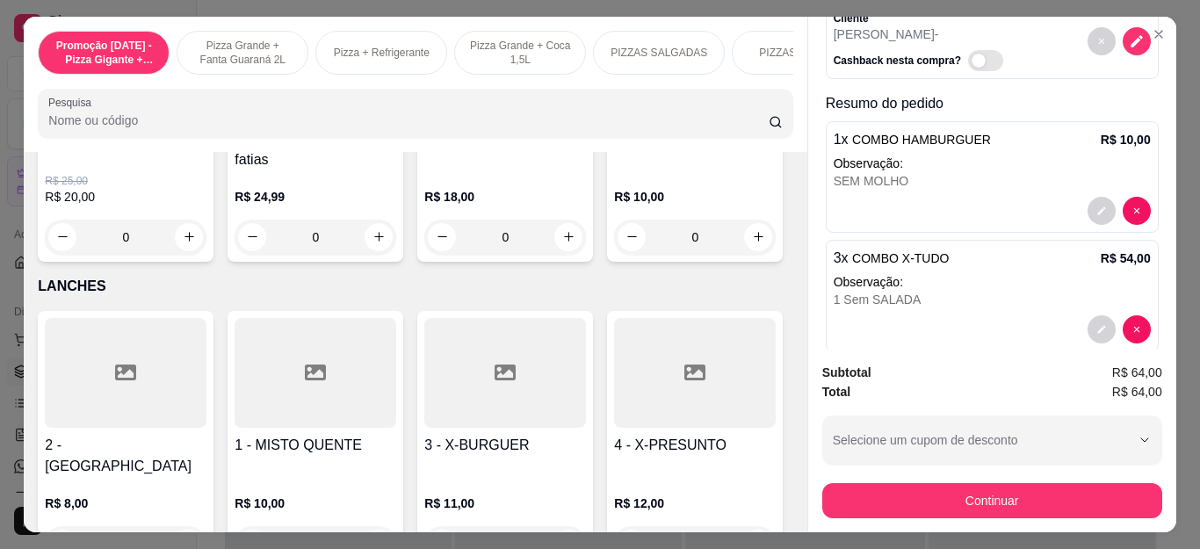
scroll to position [126, 0]
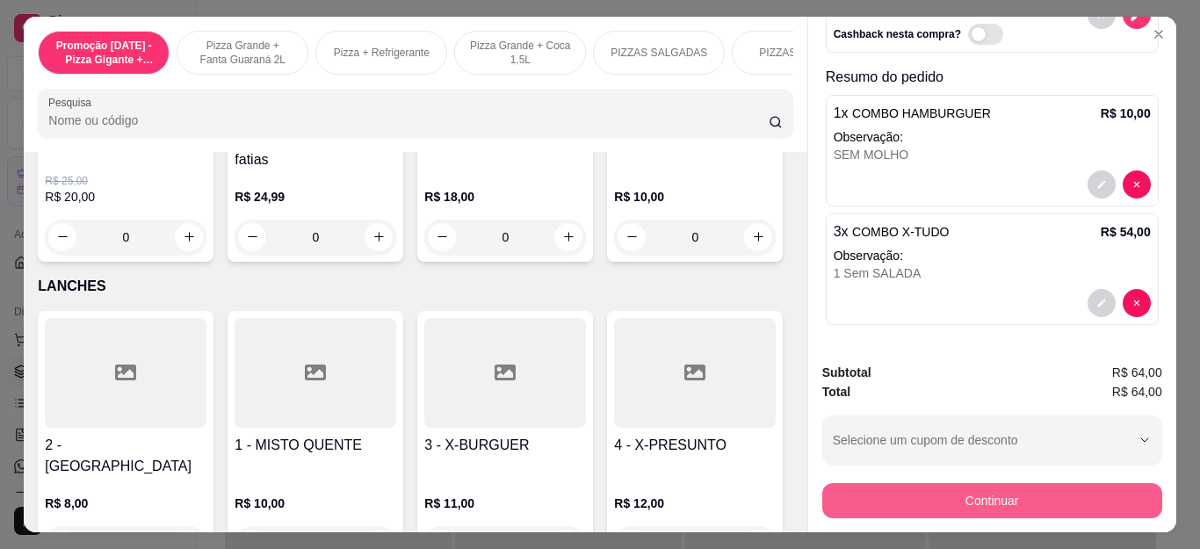
click at [955, 501] on button "Continuar" at bounding box center [992, 500] width 340 height 35
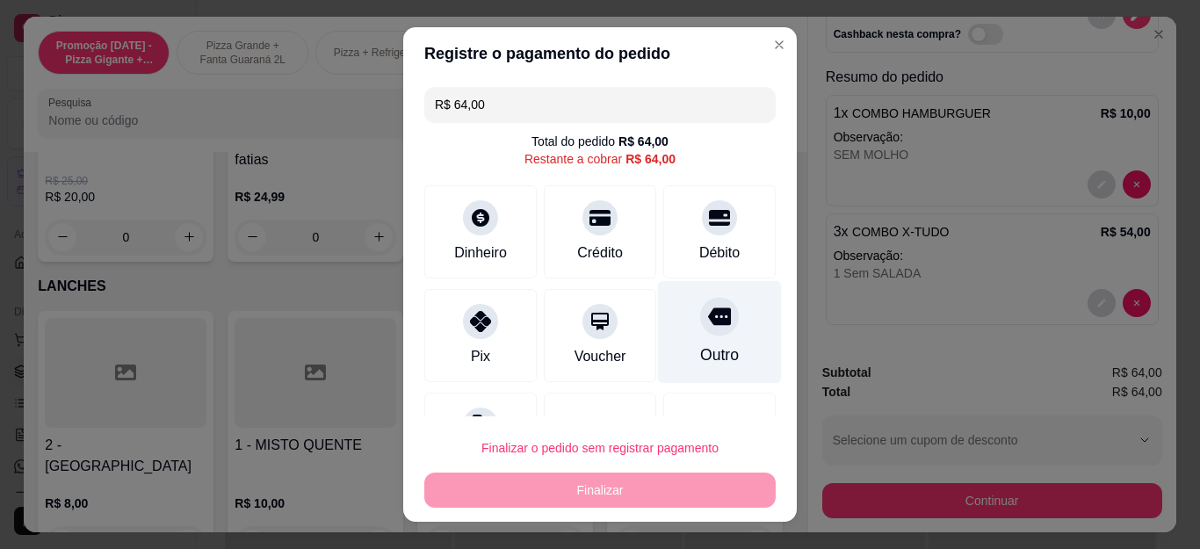
click at [703, 311] on div at bounding box center [719, 317] width 39 height 39
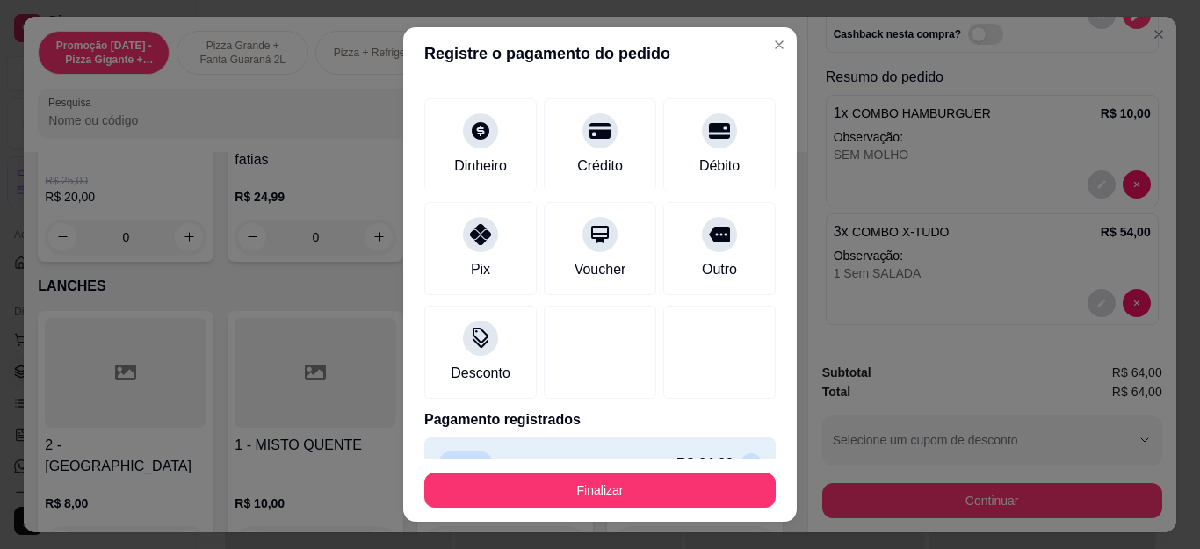
scroll to position [108, 0]
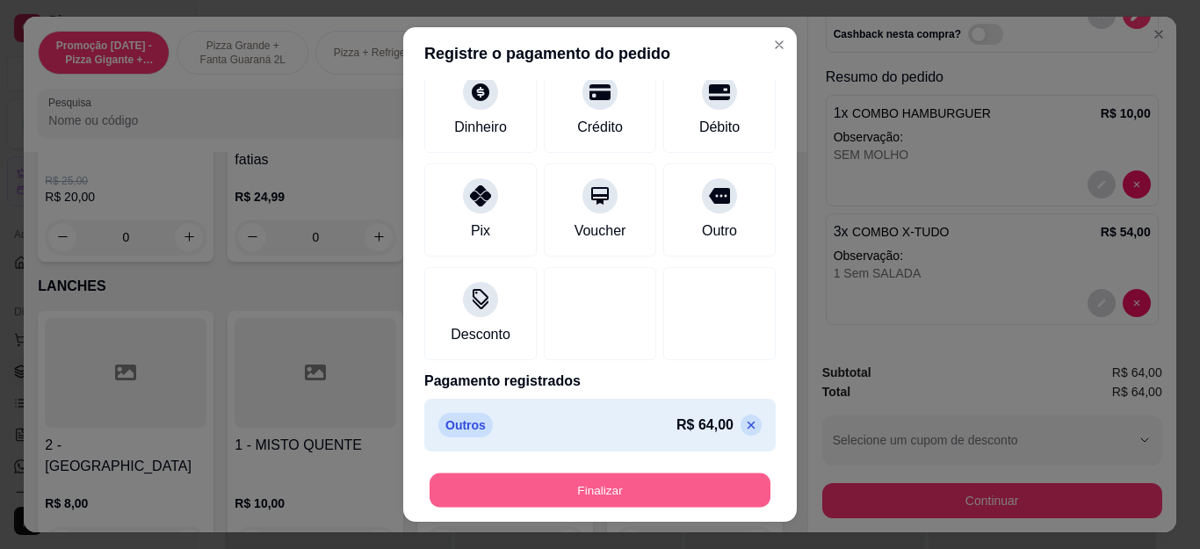
click at [709, 494] on button "Finalizar" at bounding box center [599, 489] width 341 height 34
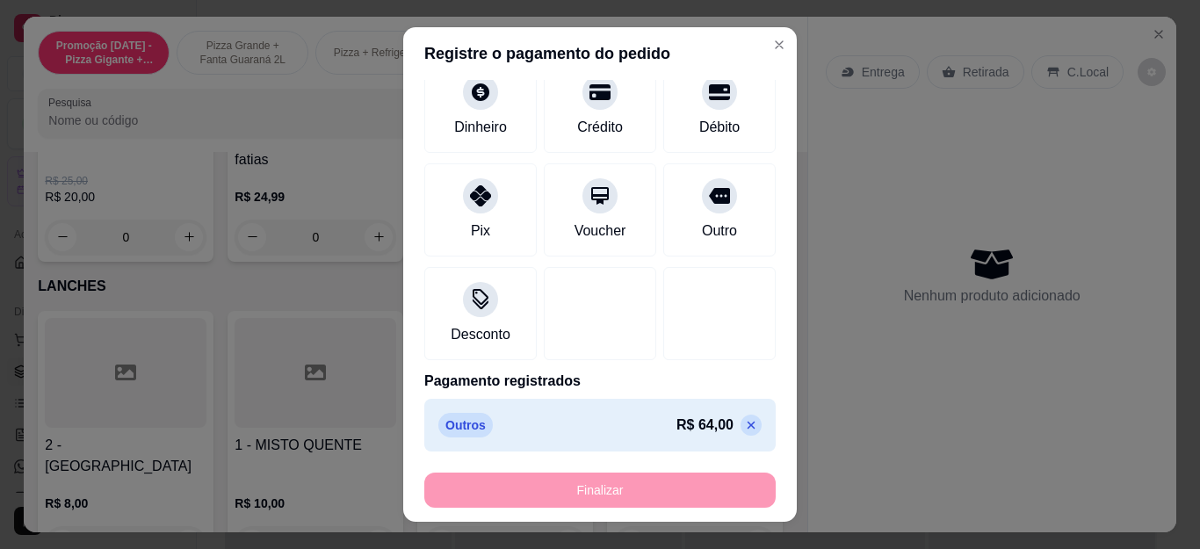
type input "-R$ 64,00"
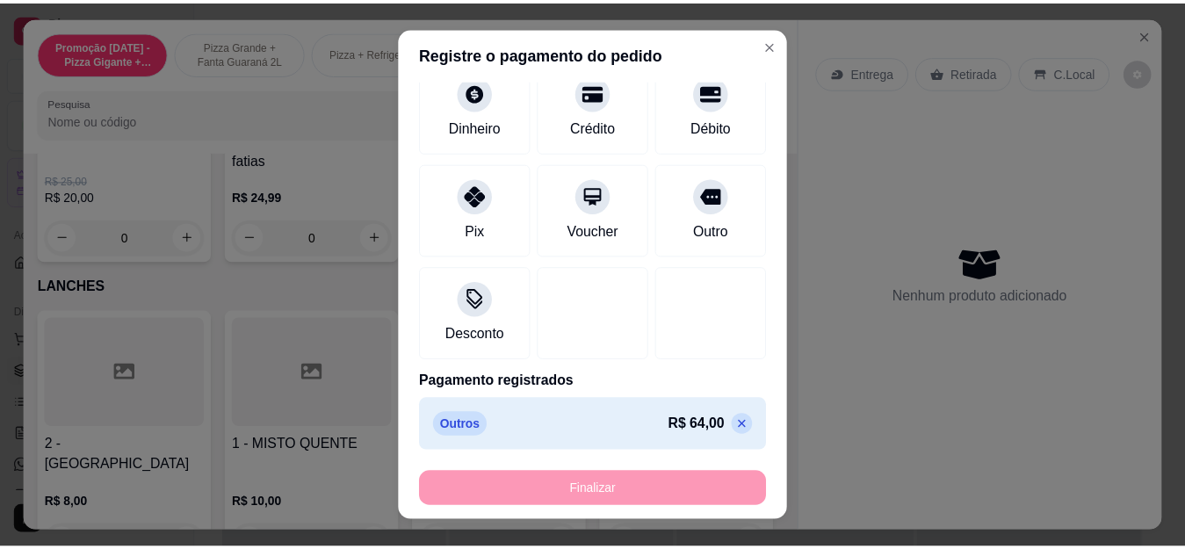
scroll to position [0, 0]
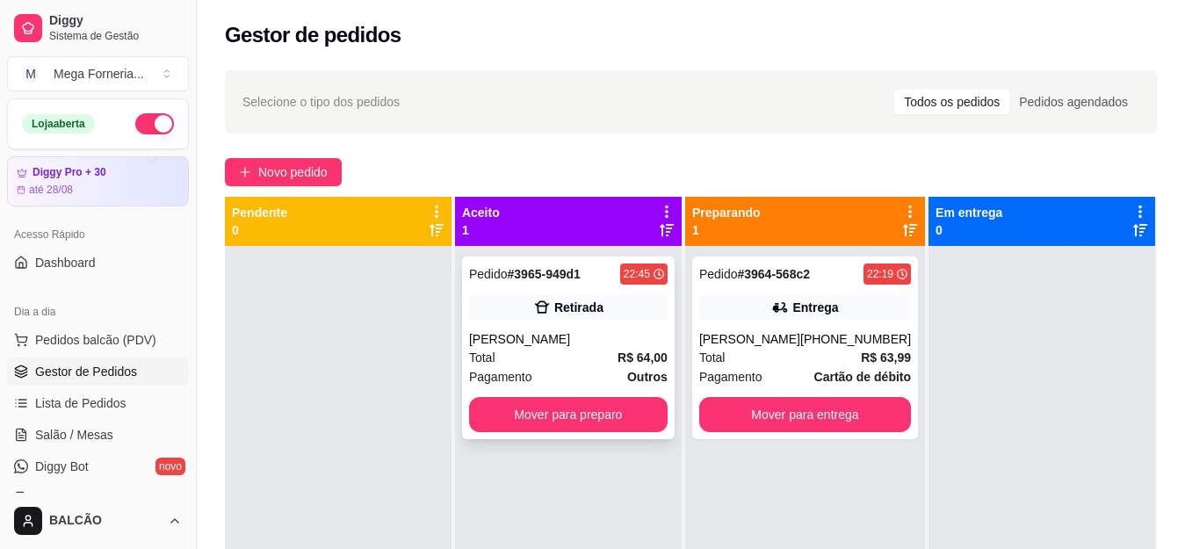
click at [572, 334] on div "[PERSON_NAME]" at bounding box center [568, 339] width 198 height 18
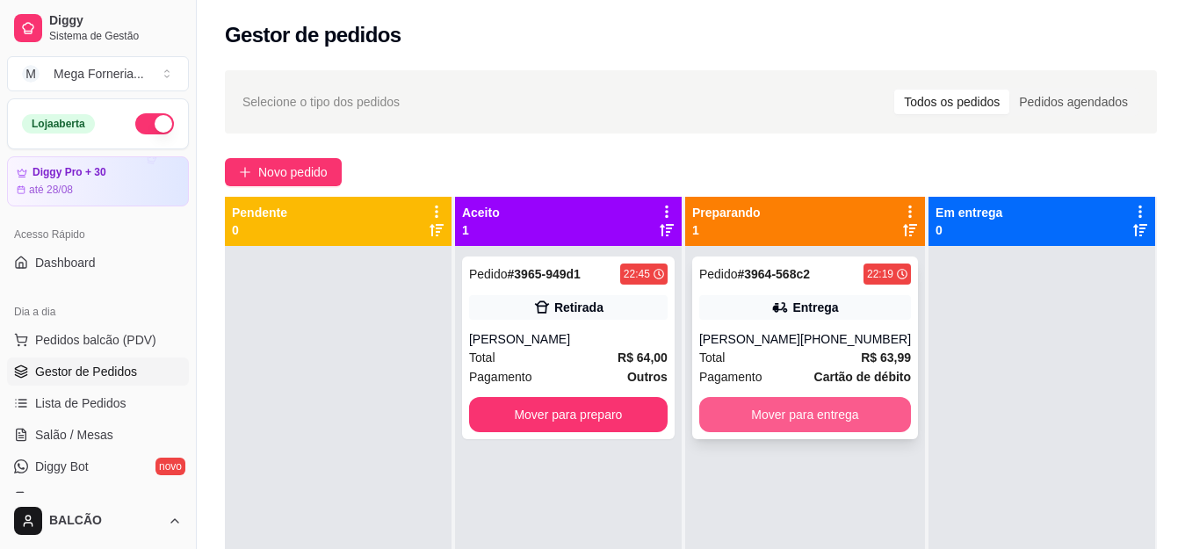
click at [863, 404] on button "Mover para entrega" at bounding box center [805, 414] width 212 height 35
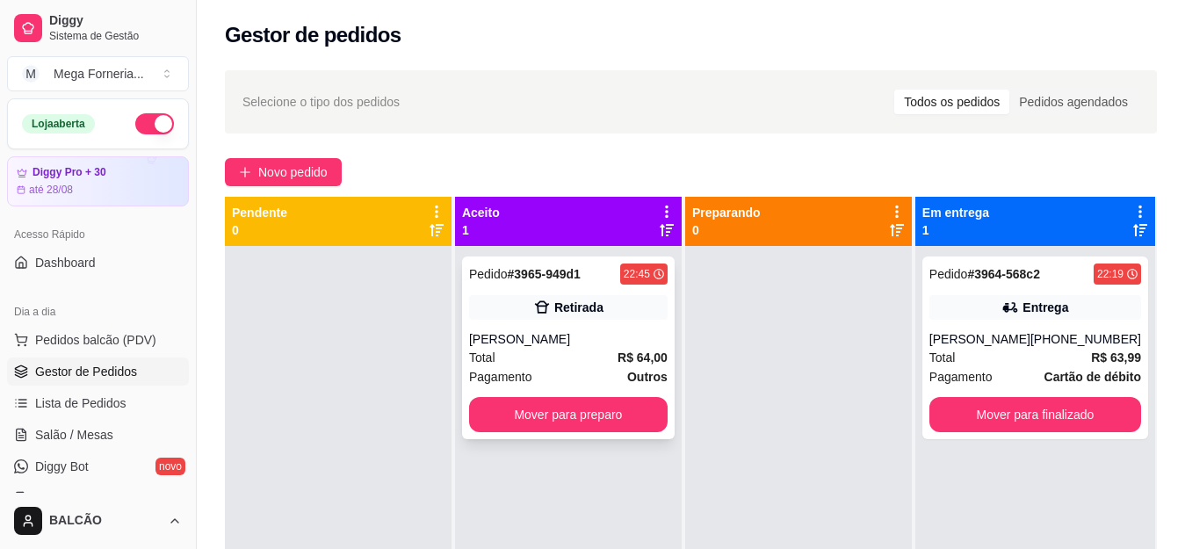
click at [586, 335] on div "[PERSON_NAME]" at bounding box center [568, 339] width 198 height 18
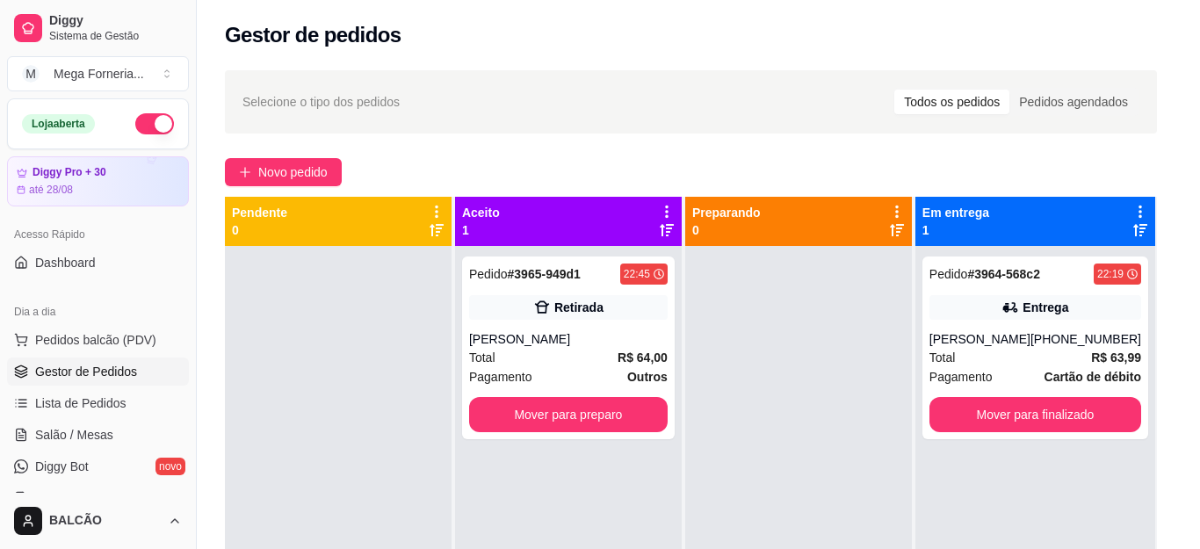
click at [788, 83] on button "Imprimir" at bounding box center [795, 81] width 59 height 28
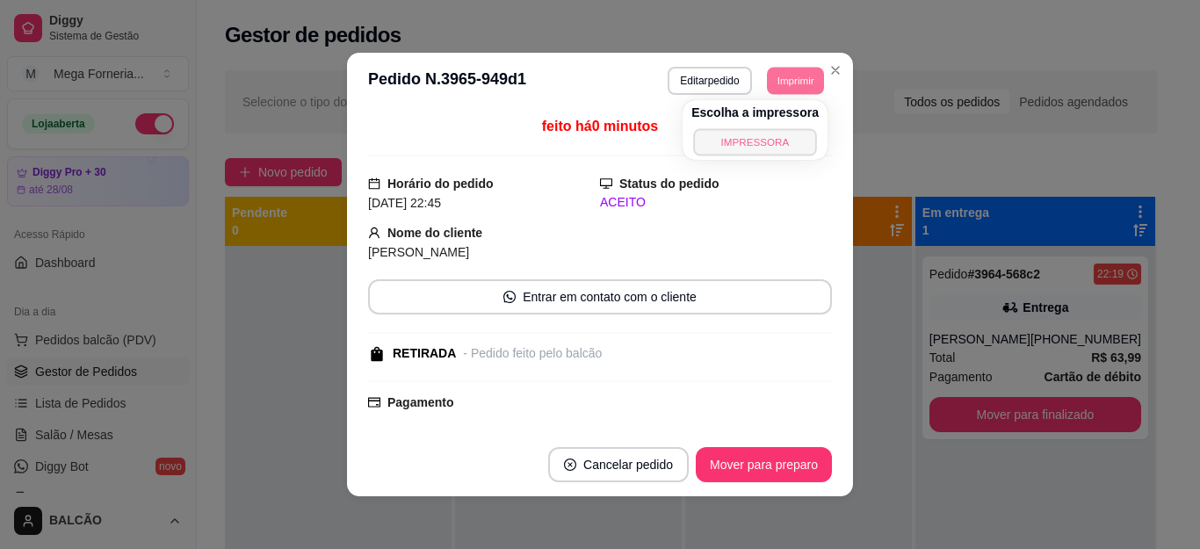
click at [744, 144] on button "IMPRESSORA" at bounding box center [754, 141] width 123 height 27
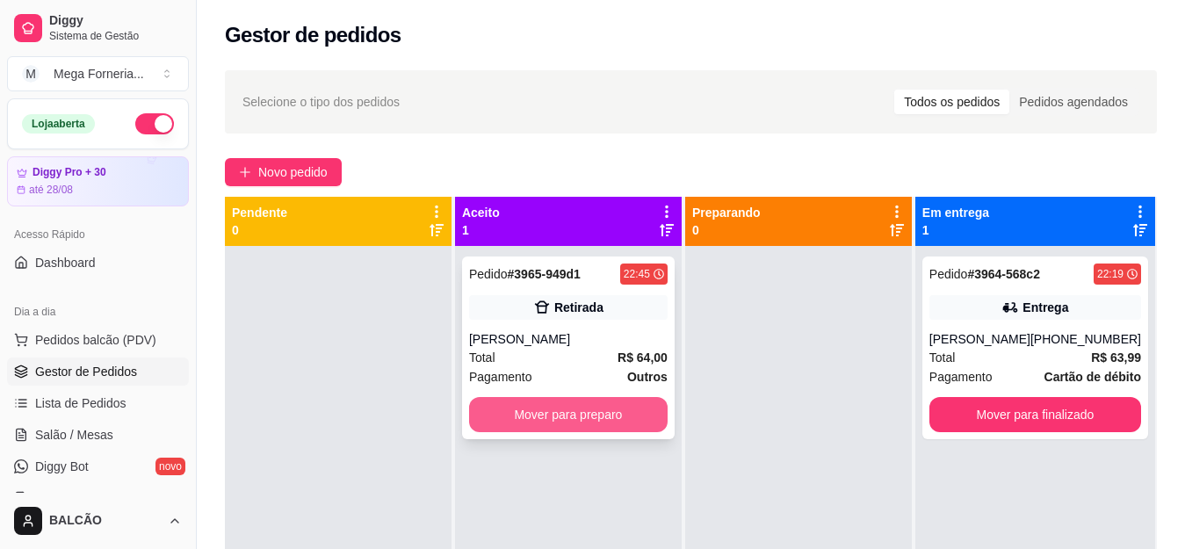
click at [619, 404] on button "Mover para preparo" at bounding box center [568, 414] width 198 height 35
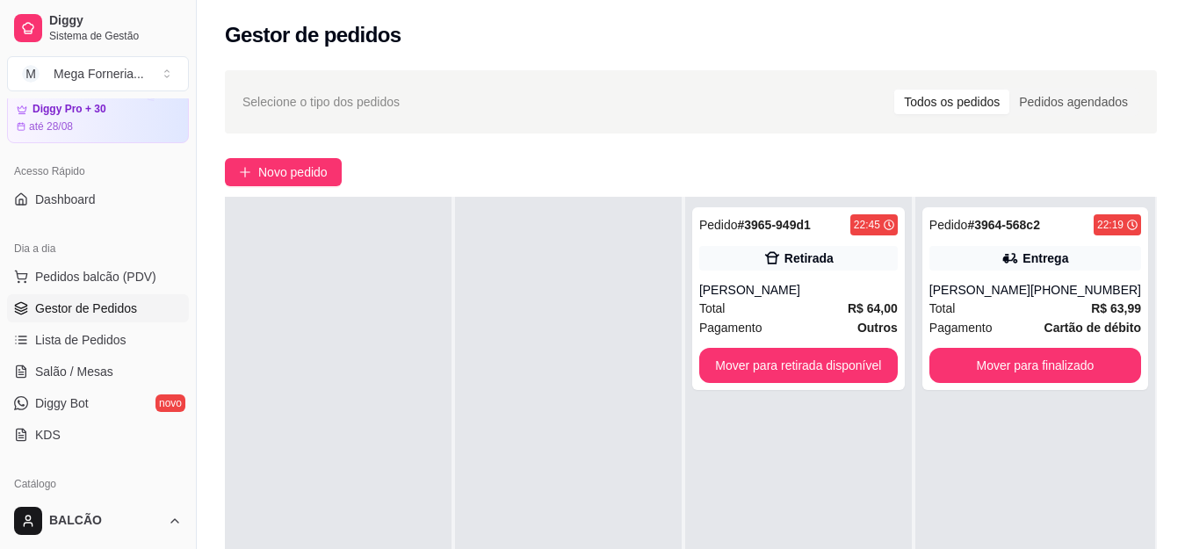
scroll to position [263, 0]
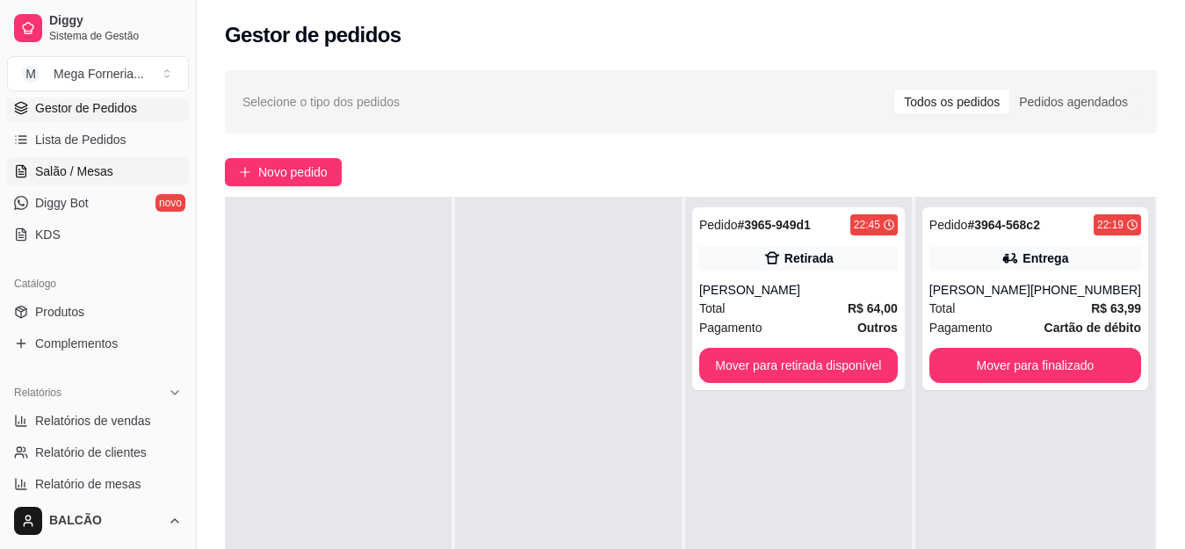
click at [66, 170] on span "Salão / Mesas" at bounding box center [74, 171] width 78 height 18
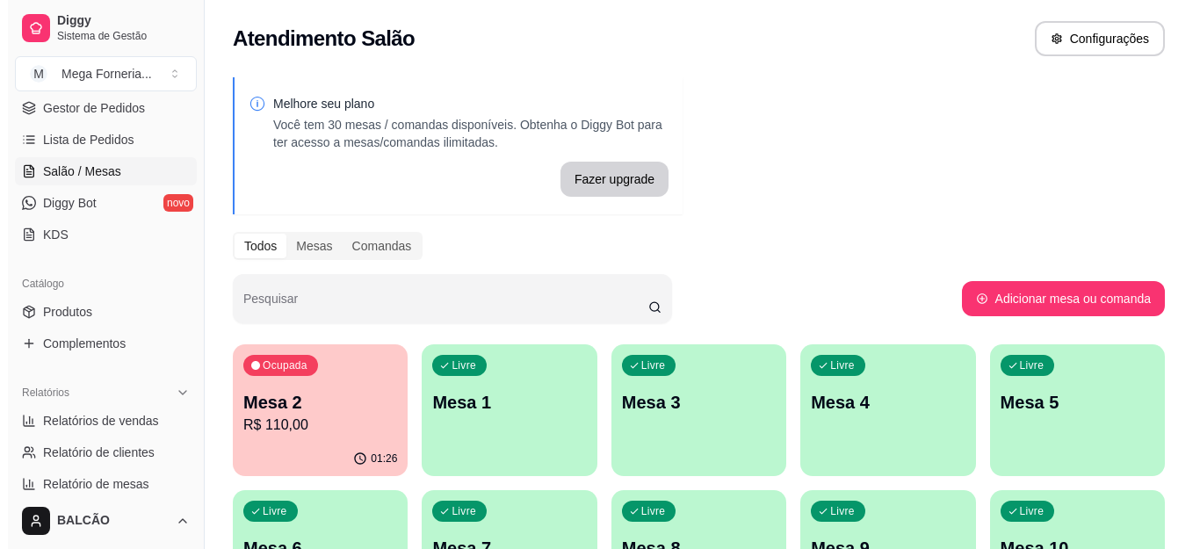
scroll to position [176, 0]
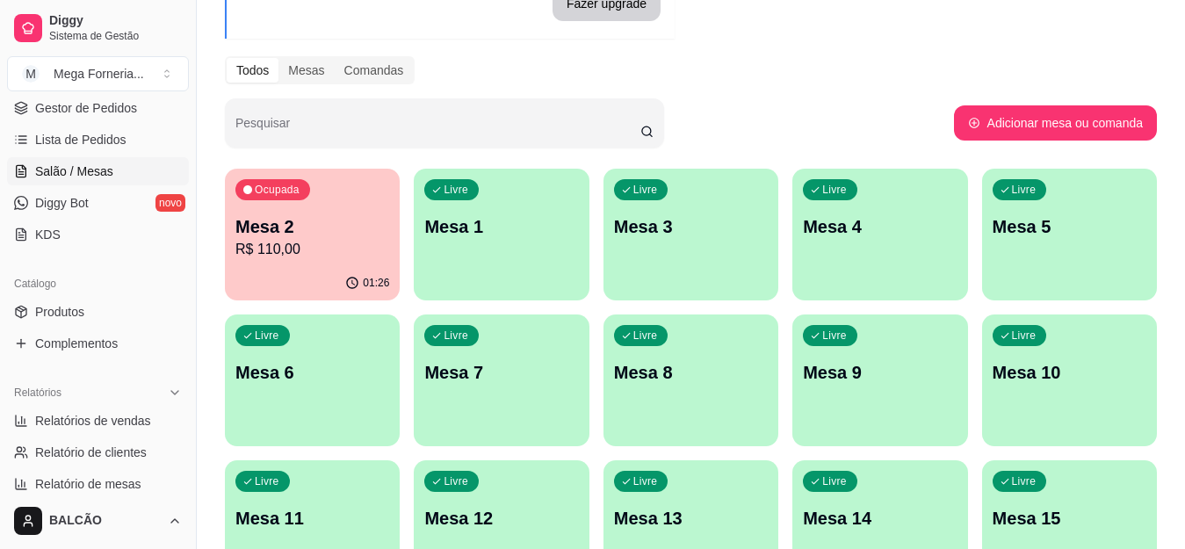
click at [253, 205] on div "Ocupada Mesa 2 R$ 110,00" at bounding box center [312, 217] width 175 height 97
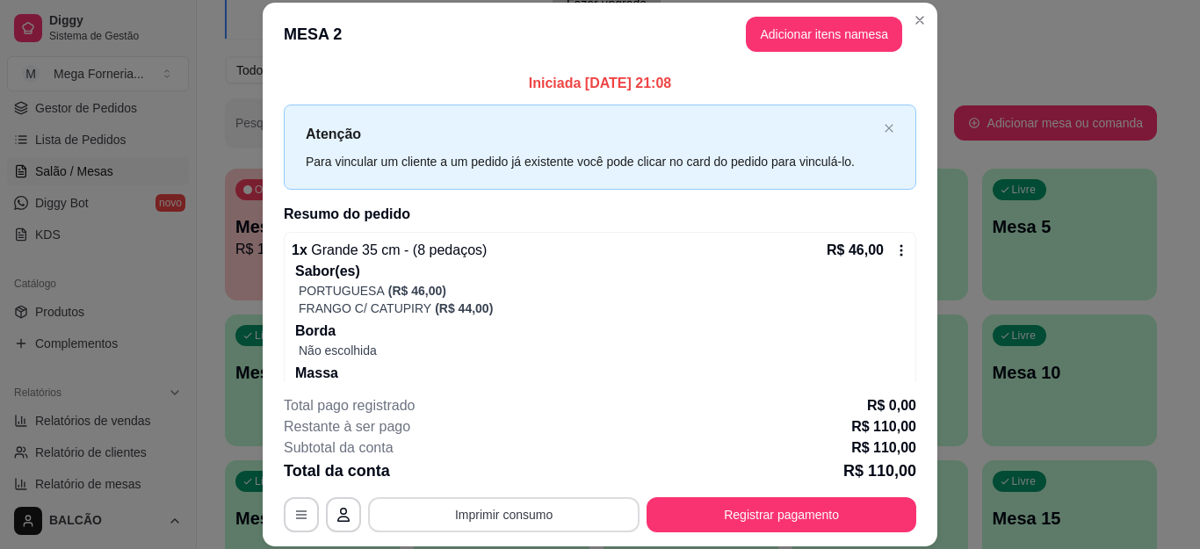
click at [471, 509] on button "Imprimir consumo" at bounding box center [503, 514] width 271 height 35
click at [487, 459] on div "Escolha a impressora IMPRESSORA" at bounding box center [501, 462] width 145 height 60
click at [487, 462] on button "IMPRESSORA" at bounding box center [501, 474] width 127 height 28
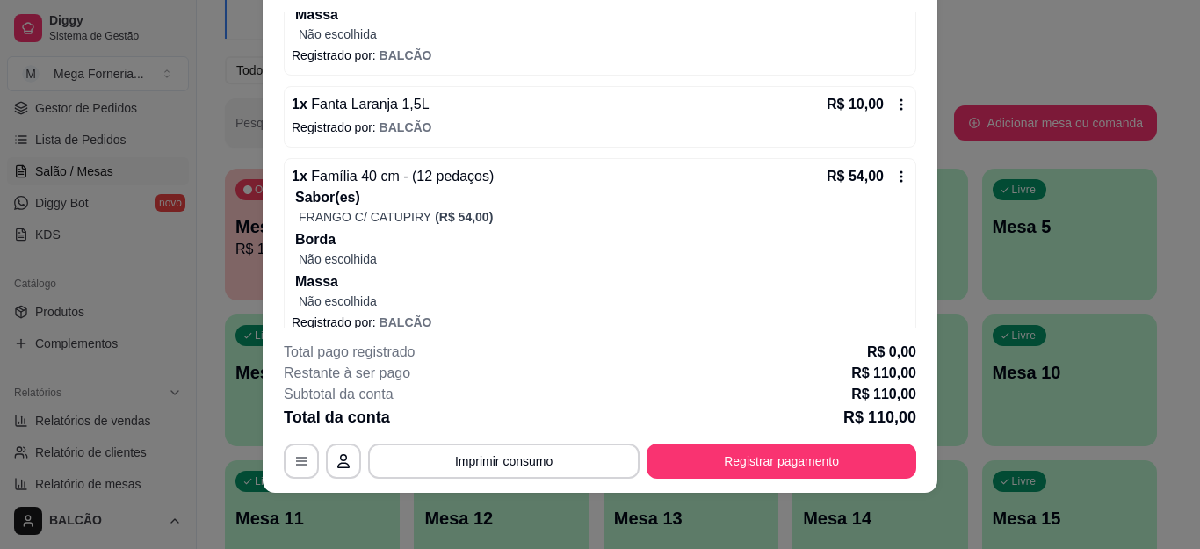
scroll to position [327, 0]
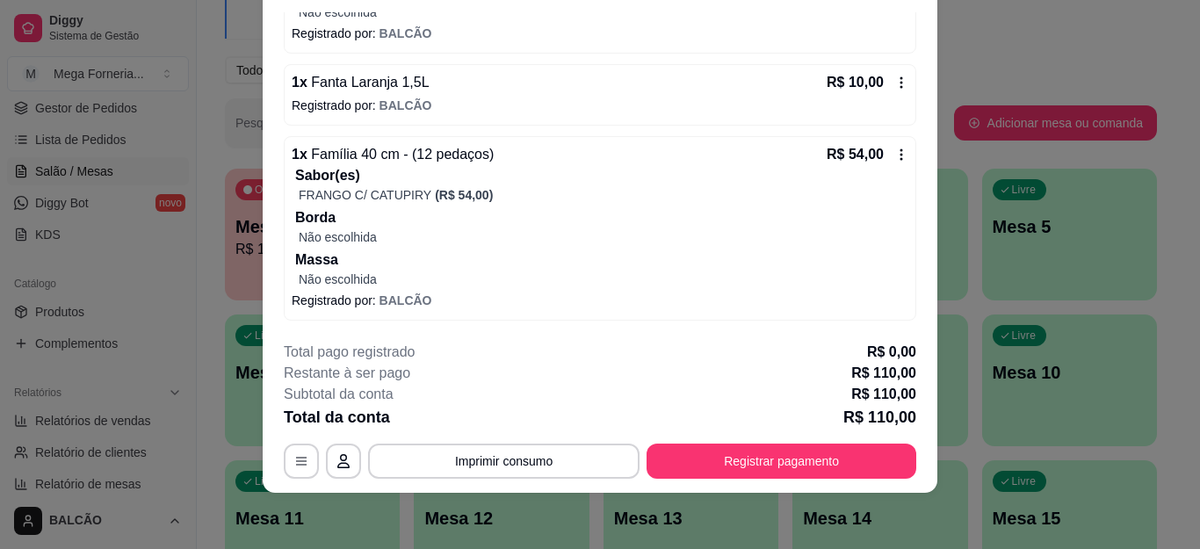
click at [894, 88] on icon at bounding box center [901, 83] width 14 height 14
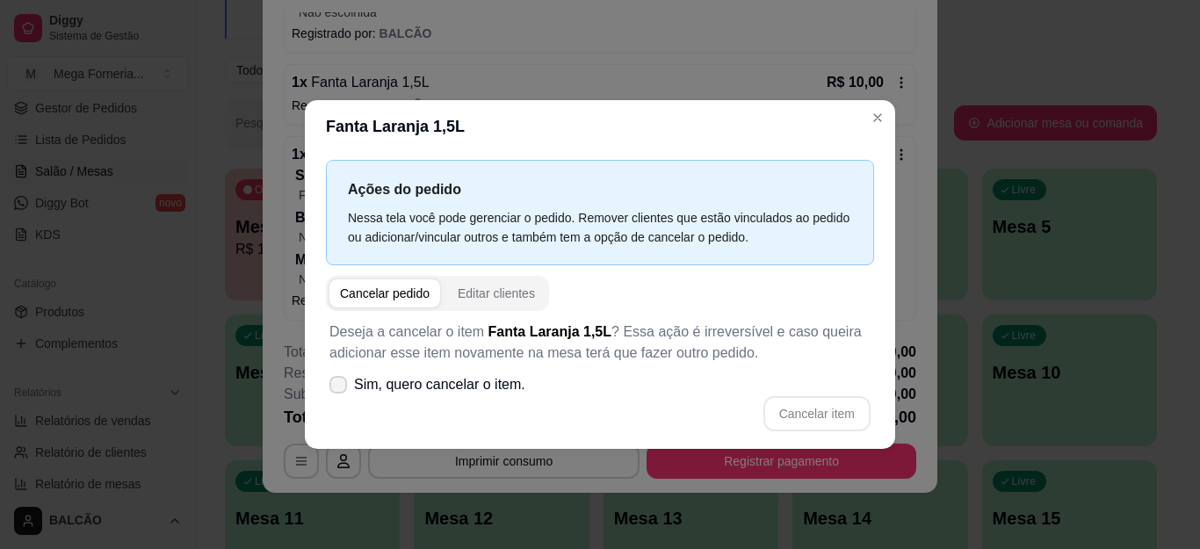
click at [342, 388] on icon at bounding box center [338, 384] width 14 height 11
click at [340, 388] on input "Sim, quero cancelar o item." at bounding box center [333, 392] width 11 height 11
checkbox input "true"
click at [810, 412] on button "Cancelar item" at bounding box center [816, 413] width 107 height 35
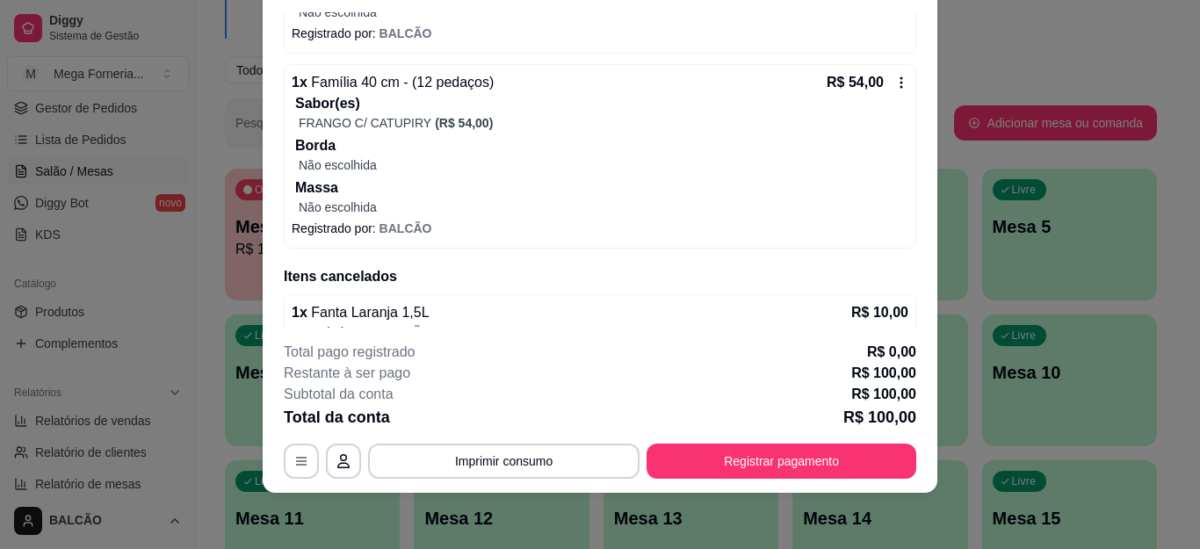
click at [894, 90] on icon at bounding box center [901, 83] width 14 height 14
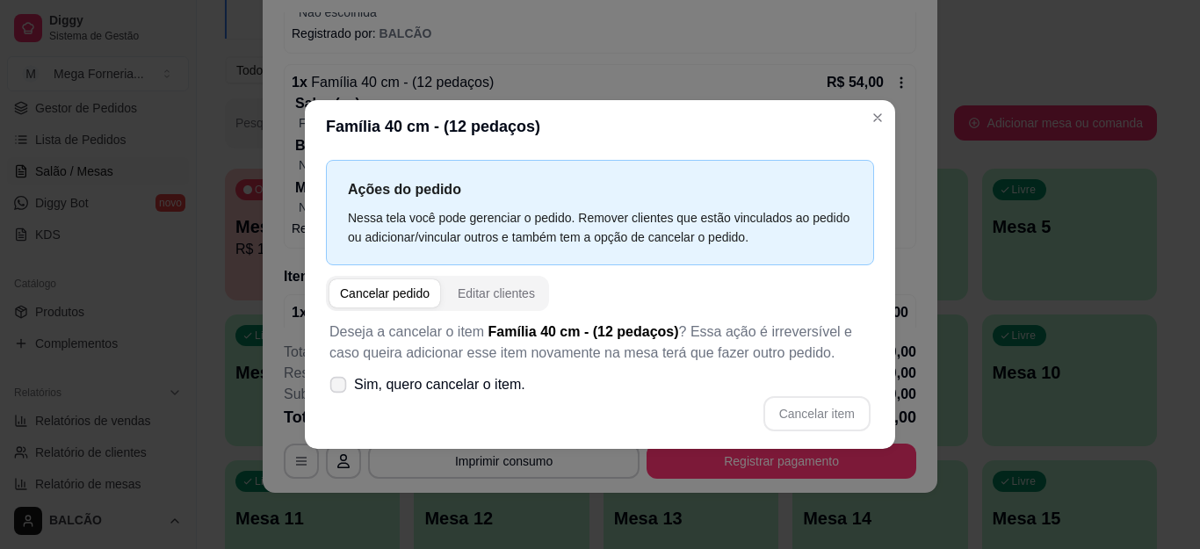
click at [349, 393] on label "Sim, quero cancelar o item." at bounding box center [427, 384] width 210 height 35
click at [340, 393] on input "Sim, quero cancelar o item." at bounding box center [333, 392] width 11 height 11
checkbox input "true"
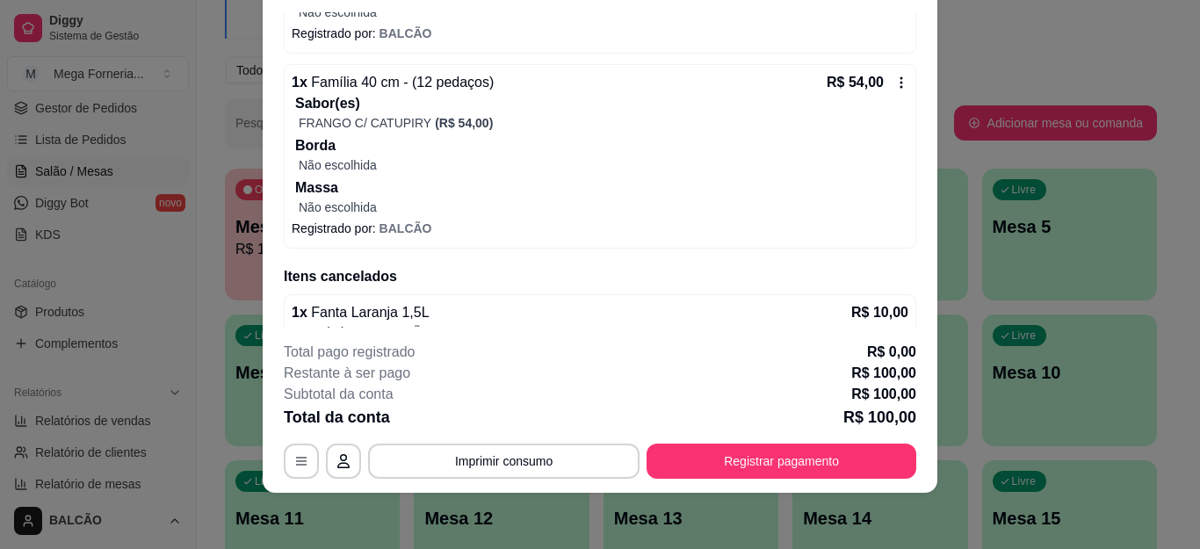
click at [894, 87] on icon at bounding box center [901, 83] width 14 height 14
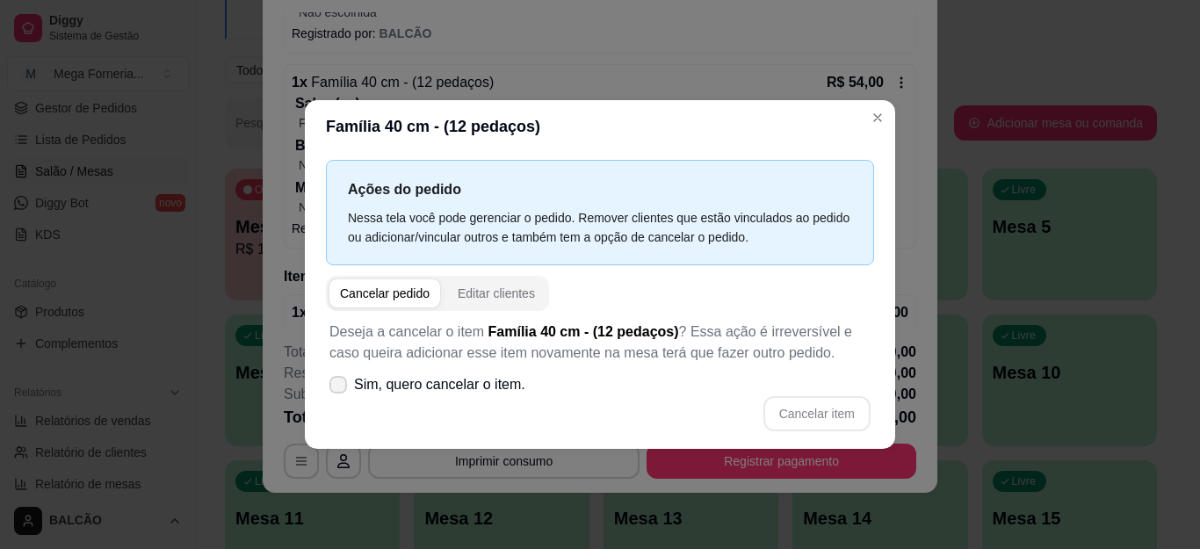
click at [364, 392] on span "Sim, quero cancelar o item." at bounding box center [439, 384] width 171 height 21
click at [340, 392] on input "Sim, quero cancelar o item." at bounding box center [333, 392] width 11 height 11
checkbox input "true"
click at [817, 414] on button "Cancelar item" at bounding box center [816, 413] width 107 height 35
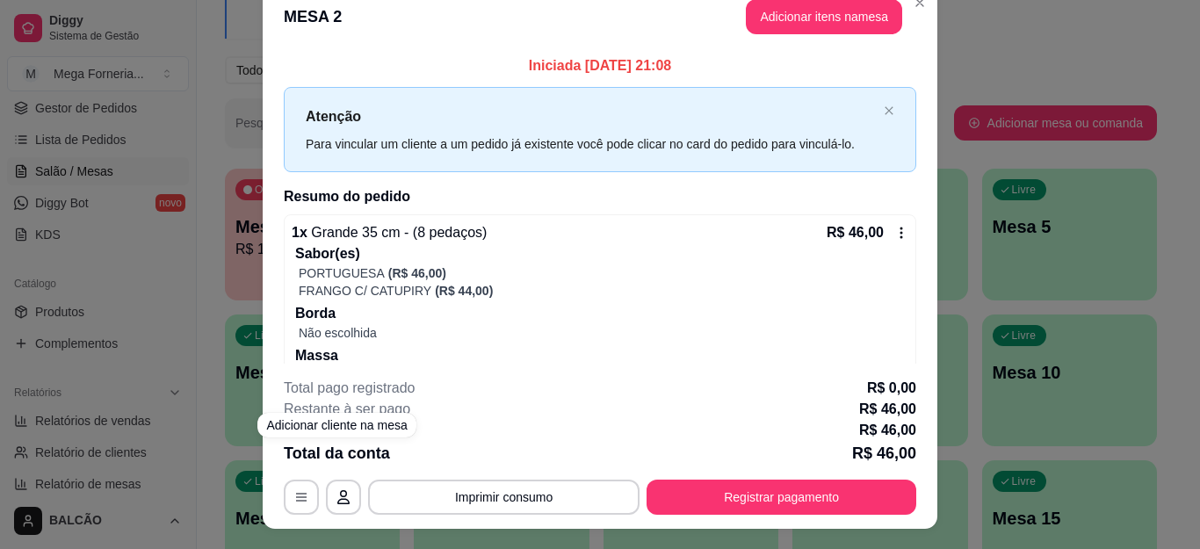
scroll to position [0, 0]
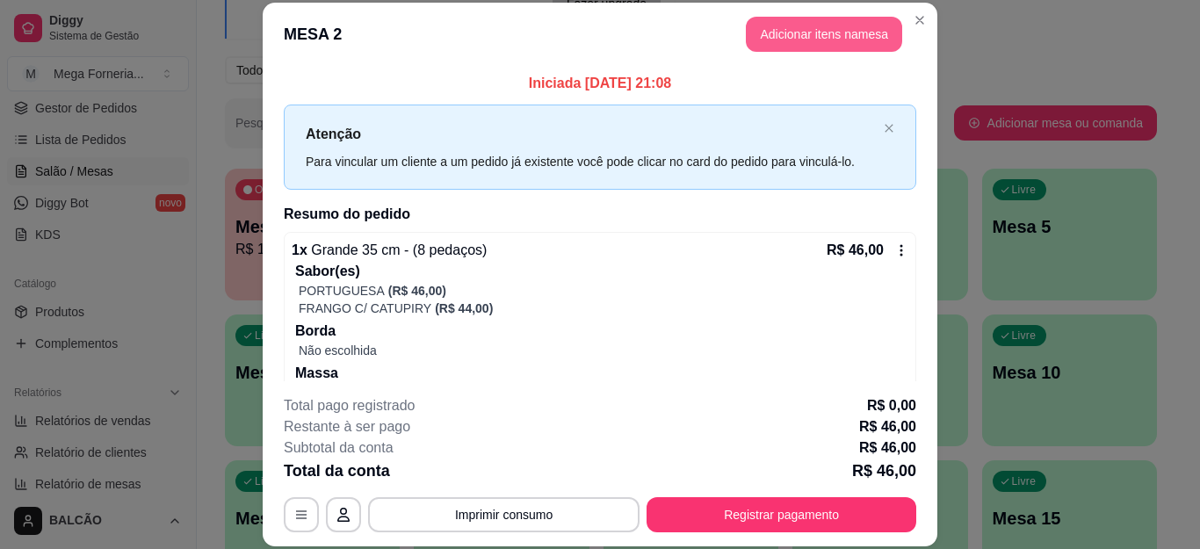
click at [804, 46] on button "Adicionar itens na mesa" at bounding box center [824, 34] width 156 height 35
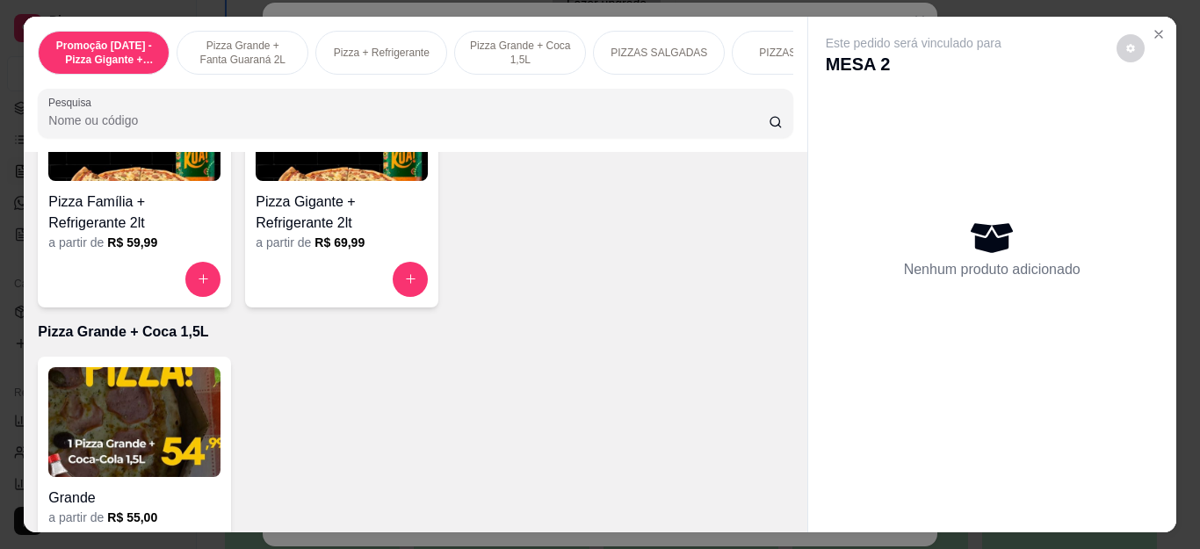
scroll to position [703, 0]
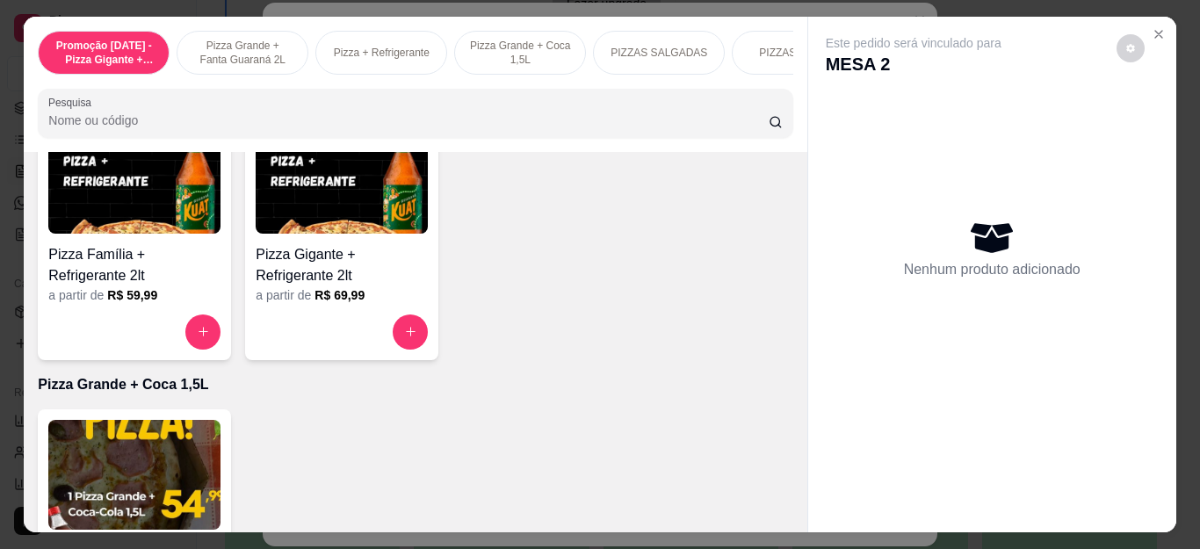
click at [185, 343] on button "increase-product-quantity" at bounding box center [202, 331] width 35 height 35
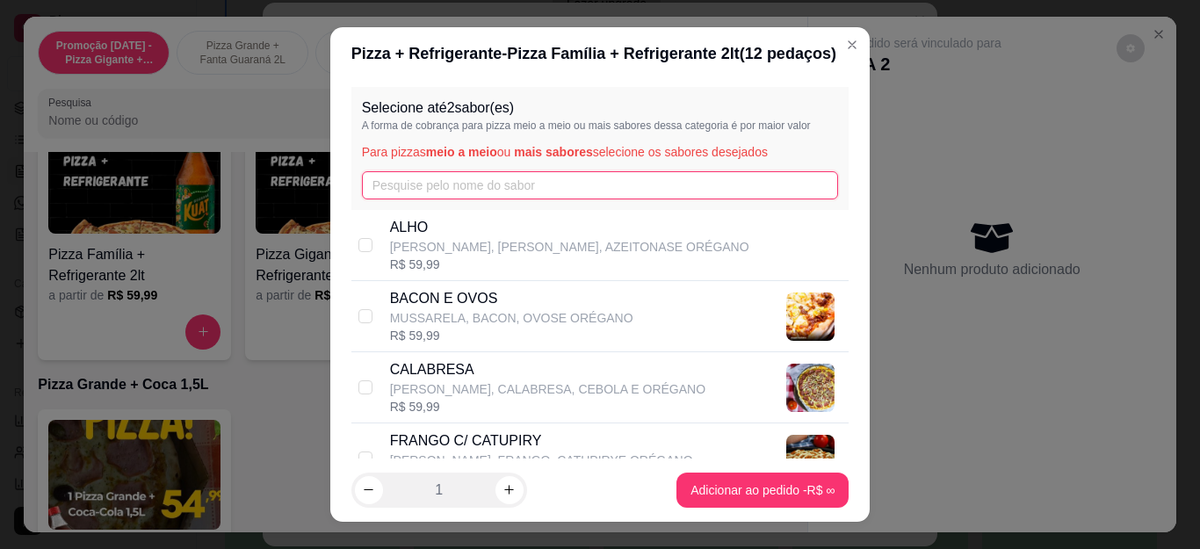
click at [407, 179] on input "text" at bounding box center [600, 185] width 477 height 28
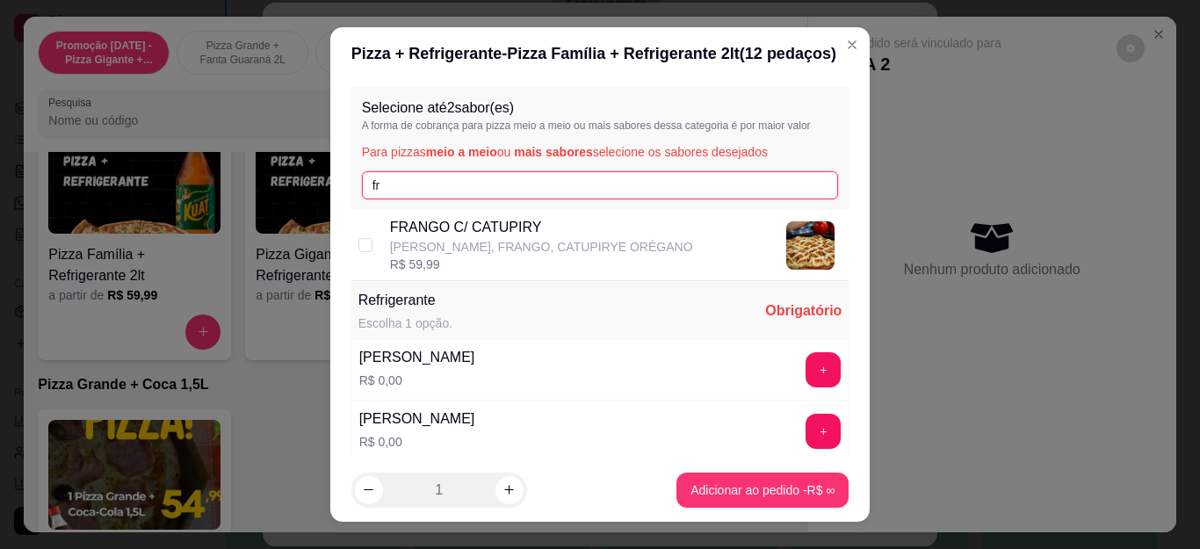
type input "fr"
click at [415, 263] on div "R$ 59,99" at bounding box center [541, 265] width 303 height 18
checkbox input "true"
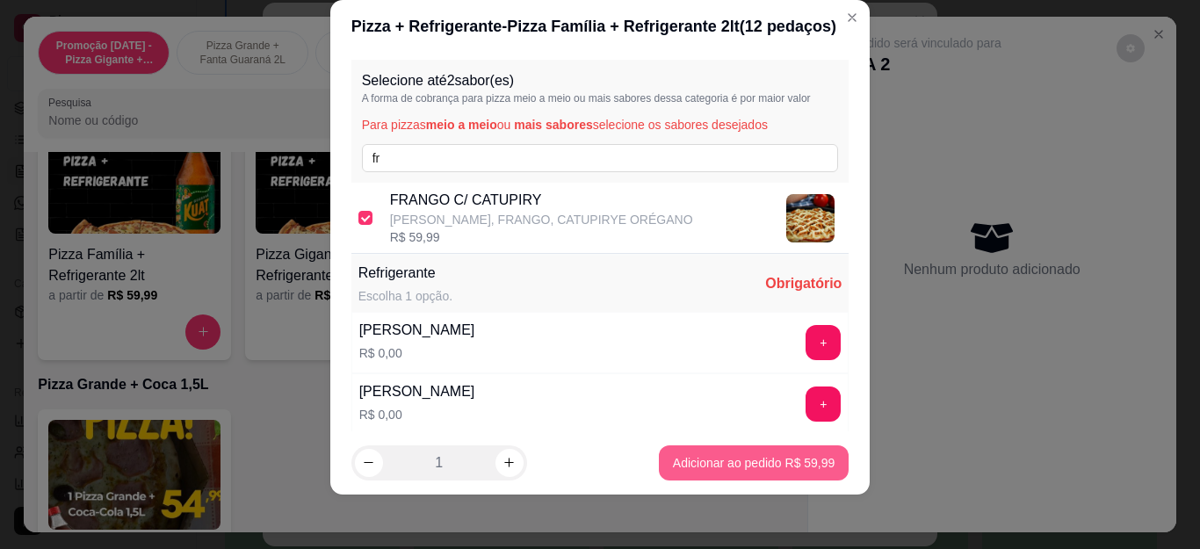
scroll to position [29, 0]
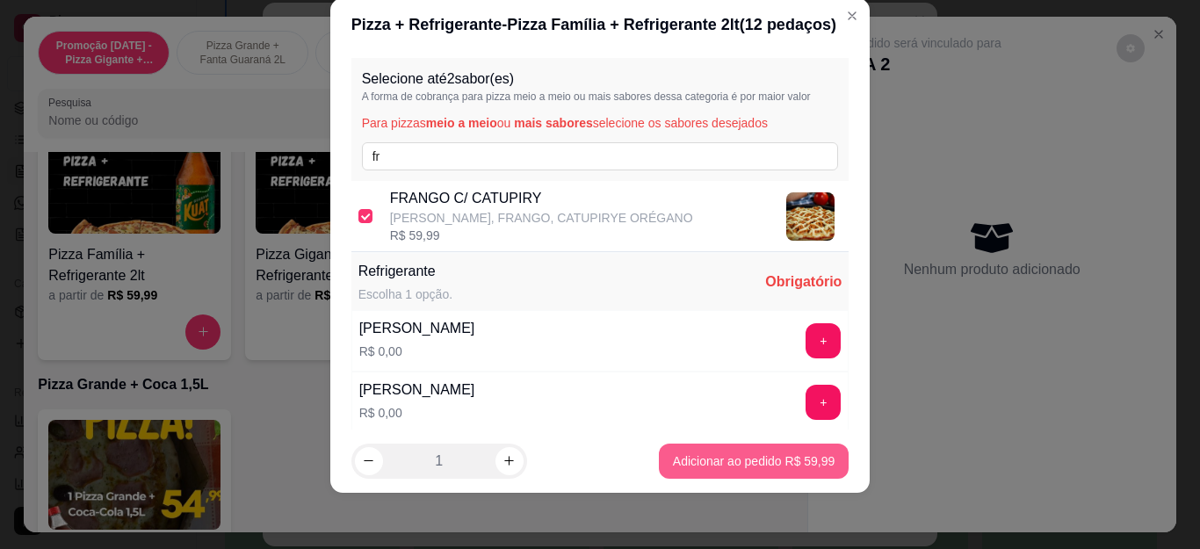
click at [735, 472] on div "Grande a partir de R$ 55,00" at bounding box center [415, 522] width 754 height 226
click at [735, 470] on div "Grande a partir de R$ 55,00" at bounding box center [415, 522] width 754 height 226
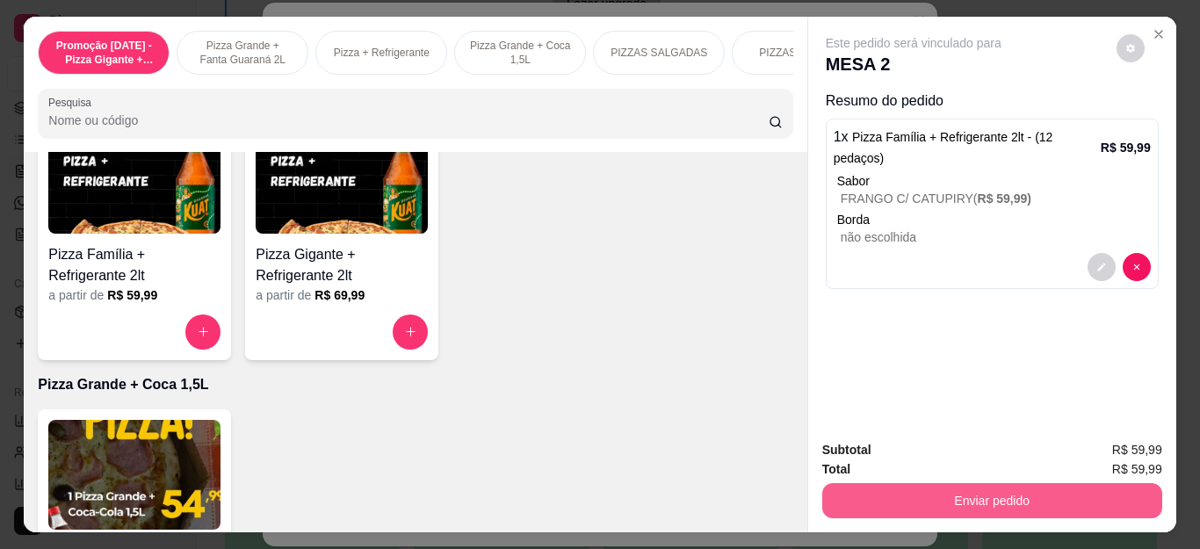
click at [941, 483] on button "Enviar pedido" at bounding box center [992, 500] width 340 height 35
click at [923, 445] on button "Não registrar e enviar pedido" at bounding box center [932, 450] width 183 height 33
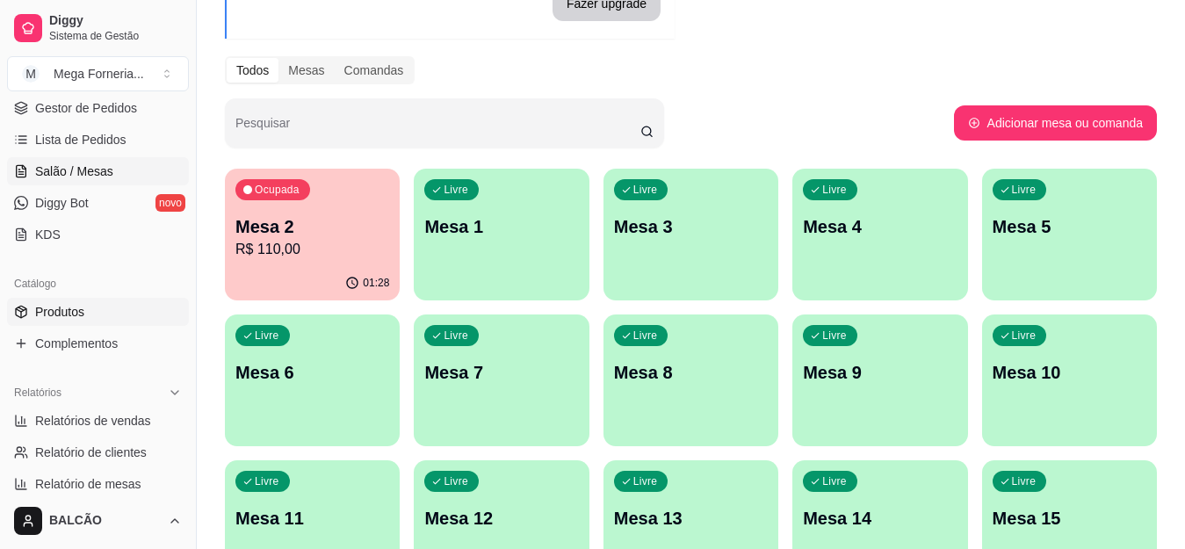
scroll to position [88, 0]
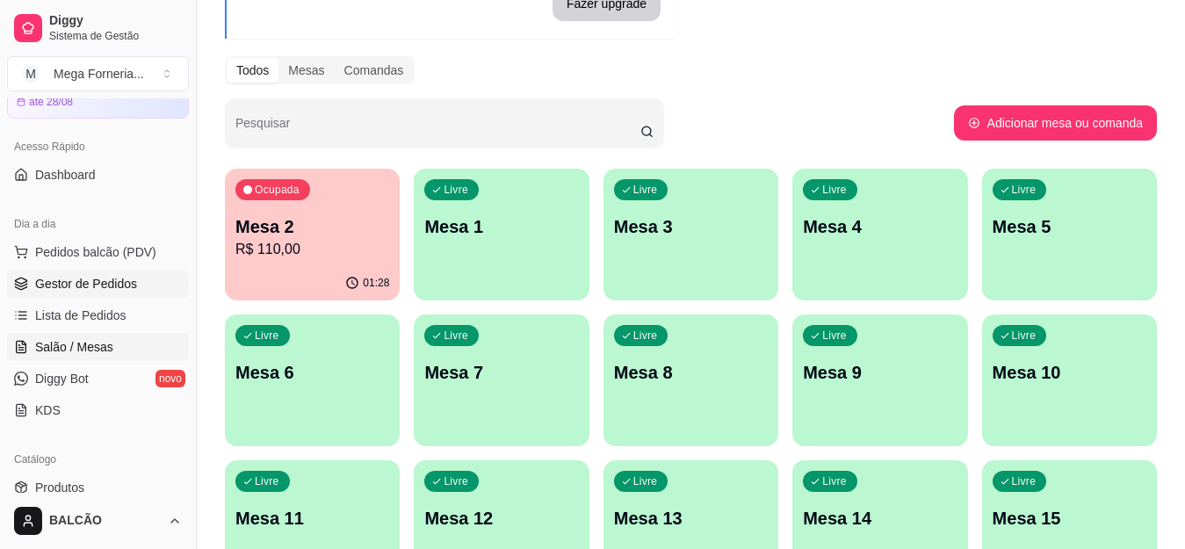
click at [105, 291] on span "Gestor de Pedidos" at bounding box center [86, 284] width 102 height 18
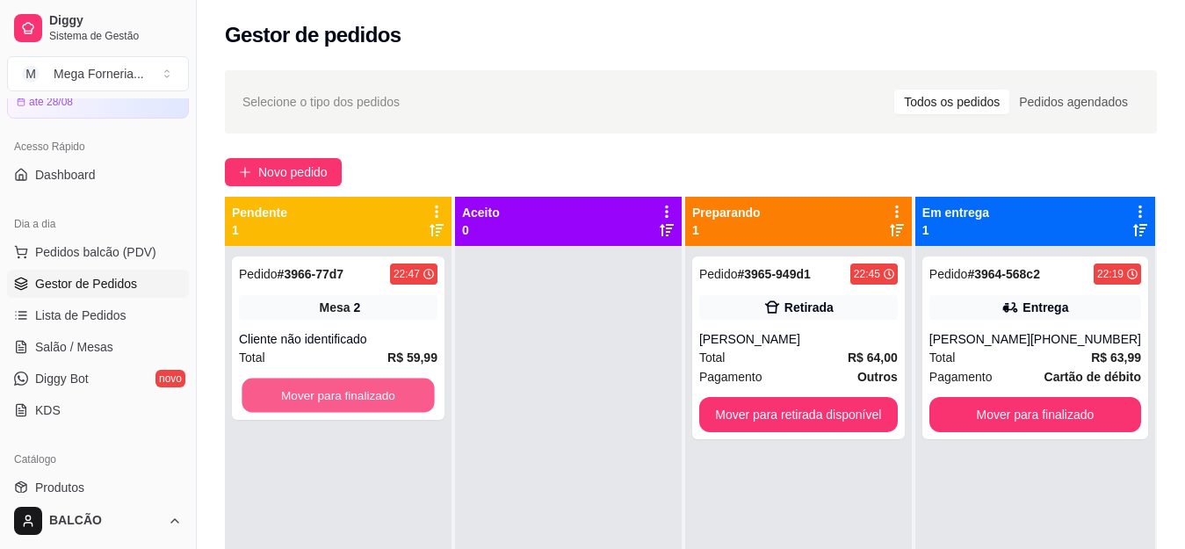
click at [379, 390] on button "Mover para finalizado" at bounding box center [337, 395] width 192 height 34
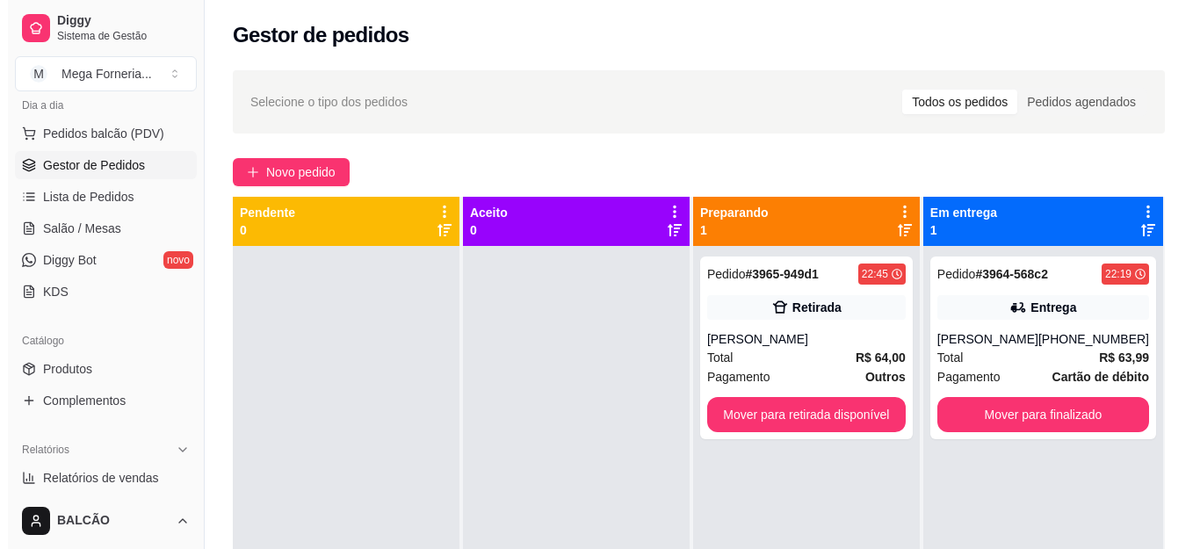
scroll to position [176, 0]
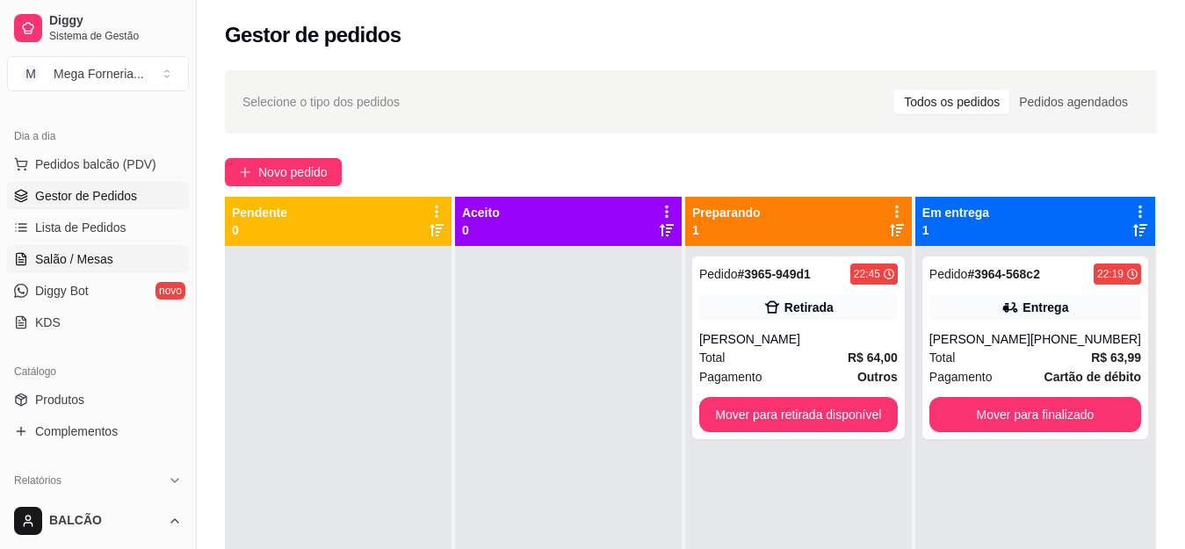
click at [84, 261] on span "Salão / Mesas" at bounding box center [74, 259] width 78 height 18
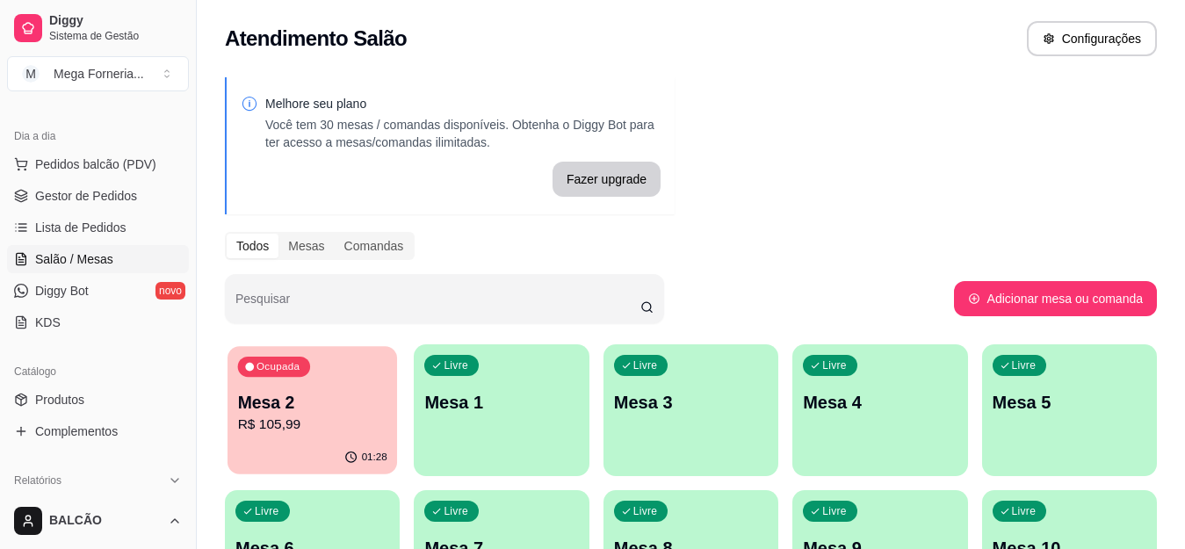
click at [315, 359] on div "Ocupada Mesa 2 R$ 105,99" at bounding box center [311, 393] width 169 height 95
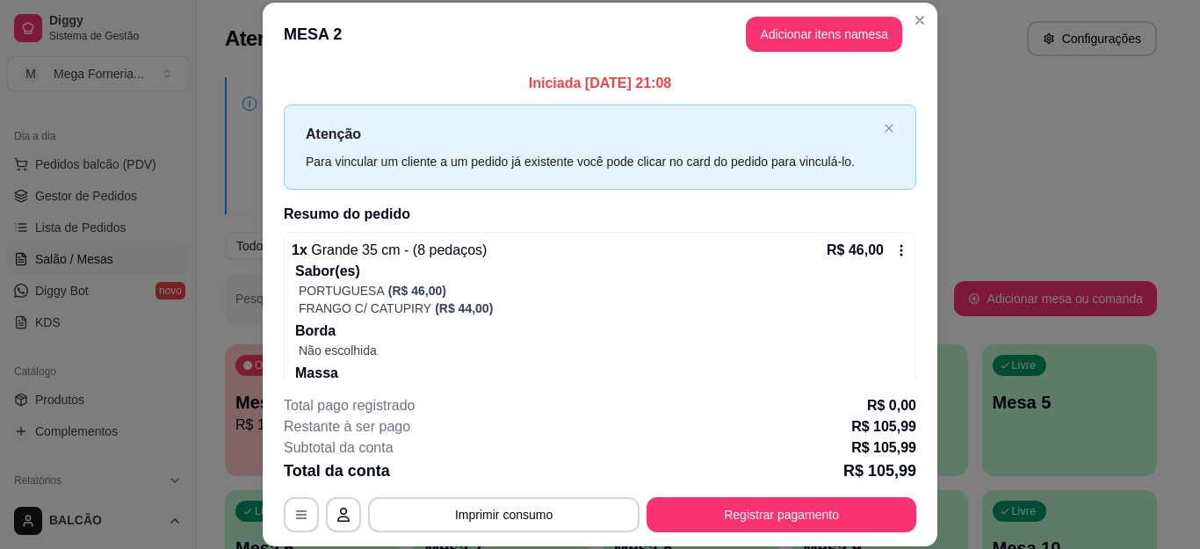
scroll to position [263, 0]
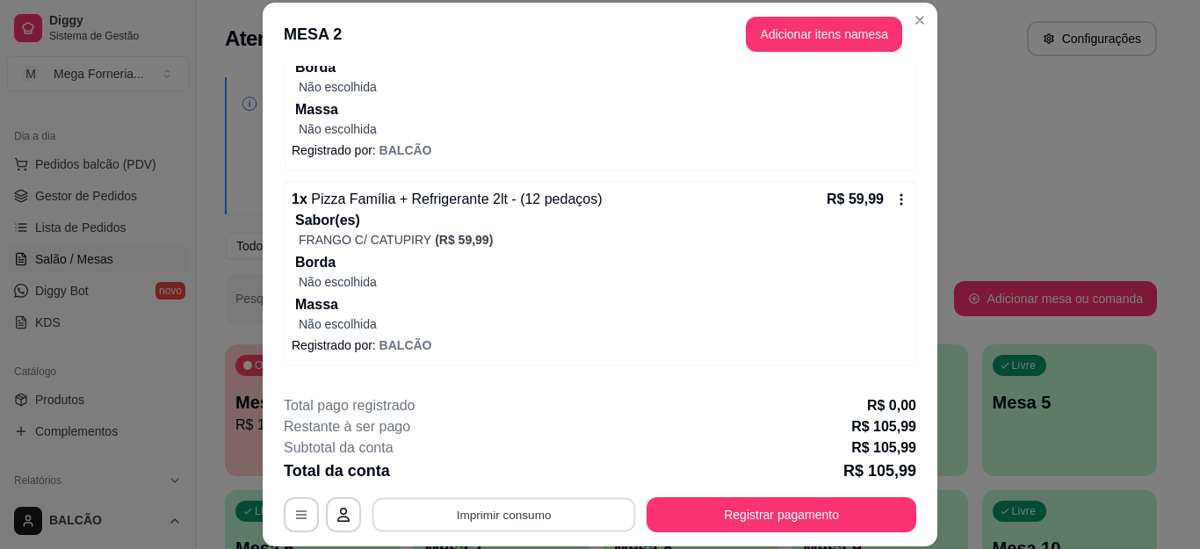
click at [537, 515] on button "Imprimir consumo" at bounding box center [503, 514] width 263 height 34
click at [537, 475] on button "IMPRESSORA" at bounding box center [501, 473] width 123 height 27
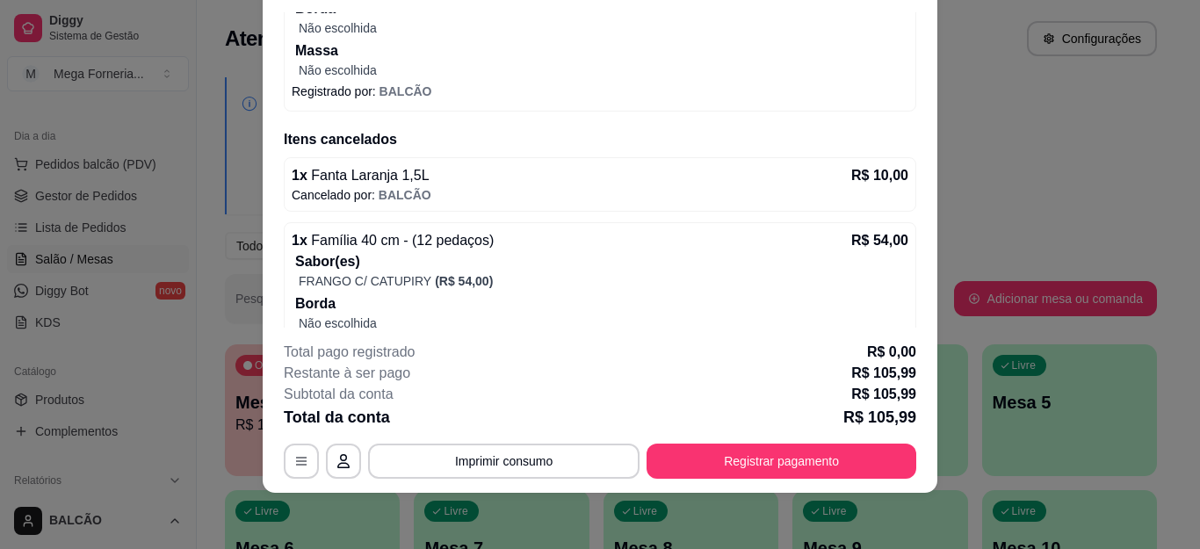
scroll to position [543, 0]
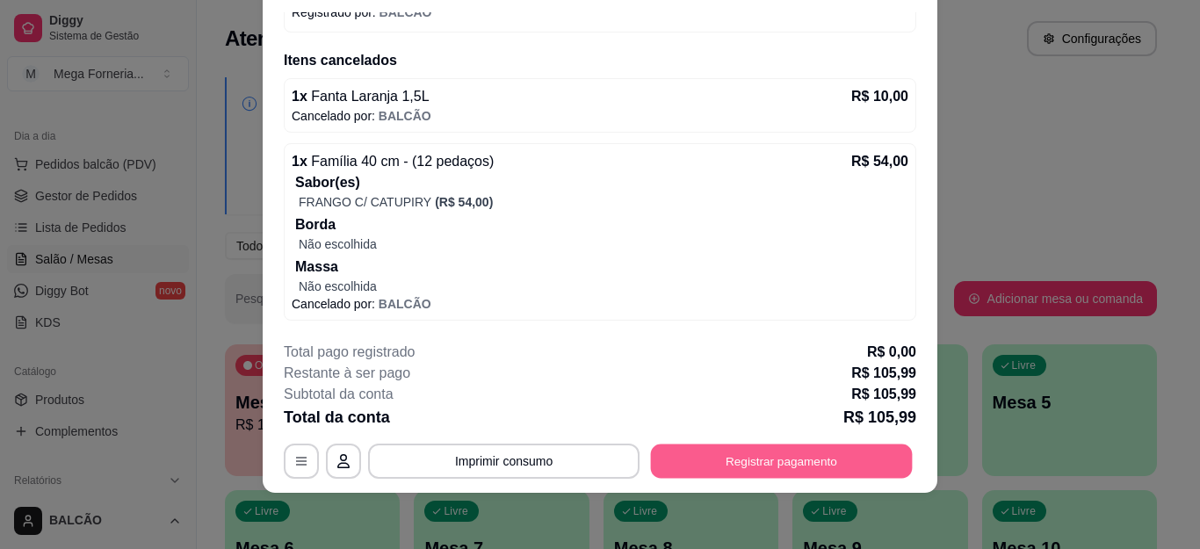
click at [724, 460] on button "Registrar pagamento" at bounding box center [782, 460] width 262 height 34
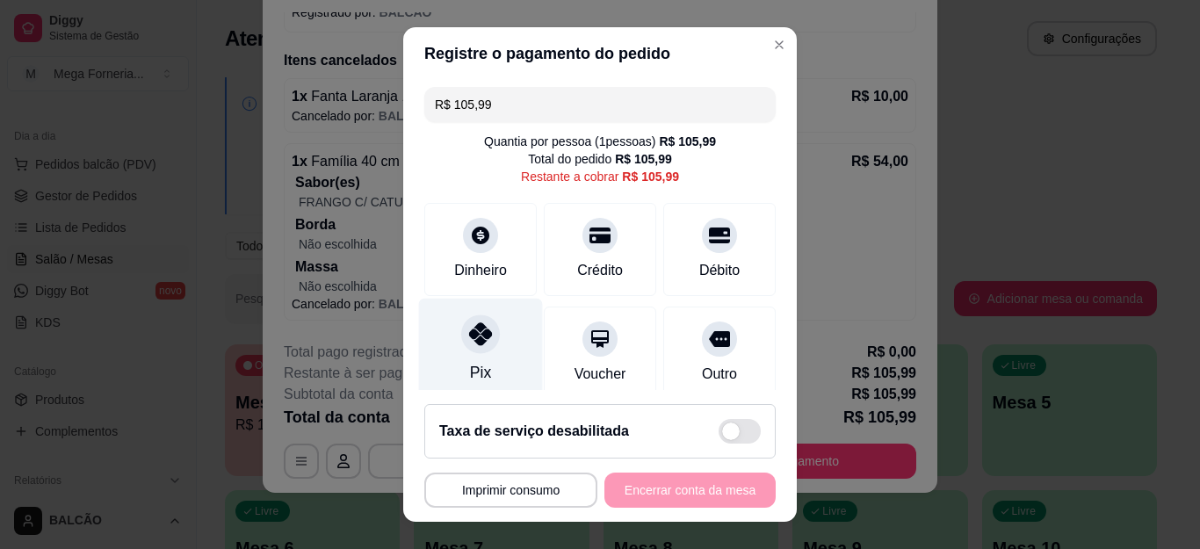
click at [469, 328] on icon at bounding box center [480, 333] width 23 height 23
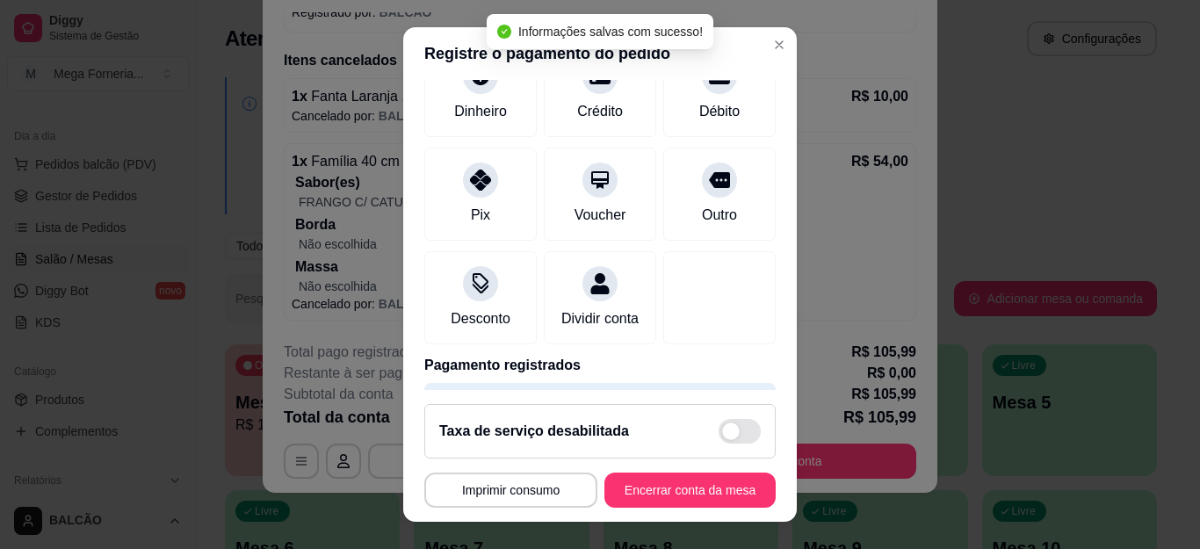
type input "R$ 0,00"
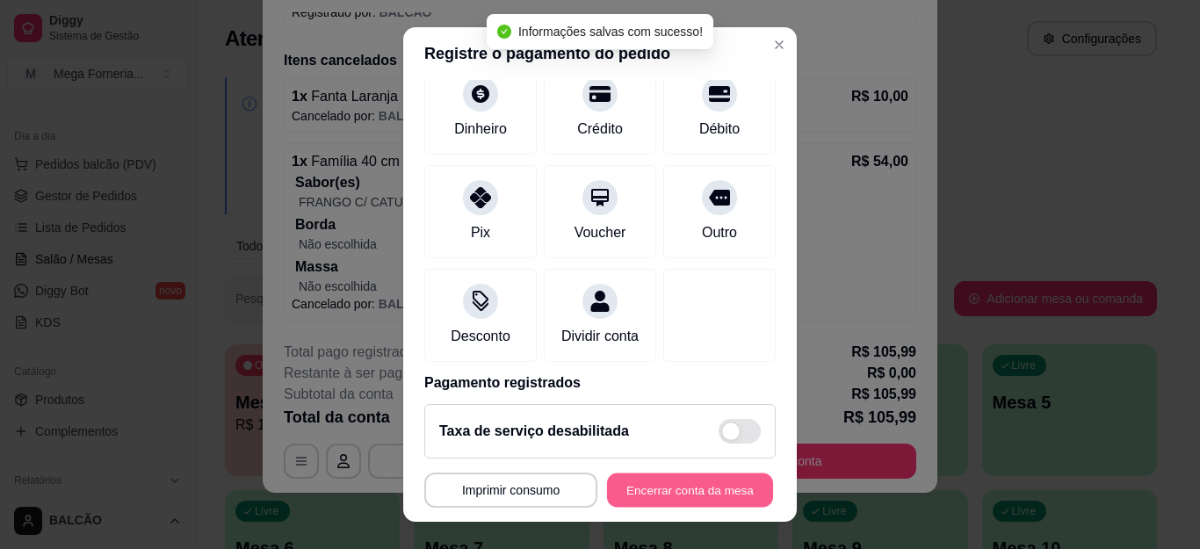
click at [671, 487] on button "Encerrar conta da mesa" at bounding box center [690, 489] width 166 height 34
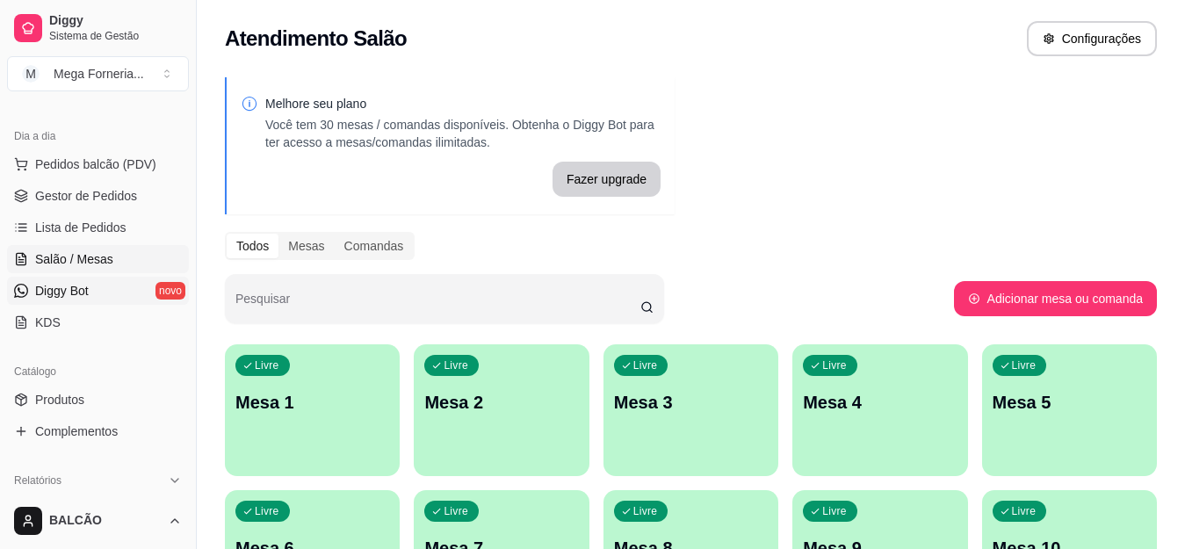
scroll to position [0, 0]
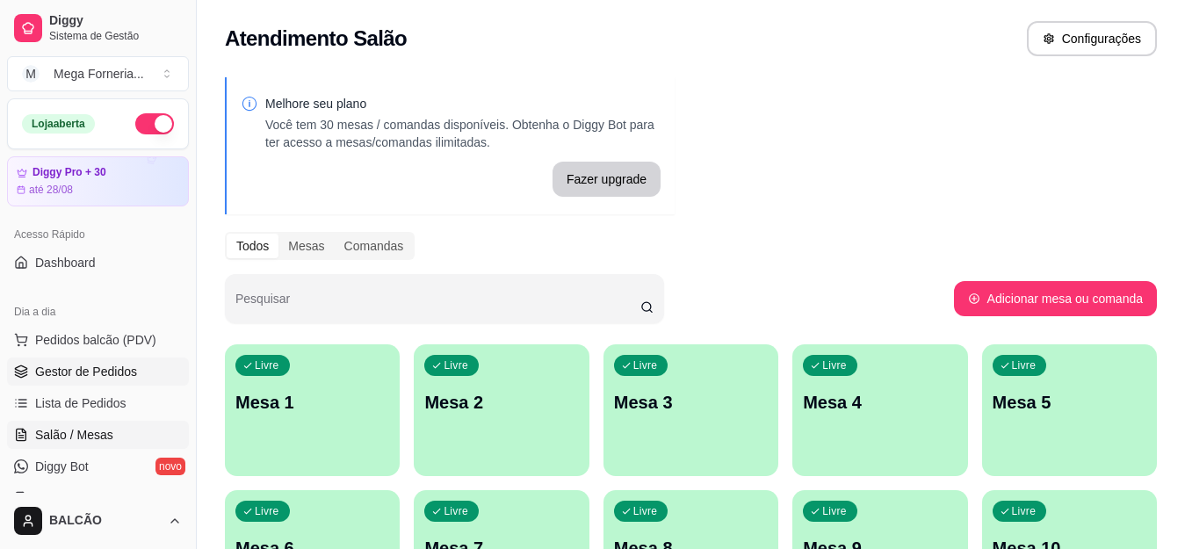
click at [51, 375] on span "Gestor de Pedidos" at bounding box center [86, 372] width 102 height 18
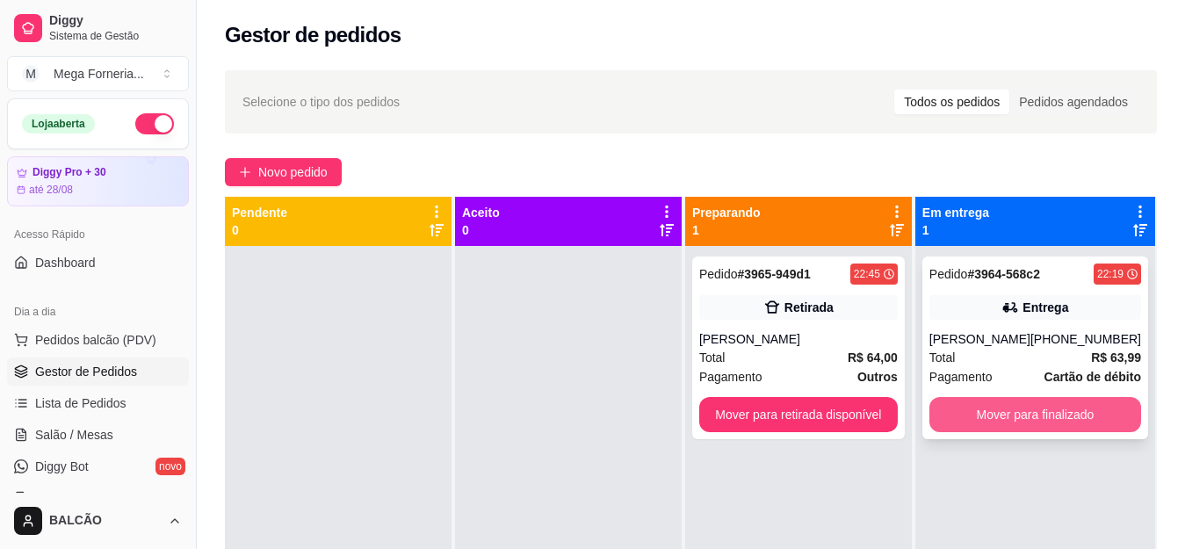
click at [990, 415] on button "Mover para finalizado" at bounding box center [1035, 414] width 212 height 35
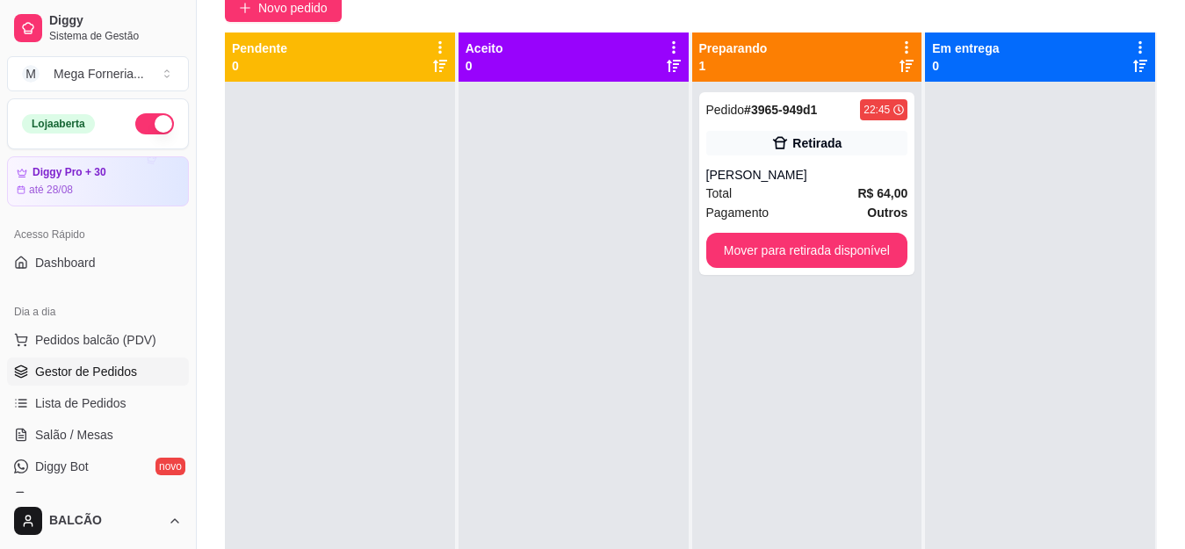
scroll to position [88, 0]
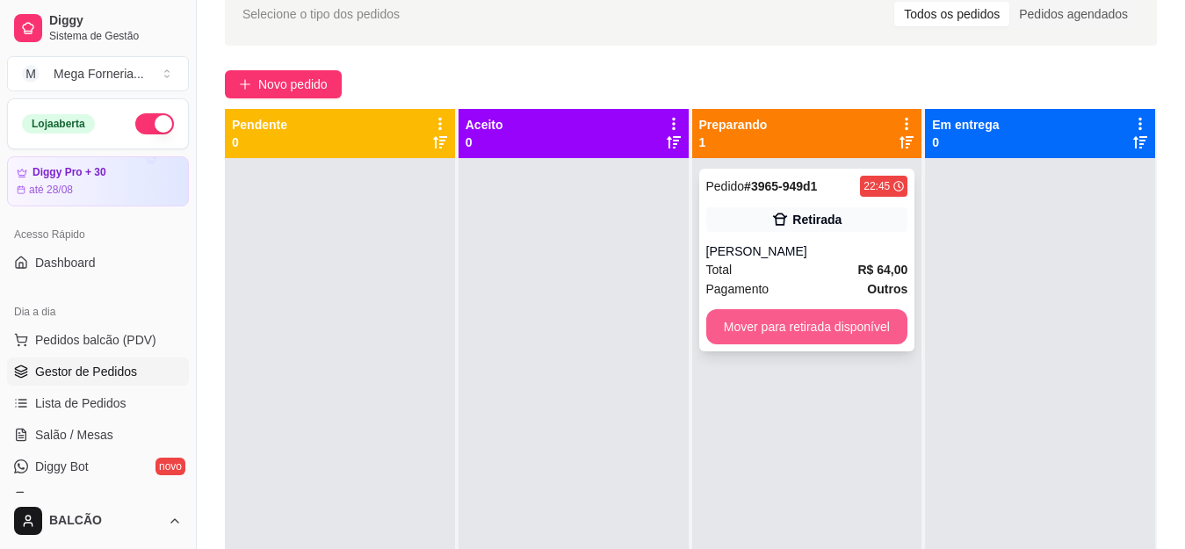
click at [882, 315] on button "Mover para retirada disponível" at bounding box center [807, 326] width 202 height 35
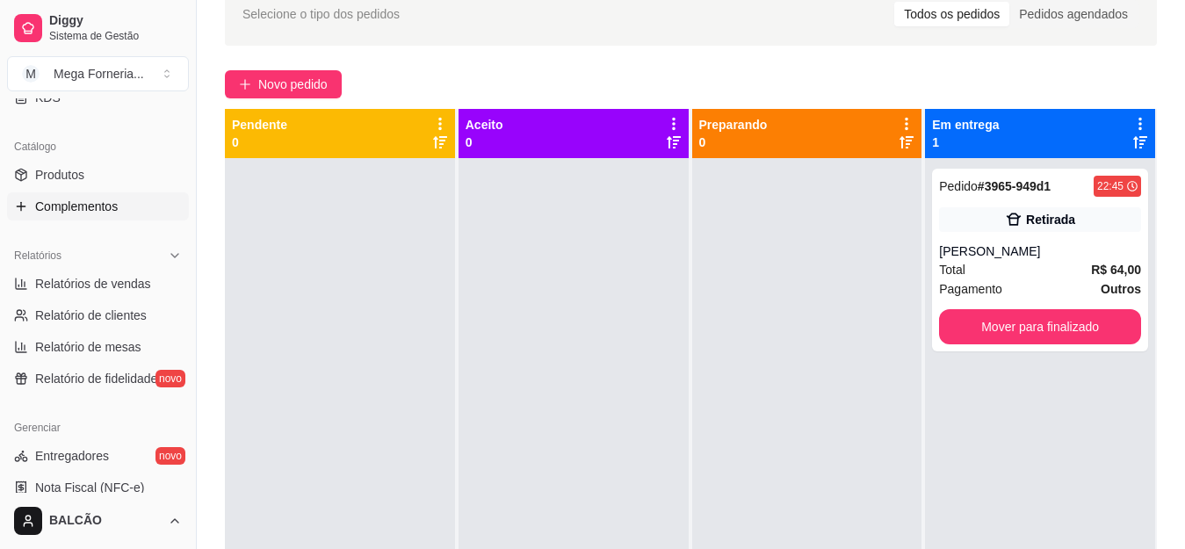
scroll to position [439, 0]
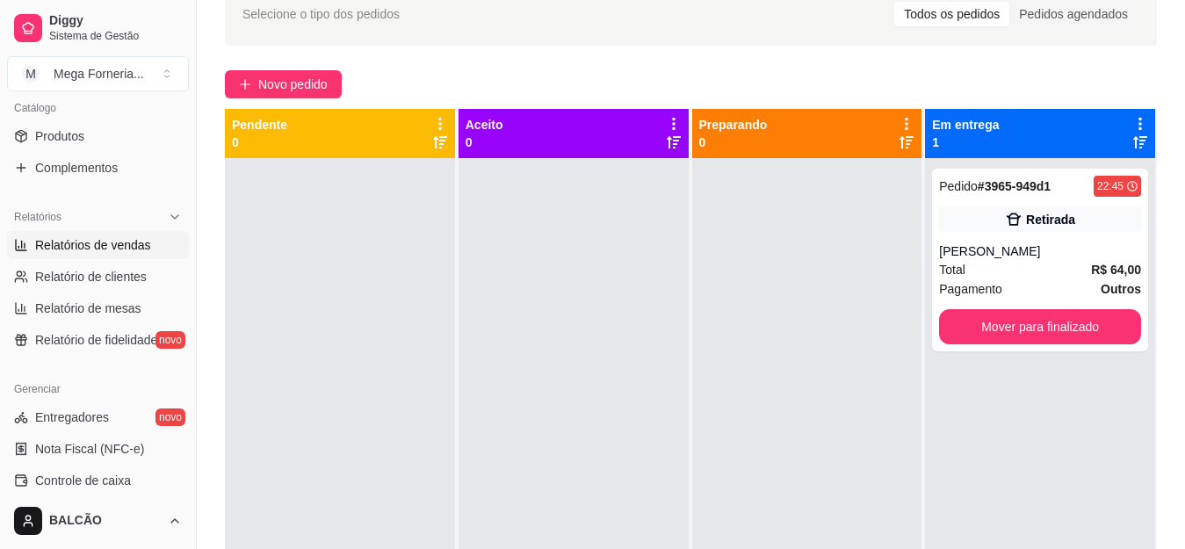
click at [143, 257] on link "Relatórios de vendas" at bounding box center [98, 245] width 182 height 28
select select "ALL"
select select "0"
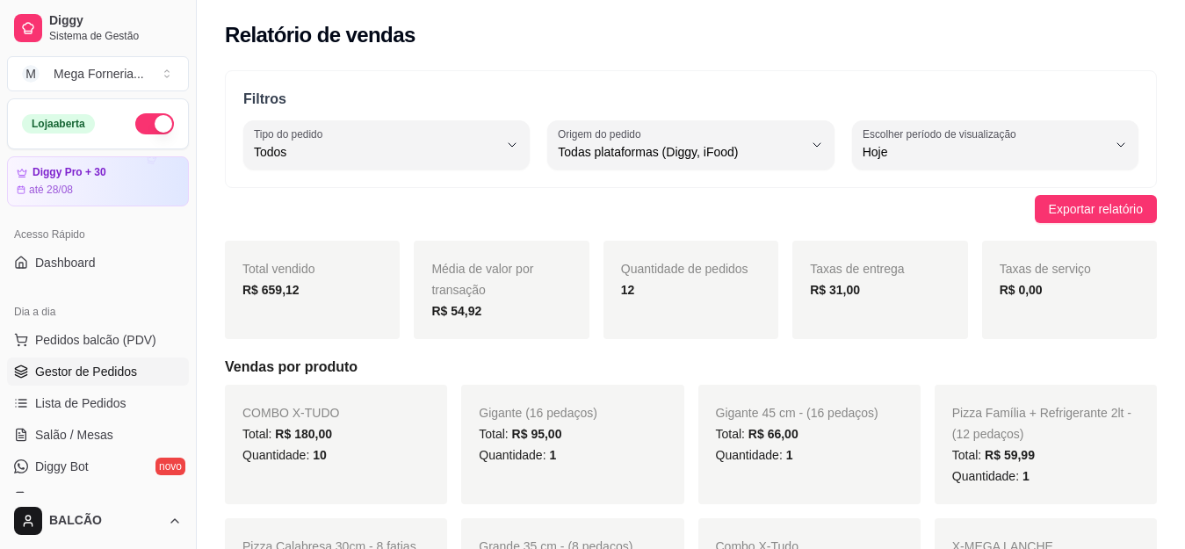
click at [91, 365] on span "Gestor de Pedidos" at bounding box center [86, 372] width 102 height 18
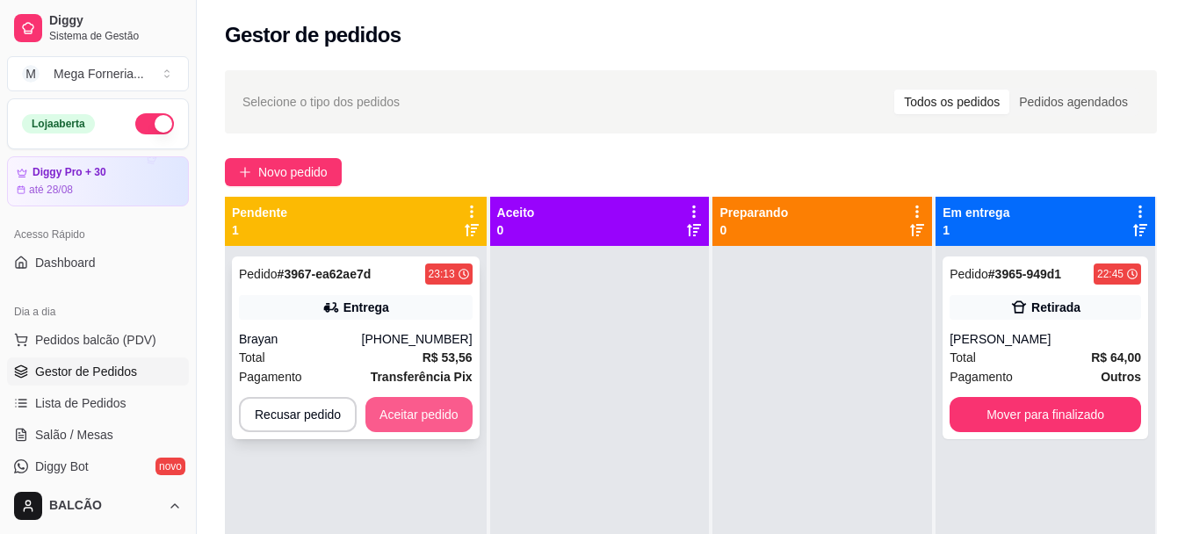
click at [384, 405] on button "Aceitar pedido" at bounding box center [418, 414] width 107 height 35
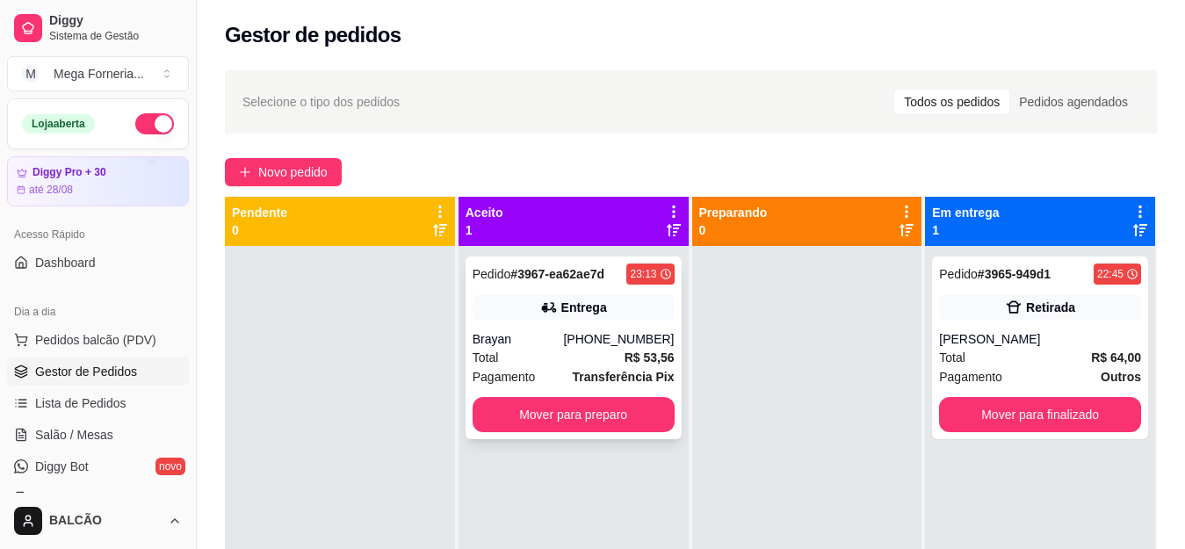
click at [549, 357] on div "Total R$ 53,56" at bounding box center [573, 357] width 202 height 19
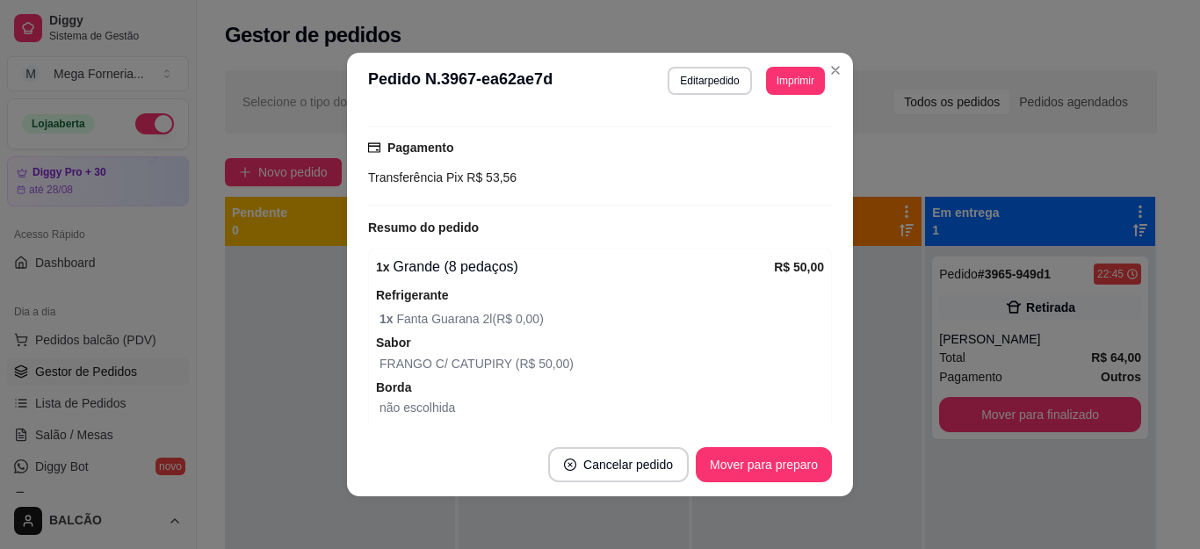
scroll to position [553, 0]
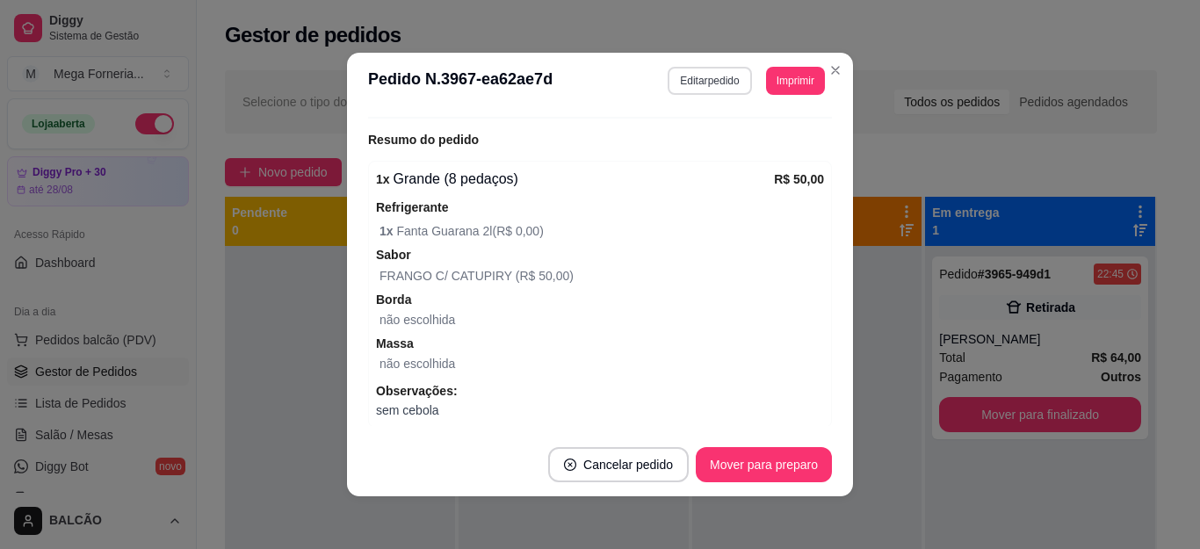
click at [696, 73] on button "Editar pedido" at bounding box center [708, 81] width 83 height 28
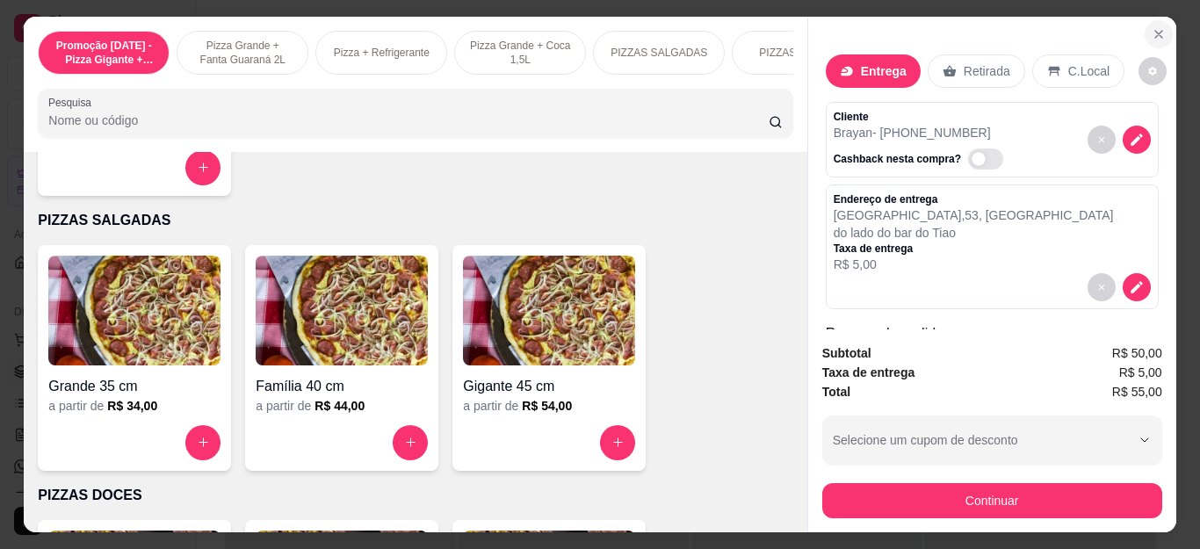
scroll to position [0, 0]
click at [1151, 29] on icon "Close" at bounding box center [1158, 34] width 14 height 14
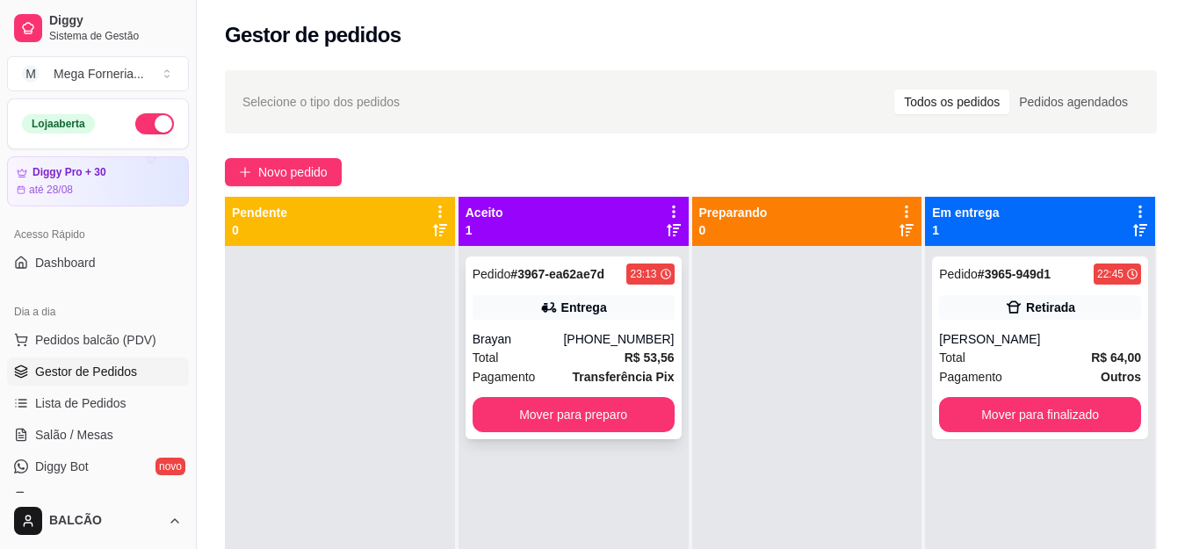
click at [652, 348] on span "R$ 53,56" at bounding box center [649, 357] width 50 height 19
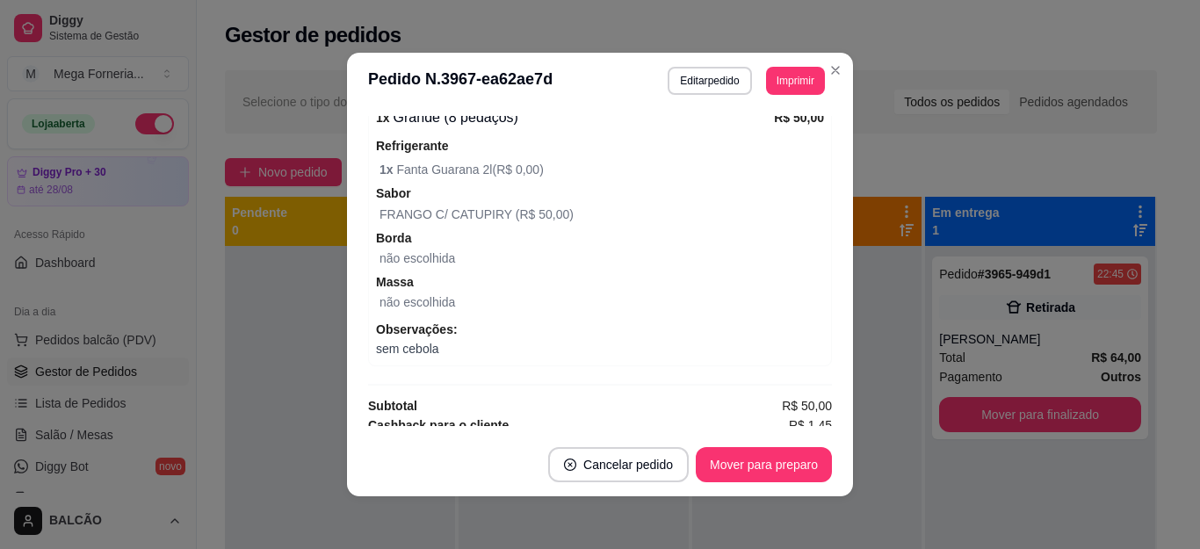
scroll to position [641, 0]
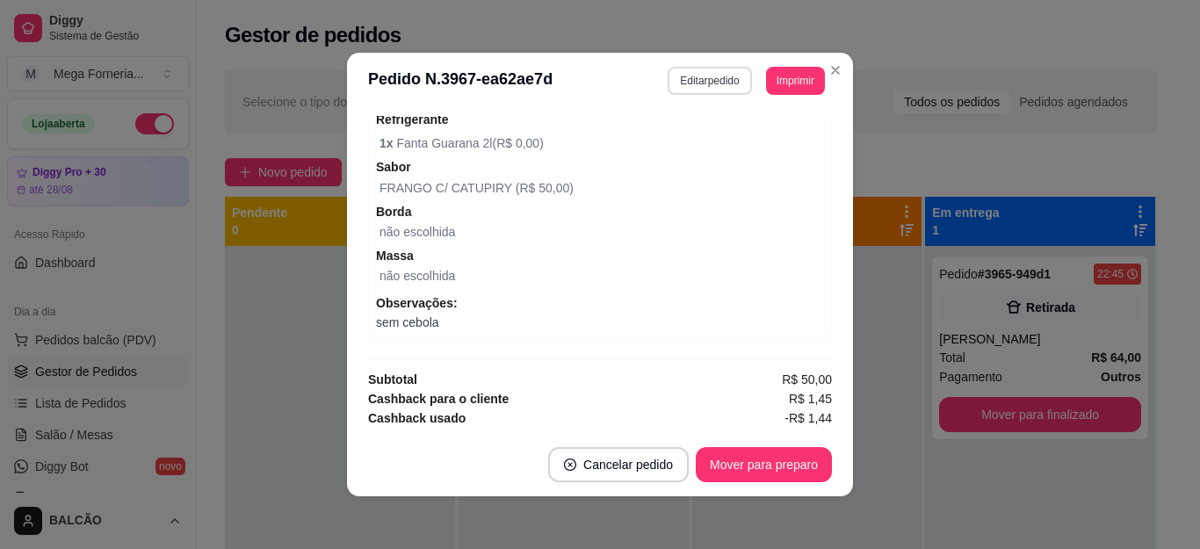
click at [708, 83] on button "Editar pedido" at bounding box center [708, 81] width 83 height 28
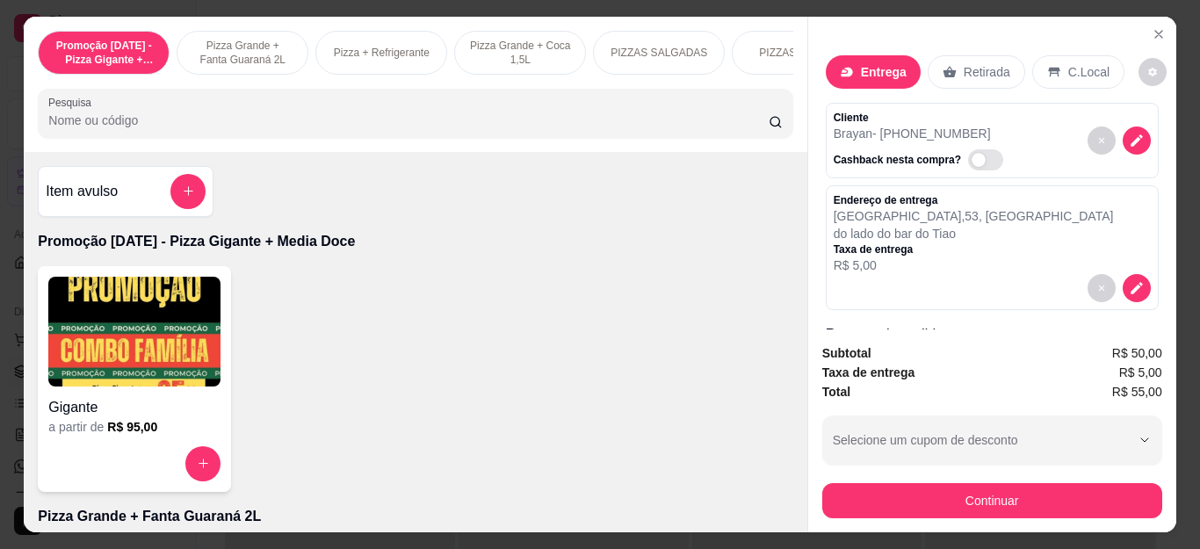
click at [968, 149] on span "Automatic updates" at bounding box center [985, 159] width 35 height 21
click at [967, 162] on input "Automatic updates" at bounding box center [972, 167] width 11 height 11
checkbox input "true"
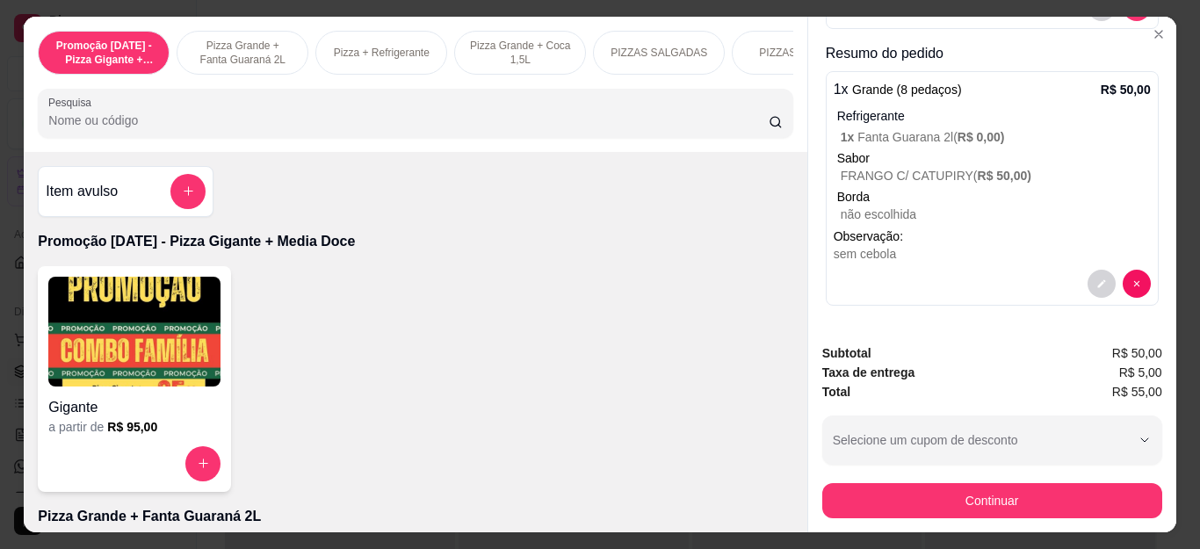
scroll to position [126, 0]
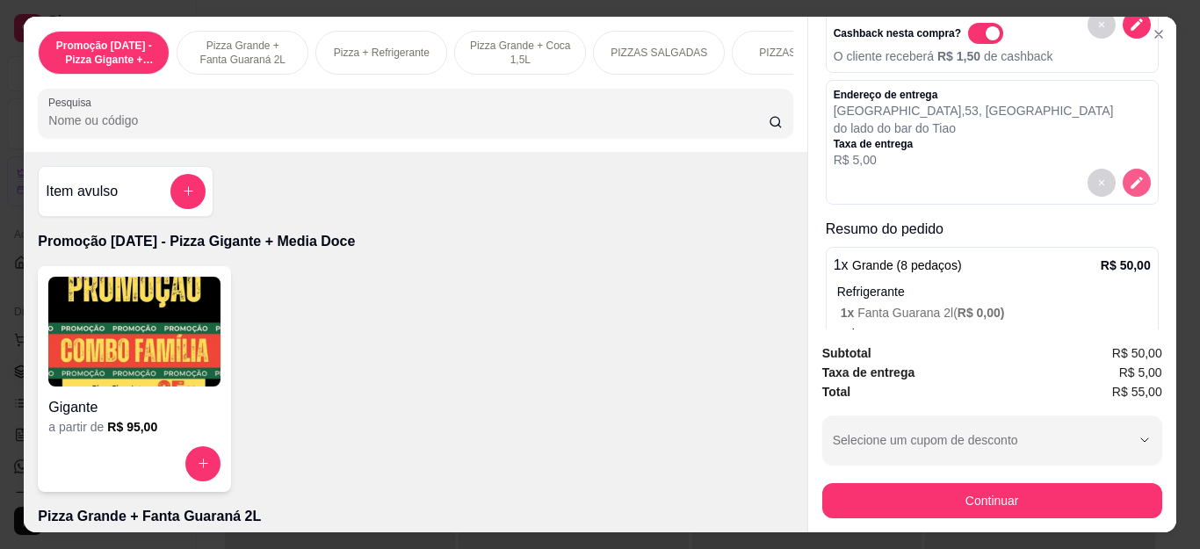
click at [1128, 175] on icon "decrease-product-quantity" at bounding box center [1136, 183] width 16 height 16
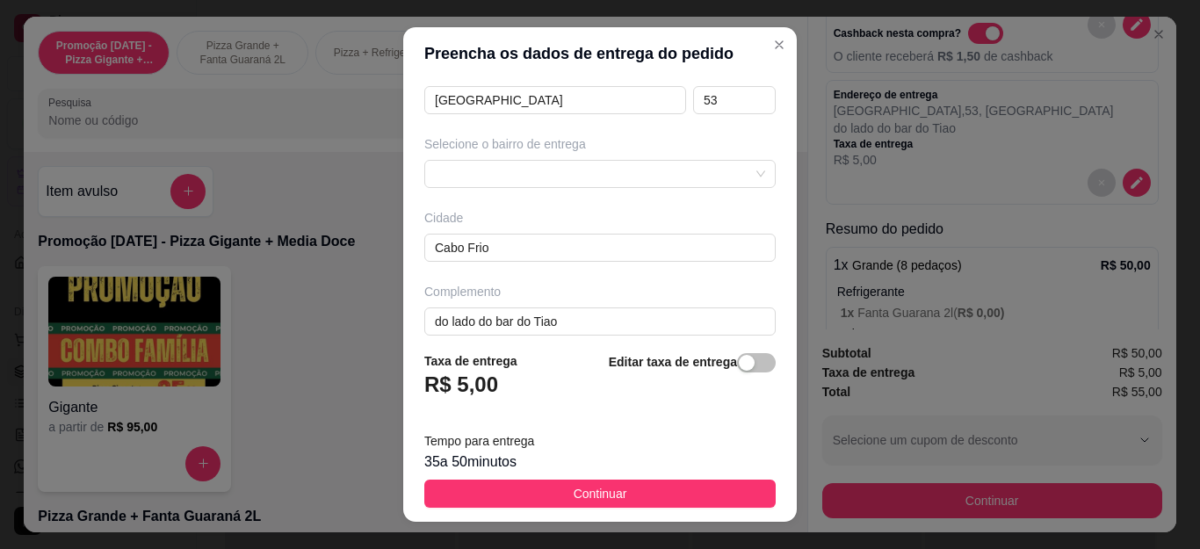
scroll to position [335, 0]
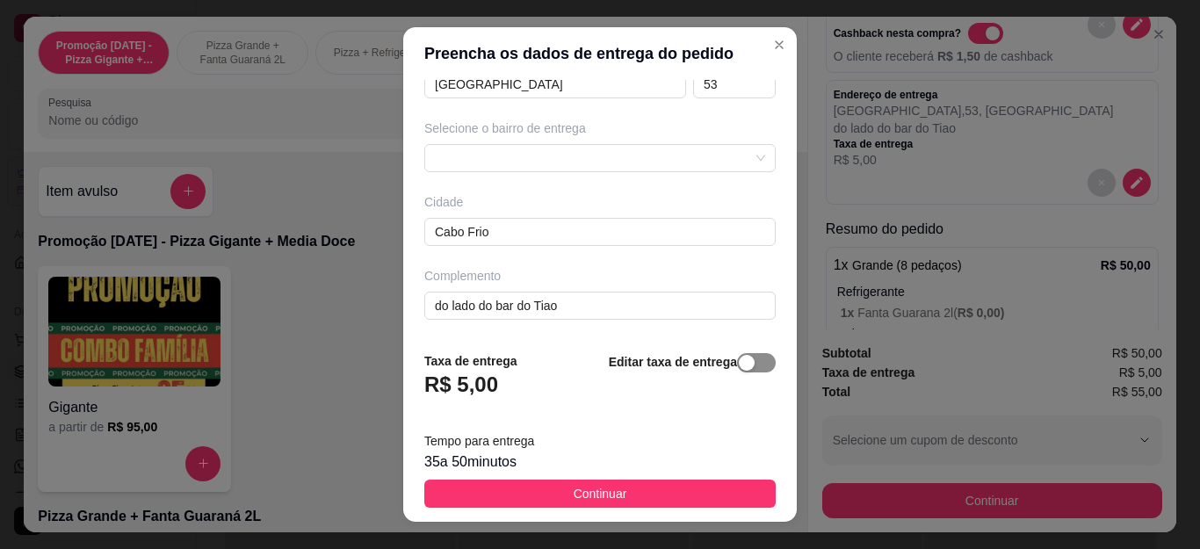
click at [737, 360] on span "button" at bounding box center [756, 362] width 39 height 19
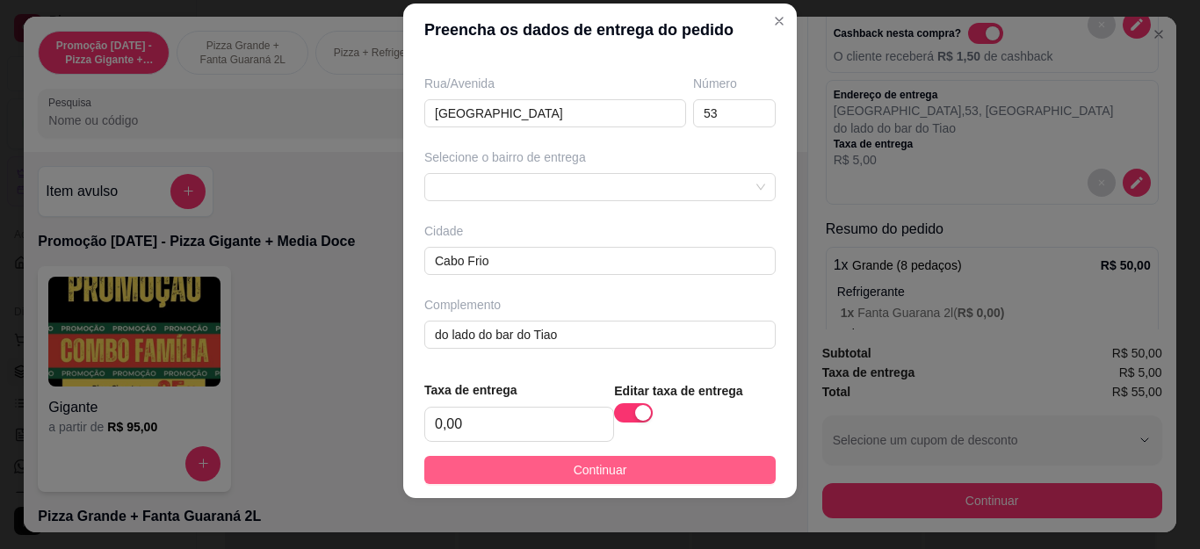
scroll to position [29, 0]
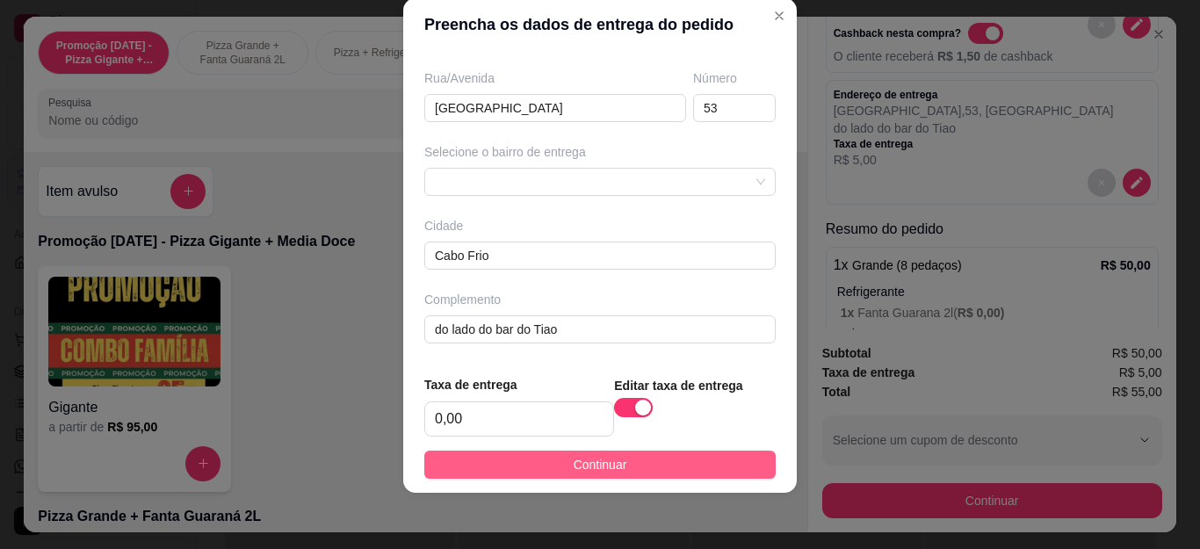
click at [576, 456] on span "Continuar" at bounding box center [600, 464] width 54 height 19
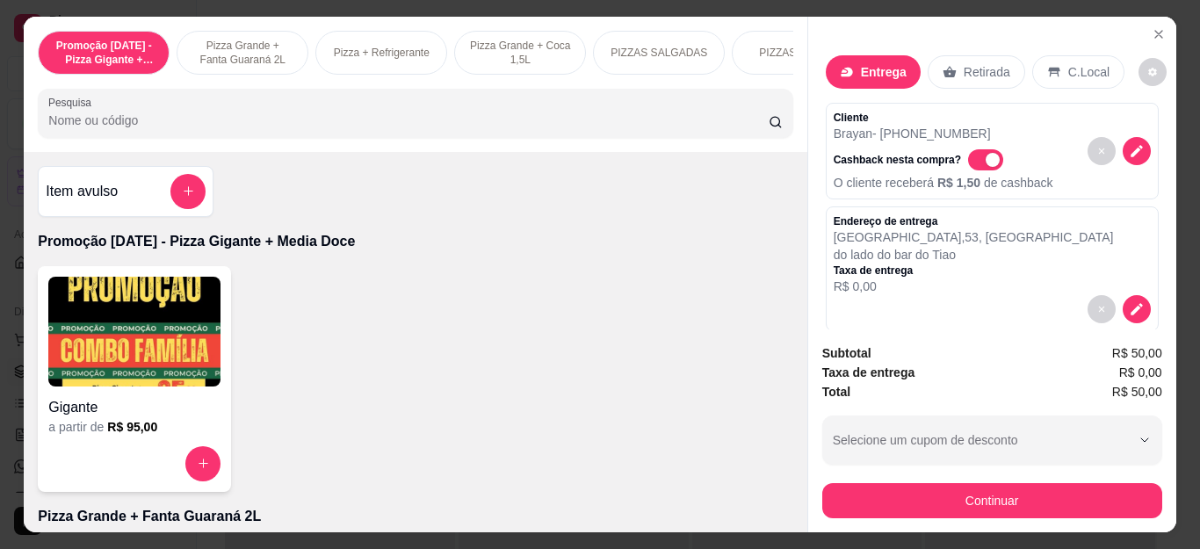
scroll to position [263, 0]
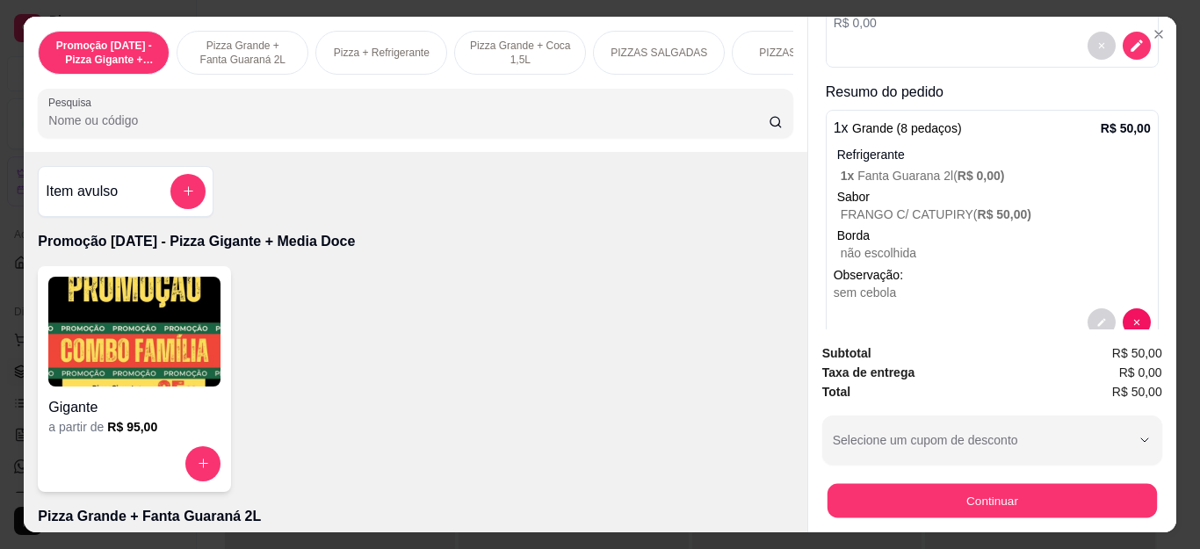
click at [939, 484] on button "Continuar" at bounding box center [990, 501] width 329 height 34
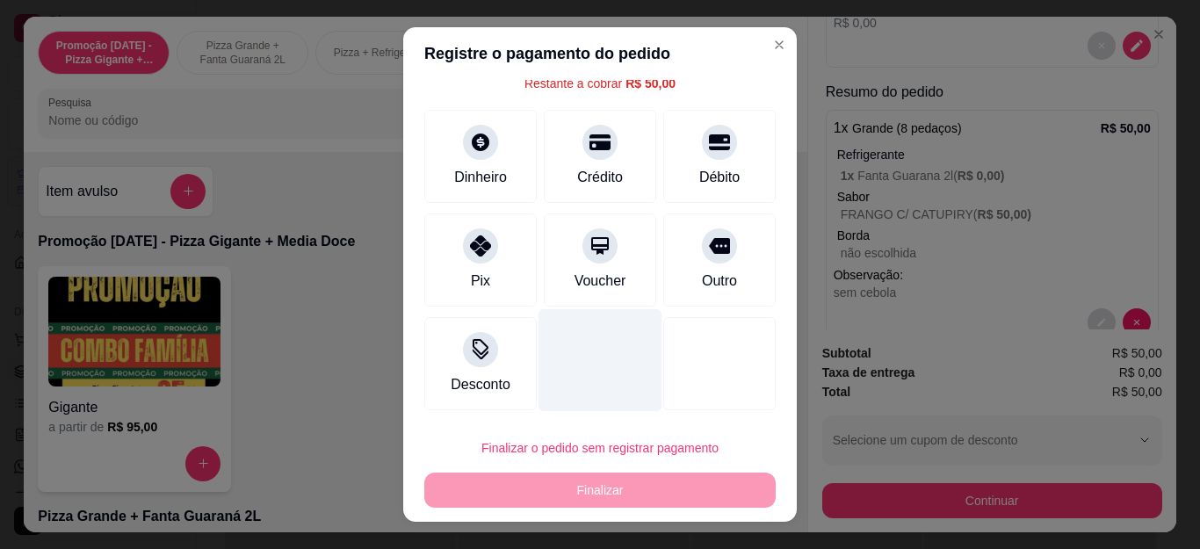
scroll to position [76, 0]
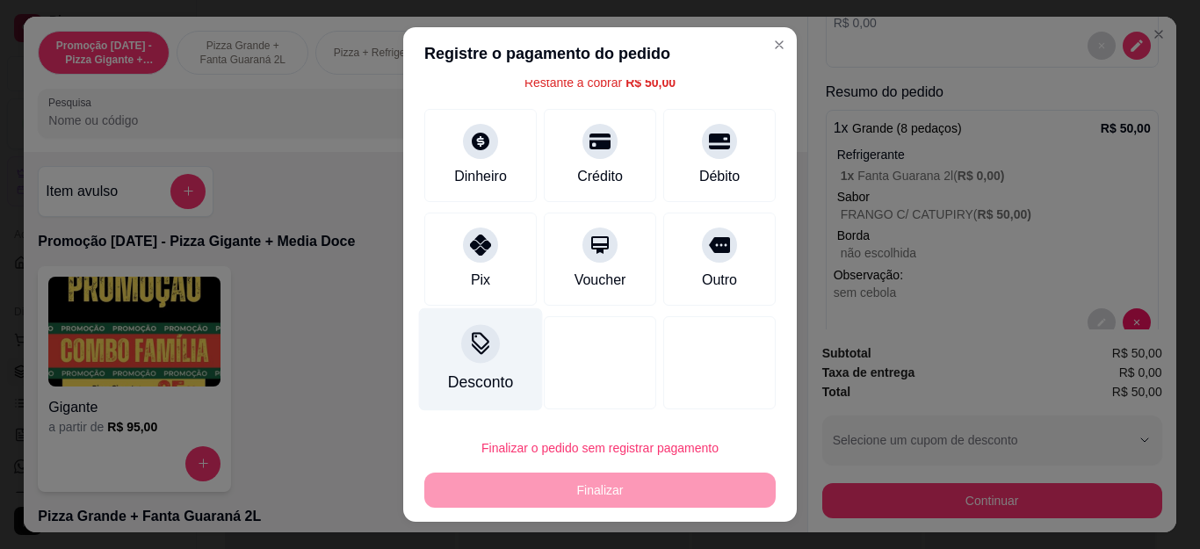
click at [472, 361] on div at bounding box center [480, 344] width 39 height 39
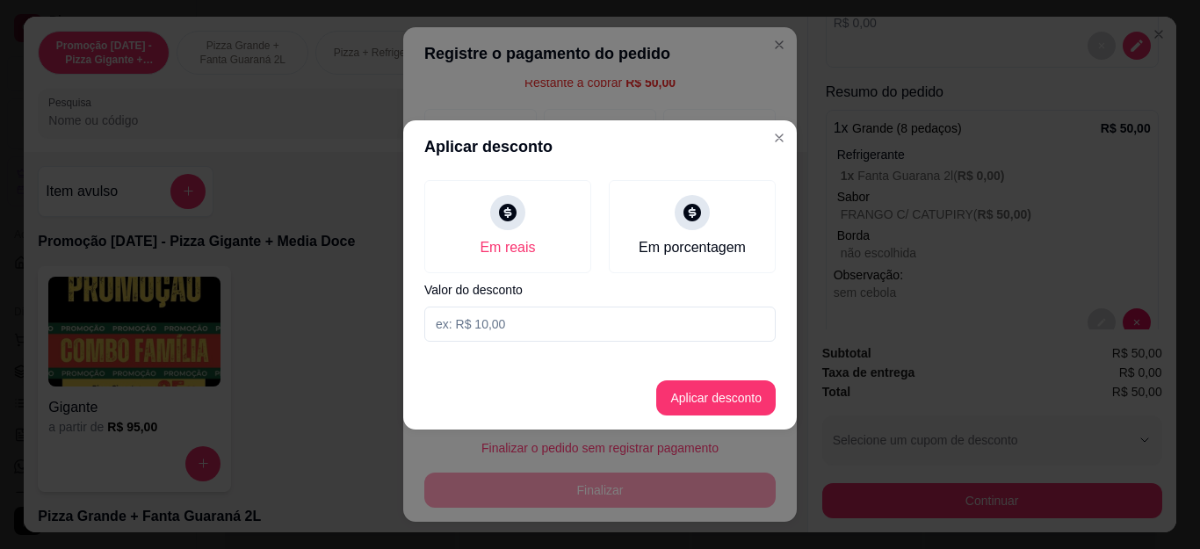
click at [479, 331] on input at bounding box center [599, 323] width 351 height 35
type input "1,44"
click at [690, 412] on button "Aplicar desconto" at bounding box center [715, 397] width 119 height 35
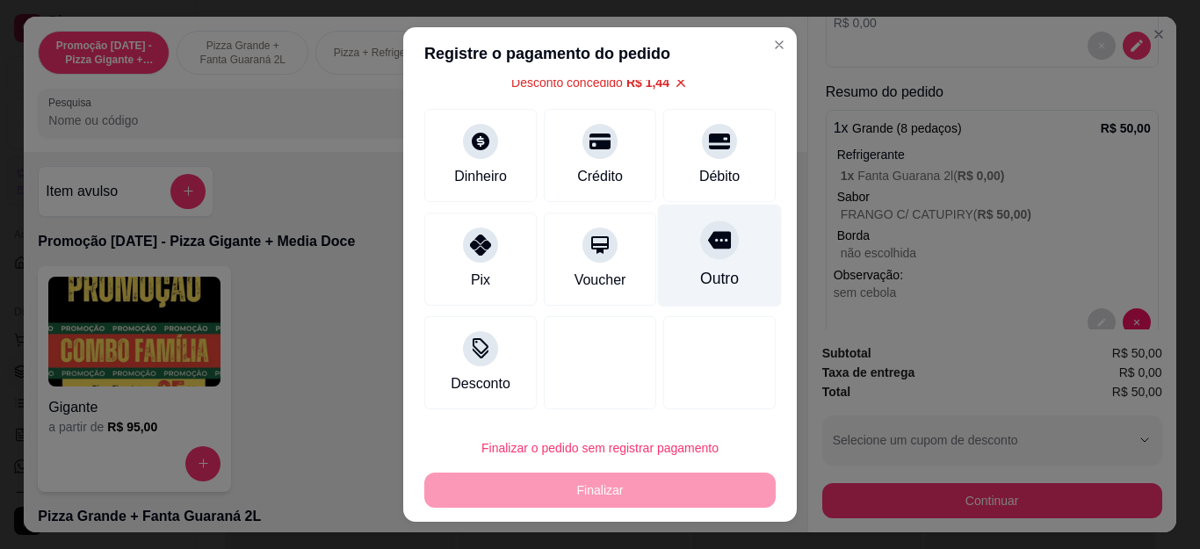
scroll to position [0, 0]
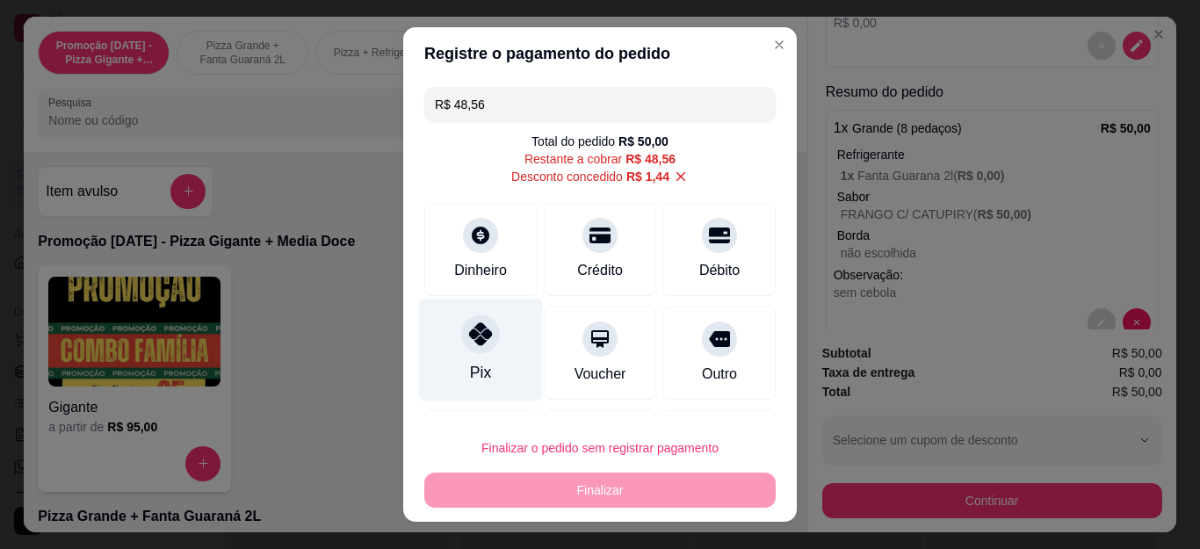
click at [491, 331] on div "Pix" at bounding box center [481, 350] width 124 height 103
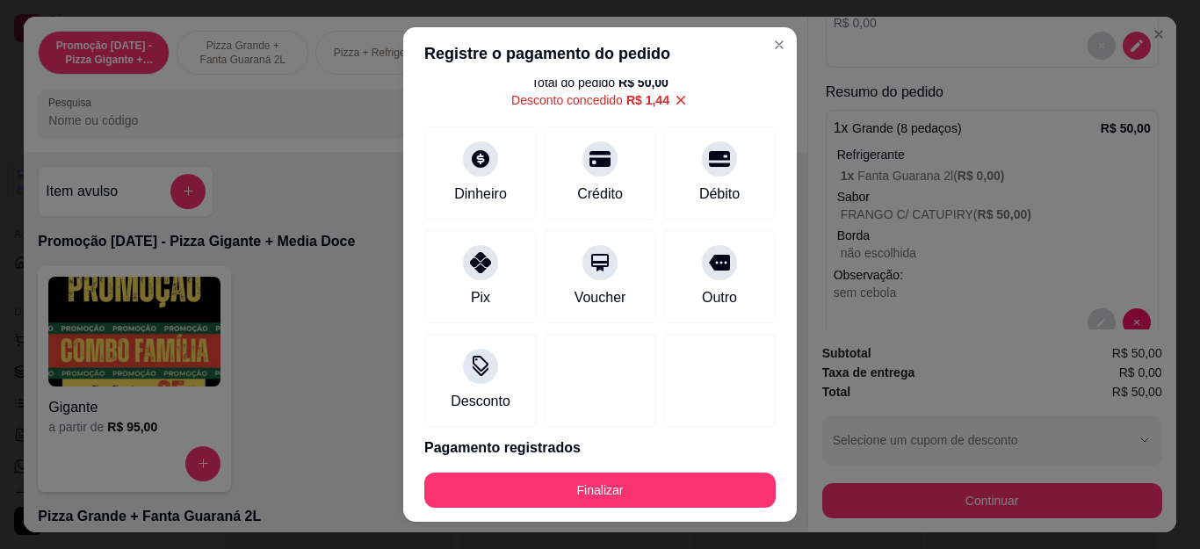
scroll to position [126, 0]
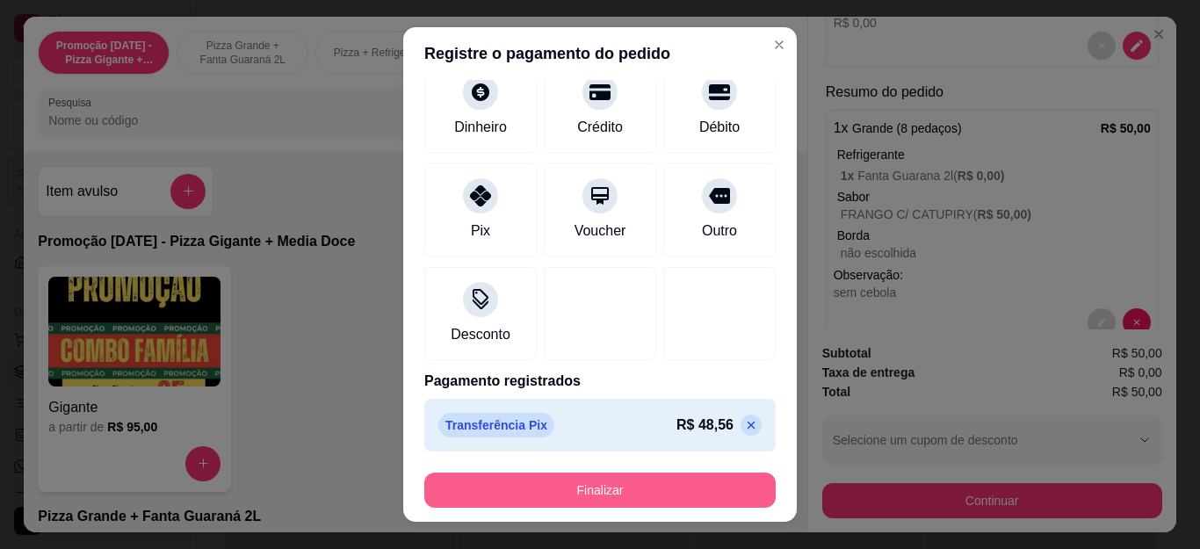
click at [658, 482] on button "Finalizar" at bounding box center [599, 489] width 351 height 35
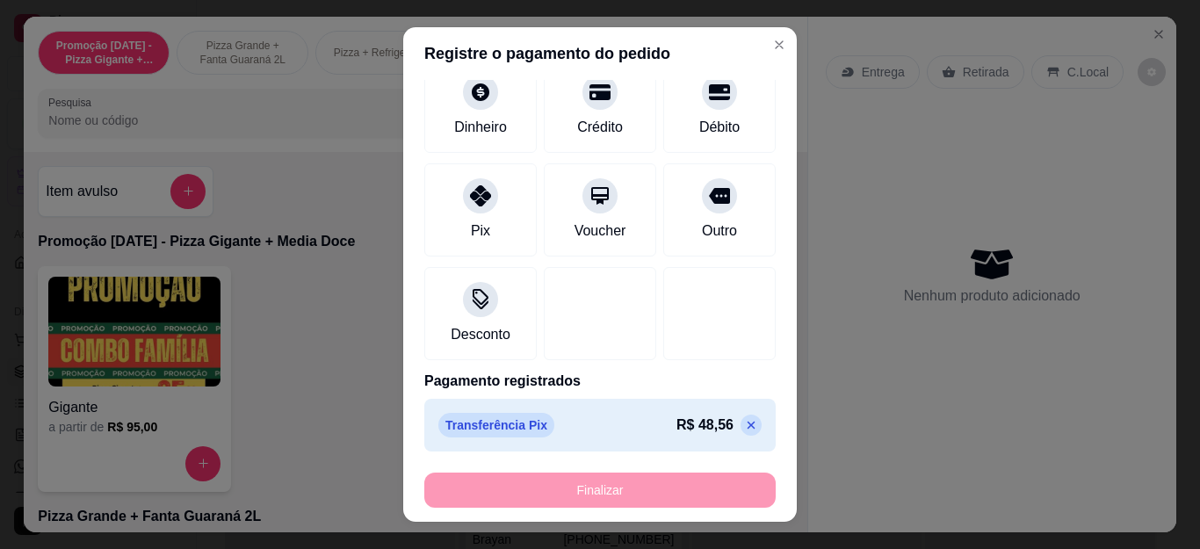
type input "-R$ 50,00"
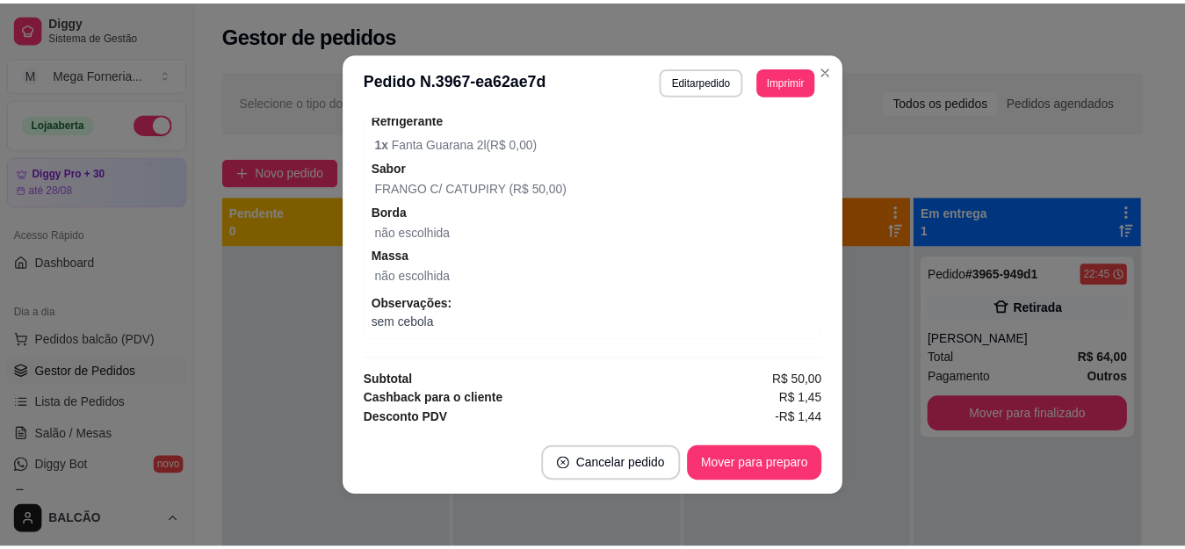
scroll to position [4, 0]
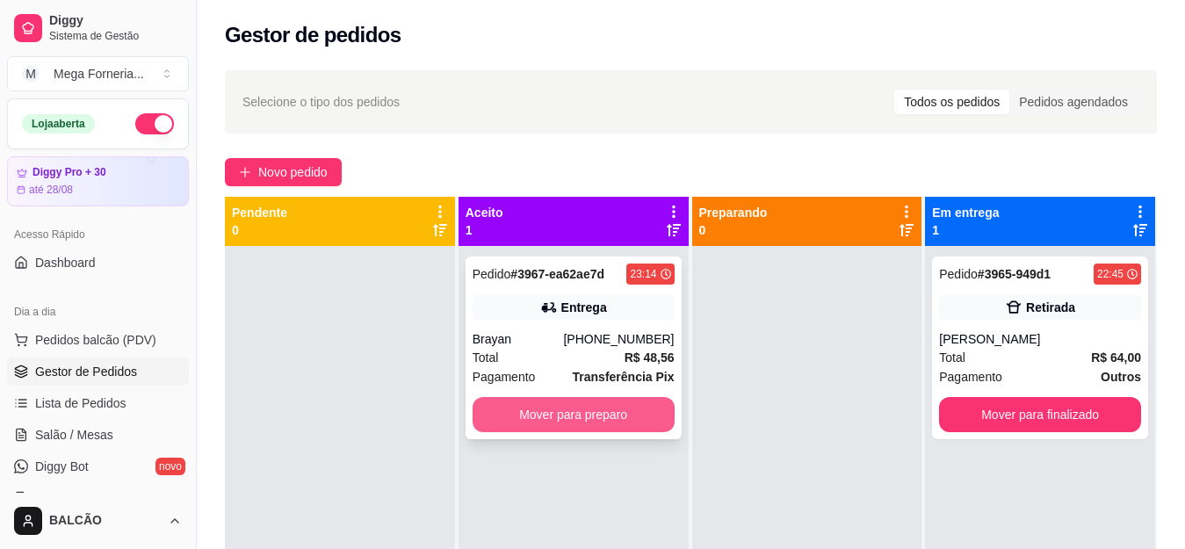
click at [617, 410] on button "Mover para preparo" at bounding box center [573, 414] width 202 height 35
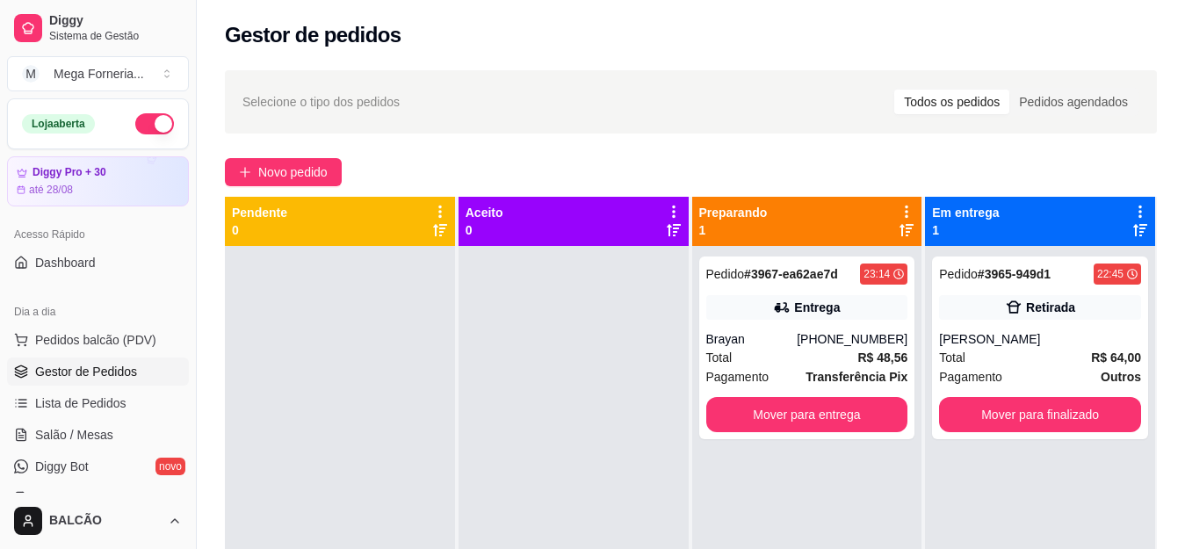
scroll to position [351, 0]
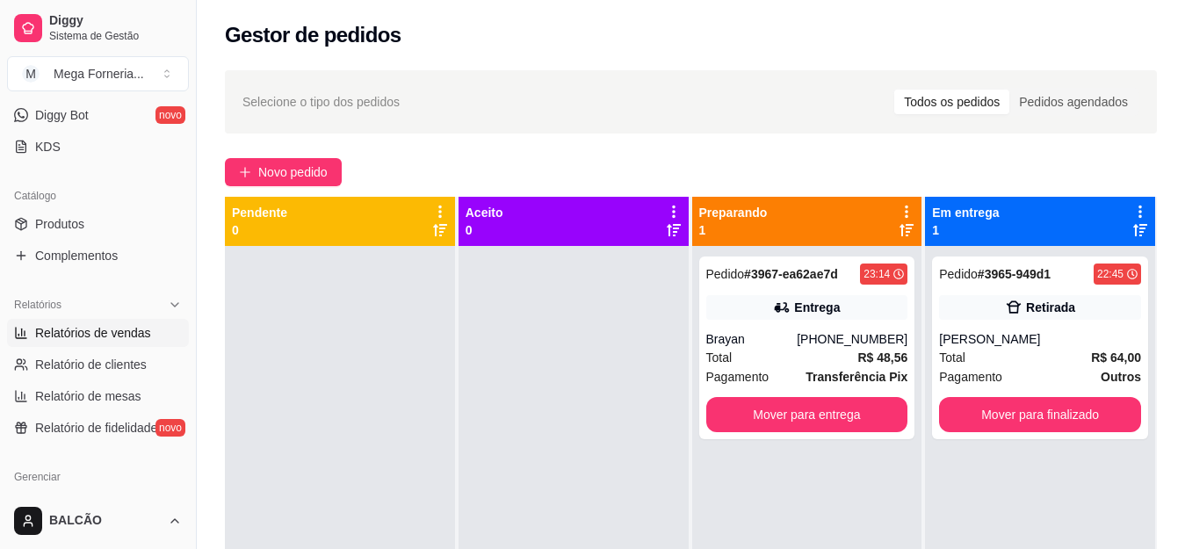
click at [81, 323] on link "Relatórios de vendas" at bounding box center [98, 333] width 182 height 28
select select "ALL"
select select "0"
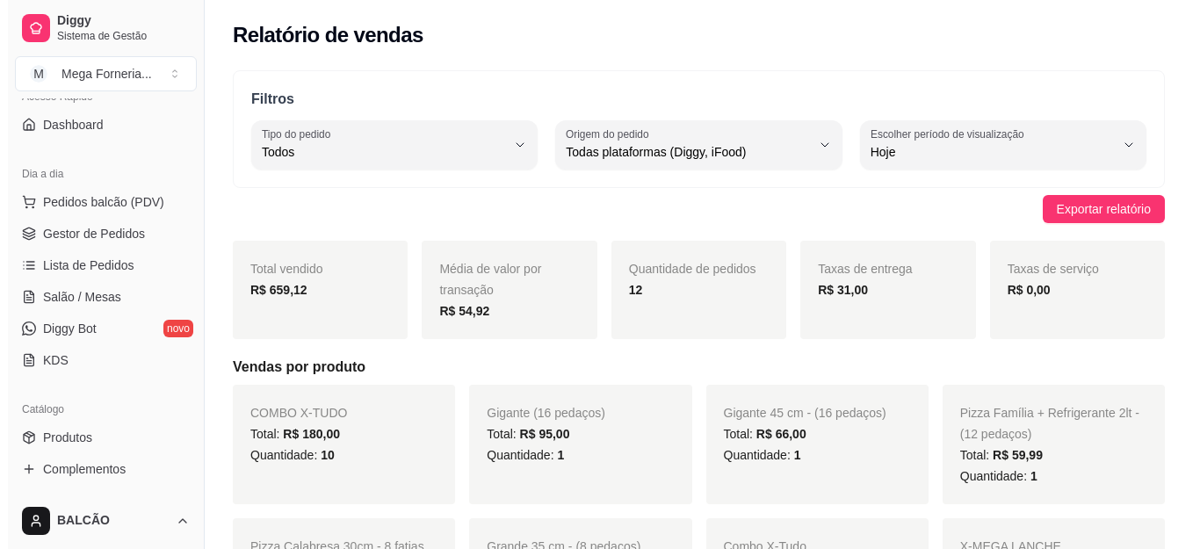
scroll to position [88, 0]
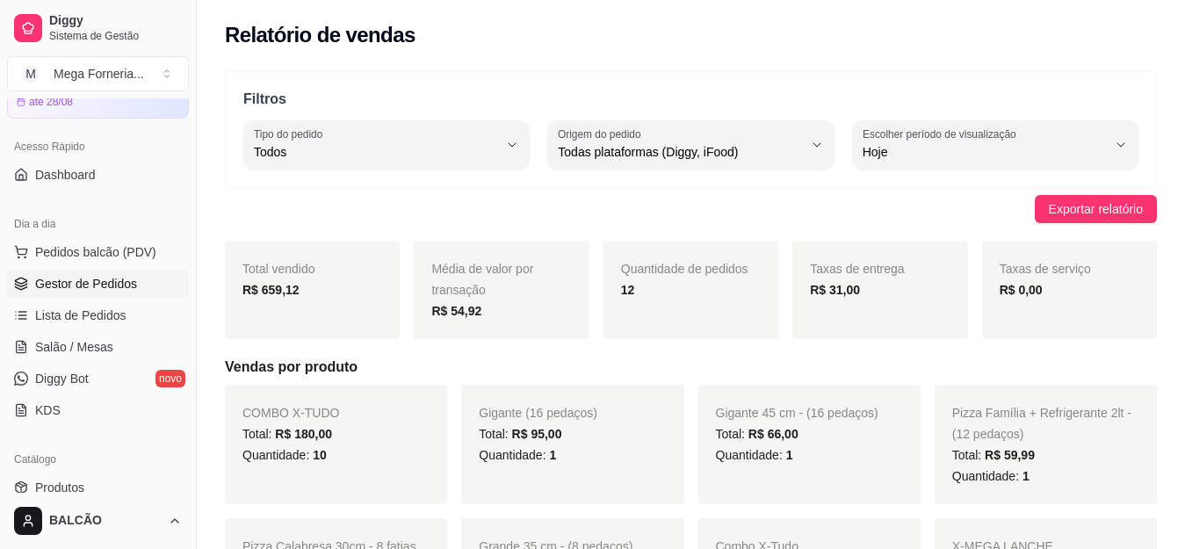
click at [94, 294] on link "Gestor de Pedidos" at bounding box center [98, 284] width 182 height 28
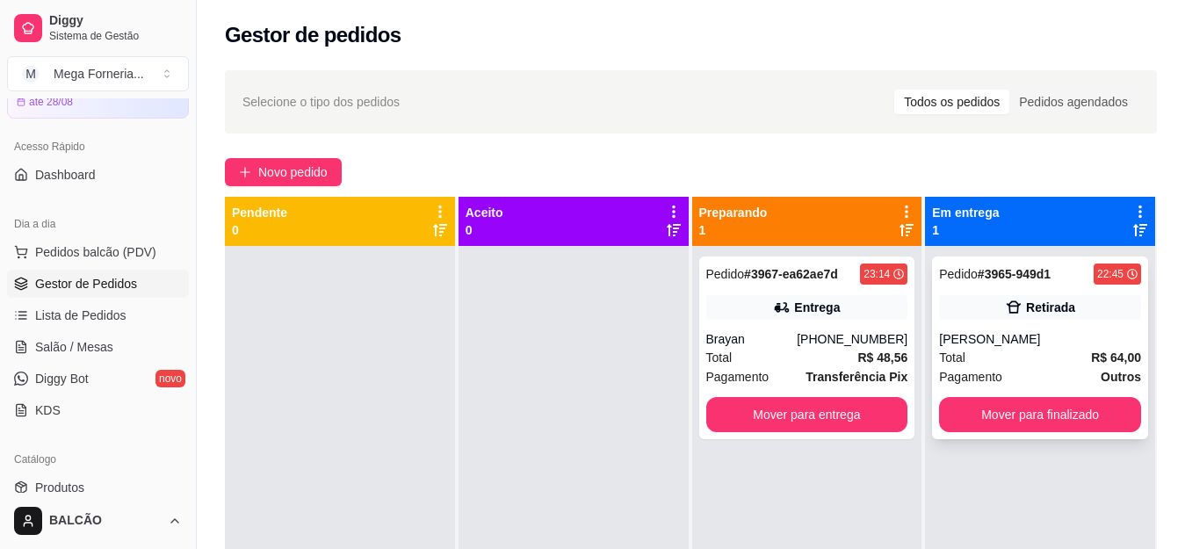
click at [939, 373] on span "Pagamento" at bounding box center [970, 376] width 63 height 19
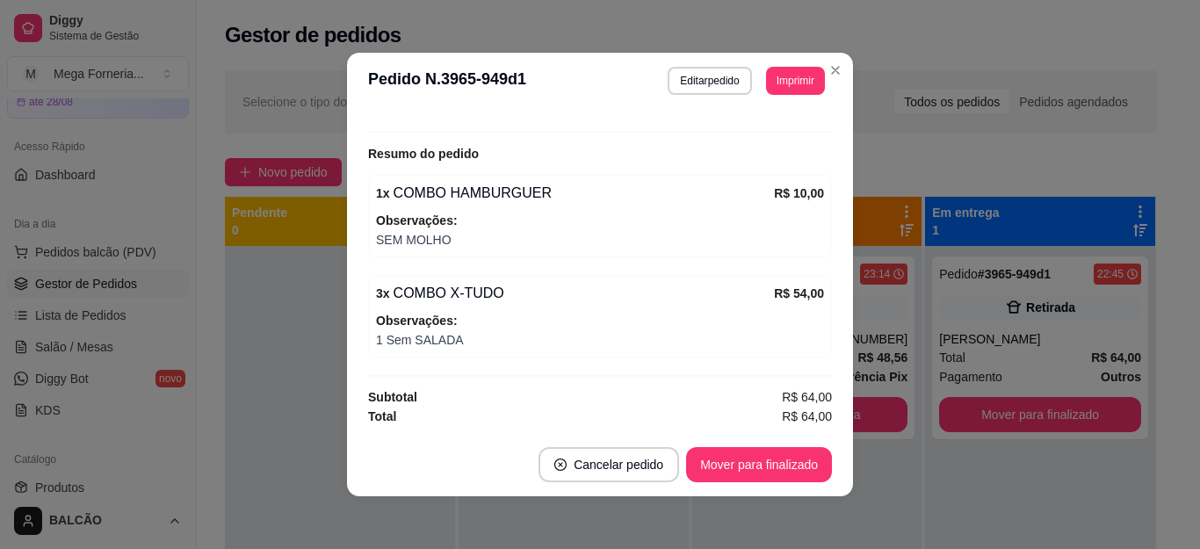
scroll to position [4, 0]
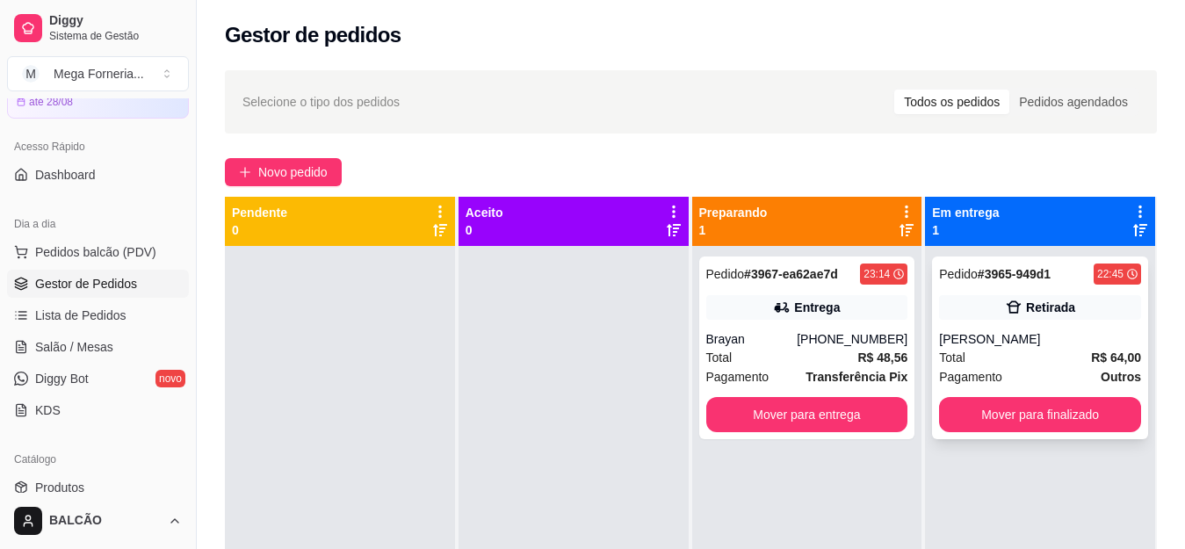
click at [1058, 293] on div "Pedido # 3965-949d1 22:45 Retirada [PERSON_NAME] Total R$ 64,00 Pagamento Outro…" at bounding box center [1040, 347] width 216 height 183
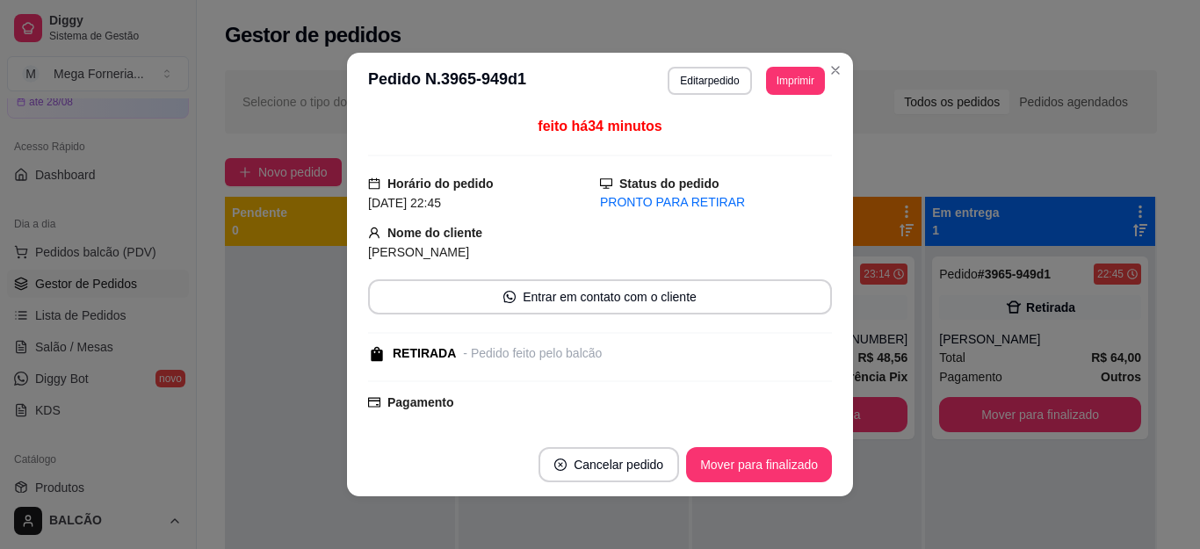
scroll to position [328, 0]
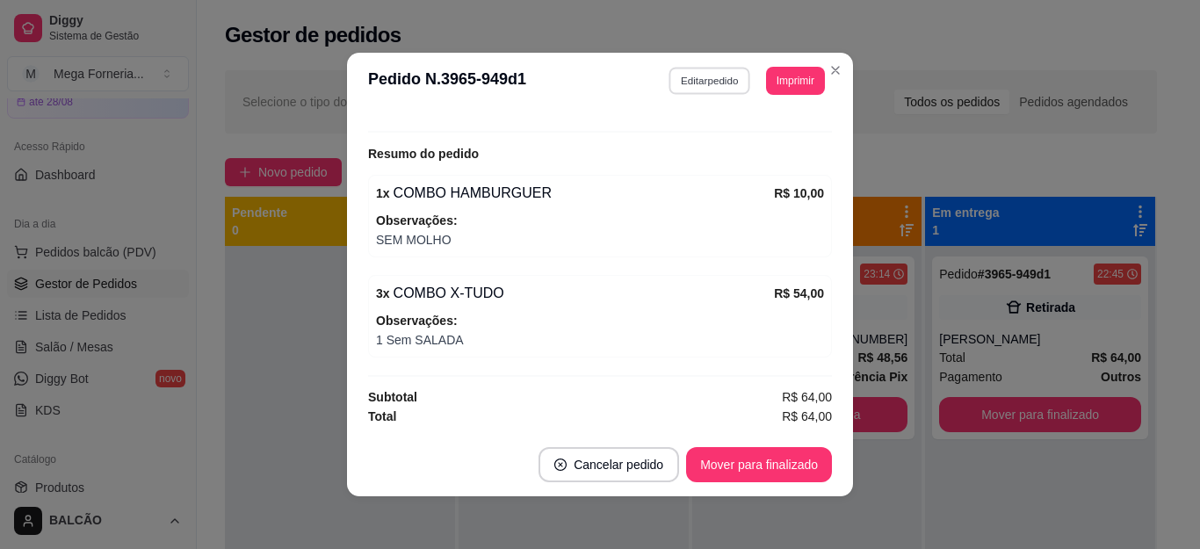
click at [677, 78] on button "Editar pedido" at bounding box center [710, 80] width 82 height 27
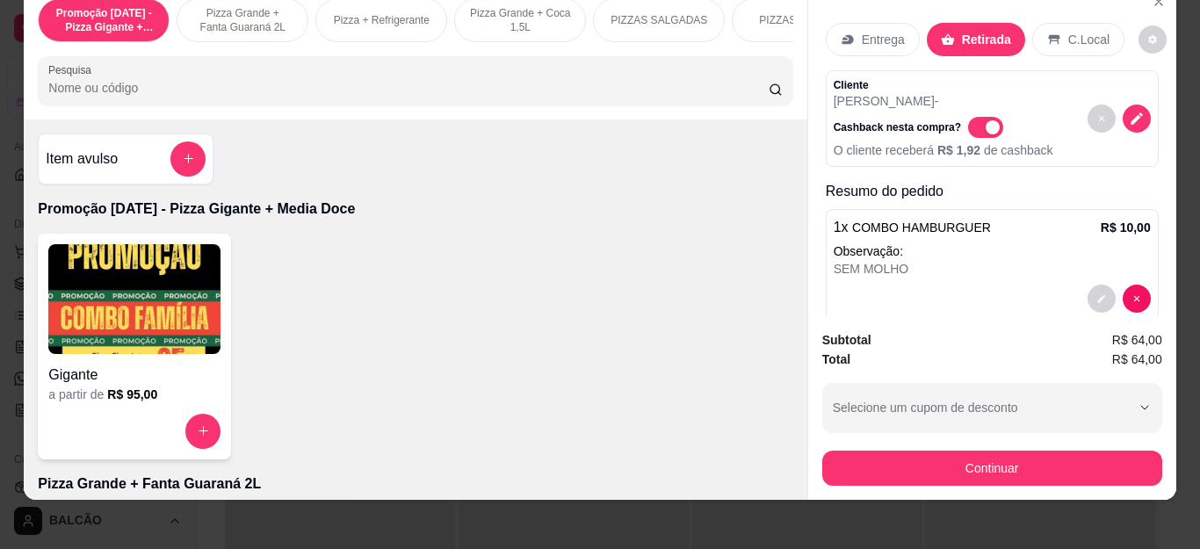
scroll to position [47, 0]
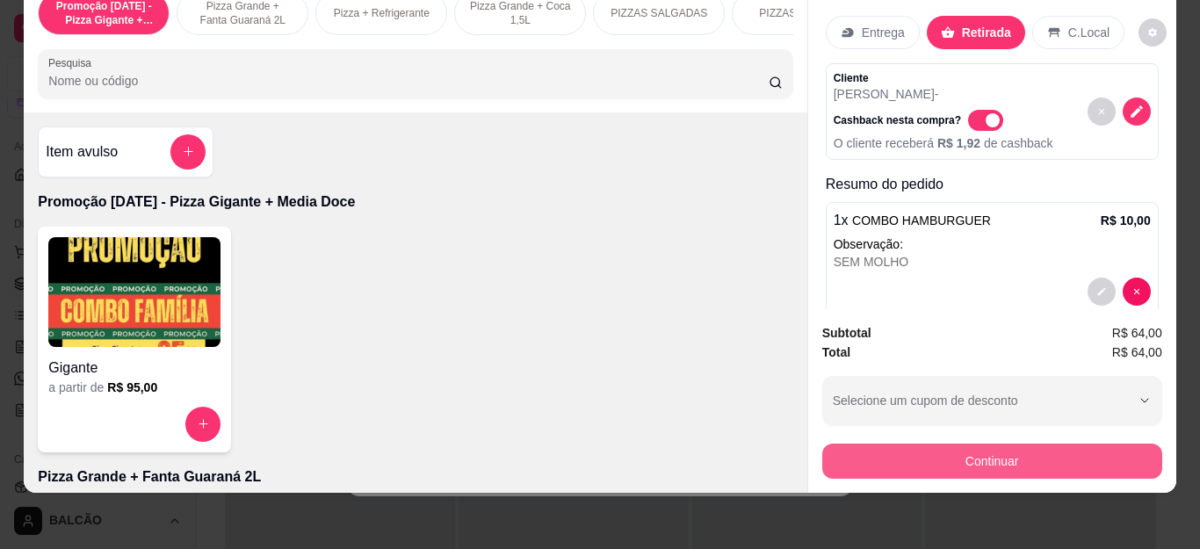
click at [874, 443] on button "Continuar" at bounding box center [992, 460] width 340 height 35
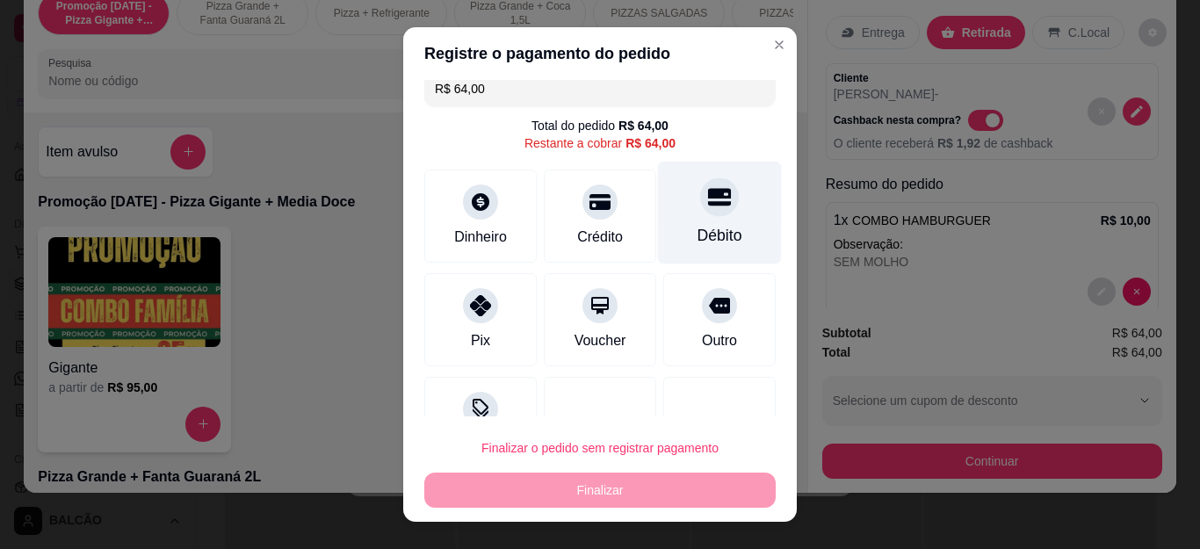
scroll to position [0, 0]
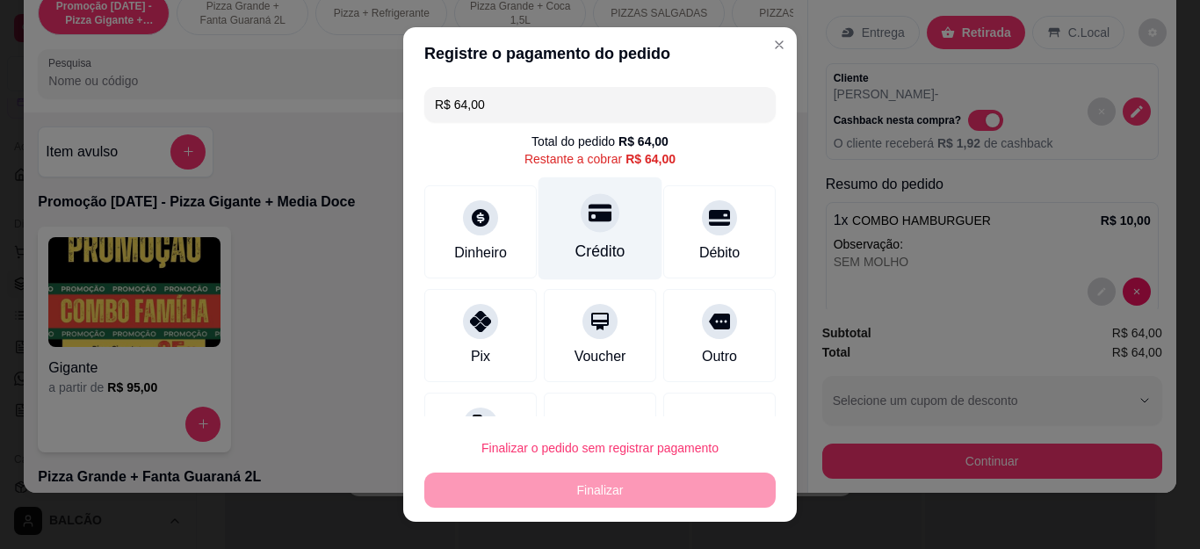
click at [598, 215] on div "Crédito" at bounding box center [600, 228] width 124 height 103
type input "R$ 0,00"
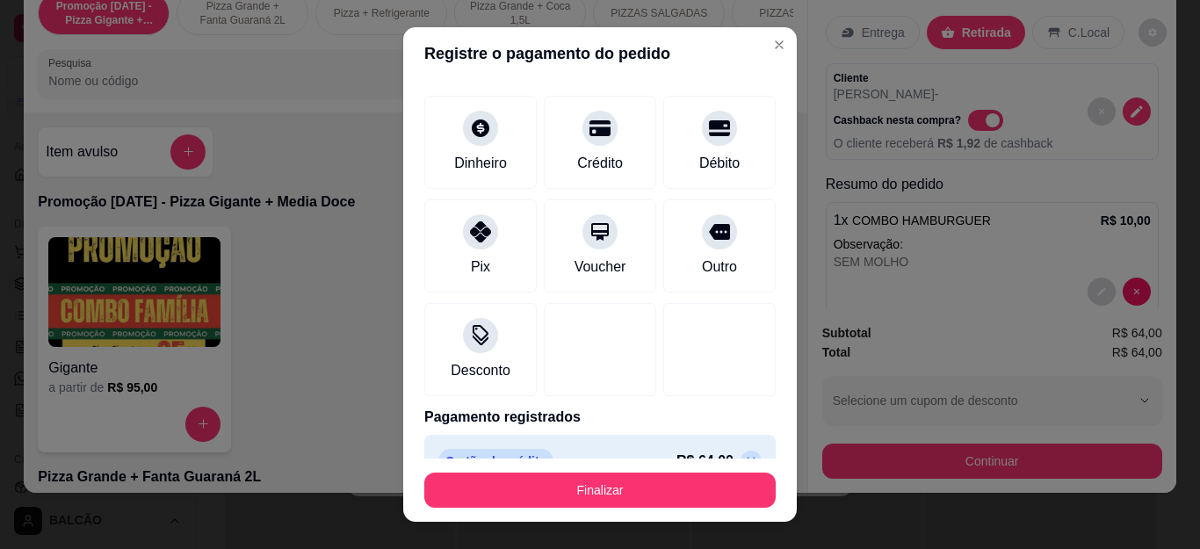
scroll to position [108, 0]
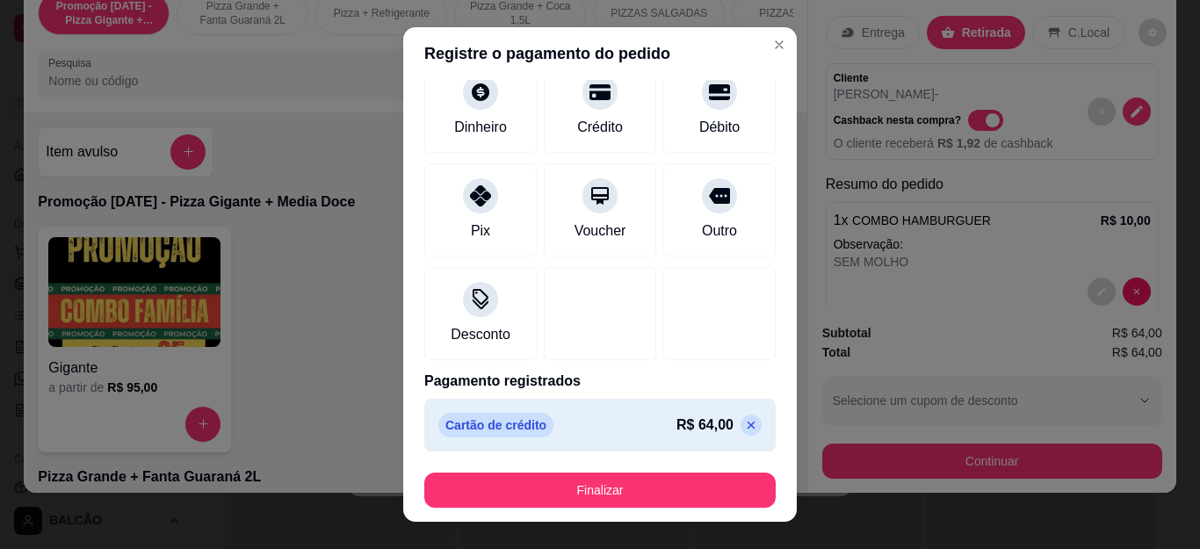
click at [628, 470] on footer "Finalizar" at bounding box center [599, 489] width 393 height 63
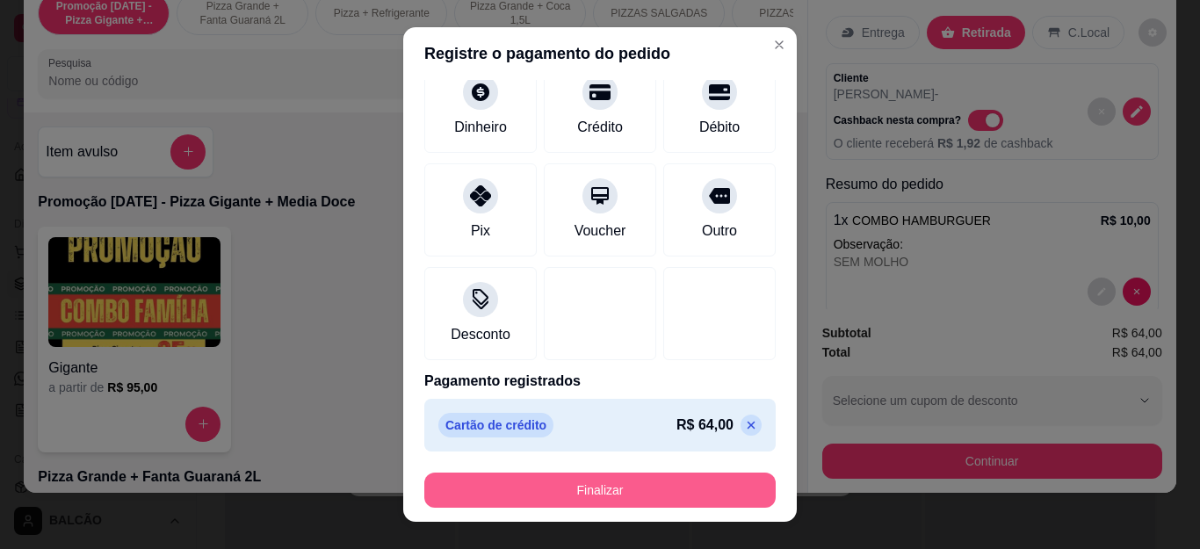
click at [628, 492] on button "Finalizar" at bounding box center [599, 489] width 351 height 35
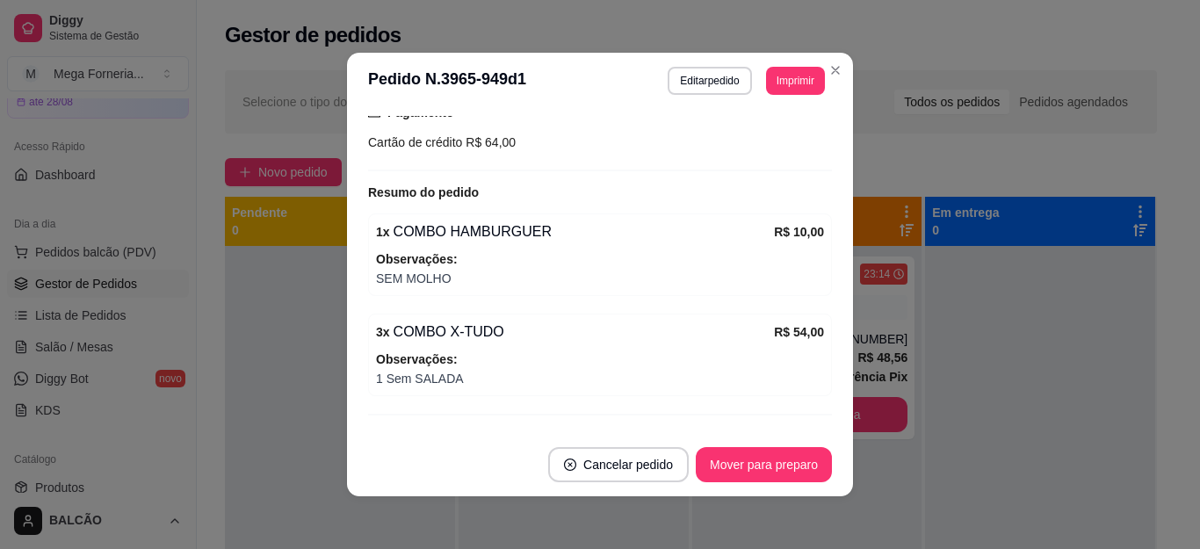
scroll to position [367, 0]
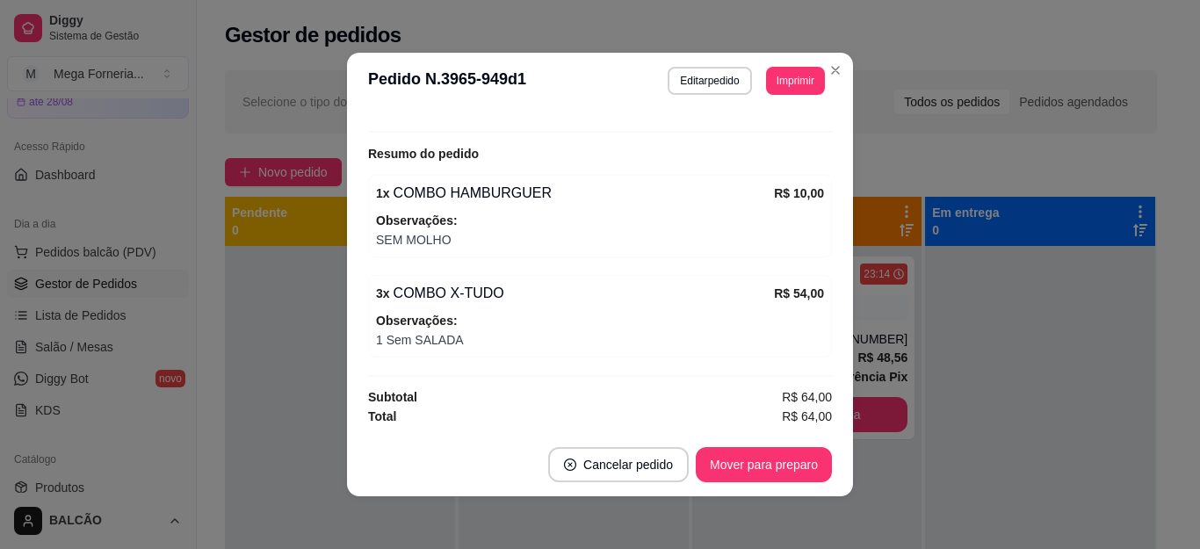
click at [758, 444] on footer "Cancelar pedido Mover para preparo" at bounding box center [600, 464] width 506 height 63
click at [765, 457] on button "Mover para preparo" at bounding box center [764, 464] width 136 height 35
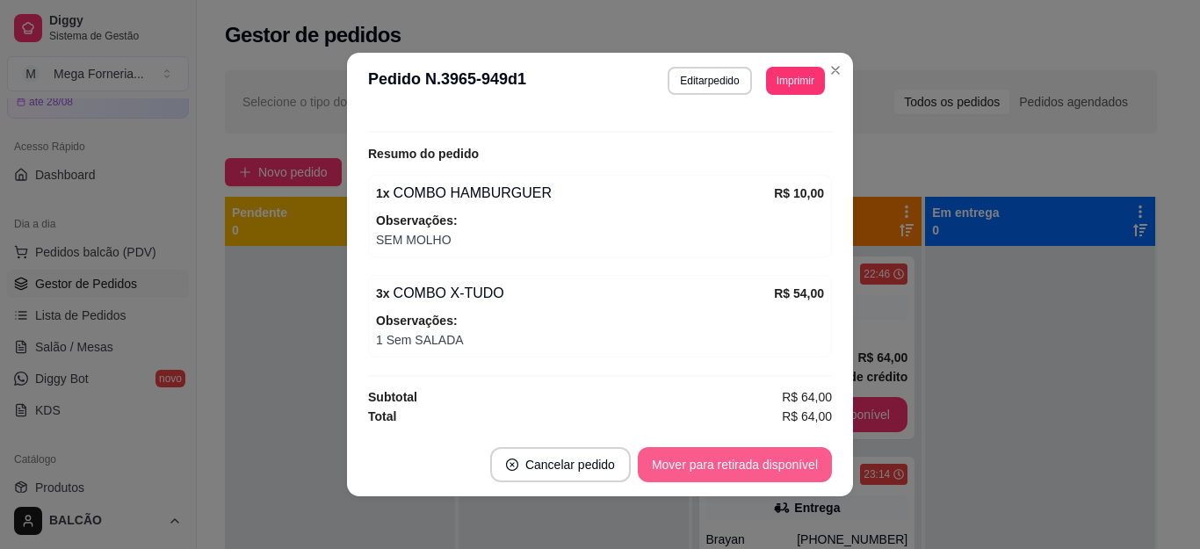
click at [765, 457] on button "Mover para retirada disponível" at bounding box center [735, 464] width 194 height 35
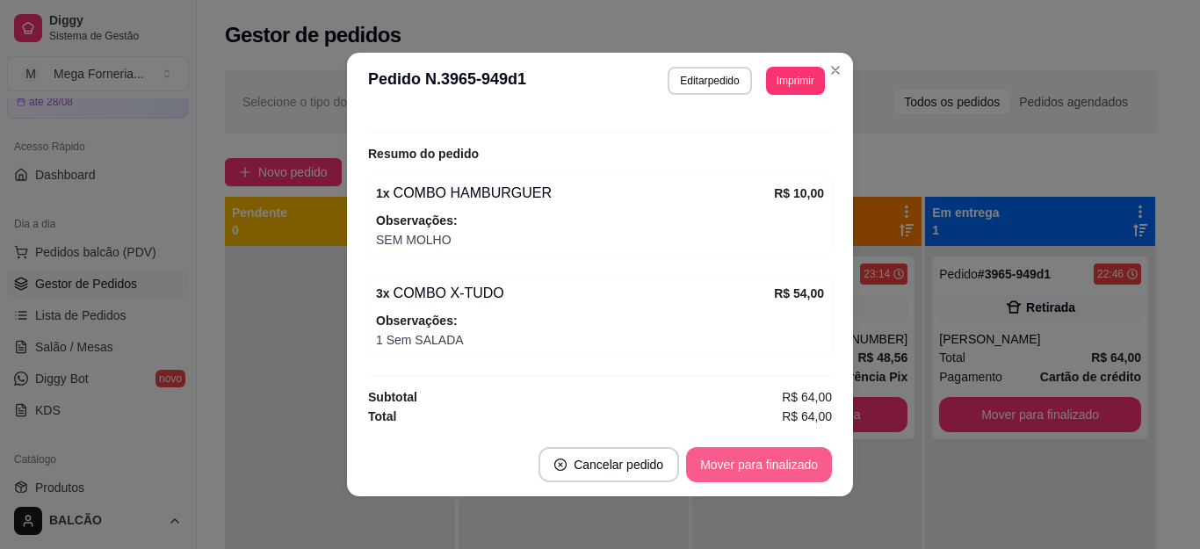
click at [765, 457] on button "Mover para finalizado" at bounding box center [759, 464] width 146 height 35
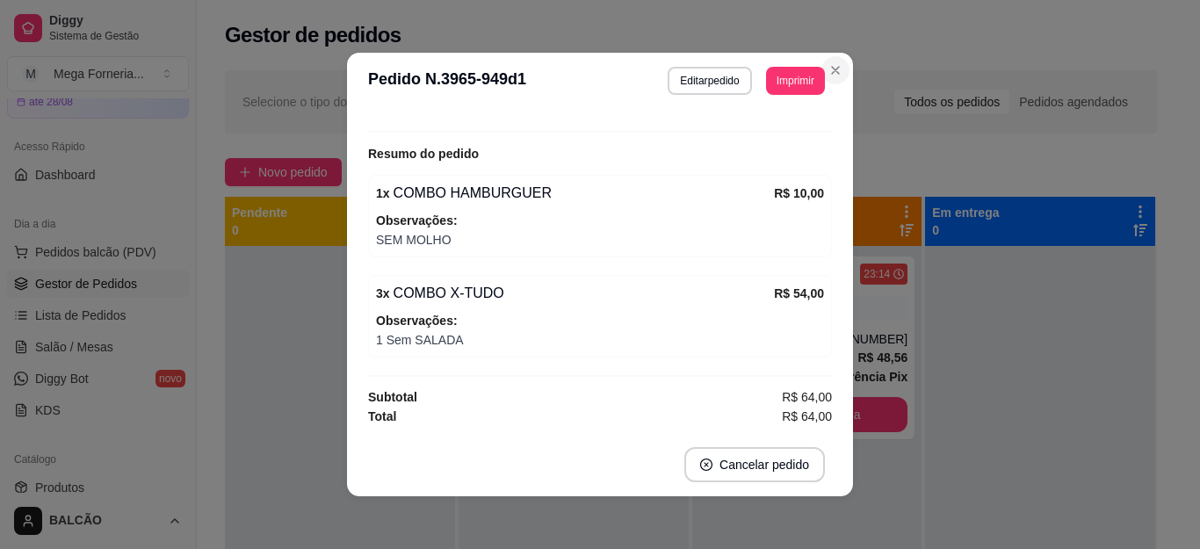
scroll to position [274, 0]
click at [838, 76] on div "Selecione o tipo dos pedidos Todos os pedidos Pedidos agendados" at bounding box center [691, 101] width 932 height 63
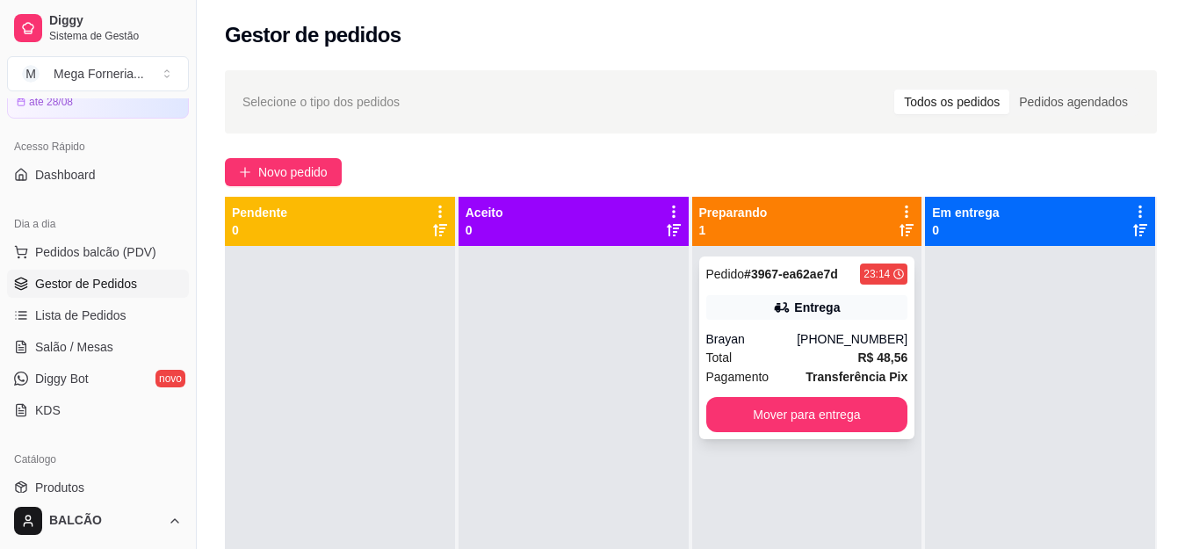
click at [796, 290] on div "Pedido # 3967-ea62ae7d 23:14 Entrega Brayan [PHONE_NUMBER] Total R$ 48,56 Pagam…" at bounding box center [807, 347] width 216 height 183
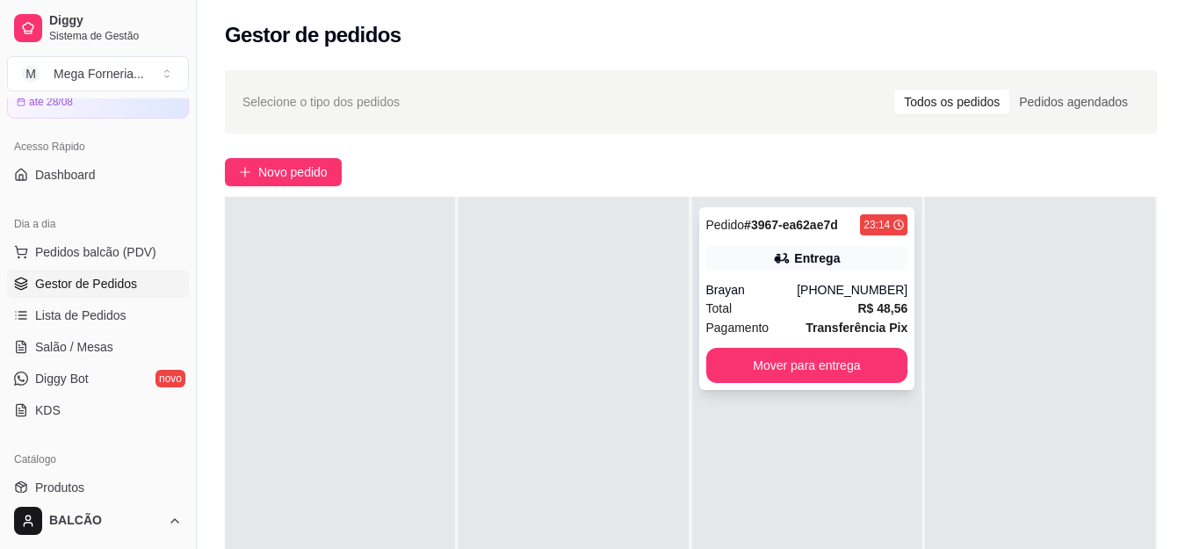
scroll to position [0, 0]
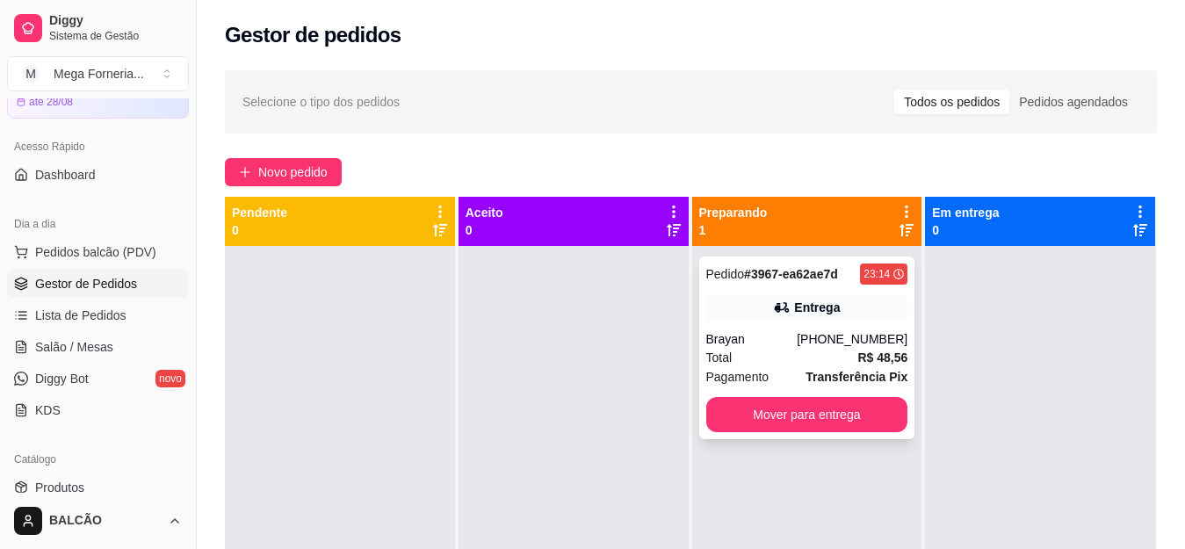
click at [753, 417] on button "Mover para entrega" at bounding box center [807, 414] width 202 height 35
